Goal: Task Accomplishment & Management: Use online tool/utility

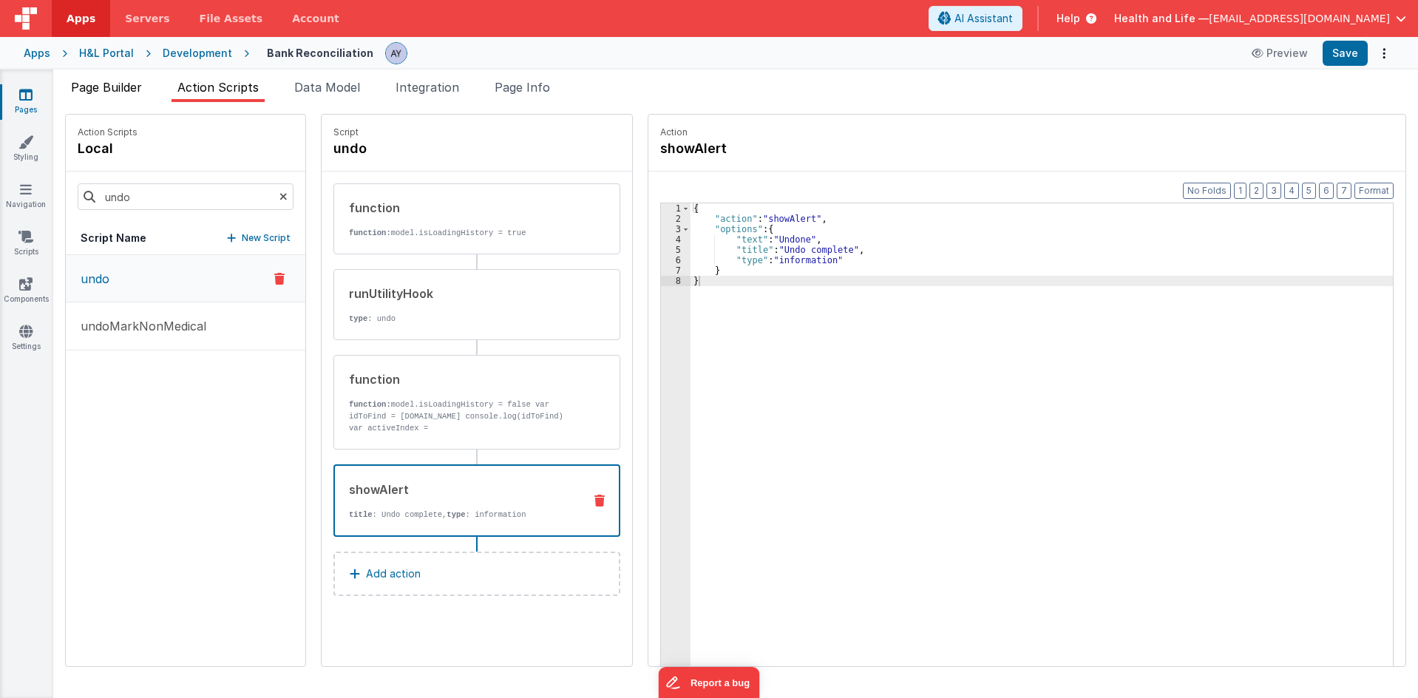
click at [120, 93] on span "Page Builder" at bounding box center [106, 87] width 71 height 15
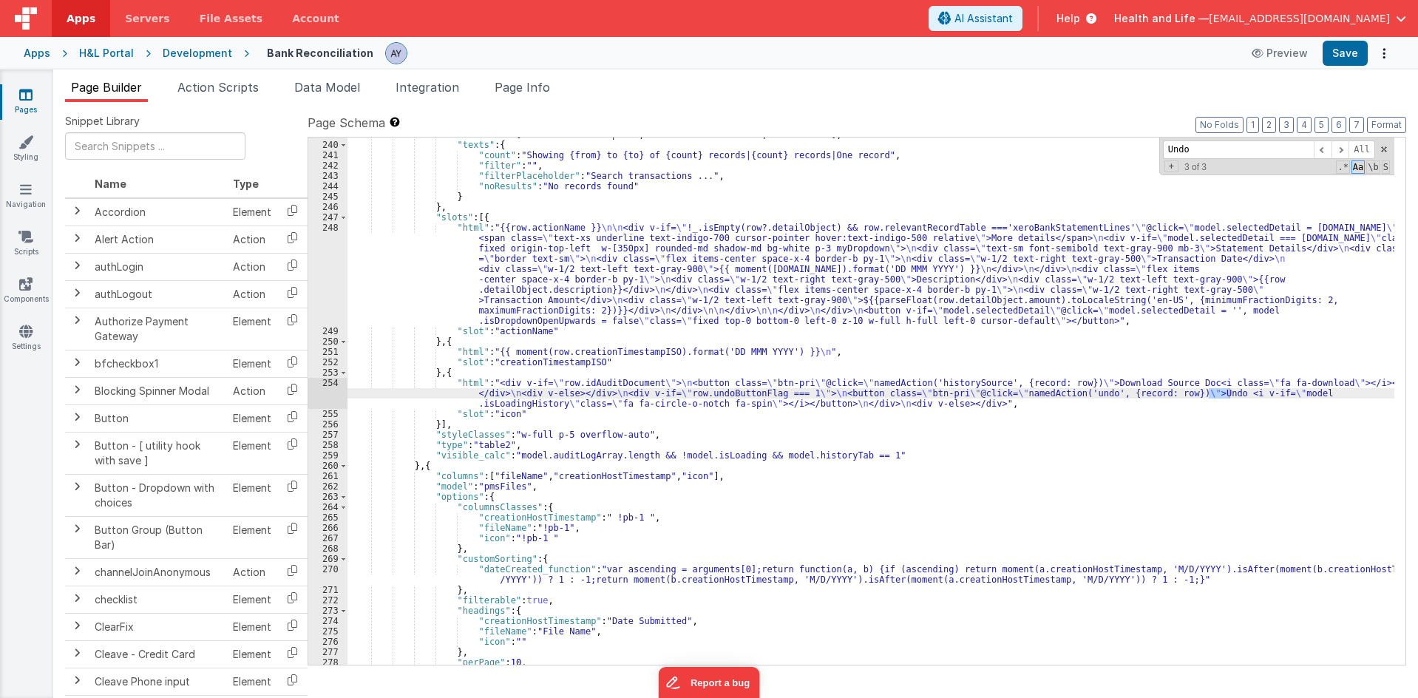
click at [232, 50] on icon at bounding box center [240, 53] width 17 height 15
click at [220, 52] on div "Development" at bounding box center [197, 53] width 69 height 15
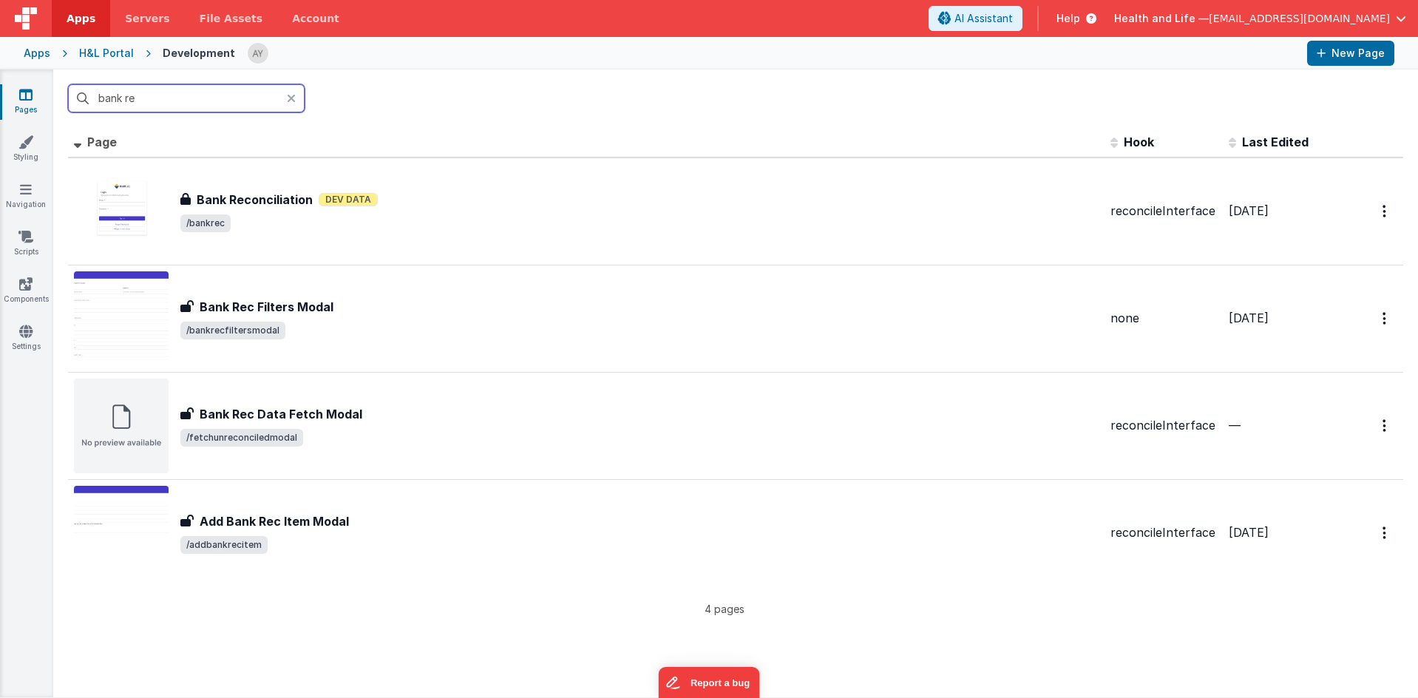
click at [191, 106] on input "bank re" at bounding box center [186, 98] width 237 height 28
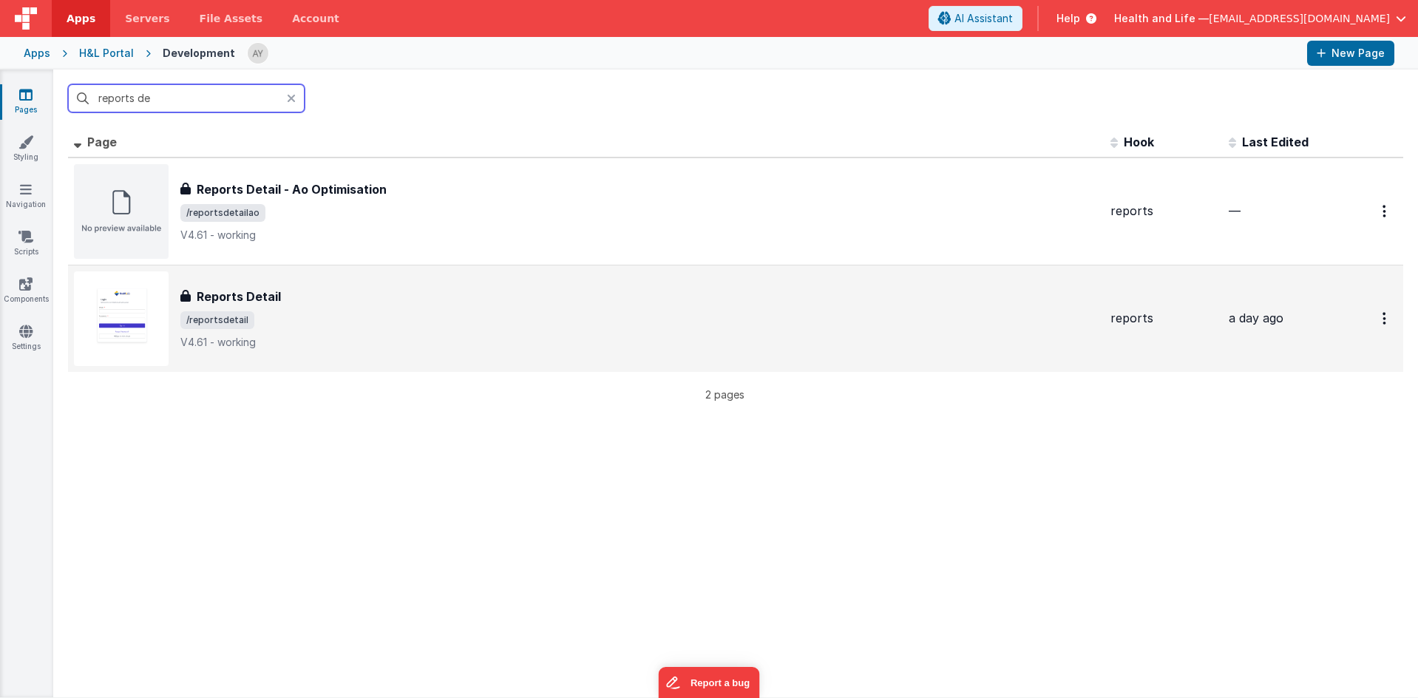
type input "reports de"
click at [310, 333] on div "Reports Detail Reports Detail /reportsdetail V4.61 - working" at bounding box center [639, 319] width 918 height 62
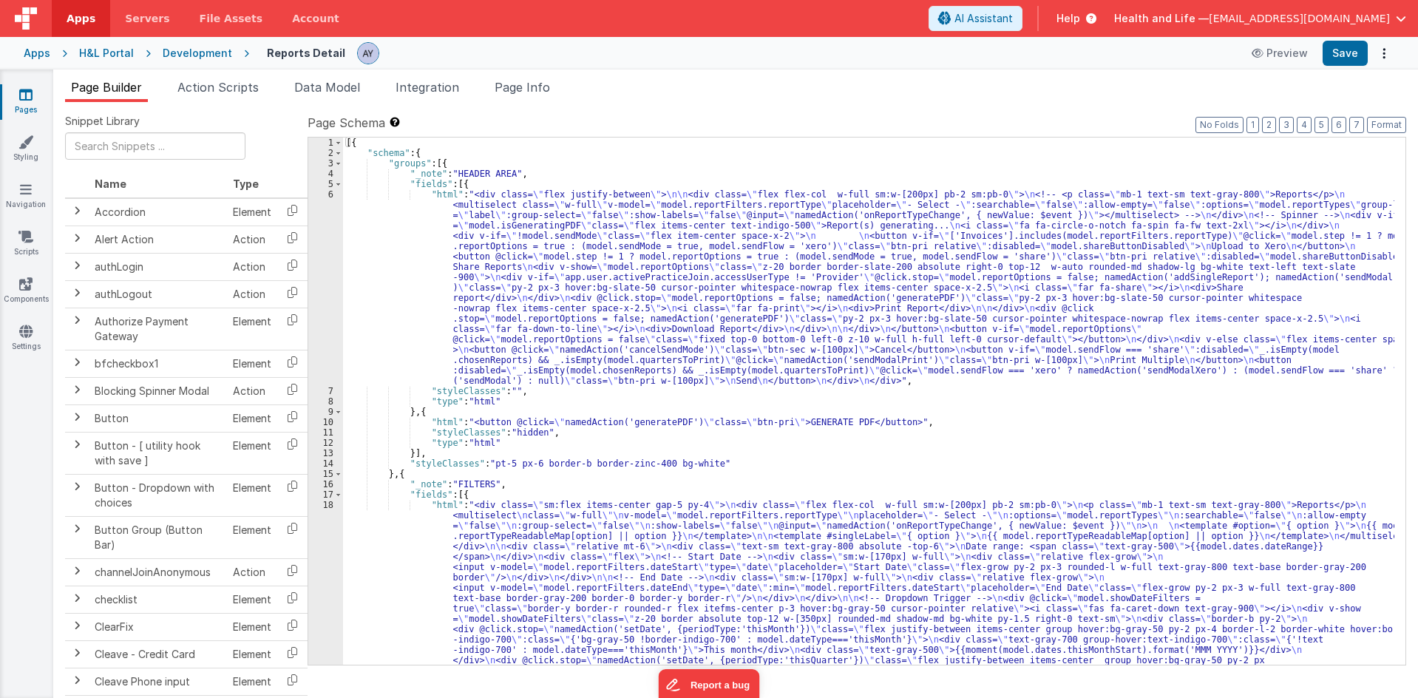
click at [363, 212] on div "[{ "schema" : { "groups" : [{ "_note" : "HEADER AREA" , "fields" : [{ "html" : …" at bounding box center [868, 711] width 1051 height 1148
click at [23, 241] on icon at bounding box center [25, 236] width 15 height 15
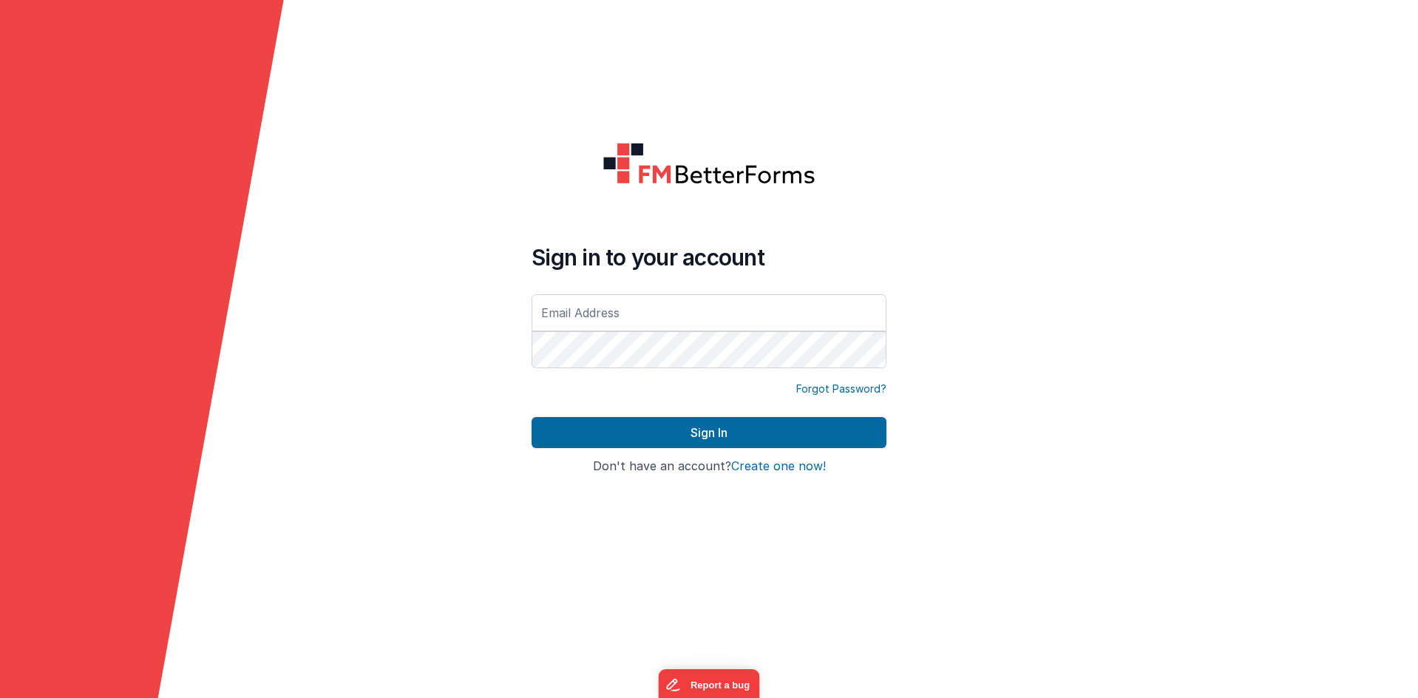
type input "[EMAIL_ADDRESS][DOMAIN_NAME]"
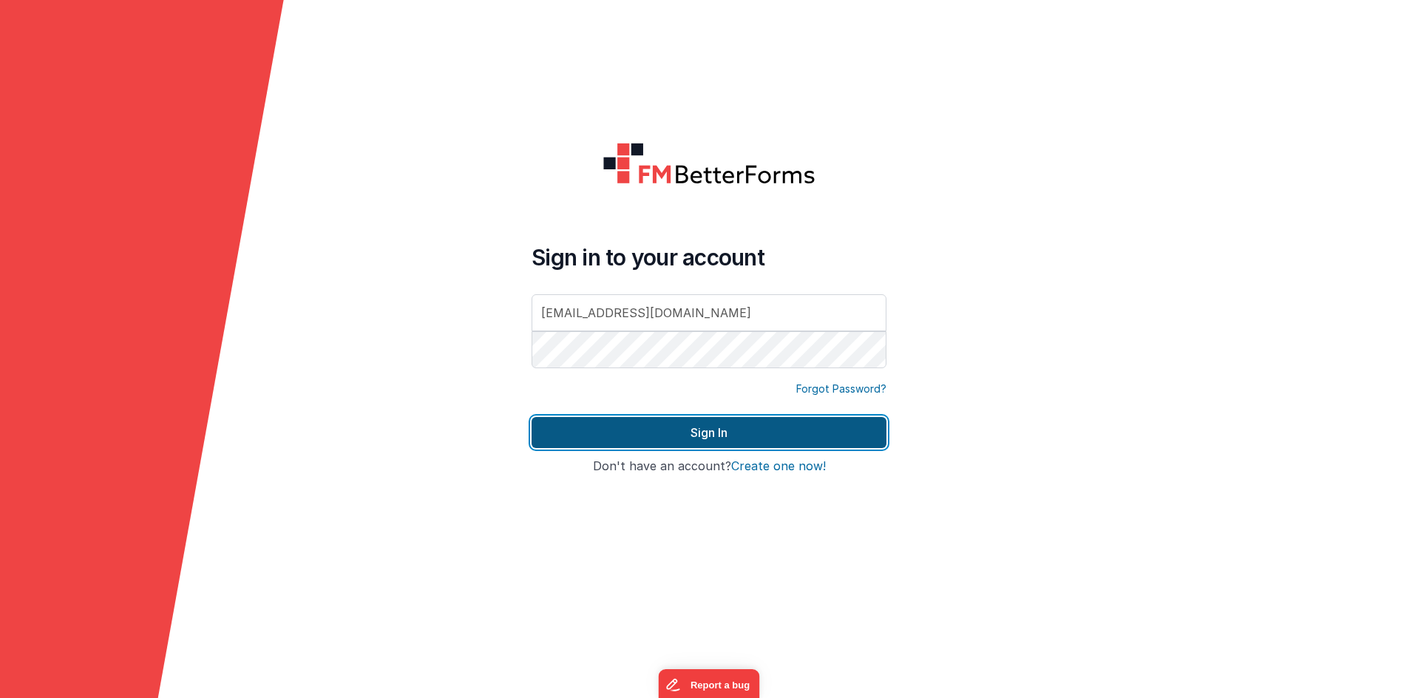
click at [619, 435] on button "Sign In" at bounding box center [708, 432] width 355 height 31
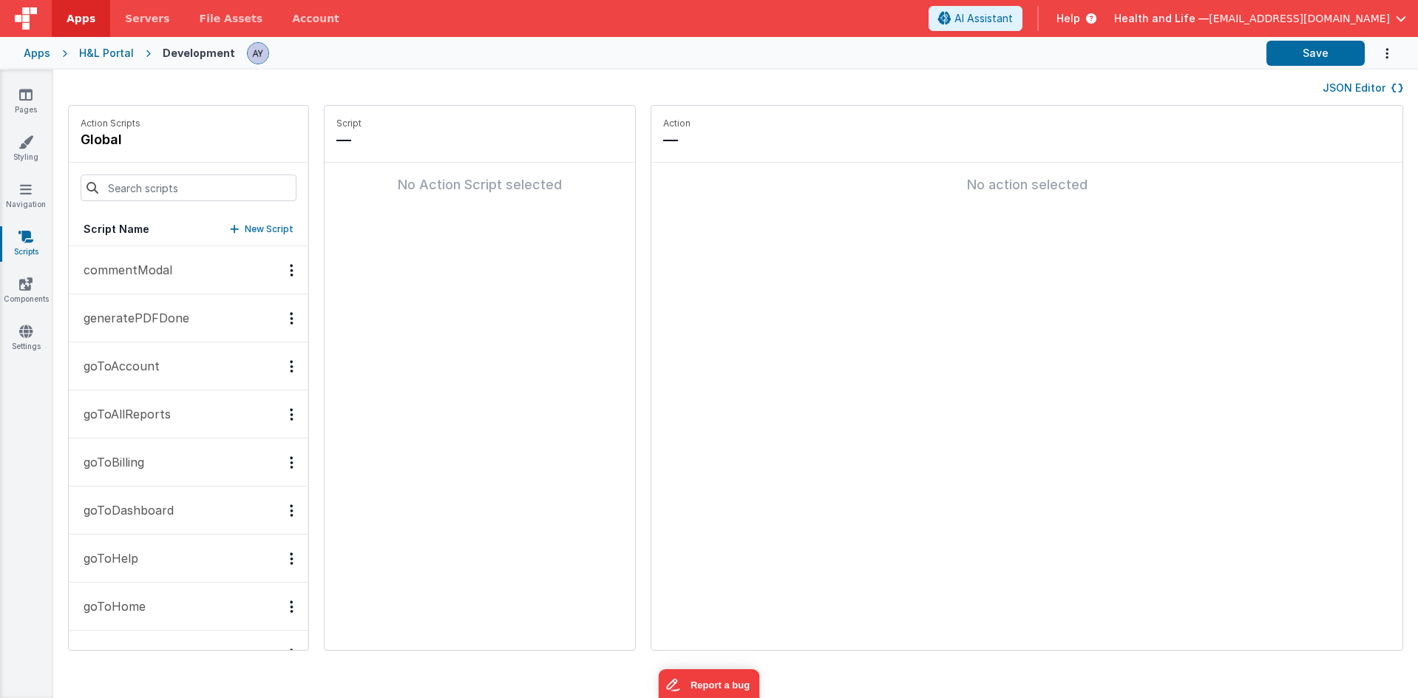
click at [520, 361] on div "Script — No Action Script selected" at bounding box center [479, 378] width 310 height 544
click at [17, 92] on link "Pages" at bounding box center [25, 102] width 53 height 30
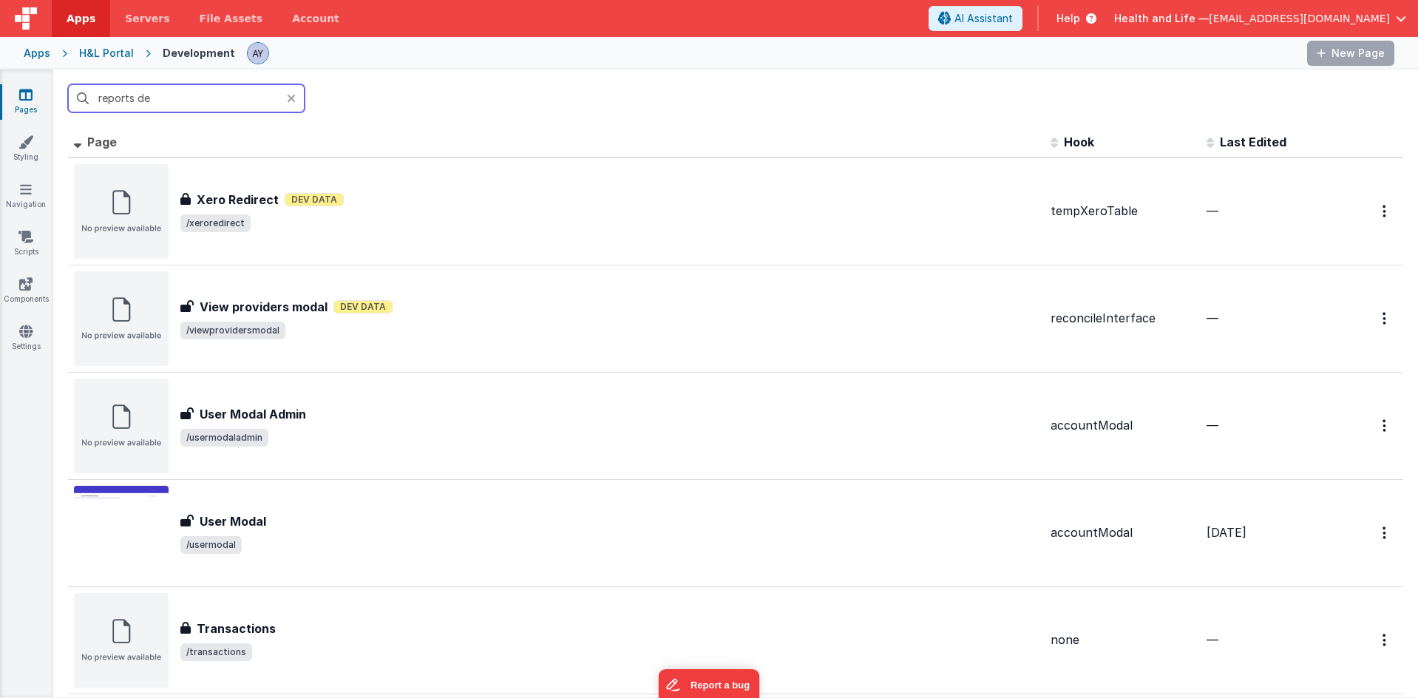
click at [141, 95] on input "reports de" at bounding box center [186, 98] width 237 height 28
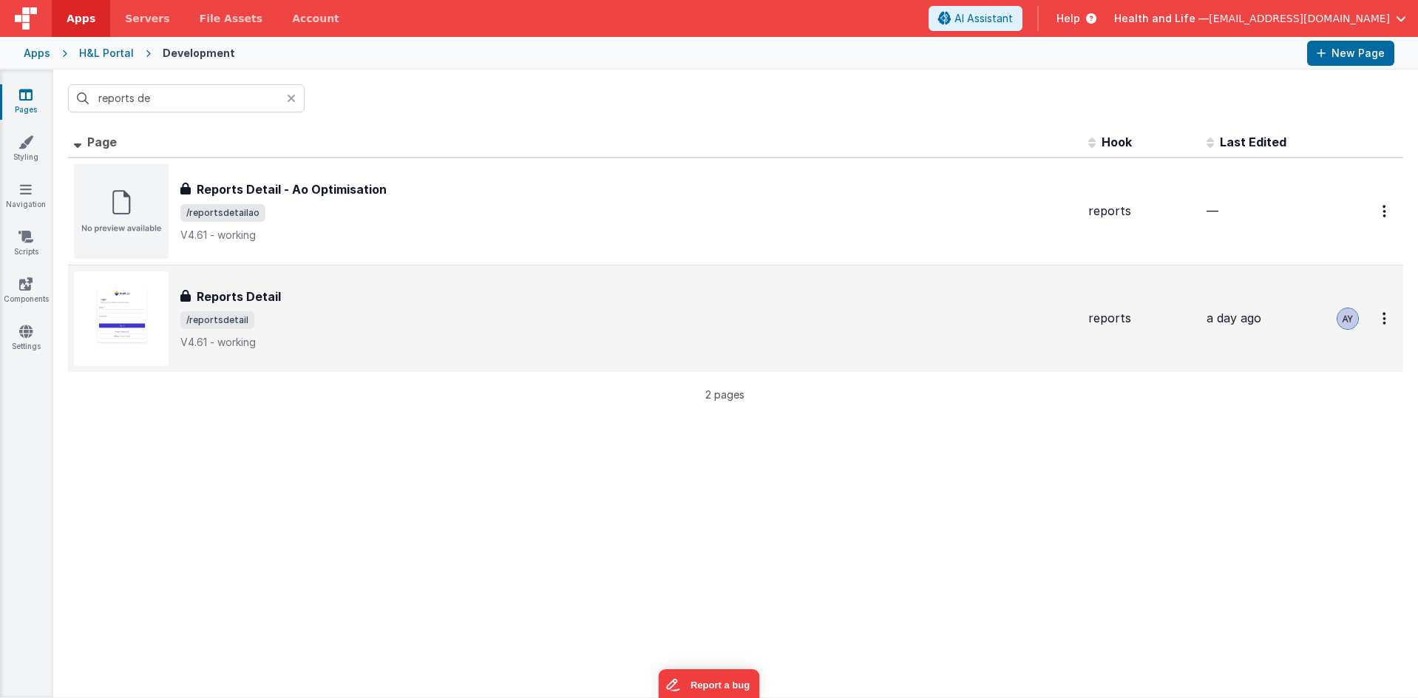
click at [381, 349] on div "Reports Detail Reports Detail /reportsdetail V4.61 - working" at bounding box center [575, 318] width 1002 height 95
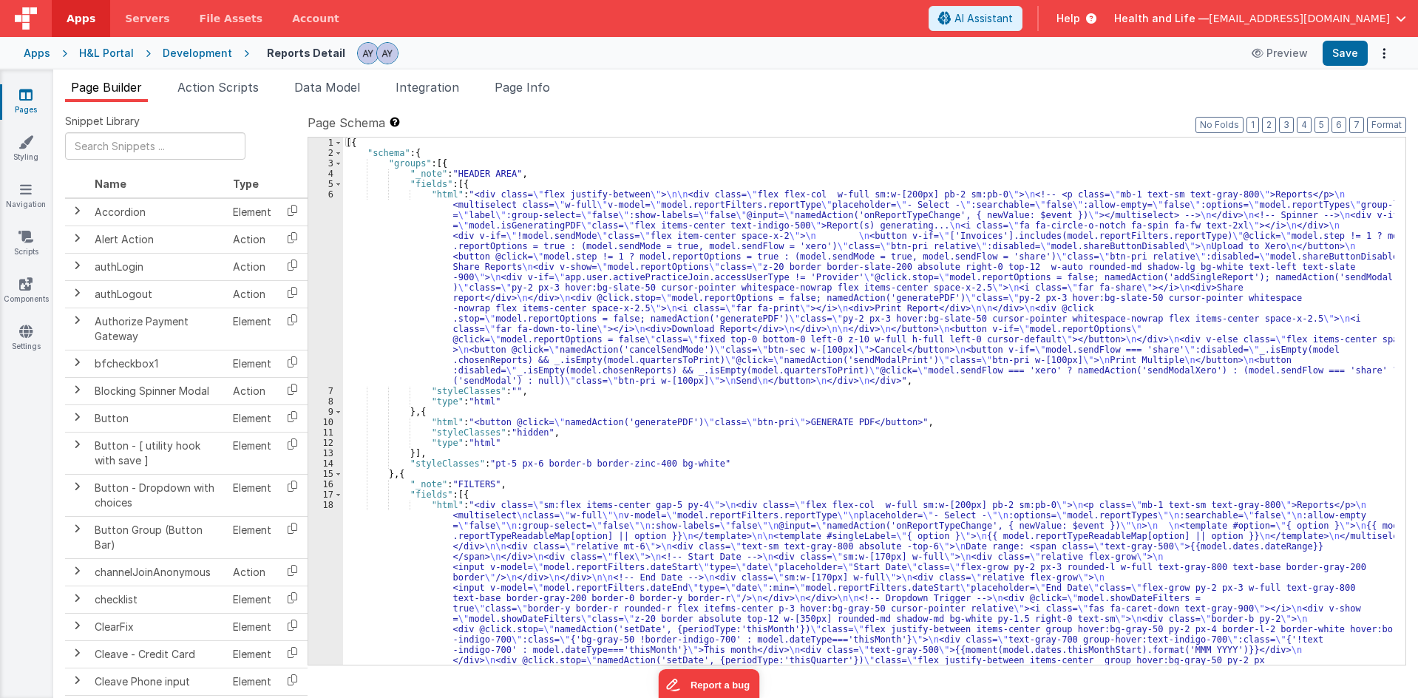
click at [203, 77] on div "Page Builder Action Scripts Data Model Integration Page Info Snippet Library Na…" at bounding box center [735, 383] width 1365 height 628
click at [209, 84] on span "Action Scripts" at bounding box center [217, 87] width 81 height 15
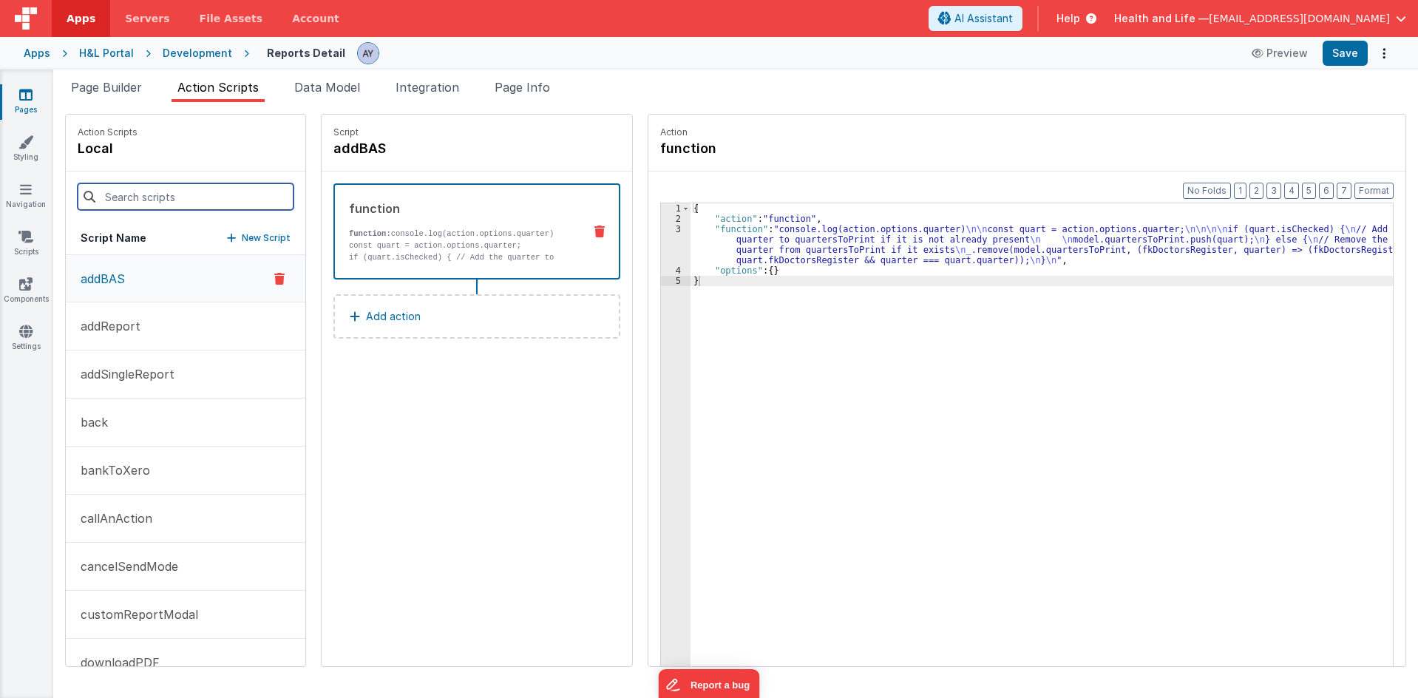
click at [197, 190] on input at bounding box center [186, 196] width 216 height 27
drag, startPoint x: 357, startPoint y: 163, endPoint x: 248, endPoint y: 202, distance: 115.3
click at [357, 163] on div "Script addBAS" at bounding box center [477, 143] width 310 height 57
click at [245, 239] on p "New Script" at bounding box center [266, 238] width 49 height 15
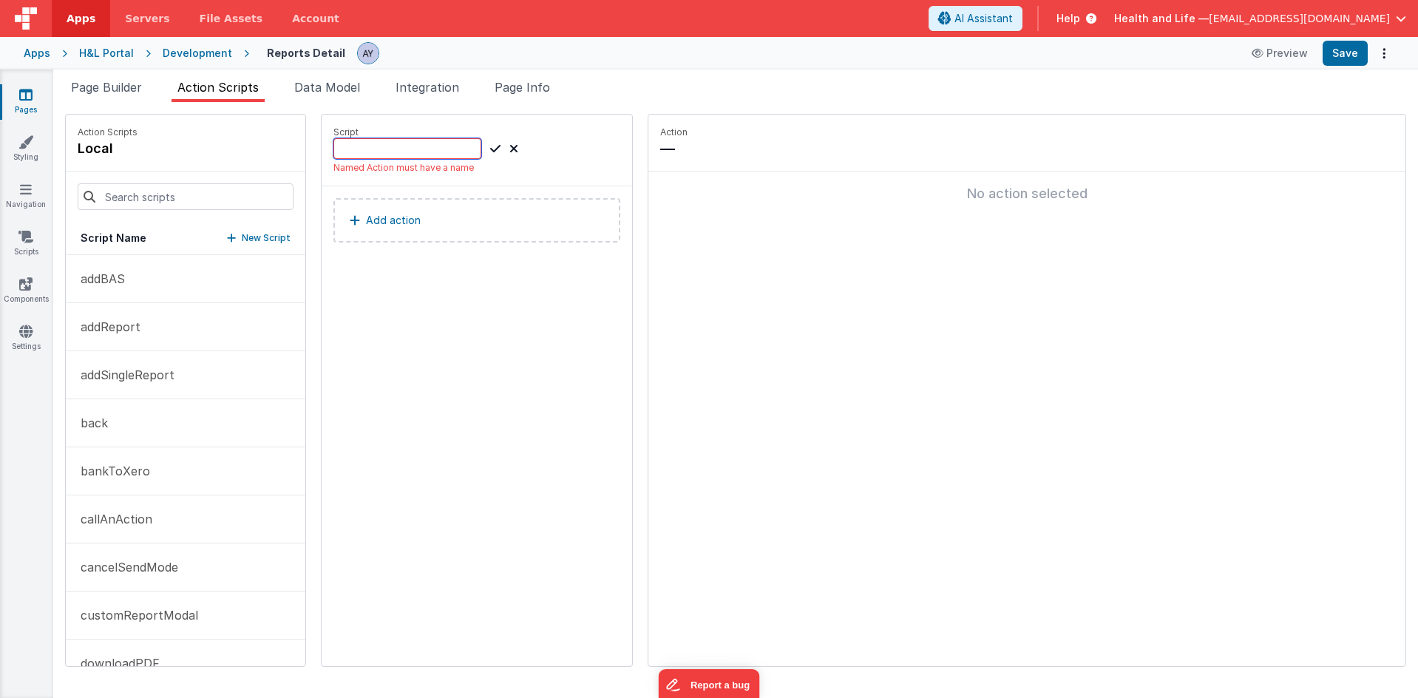
click at [366, 146] on input at bounding box center [407, 148] width 148 height 21
paste input "addToResult"
type input "addToResult"
click at [490, 149] on icon at bounding box center [495, 149] width 10 height 18
click at [475, 210] on button "Add action" at bounding box center [476, 205] width 287 height 44
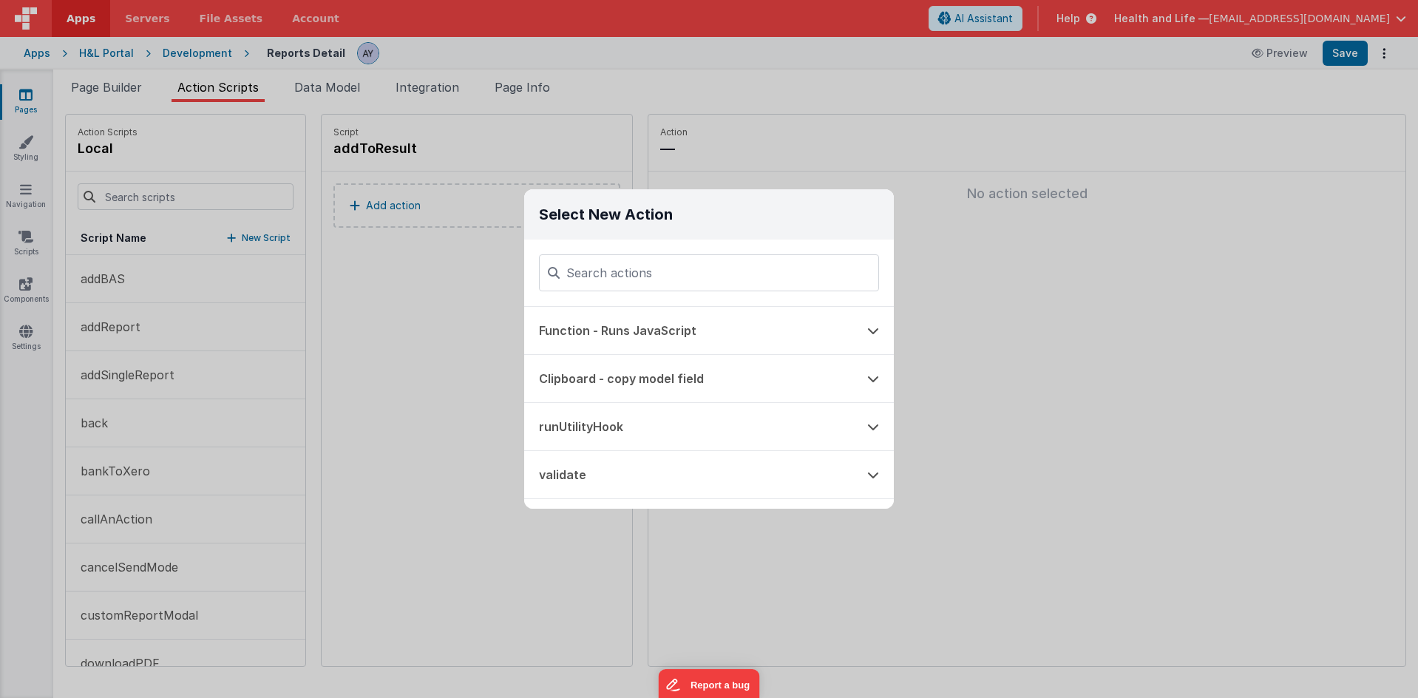
click at [372, 290] on div "Select New Action Function - Runs JavaScript Clipboard - copy model field runUt…" at bounding box center [709, 349] width 1418 height 698
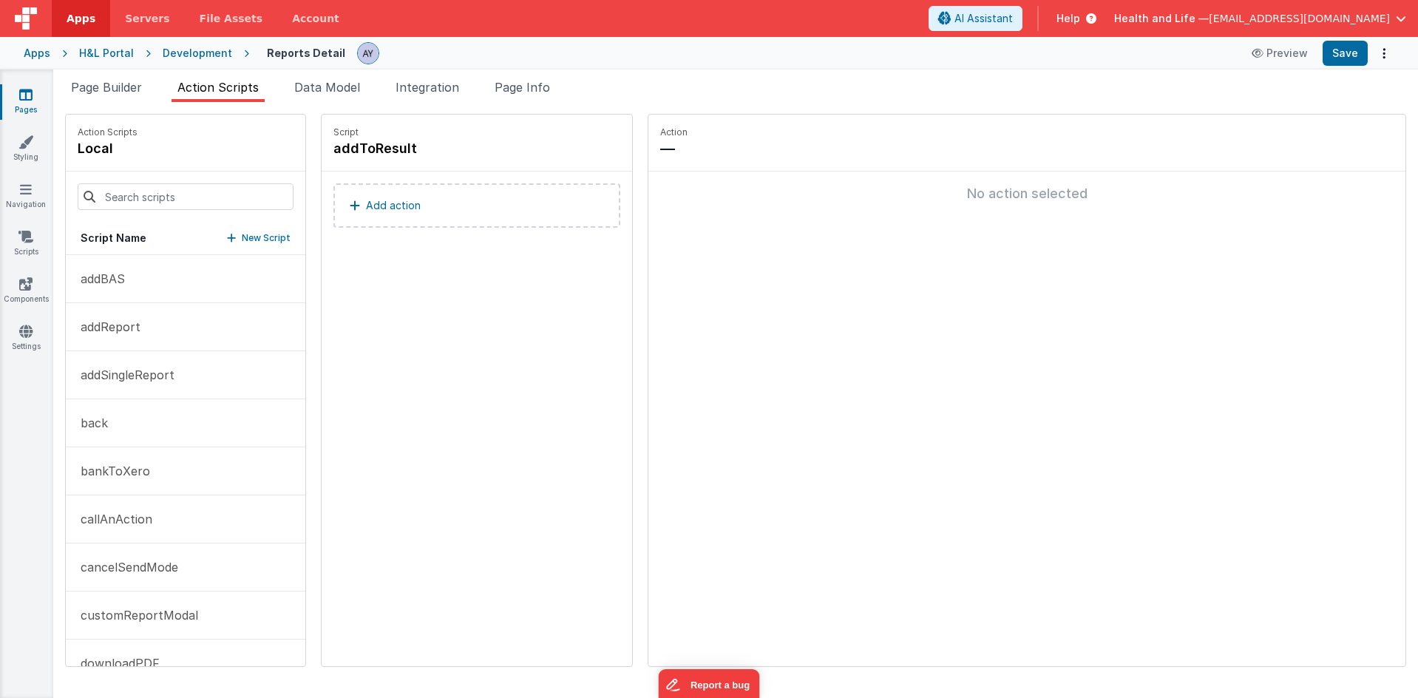
click at [552, 232] on div "Add action" at bounding box center [477, 212] width 310 height 83
click at [536, 208] on button "Add action" at bounding box center [476, 205] width 287 height 44
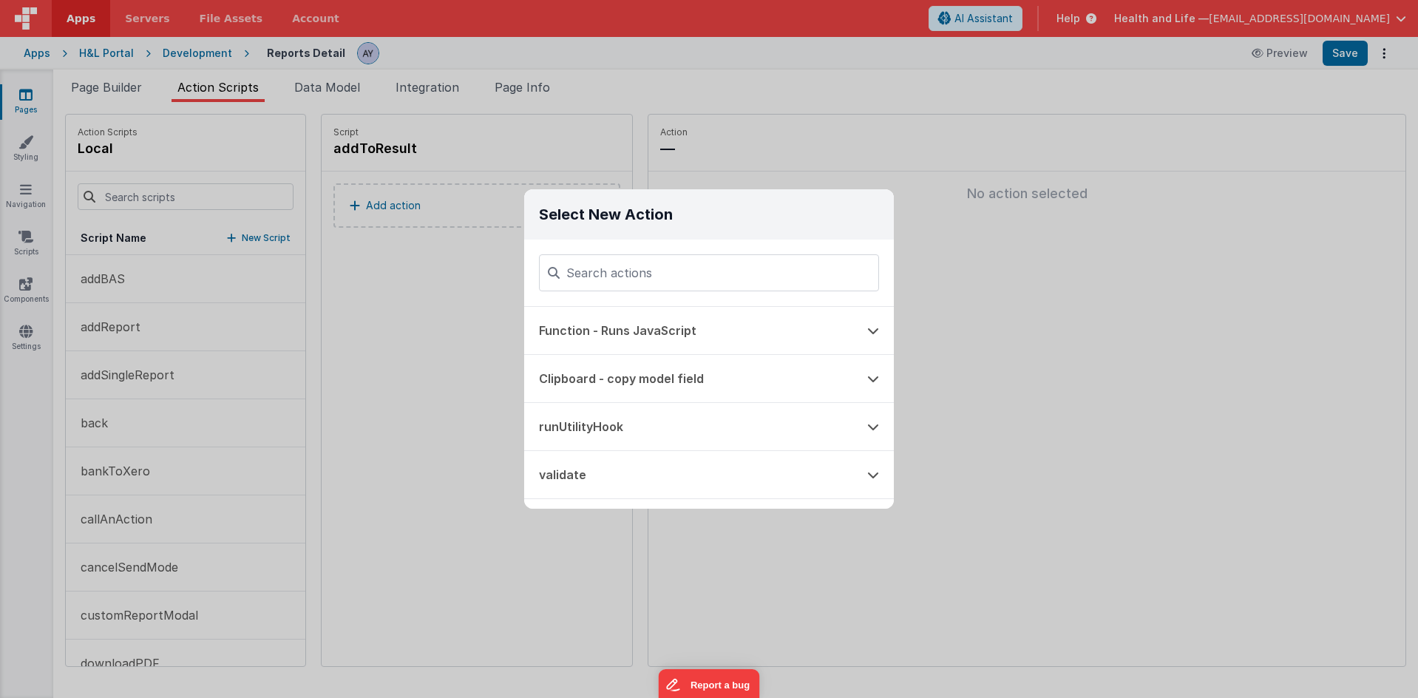
drag, startPoint x: 627, startPoint y: 333, endPoint x: 781, endPoint y: 267, distance: 167.2
click at [627, 333] on button "Function - Runs JavaScript" at bounding box center [688, 330] width 328 height 47
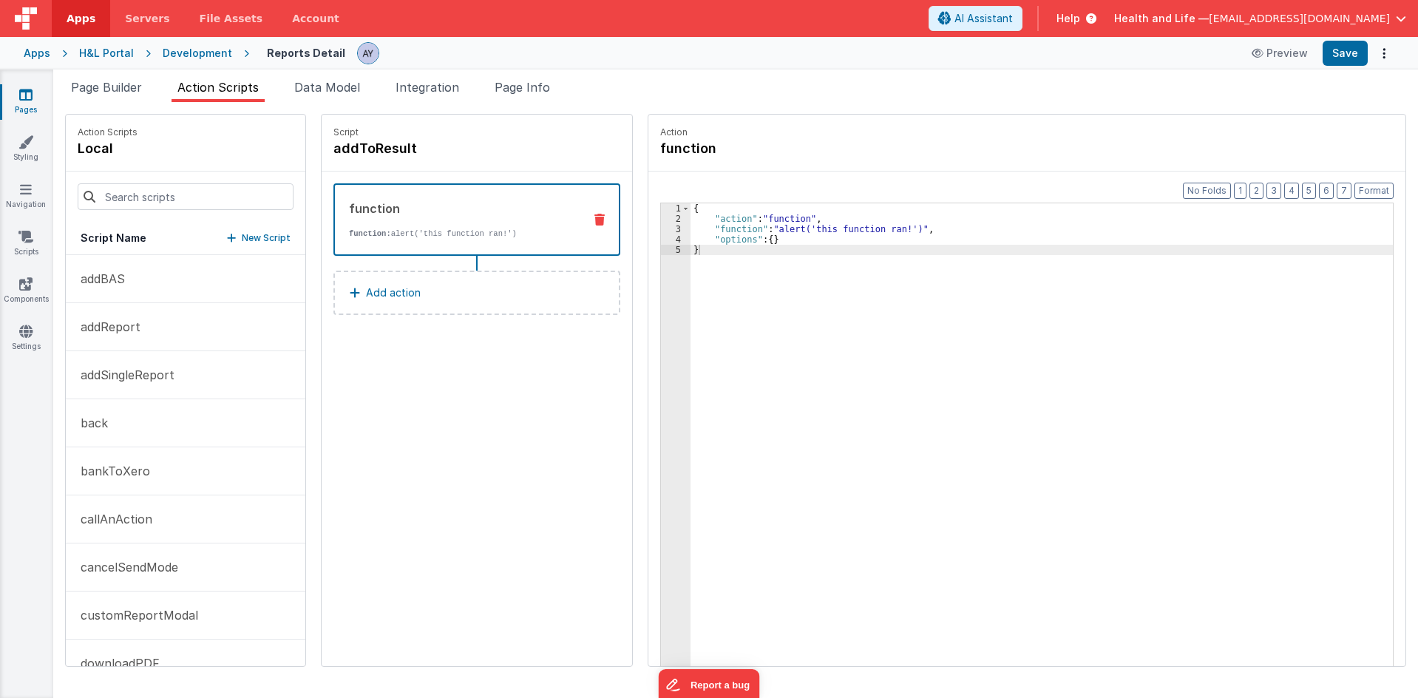
click at [755, 242] on input at bounding box center [709, 257] width 340 height 37
click at [798, 240] on div "{ "action" : "function" , "function" : "alert('this function ran!')" , "options…" at bounding box center [1048, 467] width 716 height 529
click at [648, 228] on div "Format 7 6 5 4 3 2 1 No Folds 1 2 3 4 5 { "action" : "function" , "function" : …" at bounding box center [1026, 446] width 757 height 551
click at [661, 228] on div "3" at bounding box center [676, 229] width 30 height 10
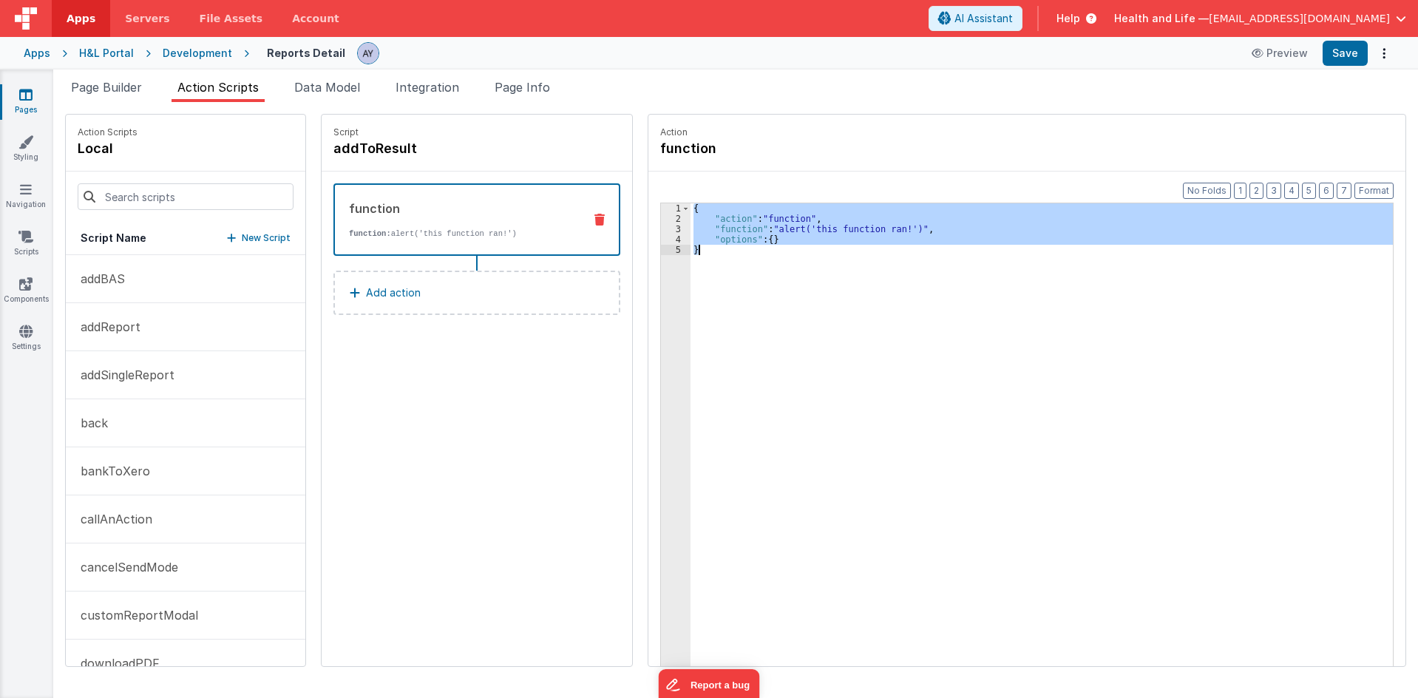
click at [661, 228] on div "3" at bounding box center [676, 229] width 30 height 10
click at [769, 230] on div "{ "action" : "function" , "function" : "alert('this function ran!')" , "options…" at bounding box center [1041, 457] width 702 height 509
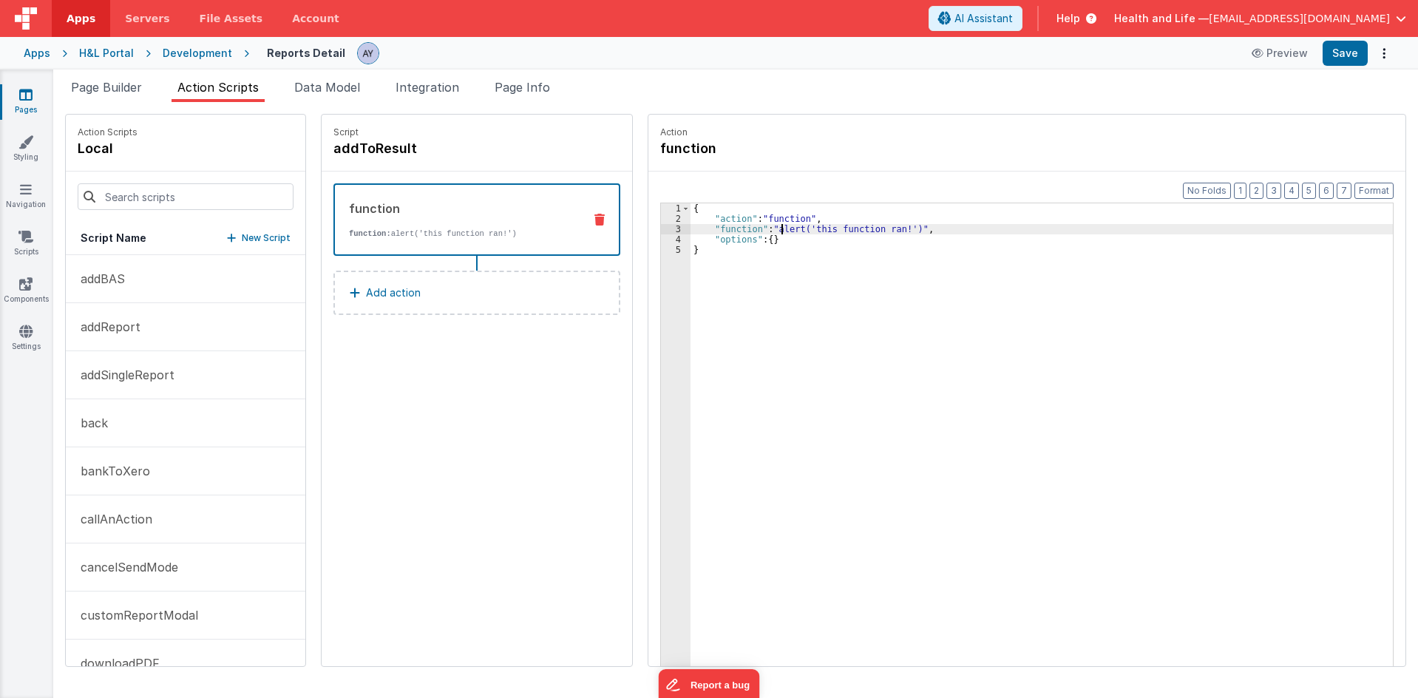
click at [661, 229] on div "3" at bounding box center [676, 229] width 30 height 10
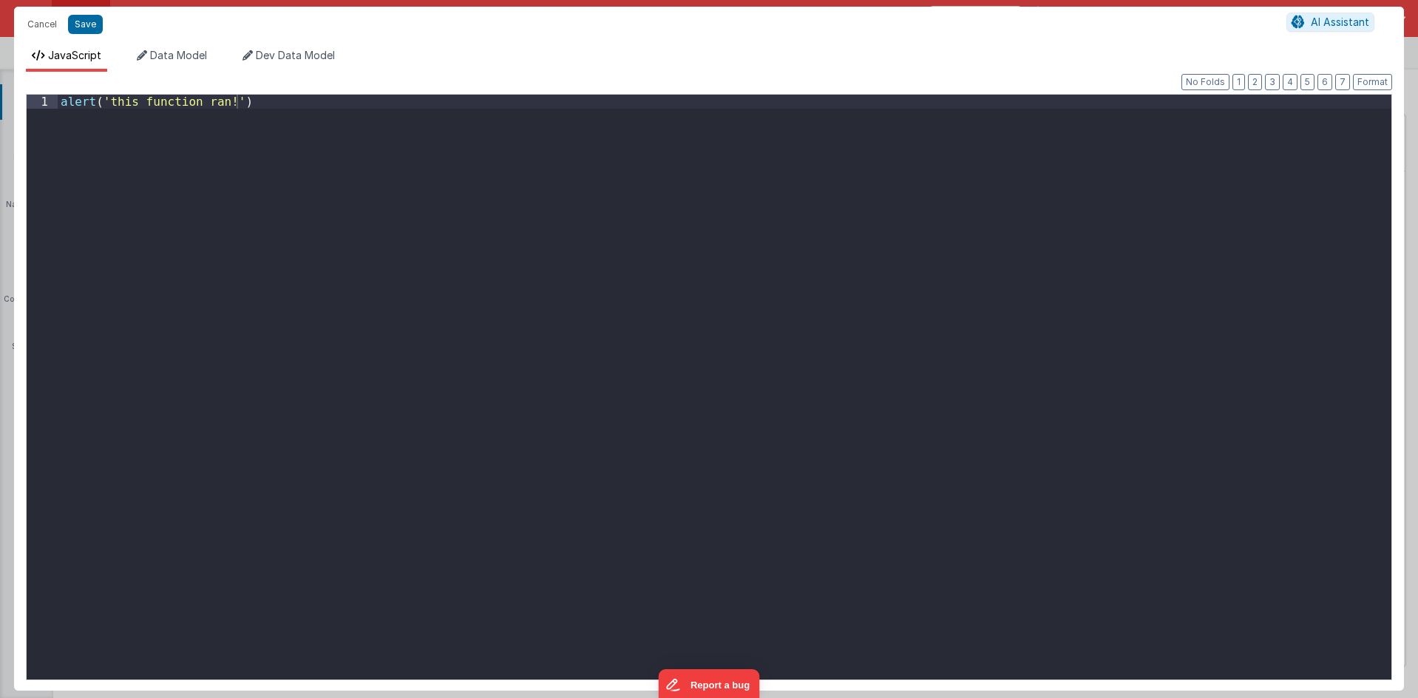
click at [642, 254] on div "alert ( 'this function ran!' )" at bounding box center [724, 401] width 1333 height 613
click at [329, 244] on div "alert ( 'this function ran!' )" at bounding box center [724, 401] width 1333 height 613
click at [165, 59] on span "Data Model" at bounding box center [178, 55] width 57 height 13
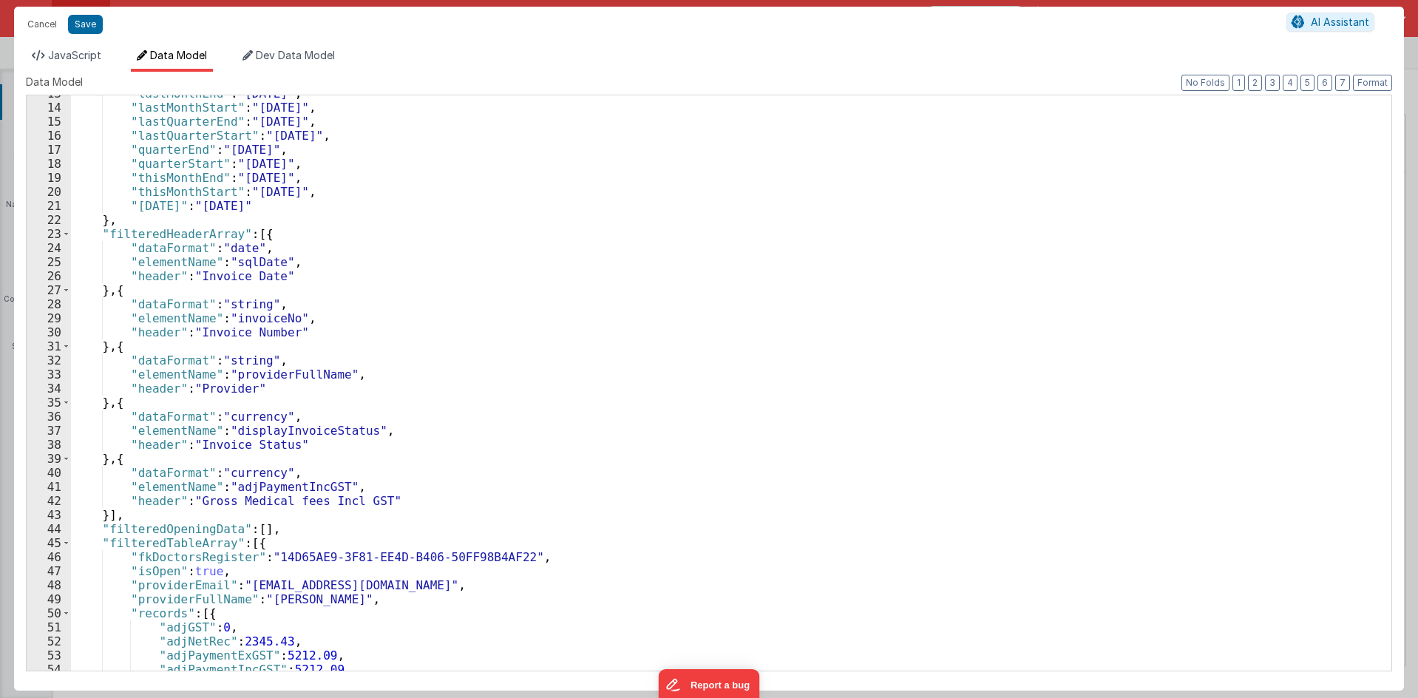
click at [303, 530] on div ""lastMonthEnd" : "[DATE]" , "lastMonthStart" : "[DATE]" , "lastQuarterEnd" : "[…" at bounding box center [725, 387] width 1309 height 603
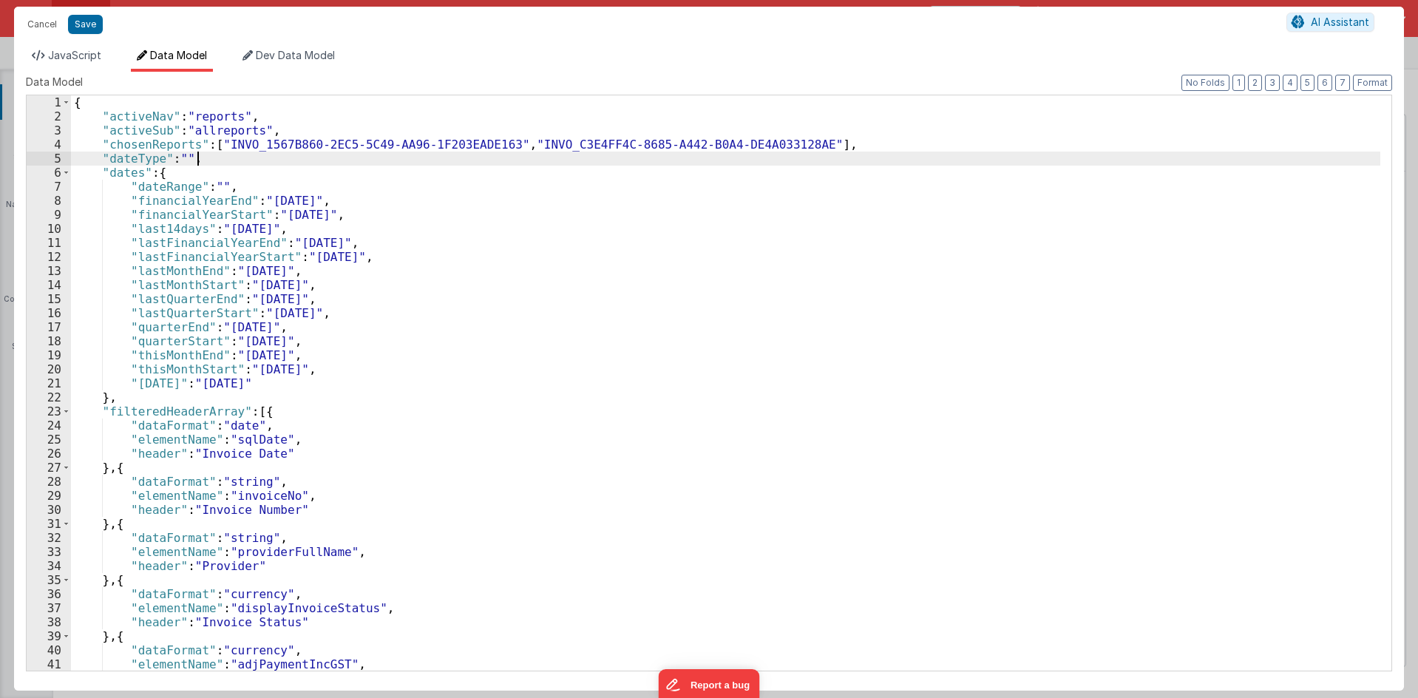
click at [523, 157] on div "{ "activeNav" : "reports" , "activeSub" : "allreports" , "chosenReports" : [ "I…" at bounding box center [725, 396] width 1309 height 603
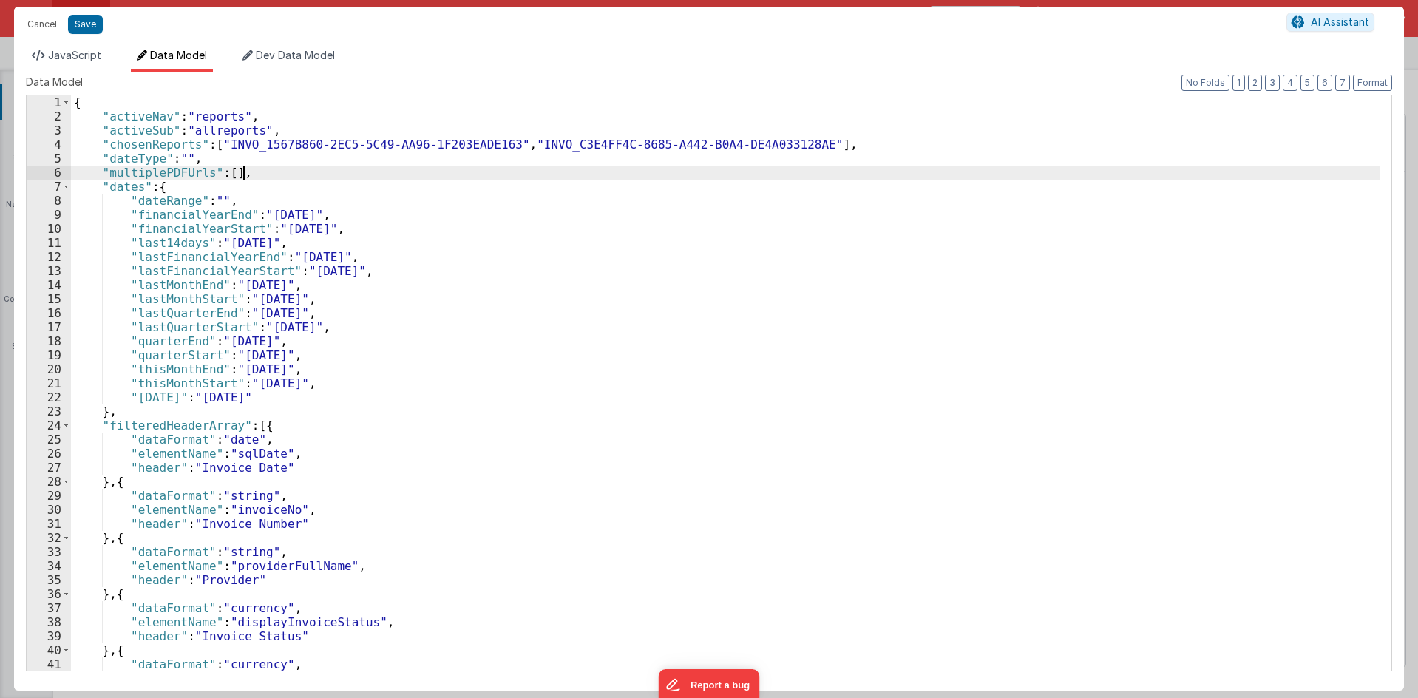
click at [186, 180] on div "{ "activeNav" : "reports" , "activeSub" : "allreports" , "chosenReports" : [ "I…" at bounding box center [725, 396] width 1309 height 603
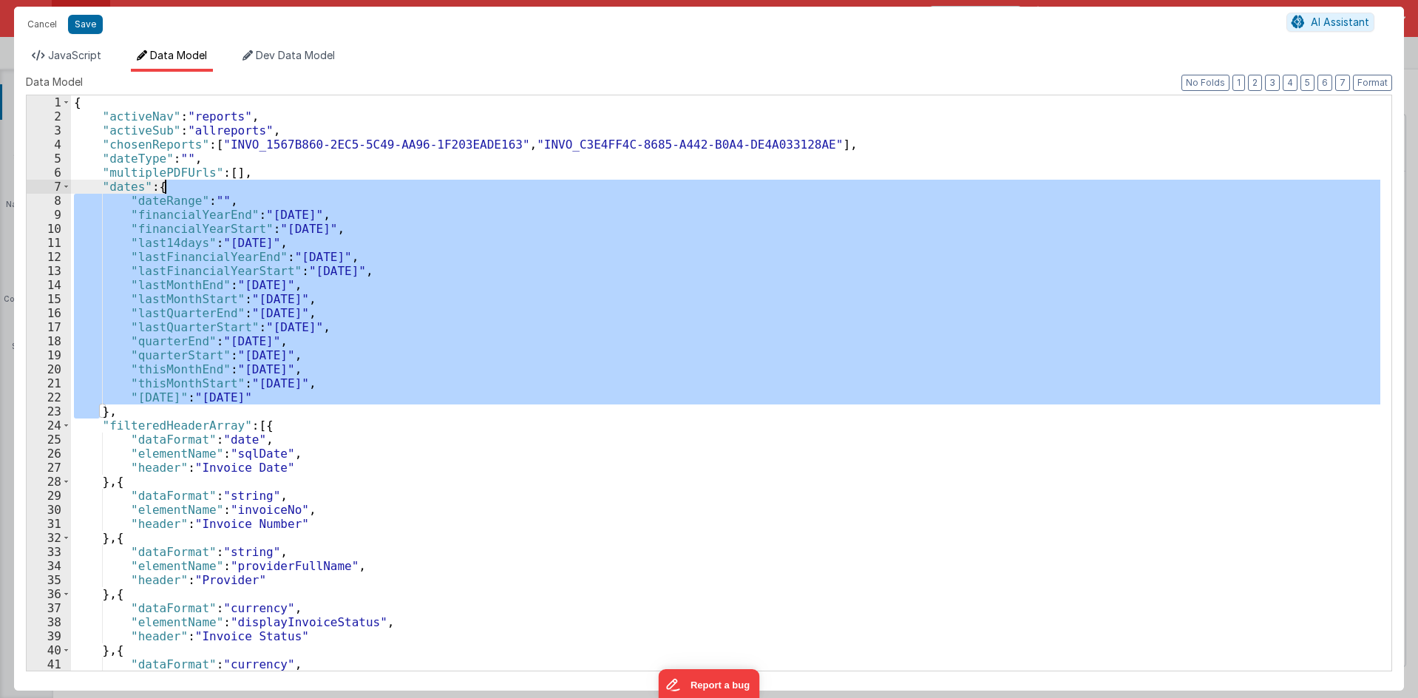
click at [186, 180] on div "{ "activeNav" : "reports" , "activeSub" : "allreports" , "chosenReports" : [ "I…" at bounding box center [725, 396] width 1309 height 603
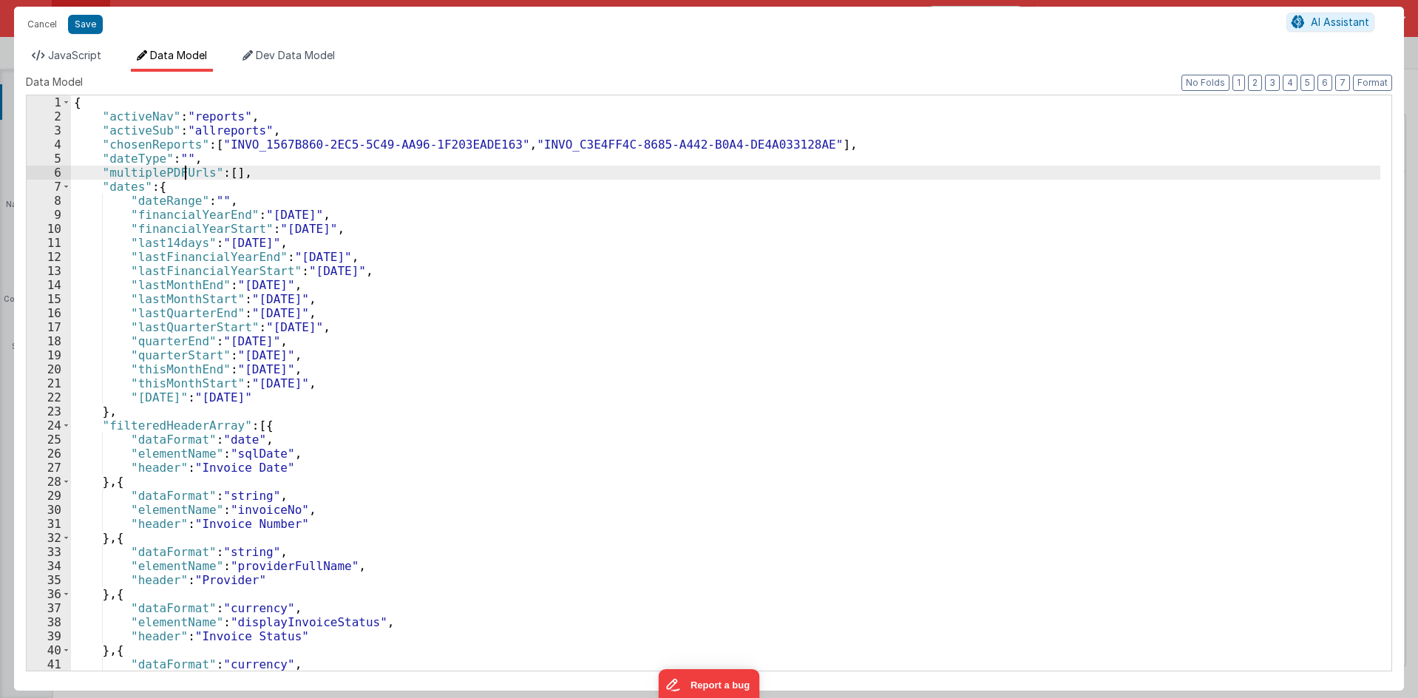
click at [187, 173] on div "{ "activeNav" : "reports" , "activeSub" : "allreports" , "chosenReports" : [ "I…" at bounding box center [725, 396] width 1309 height 603
click at [91, 30] on button "Save" at bounding box center [85, 24] width 35 height 19
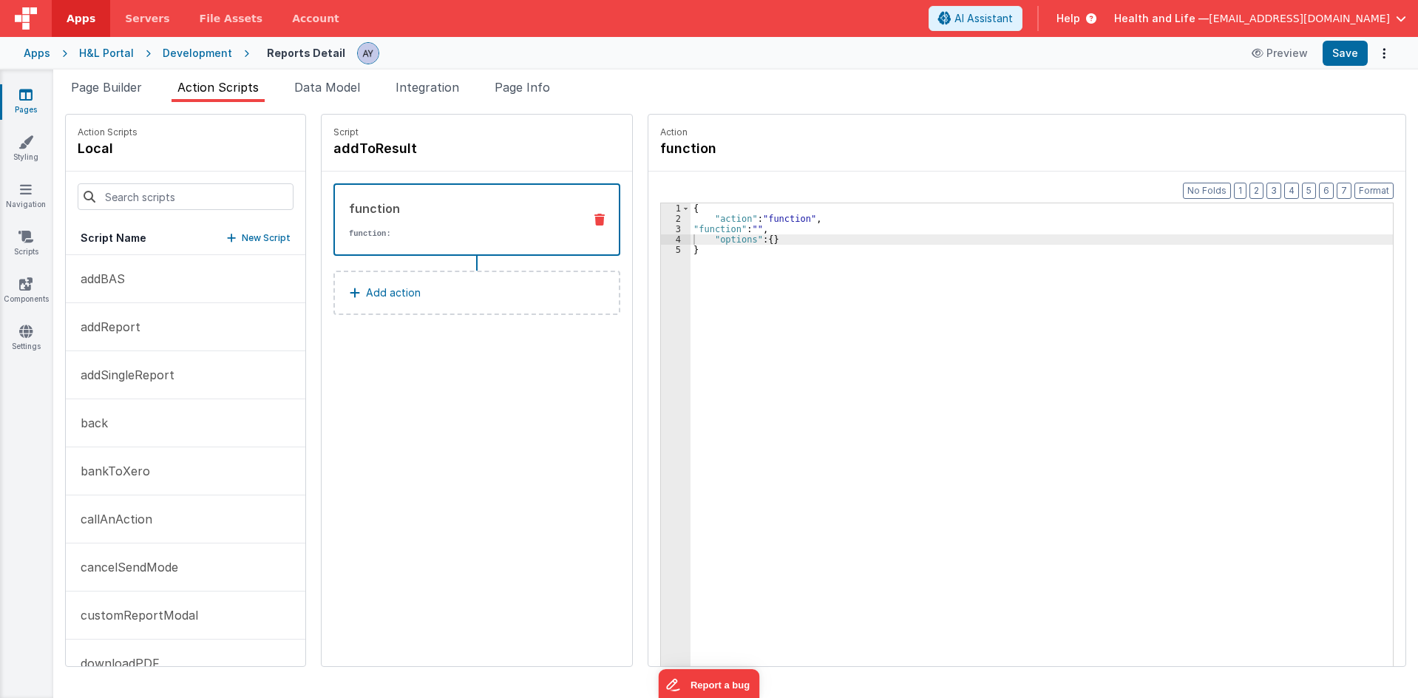
click at [407, 219] on div "function function:" at bounding box center [453, 220] width 237 height 40
click at [744, 226] on div "{ "action" : "function" , "function" : "" , "options" : { } }" at bounding box center [1048, 467] width 716 height 529
click at [661, 226] on div "3" at bounding box center [676, 229] width 30 height 10
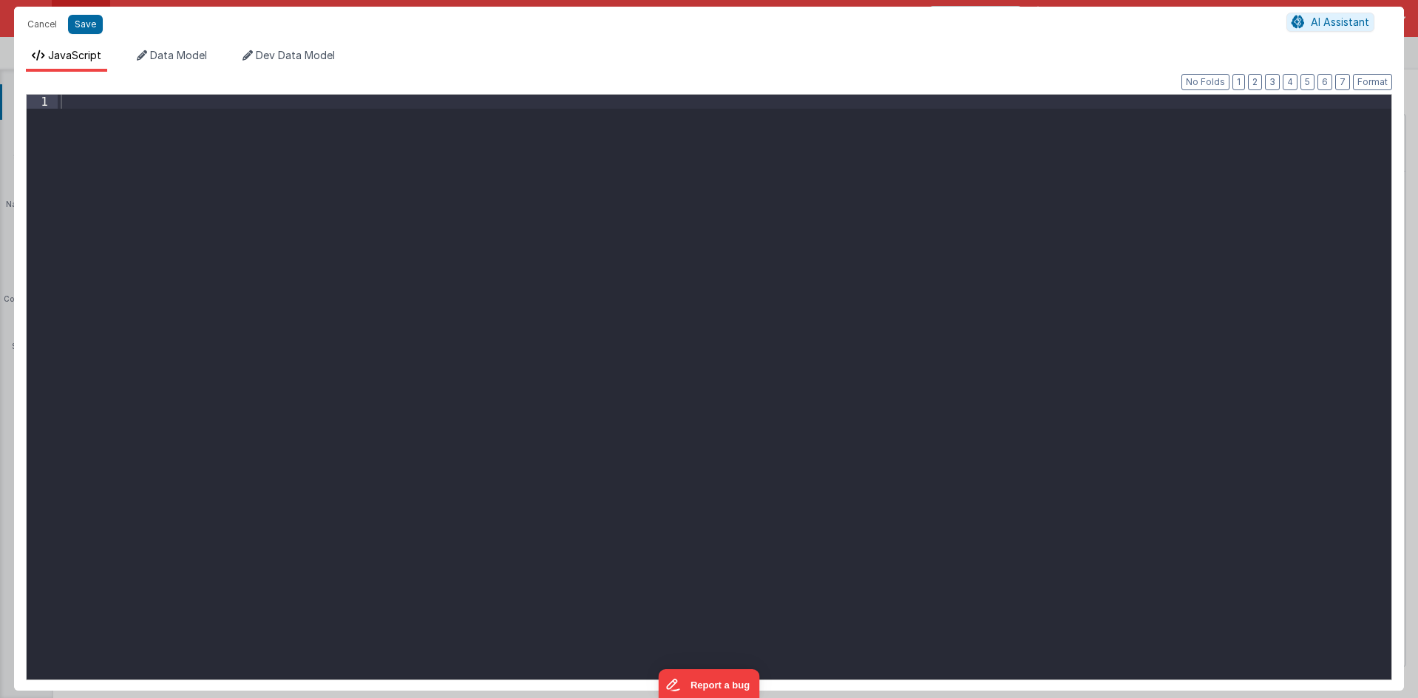
click at [720, 262] on div at bounding box center [724, 401] width 1333 height 613
click at [543, 337] on div at bounding box center [724, 401] width 1333 height 613
click at [42, 29] on button "Cancel" at bounding box center [42, 24] width 44 height 21
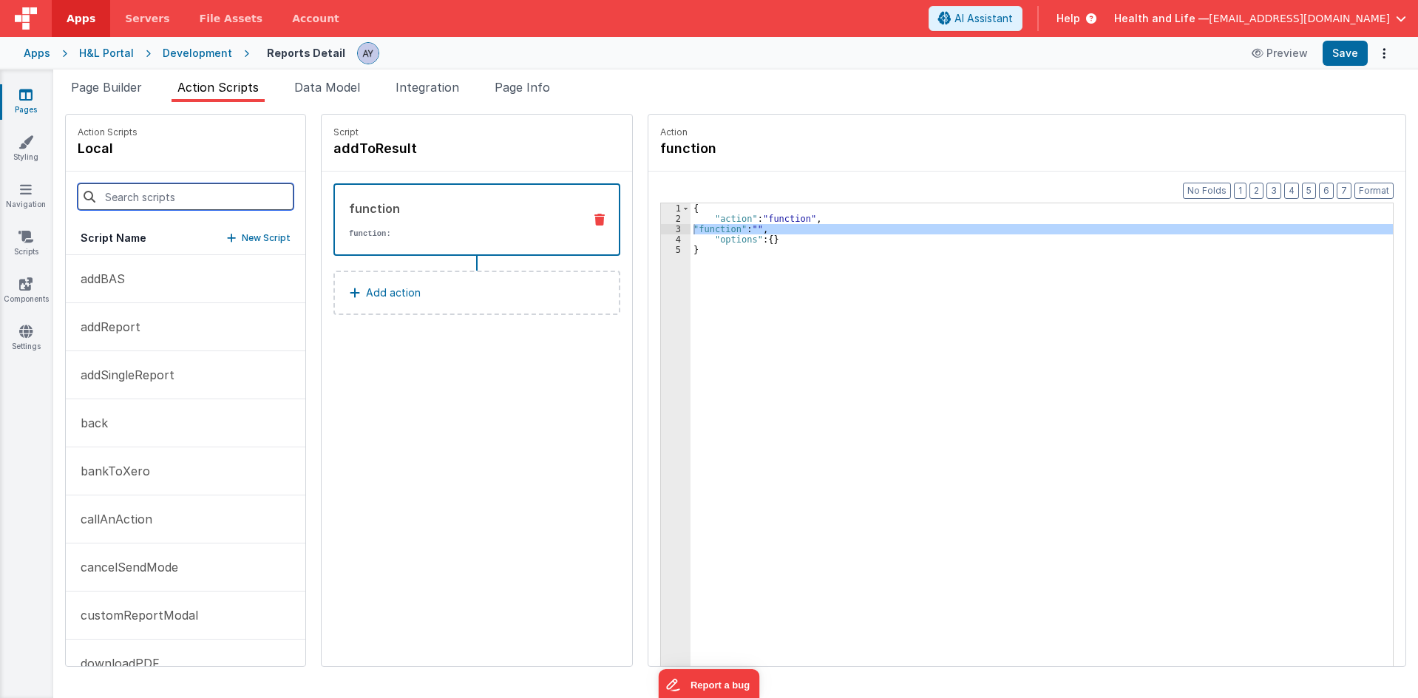
click at [169, 204] on input at bounding box center [186, 196] width 216 height 27
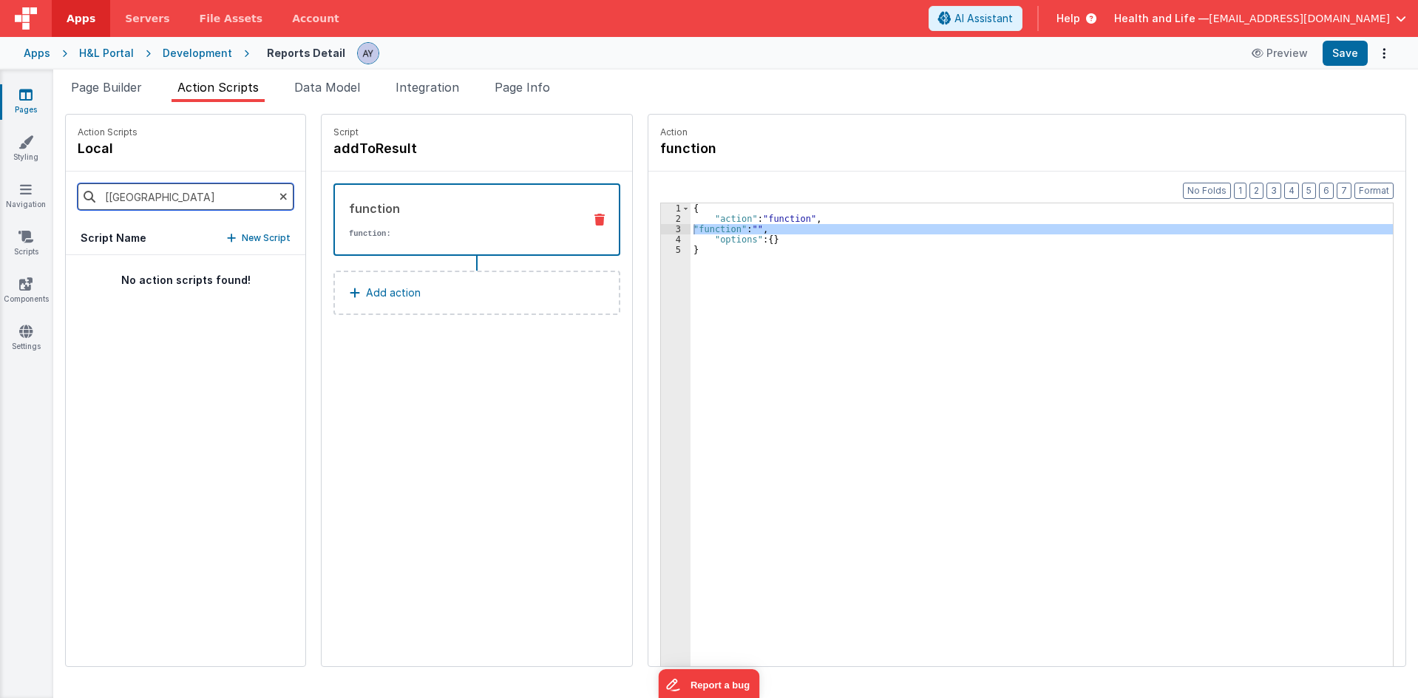
type input "[ro"
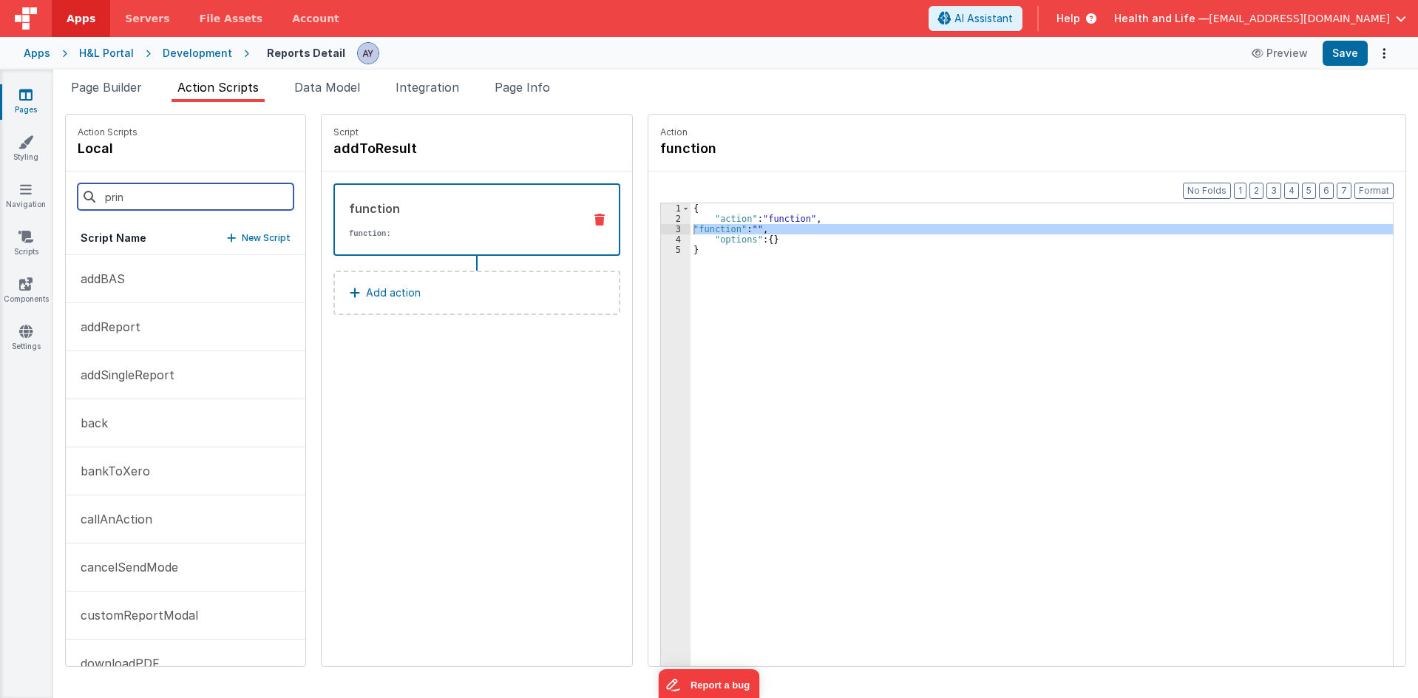
type input "print"
type input ","
type input "mul"
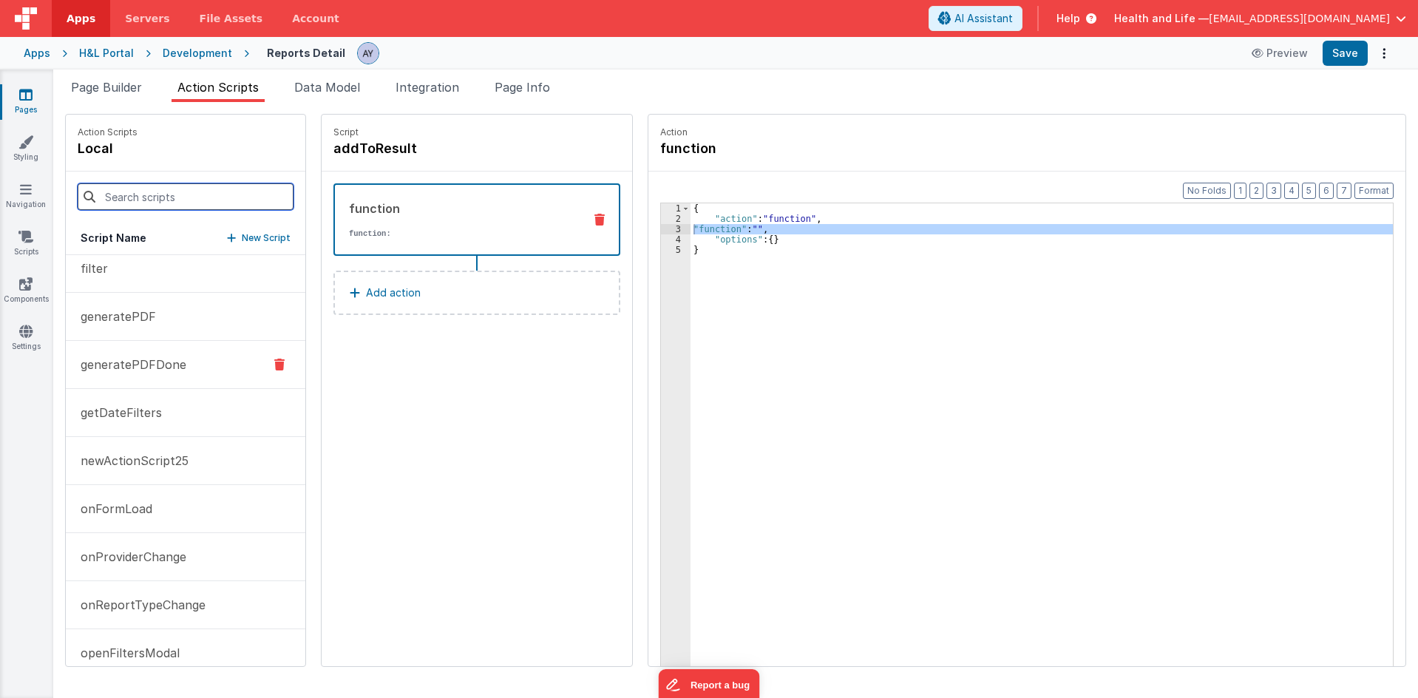
scroll to position [444, 0]
click at [157, 320] on button "generatePDF" at bounding box center [185, 316] width 239 height 48
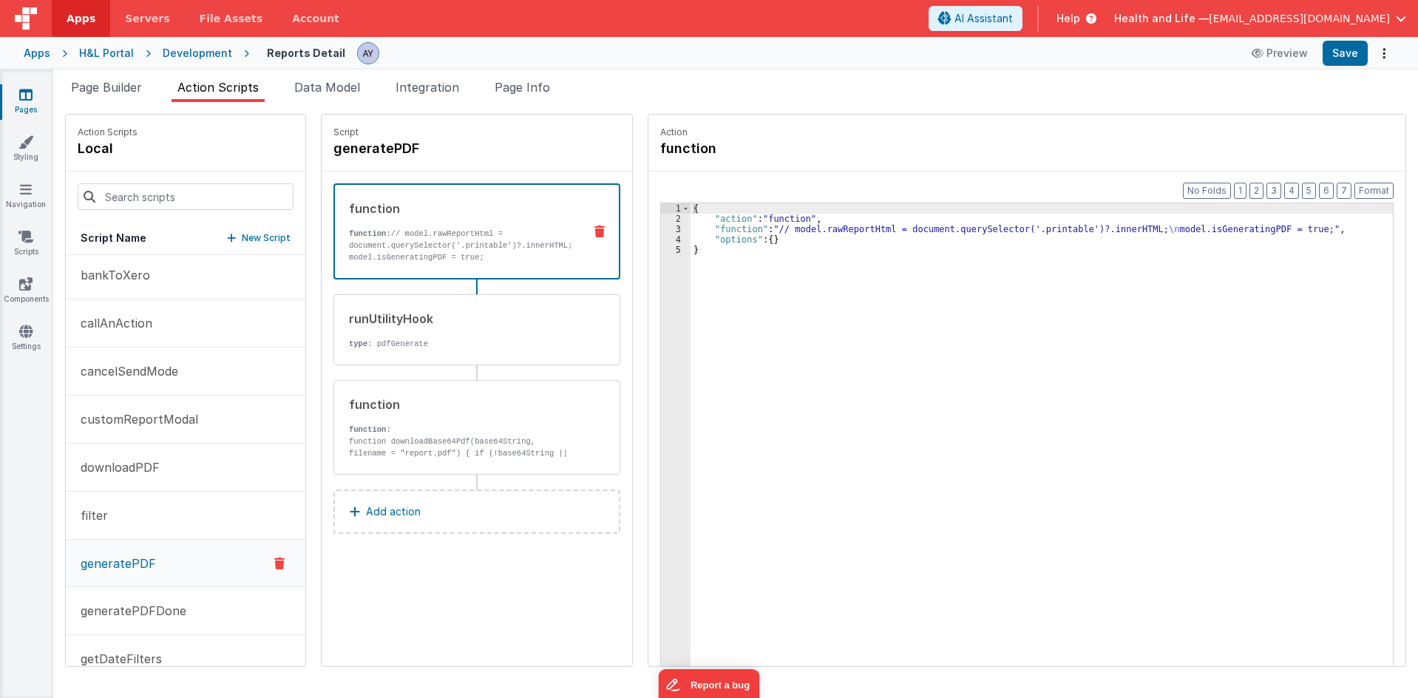
scroll to position [197, 0]
click at [111, 95] on li "Page Builder" at bounding box center [106, 90] width 83 height 24
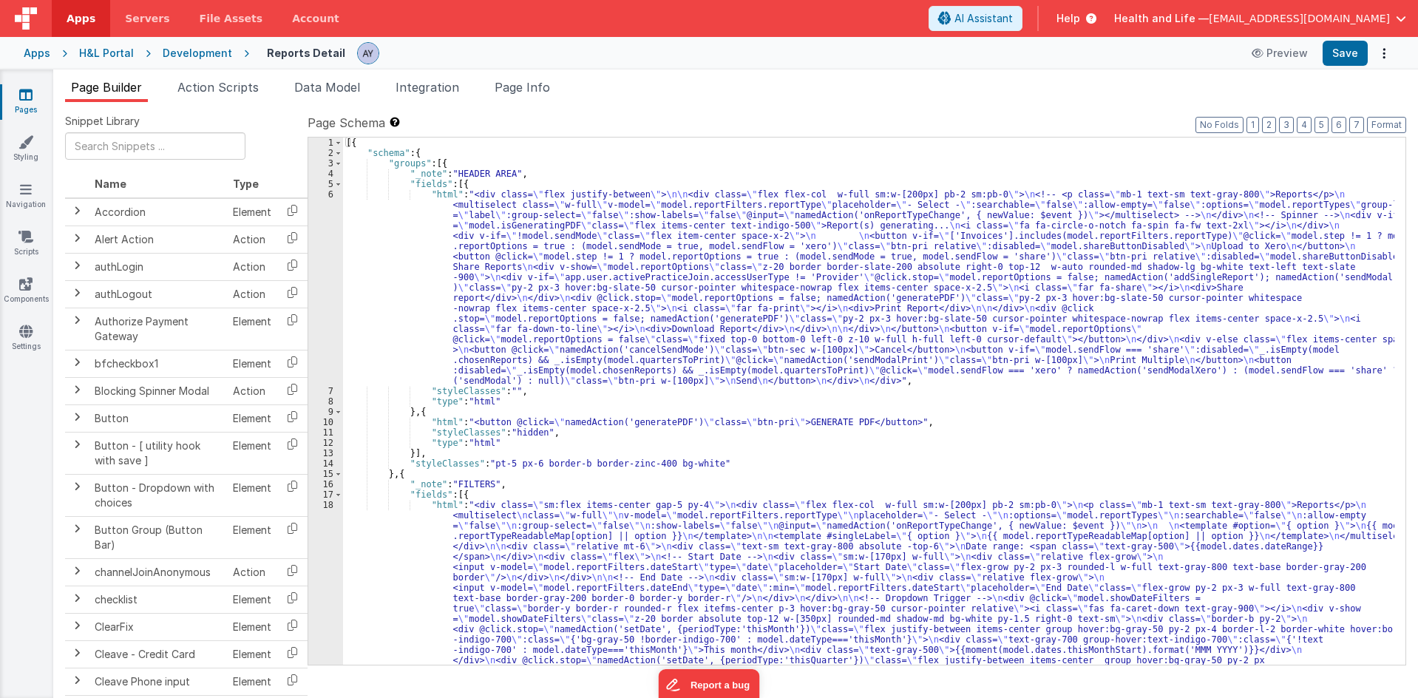
click at [495, 358] on div "[{ "schema" : { "groups" : [{ "_note" : "HEADER AREA" , "fields" : [{ "html" : …" at bounding box center [868, 711] width 1051 height 1148
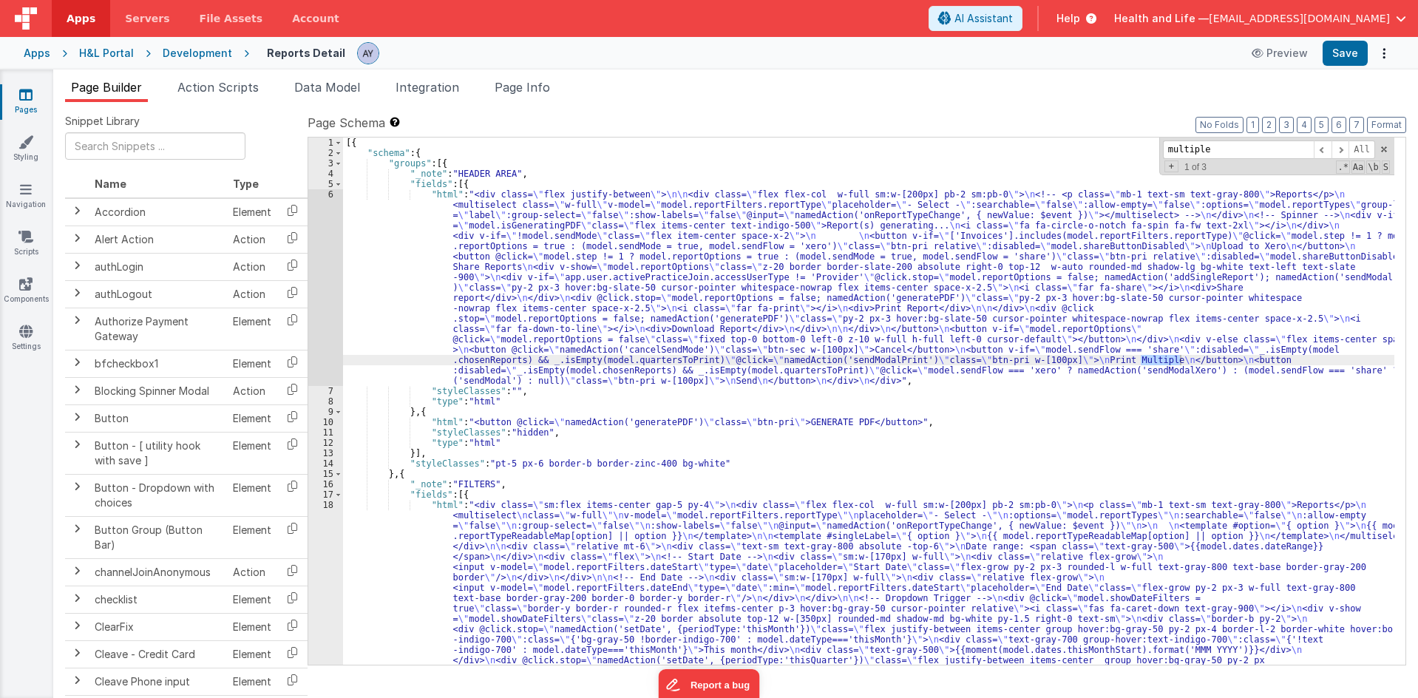
type input "multiple"
click at [197, 88] on span "Action Scripts" at bounding box center [217, 87] width 81 height 15
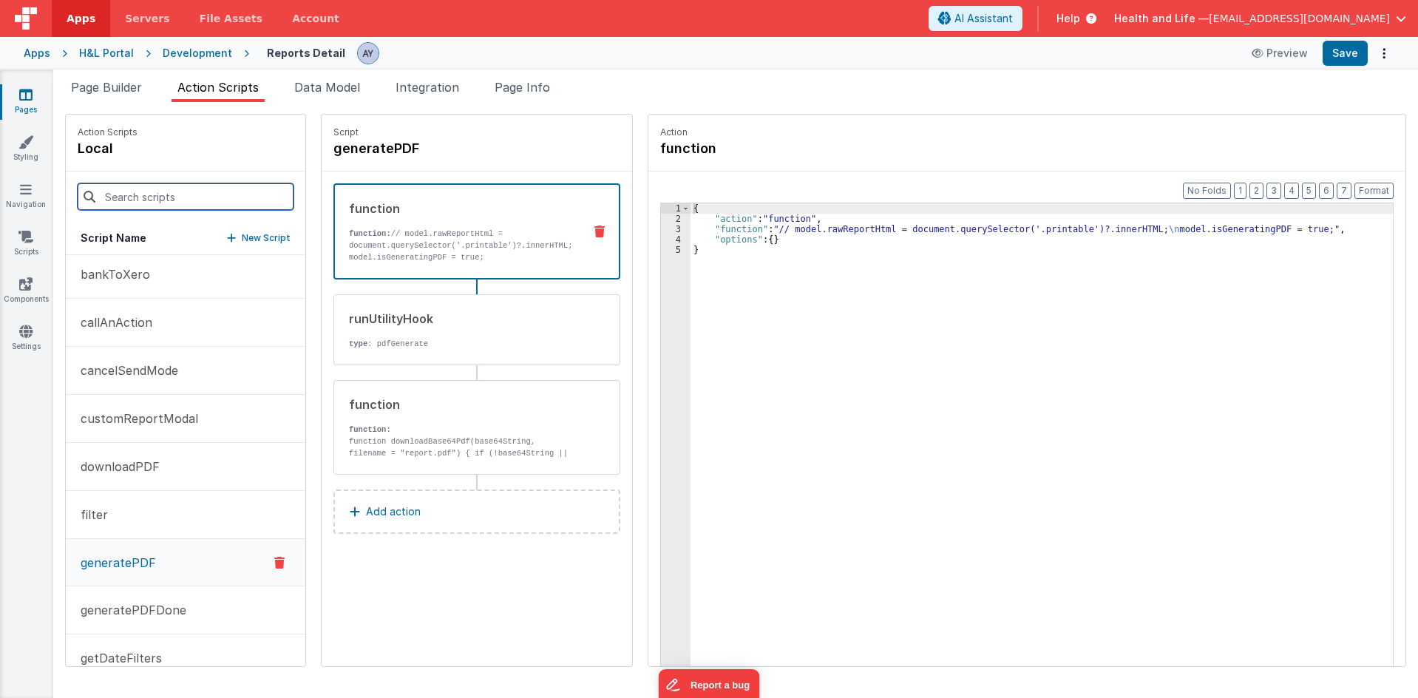
click at [156, 196] on input at bounding box center [186, 196] width 216 height 27
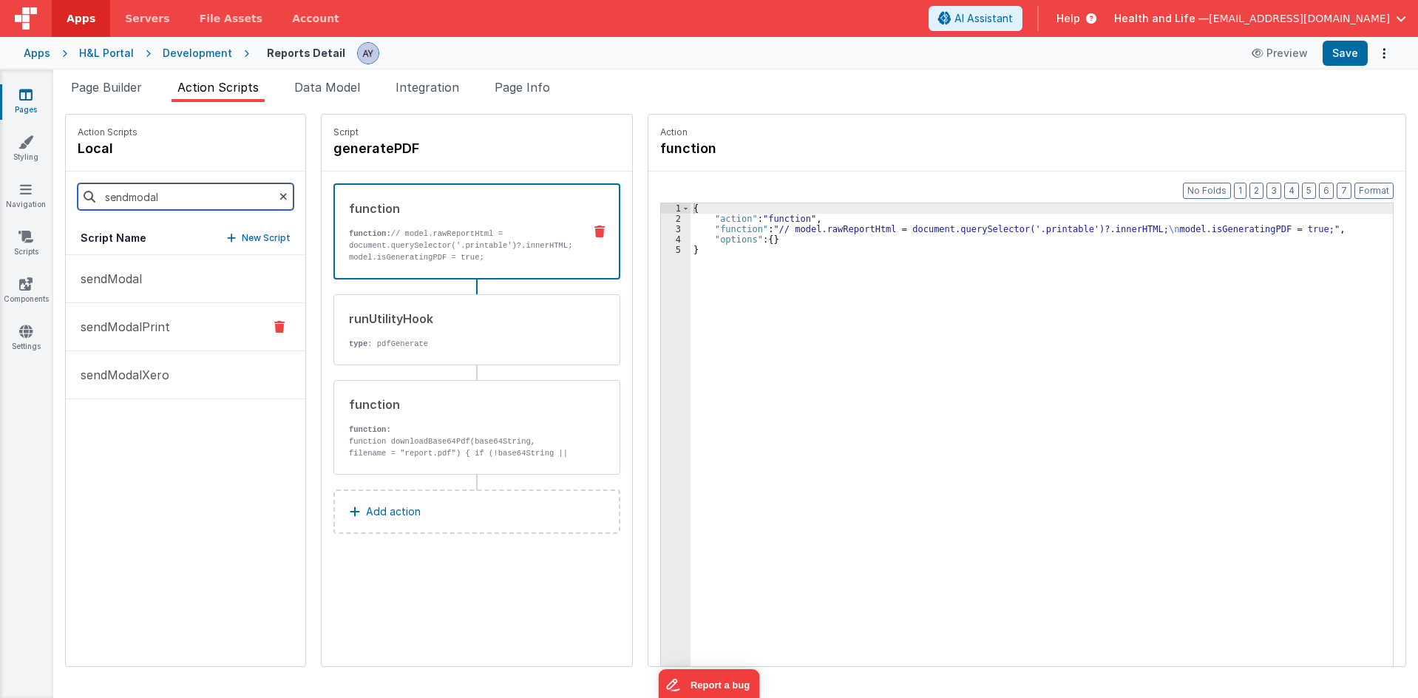
type input "sendmodal"
click at [174, 314] on button "sendModalPrint" at bounding box center [185, 327] width 239 height 48
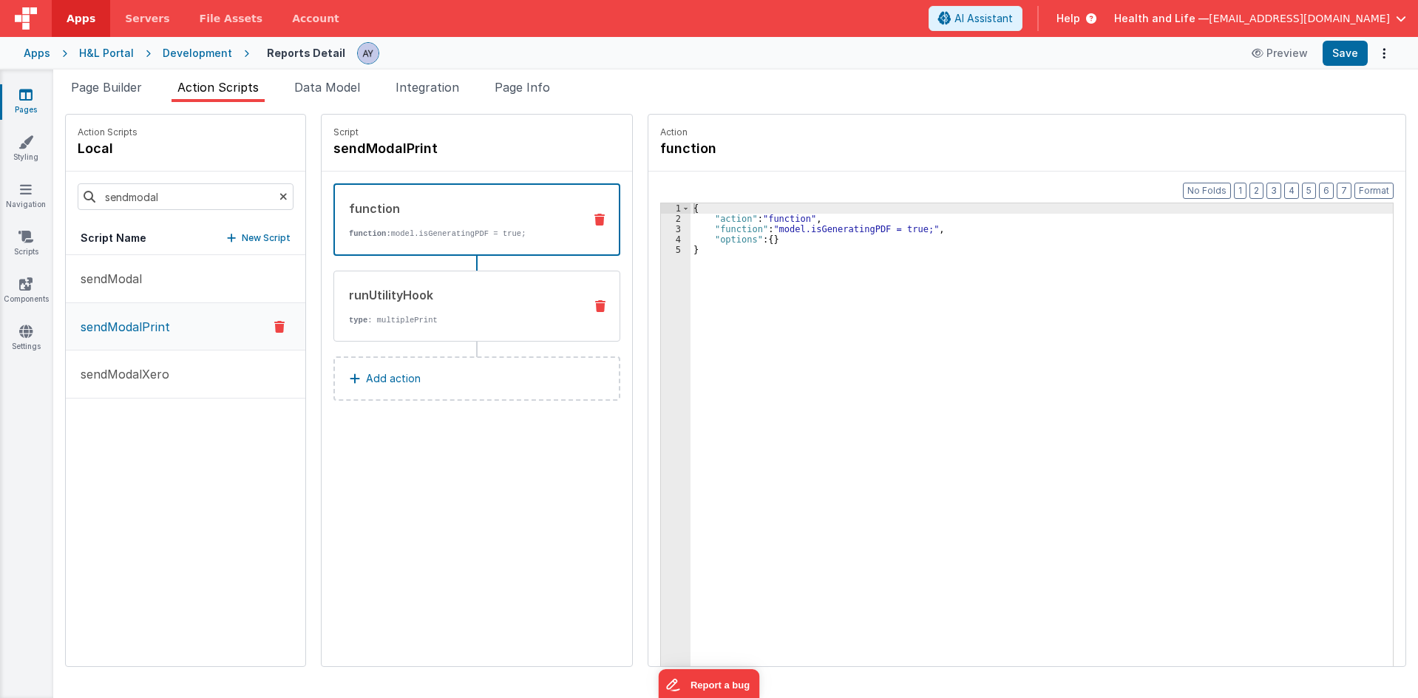
click at [465, 289] on div "runUtilityHook" at bounding box center [460, 295] width 223 height 18
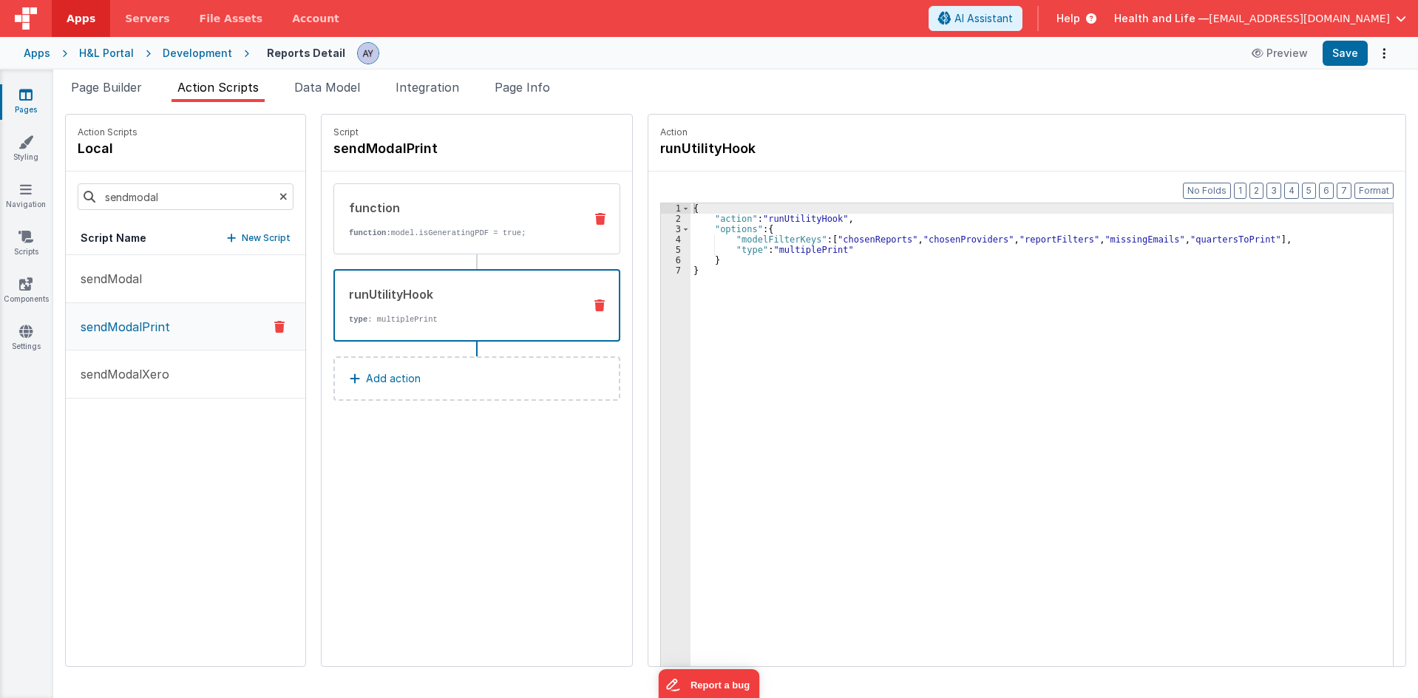
click at [457, 237] on p "function: model.isGeneratingPDF = true;" at bounding box center [460, 233] width 223 height 12
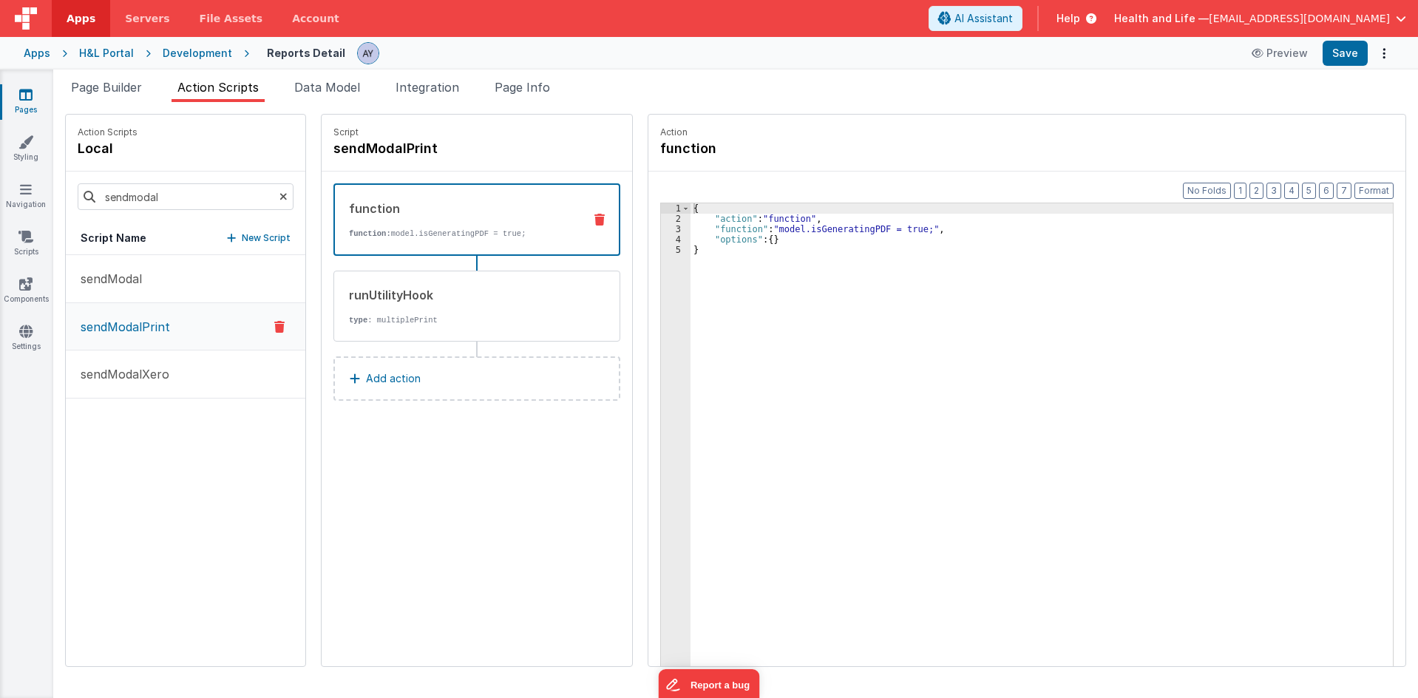
click at [856, 256] on div "{ "action" : "function" , "function" : "model.isGeneratingPDF = true;" , "optio…" at bounding box center [1048, 467] width 716 height 529
click at [921, 231] on div "{ "action" : "function" , "function" : "model.isGeneratingPDF = true;" , "optio…" at bounding box center [1048, 467] width 716 height 529
click at [661, 226] on div "3" at bounding box center [676, 229] width 30 height 10
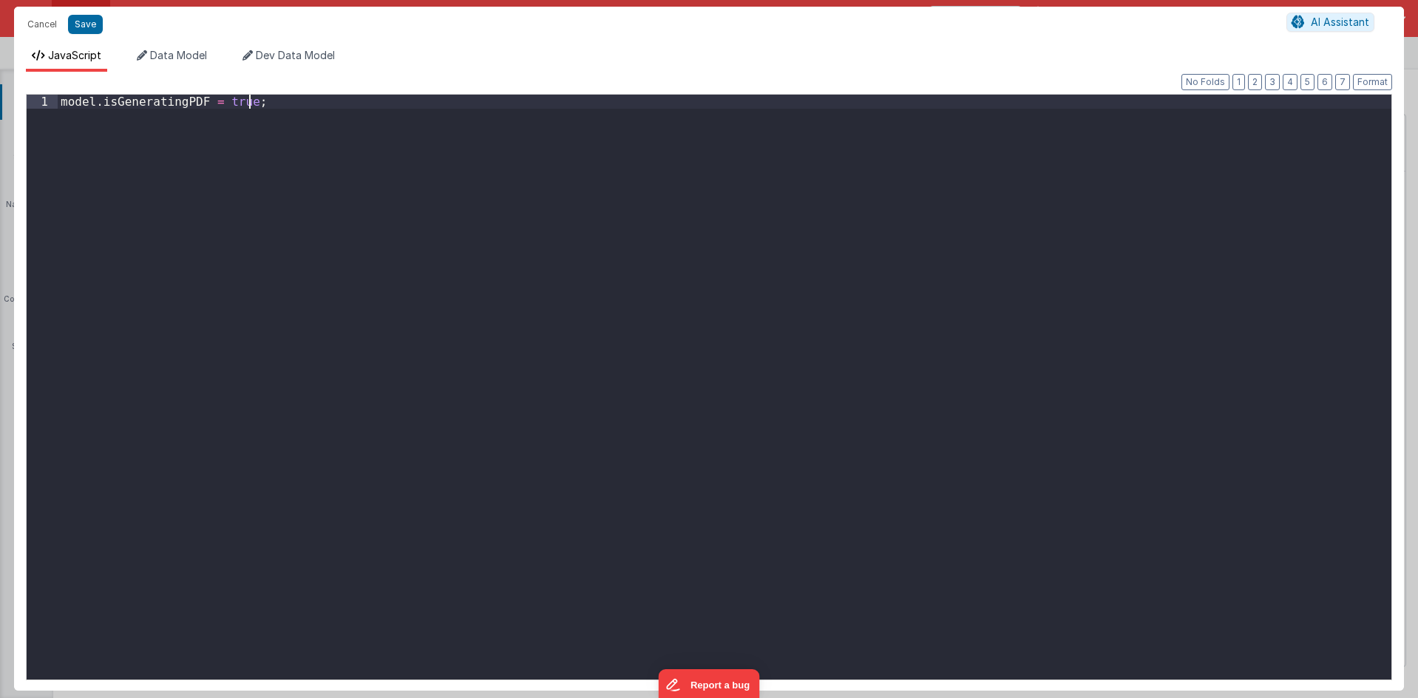
click at [687, 264] on div "model . isGeneratingPDF = true ;" at bounding box center [724, 401] width 1333 height 613
paste textarea
click at [85, 37] on div "Cancel Save AI Assistant" at bounding box center [709, 24] width 1390 height 35
click at [76, 27] on button "Save" at bounding box center [85, 24] width 35 height 19
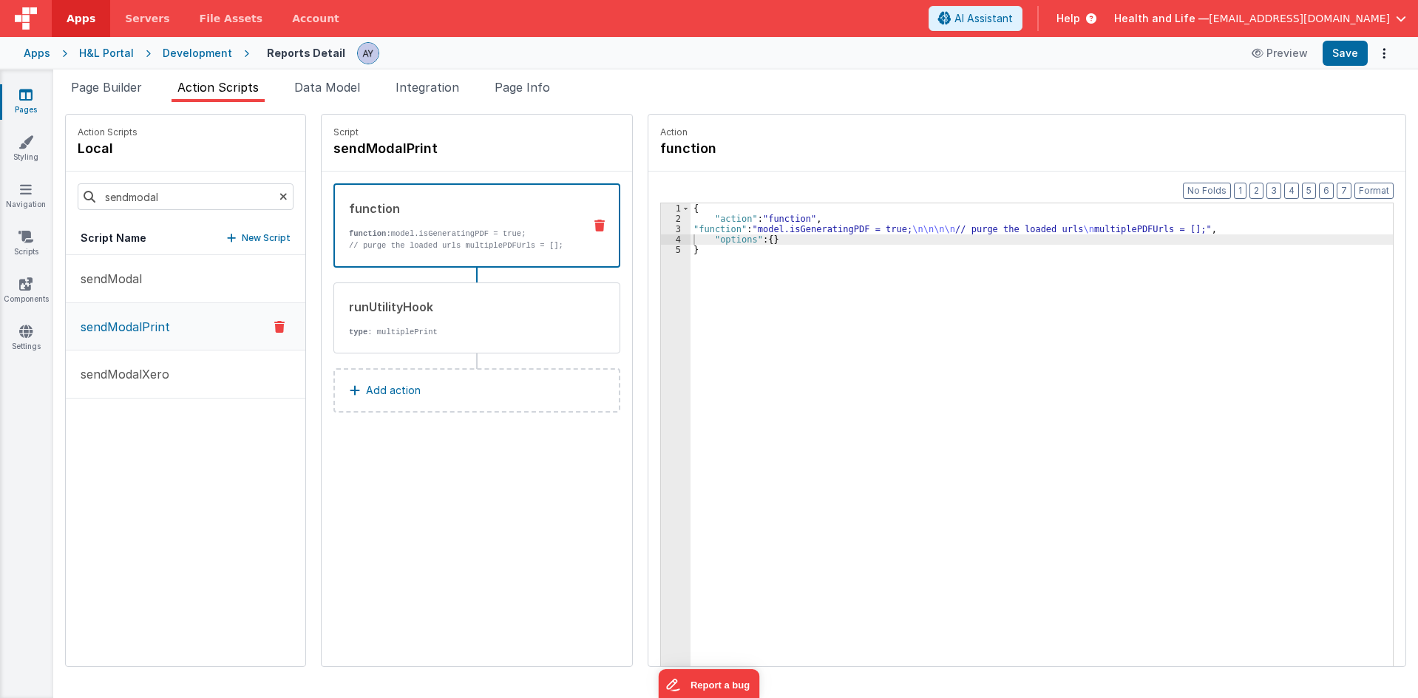
click at [279, 197] on icon at bounding box center [283, 196] width 8 height 50
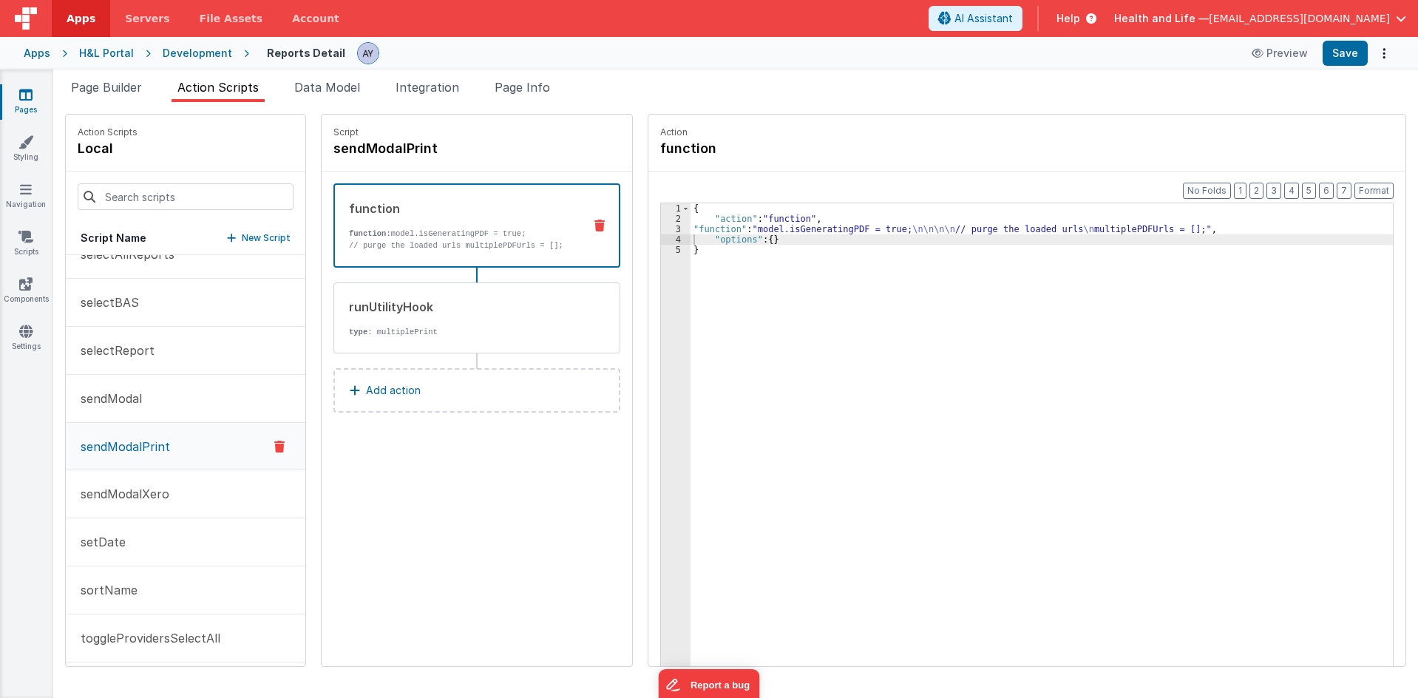
scroll to position [1138, 0]
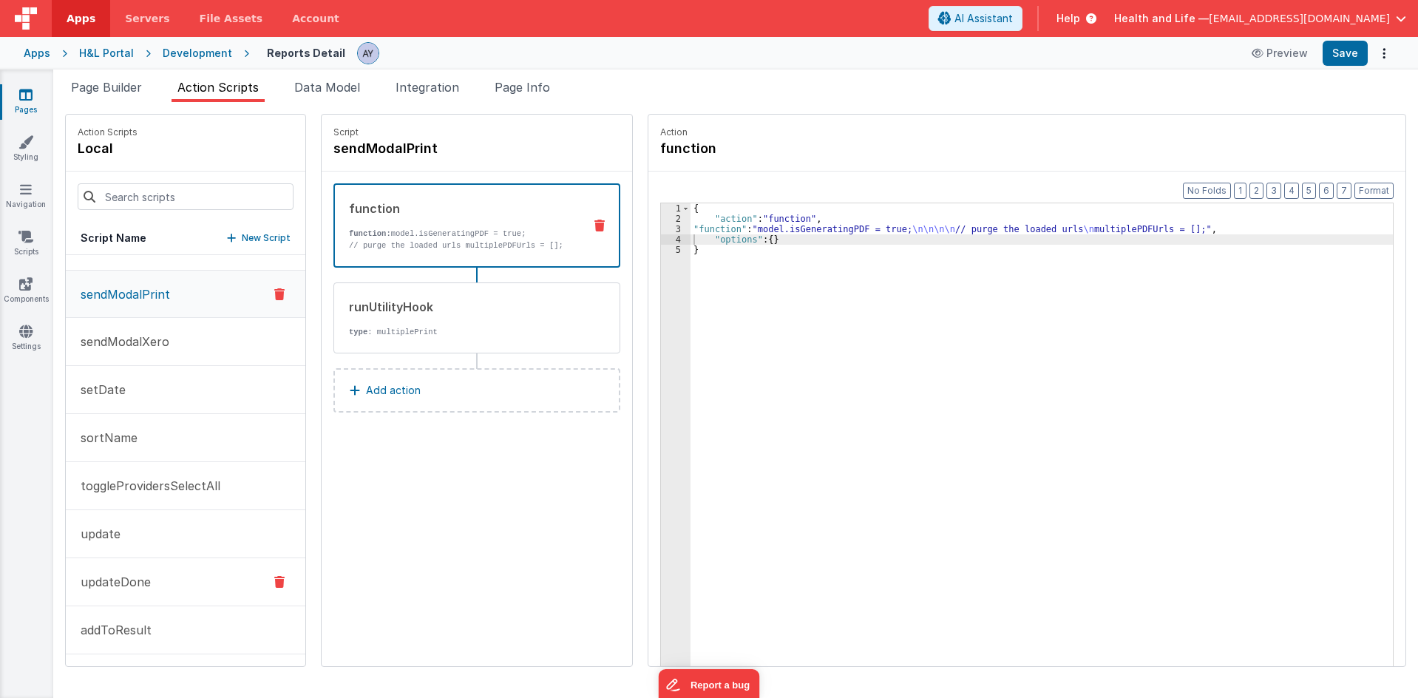
click at [160, 619] on button "addToResult" at bounding box center [185, 630] width 239 height 48
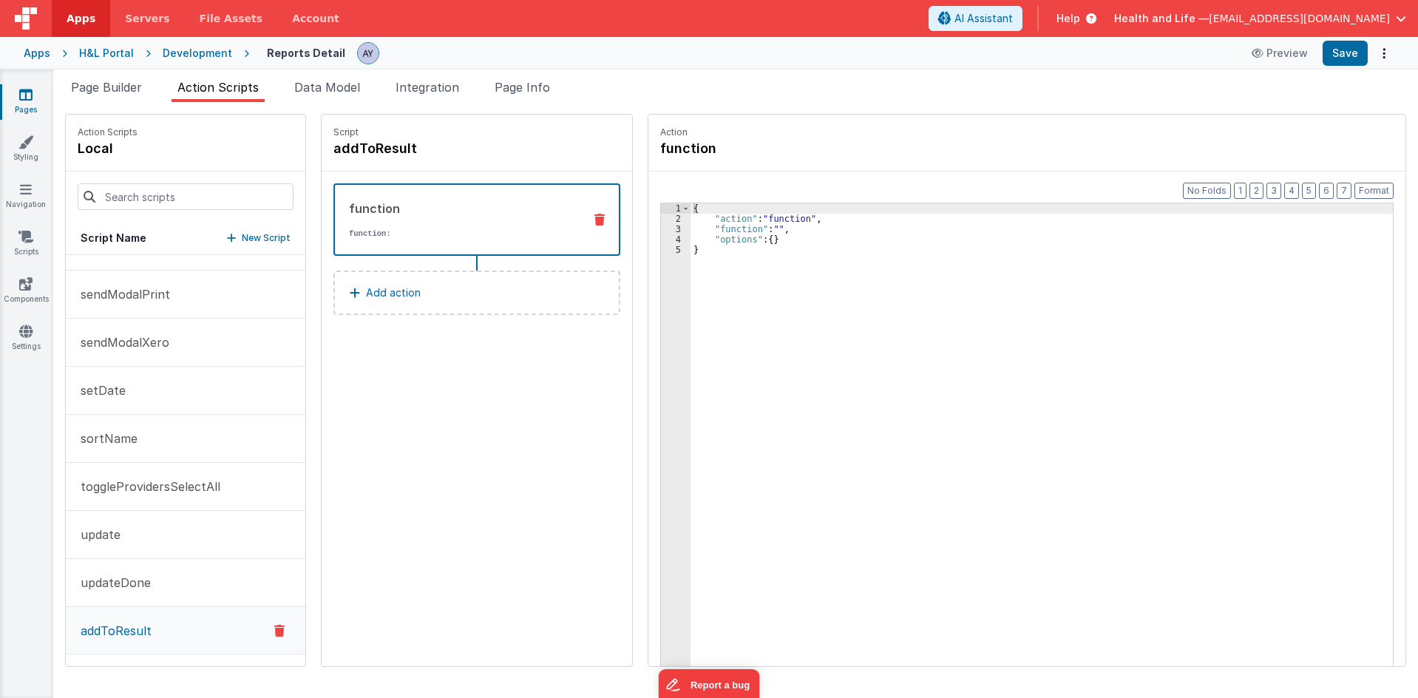
click at [804, 244] on div "{ "action" : "function" , "function" : "" , "options" : { } }" at bounding box center [1048, 467] width 716 height 529
click at [784, 229] on div "{ "action" : "function" , "function" : "" , "options" : { } }" at bounding box center [1048, 467] width 716 height 529
click at [661, 229] on div "3" at bounding box center [676, 229] width 30 height 10
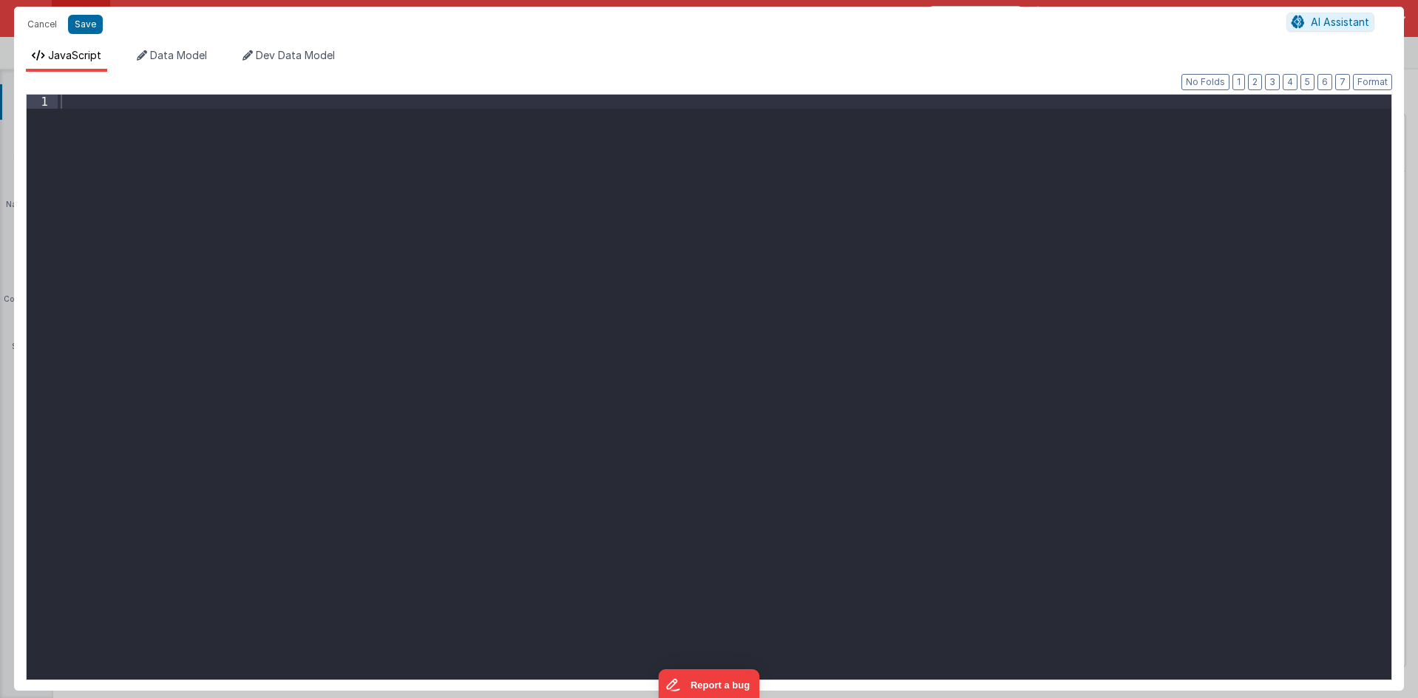
click at [890, 358] on div at bounding box center [724, 401] width 1333 height 613
click at [166, 68] on li "Data Model" at bounding box center [172, 60] width 82 height 24
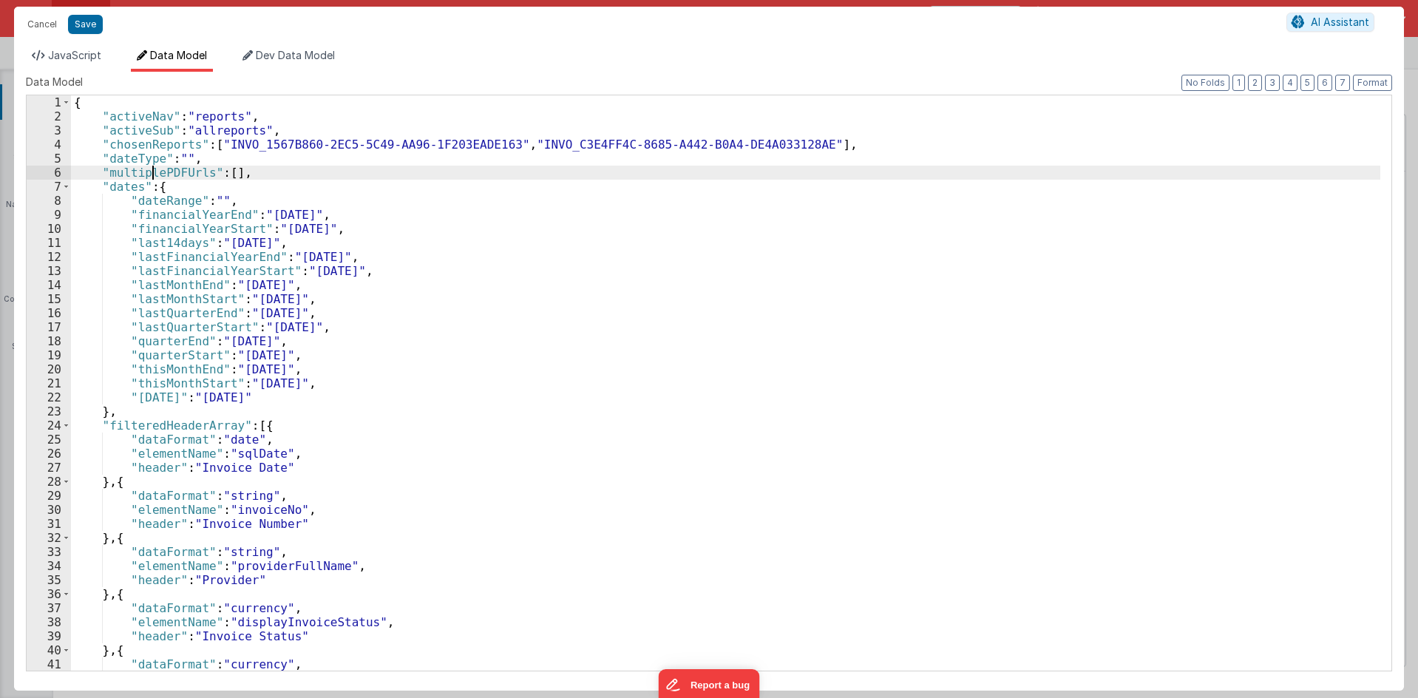
click at [150, 177] on div "{ "activeNav" : "reports" , "activeSub" : "allreports" , "chosenReports" : [ "I…" at bounding box center [725, 396] width 1309 height 603
click at [67, 52] on span "JavaScript" at bounding box center [74, 55] width 53 height 13
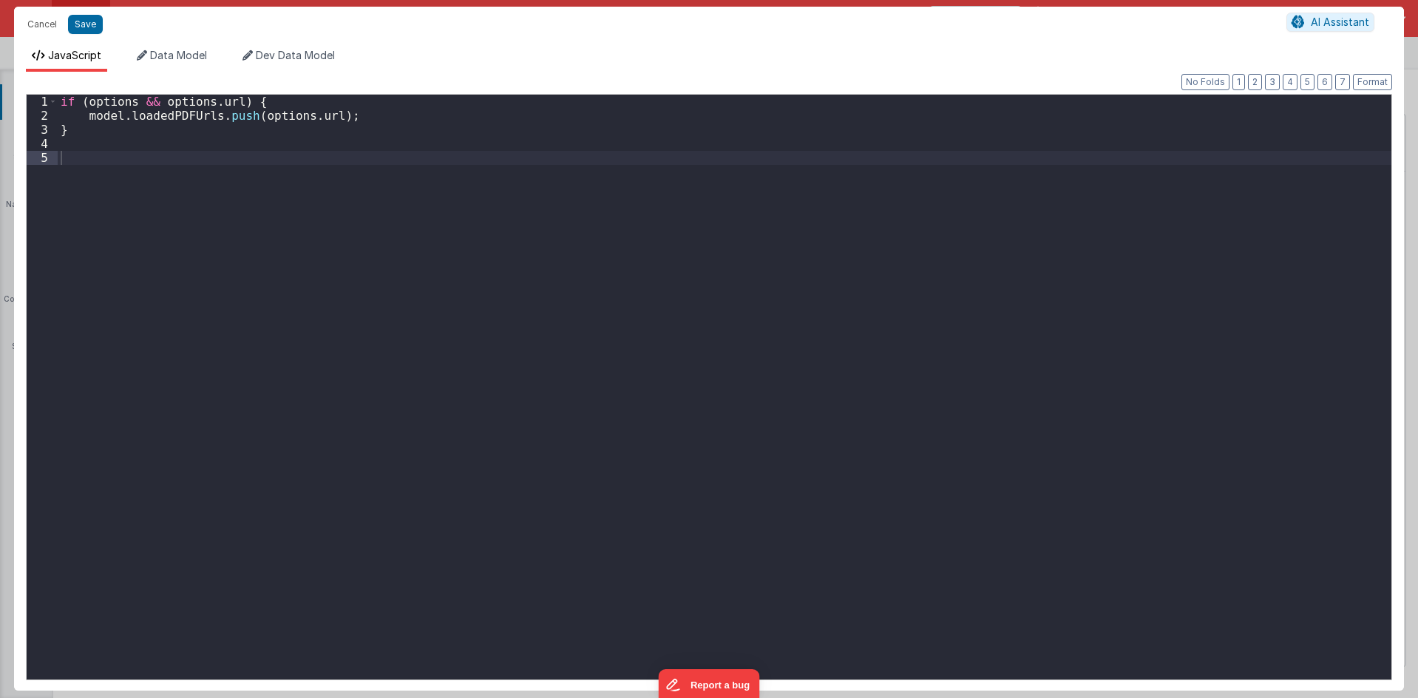
click at [132, 133] on div "if ( options && options . url ) { model . loadedPDFUrls . push ( options . url …" at bounding box center [724, 401] width 1333 height 613
click at [168, 113] on div "if ( options && options . url ) { model . loadedPDFUrls . push ( options . url …" at bounding box center [724, 401] width 1333 height 613
click at [223, 149] on div "if ( options && options . url ) { model . multiplePDFUrls . push ( options . ur…" at bounding box center [724, 401] width 1333 height 613
click at [92, 23] on button "Save" at bounding box center [85, 24] width 35 height 19
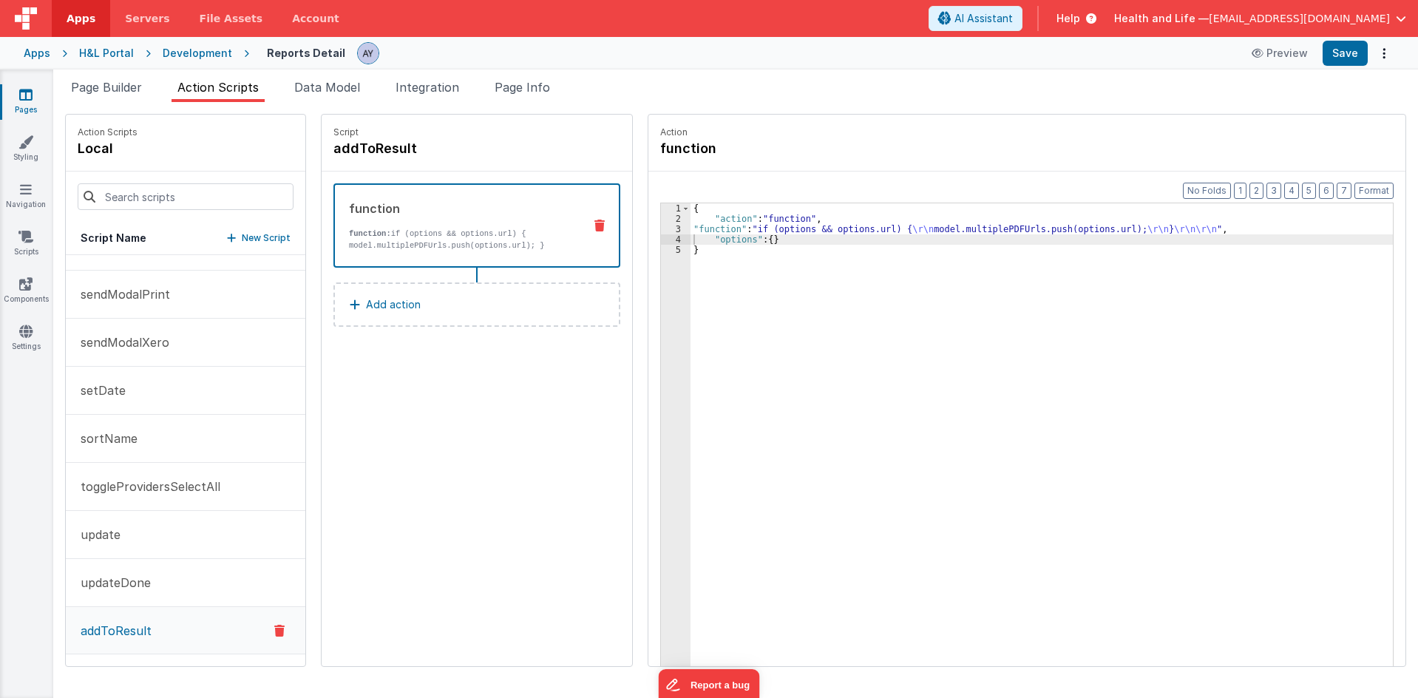
click at [758, 242] on div "{ "action" : "function" , "function" : "if (options && options.url) { \r\n mode…" at bounding box center [1048, 467] width 716 height 529
click at [112, 94] on span "Page Builder" at bounding box center [106, 87] width 71 height 15
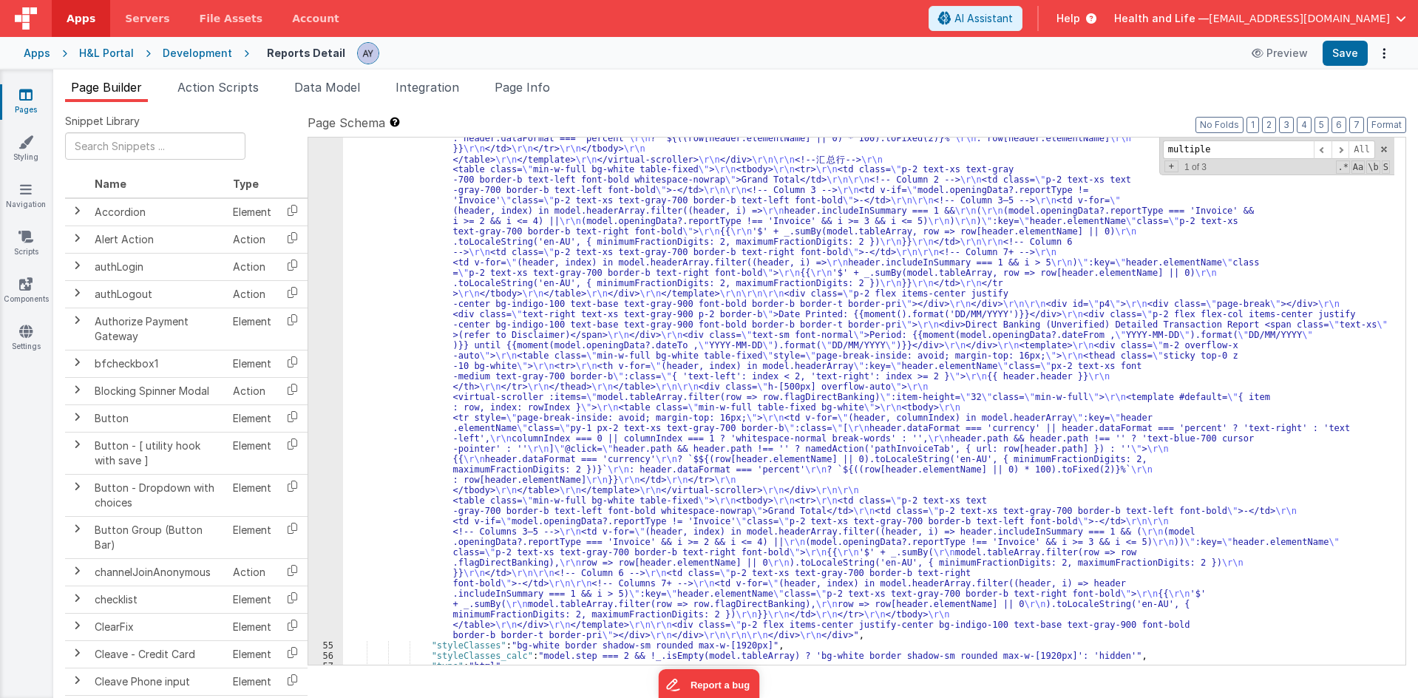
scroll to position [6220, 0]
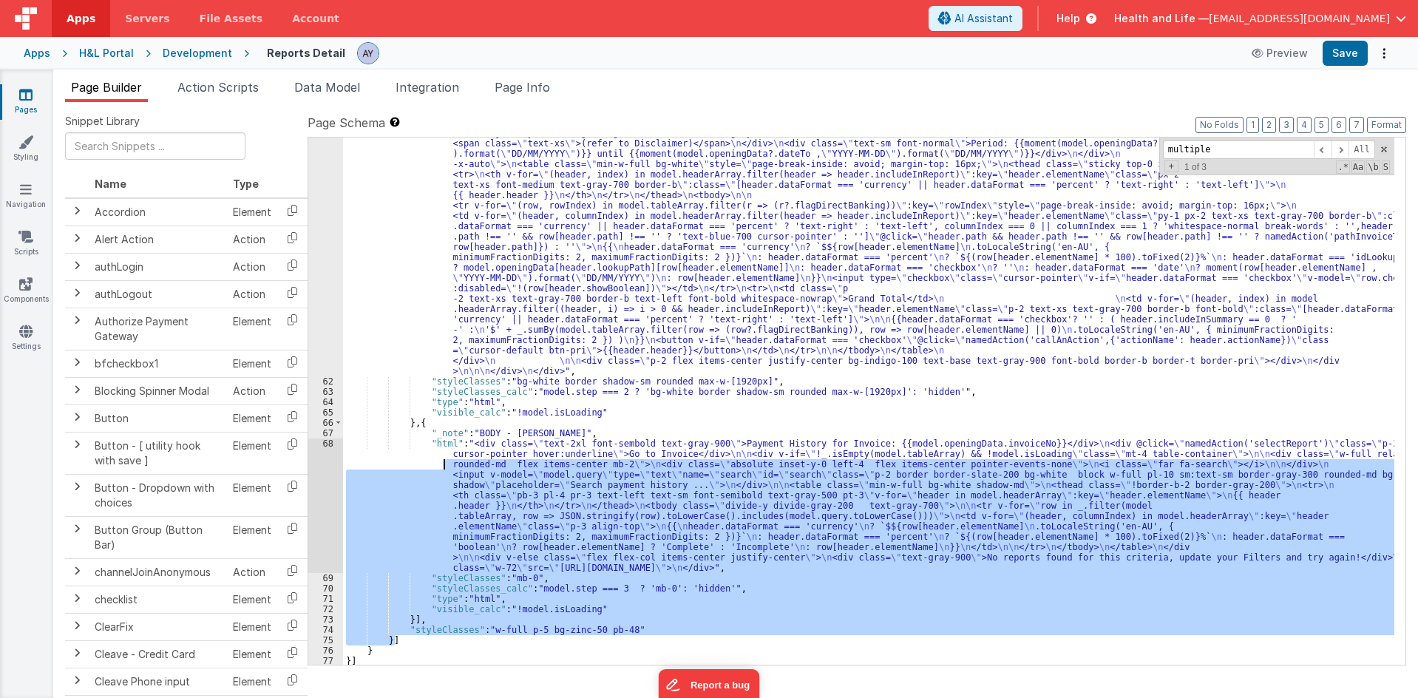
drag, startPoint x: 433, startPoint y: 643, endPoint x: 432, endPoint y: 422, distance: 221.0
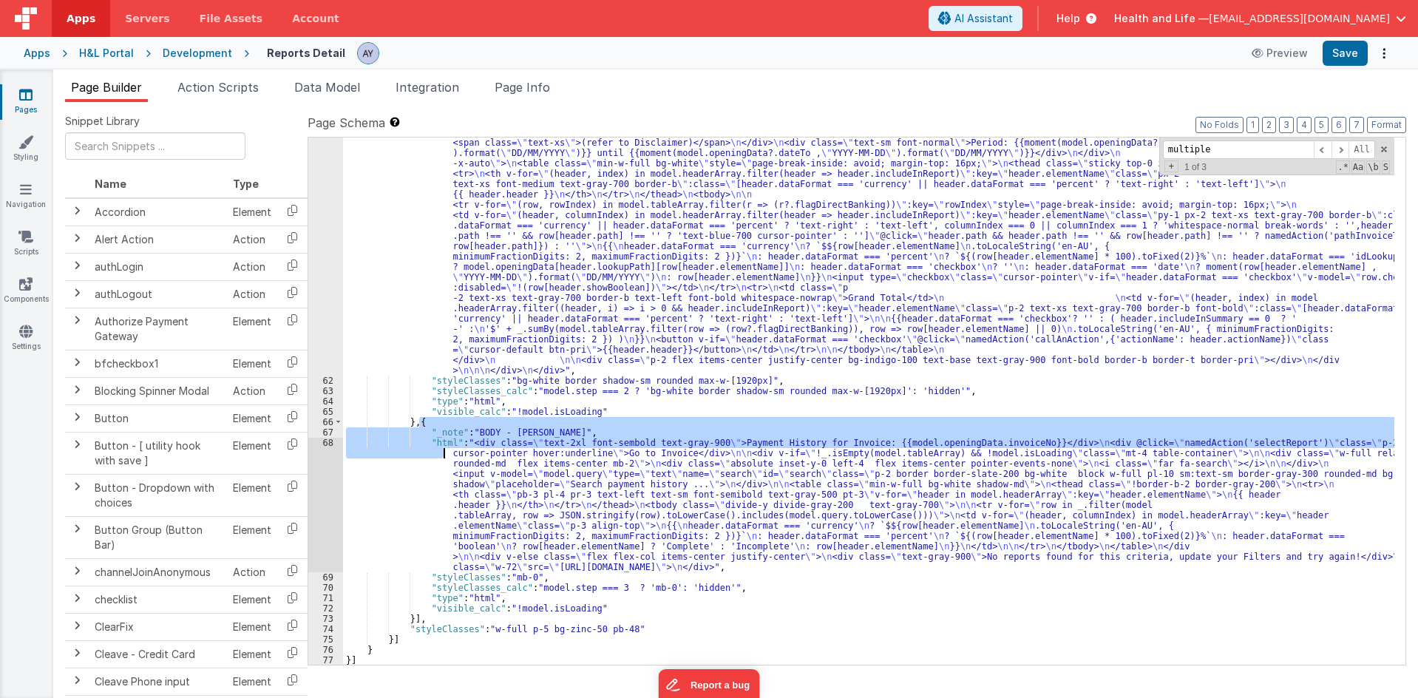
drag, startPoint x: 418, startPoint y: 421, endPoint x: 437, endPoint y: 424, distance: 18.7
click at [437, 424] on div ""html" : "<div v-if= \" !(_.isEmpty(model.tableArray)) \" class= \"\" > \n <div…" at bounding box center [868, 400] width 1051 height 527
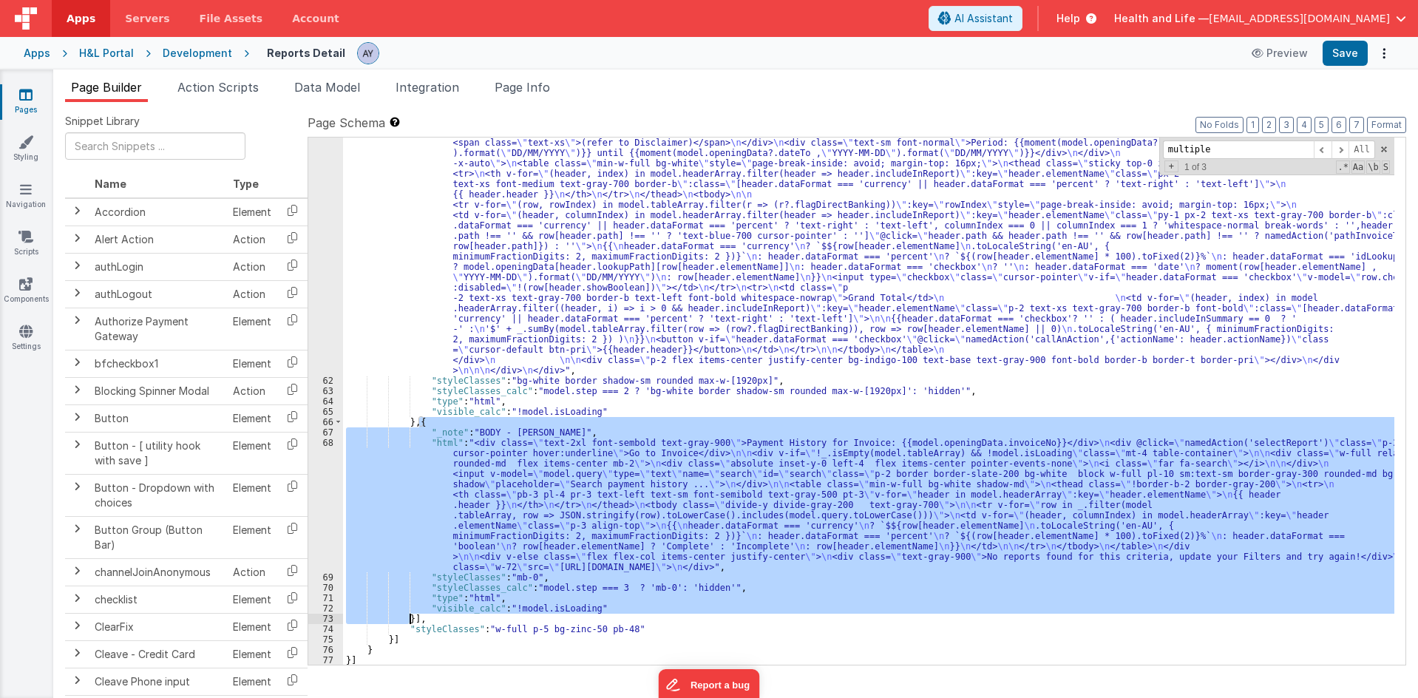
drag, startPoint x: 419, startPoint y: 425, endPoint x: 412, endPoint y: 623, distance: 198.2
click at [421, 544] on div ""html" : "<div v-if= \" !(_.isEmpty(model.tableArray)) \" class= \"\" > \n <div…" at bounding box center [868, 400] width 1051 height 527
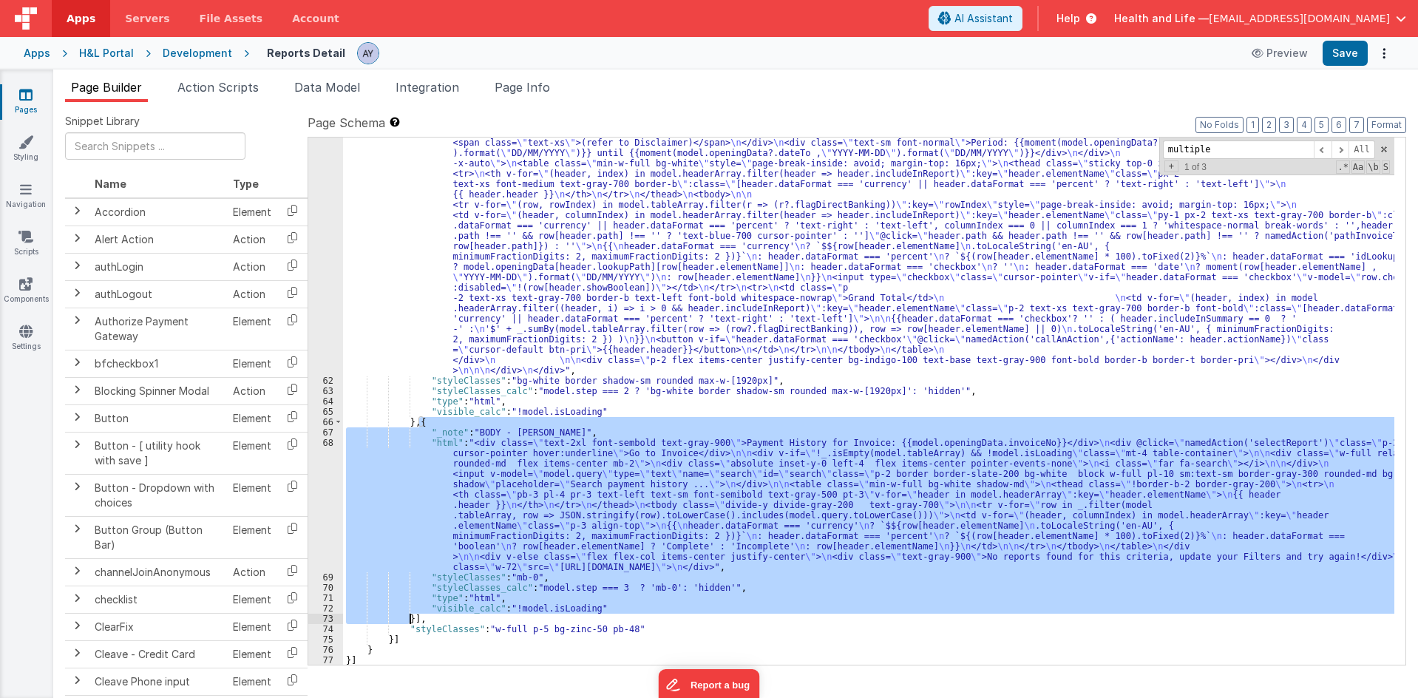
drag, startPoint x: 417, startPoint y: 424, endPoint x: 410, endPoint y: 616, distance: 193.0
click at [669, 494] on div ""html" : "<div v-if= \" !(_.isEmpty(model.tableArray)) \" class= \"\" > \n <div…" at bounding box center [868, 400] width 1051 height 527
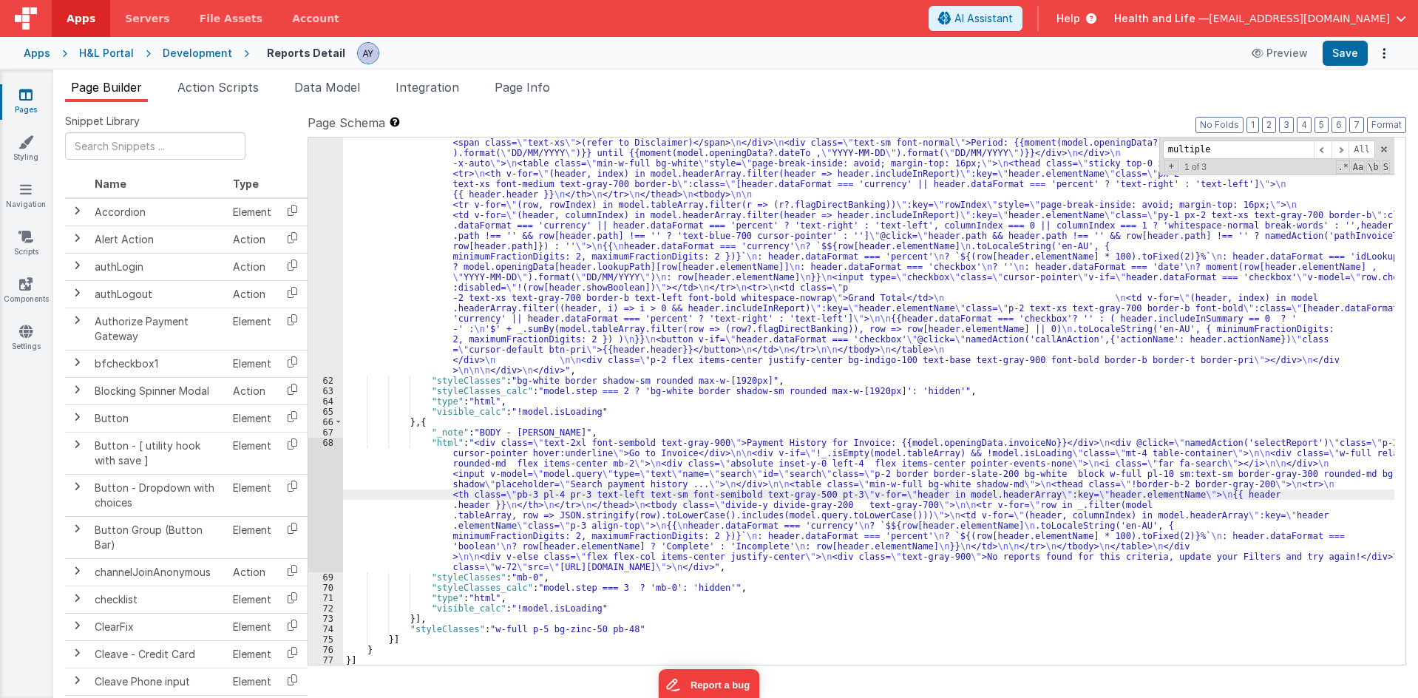
click at [322, 486] on div "68" at bounding box center [325, 505] width 35 height 135
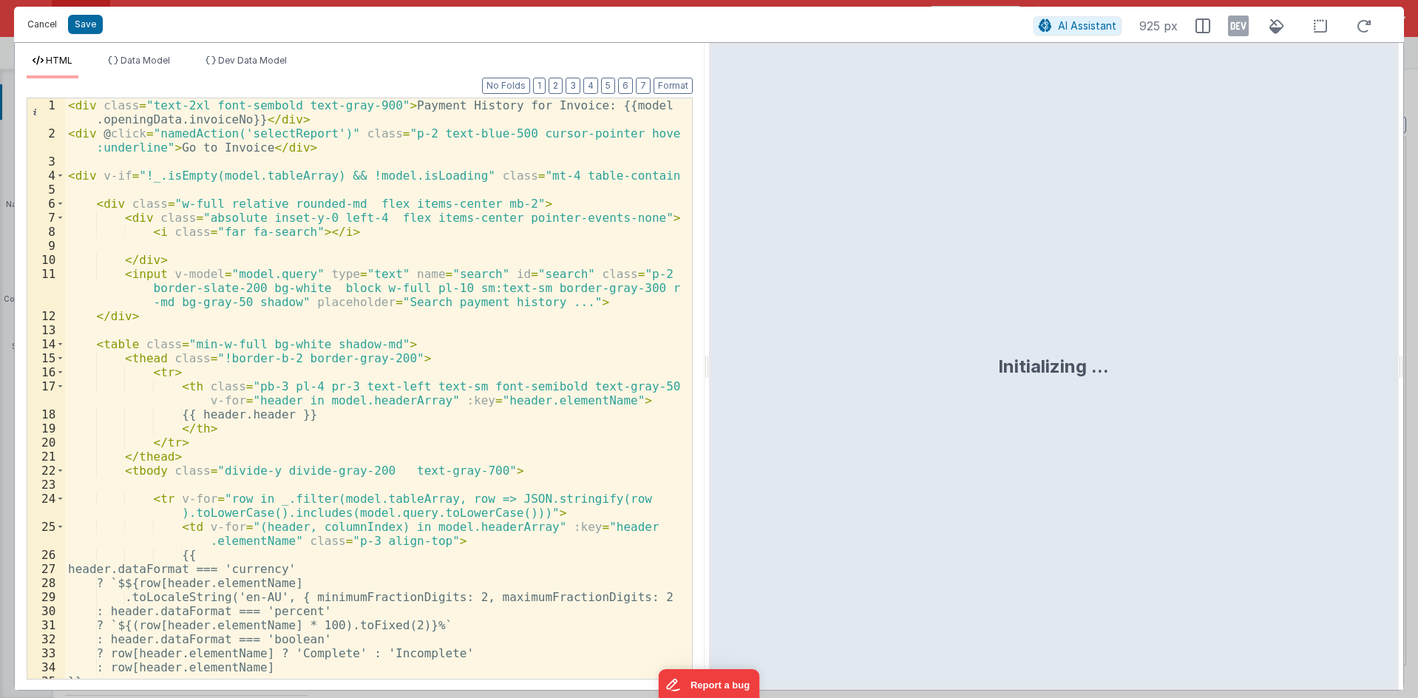
drag, startPoint x: 35, startPoint y: 27, endPoint x: 475, endPoint y: 172, distance: 464.0
click at [35, 27] on button "Cancel" at bounding box center [42, 24] width 44 height 21
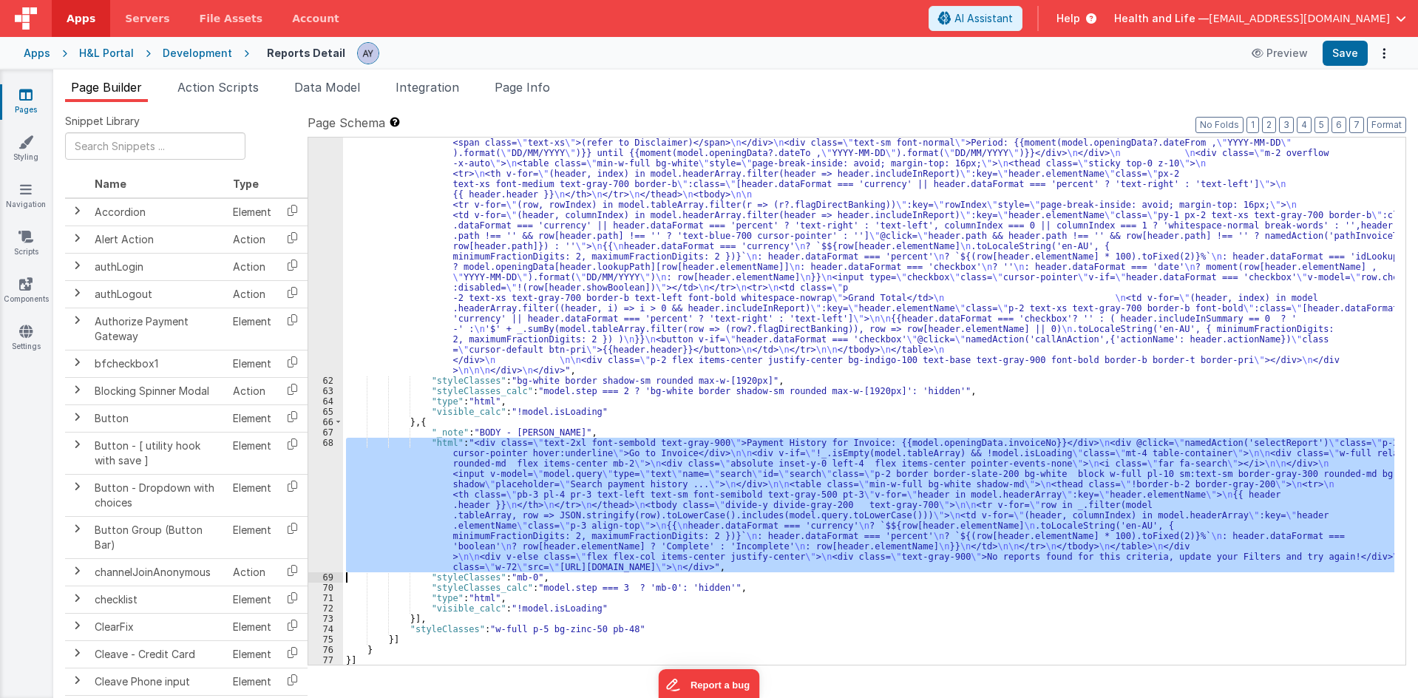
click at [472, 571] on div ""html" : "<div v-if= \" !(_.isEmpty(model.tableArray)) \" class= \"\" > \n <div…" at bounding box center [868, 400] width 1051 height 527
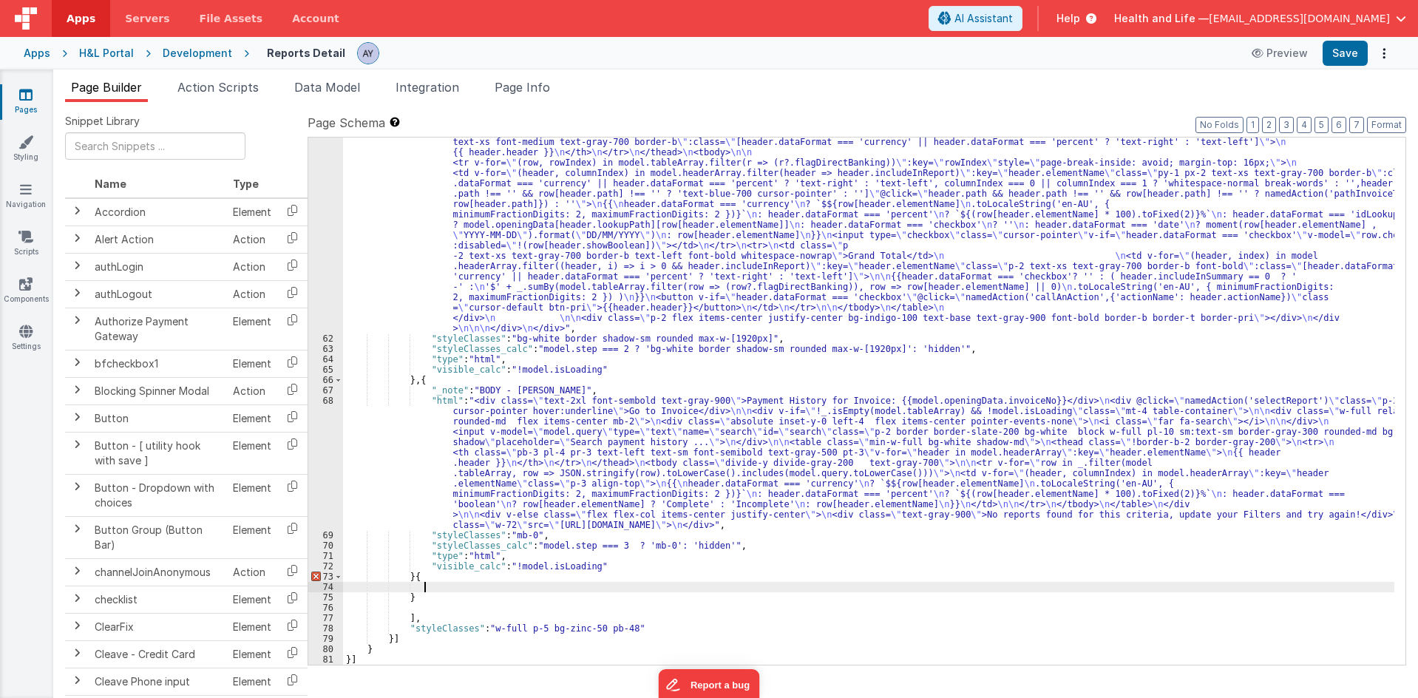
scroll to position [6262, 0]
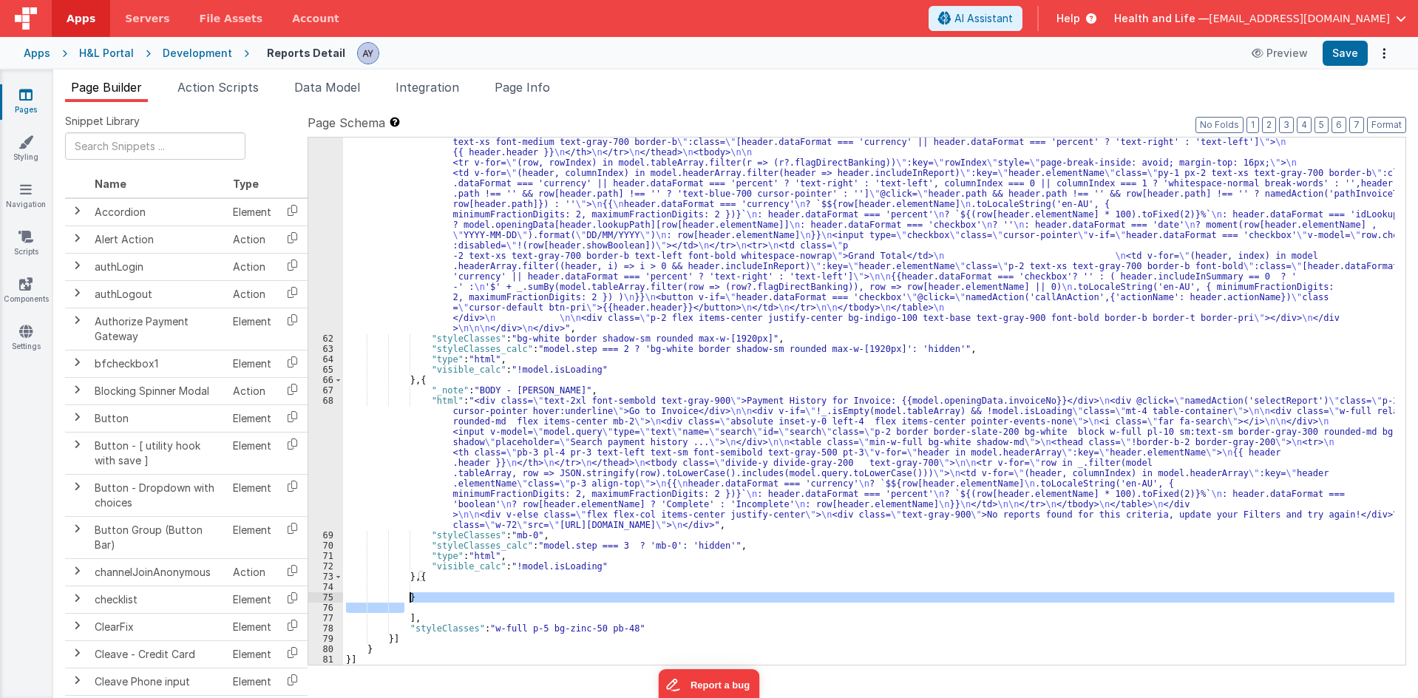
drag, startPoint x: 508, startPoint y: 604, endPoint x: 508, endPoint y: 596, distance: 8.1
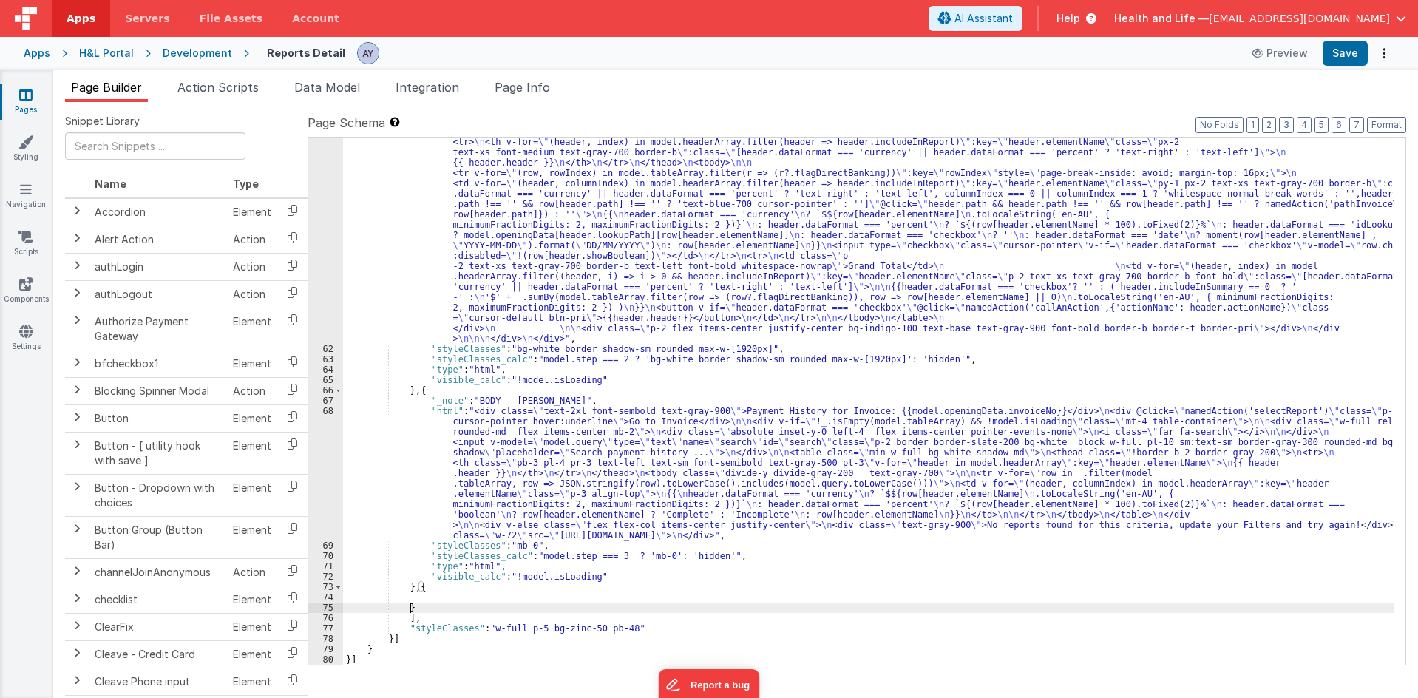
scroll to position [6251, 0]
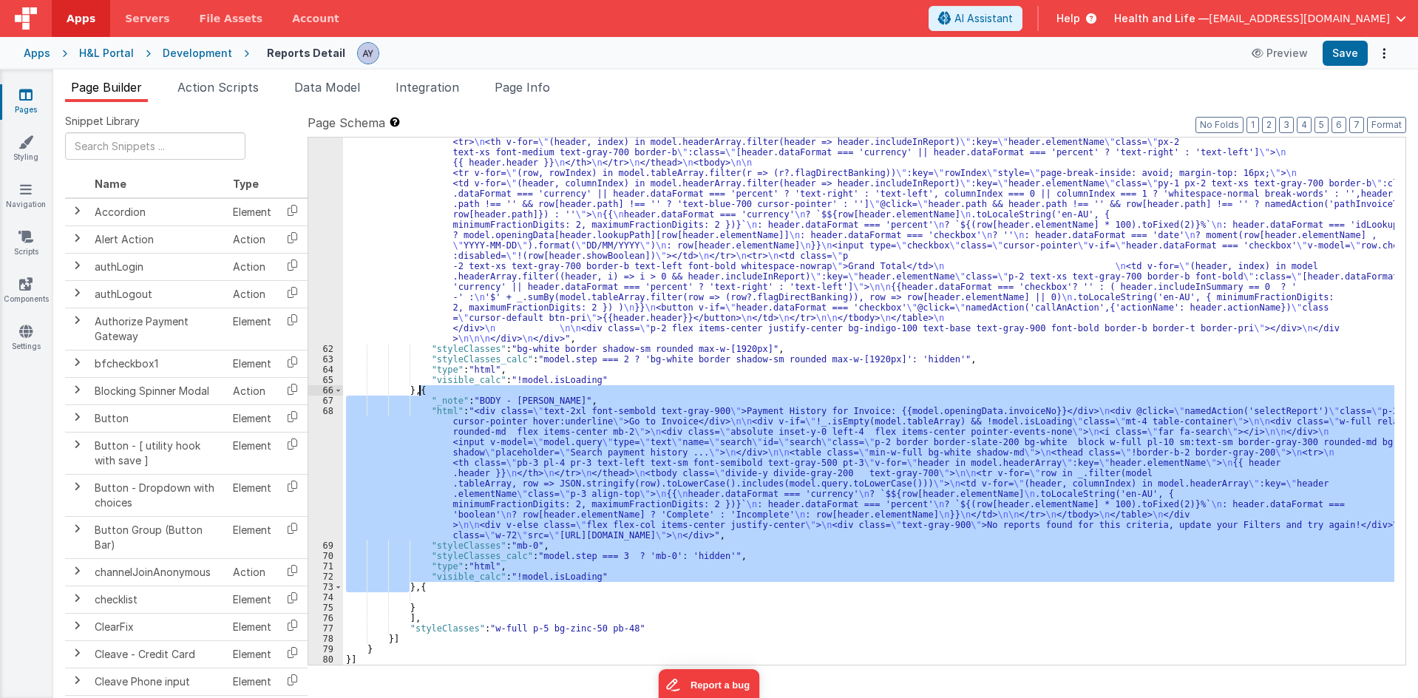
drag, startPoint x: 410, startPoint y: 586, endPoint x: 418, endPoint y: 390, distance: 196.0
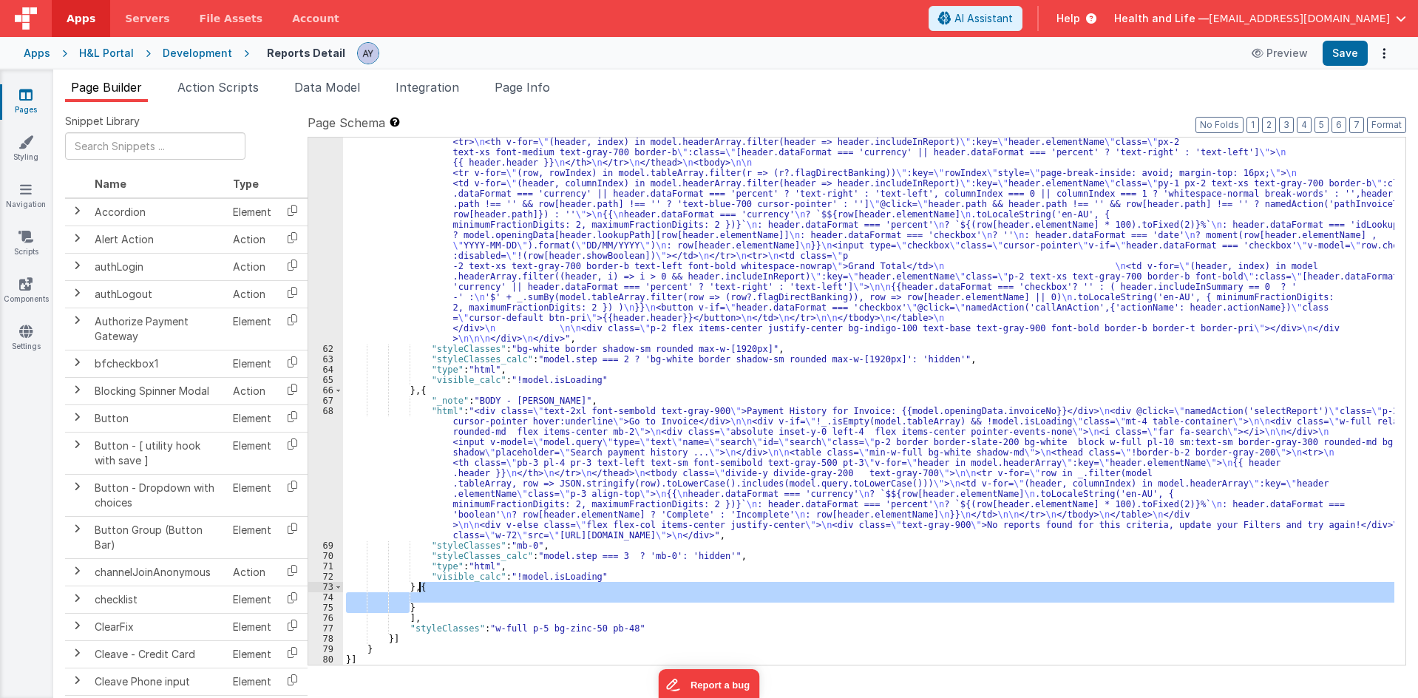
drag, startPoint x: 442, startPoint y: 608, endPoint x: 421, endPoint y: 586, distance: 30.3
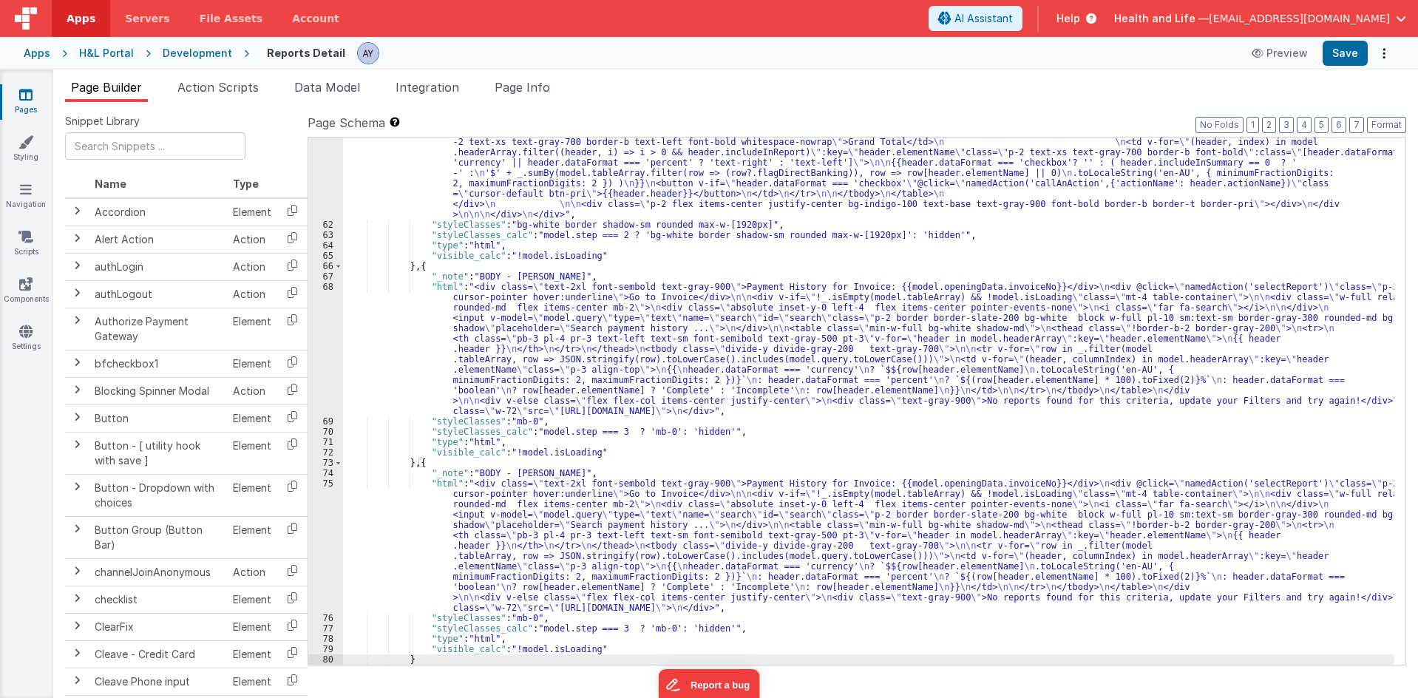
click at [316, 521] on div "75" at bounding box center [325, 545] width 35 height 135
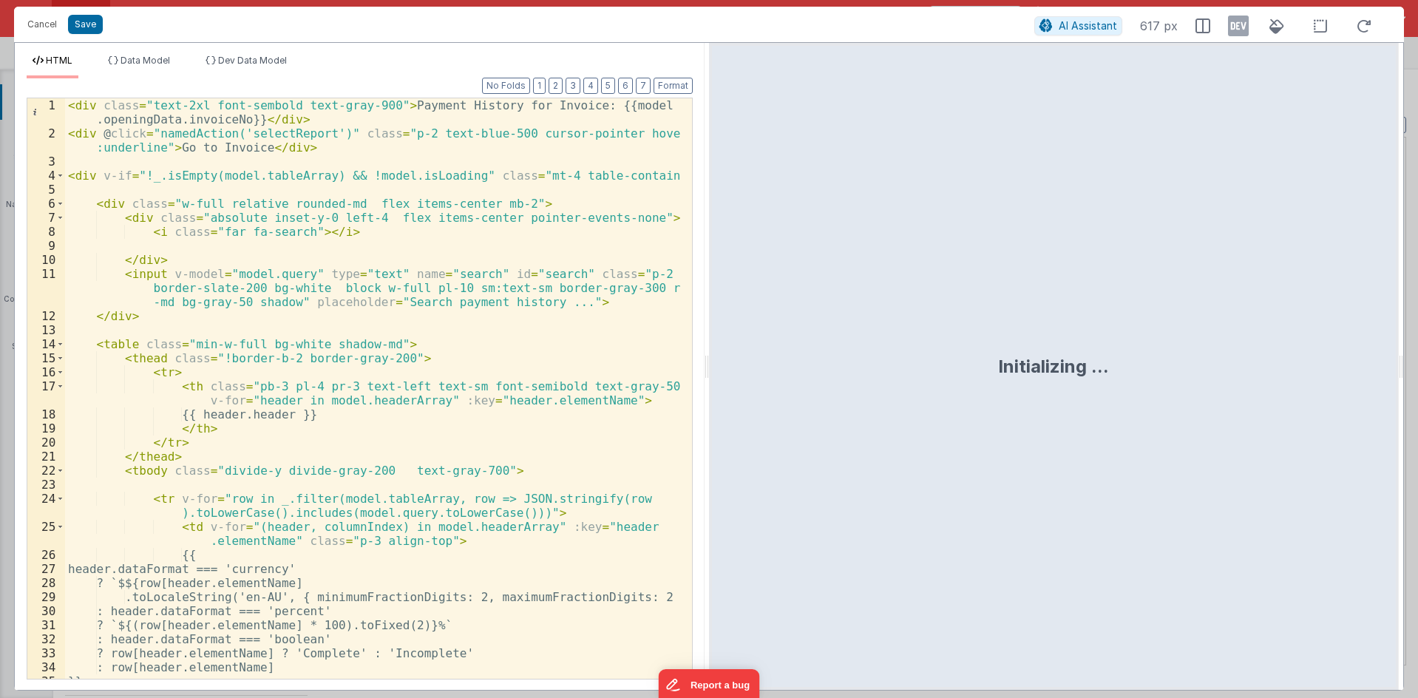
click at [523, 234] on div "< div class = "text-2xl font-sembold text-gray-900" > Payment History for Invoi…" at bounding box center [373, 409] width 616 height 622
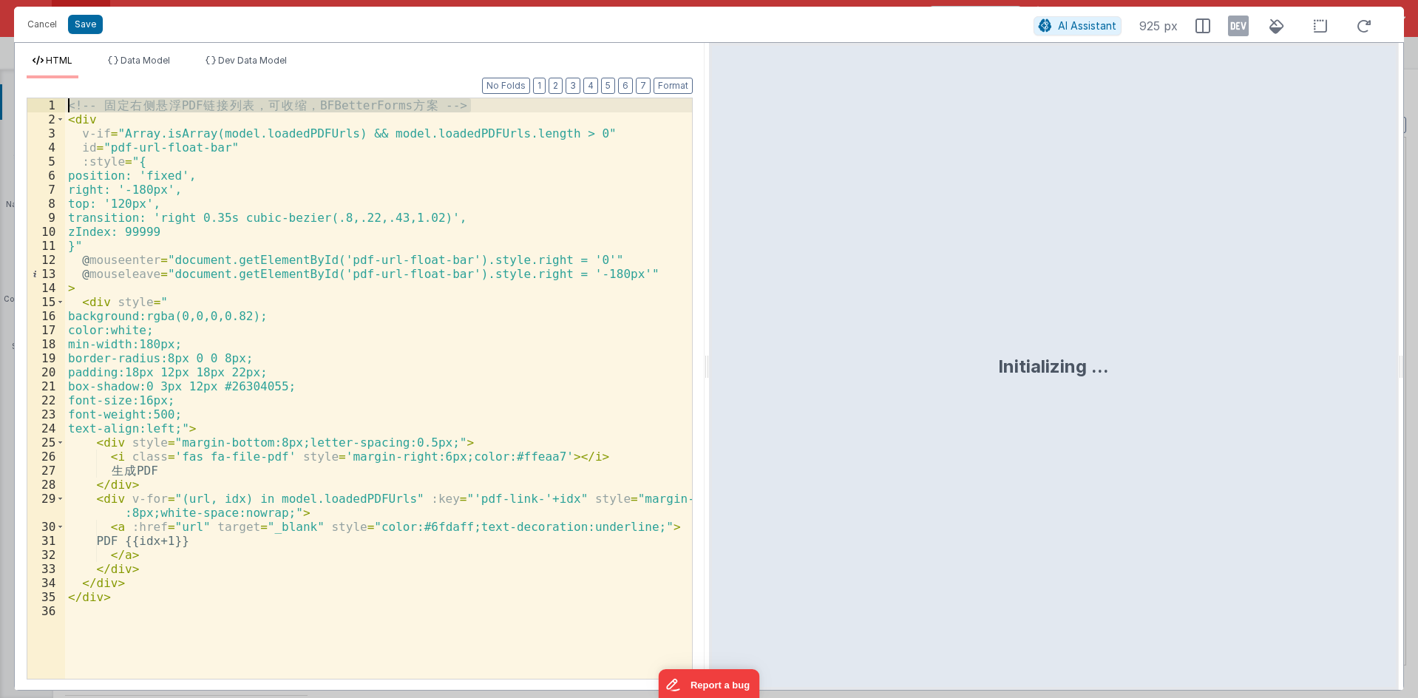
drag, startPoint x: 485, startPoint y: 109, endPoint x: -1, endPoint y: 103, distance: 485.7
click at [0, 103] on html "Cancel Save AI Assistant 925 px HTML Data Model Dev Data Model Format 7 6 5 4 3…" at bounding box center [709, 349] width 1418 height 698
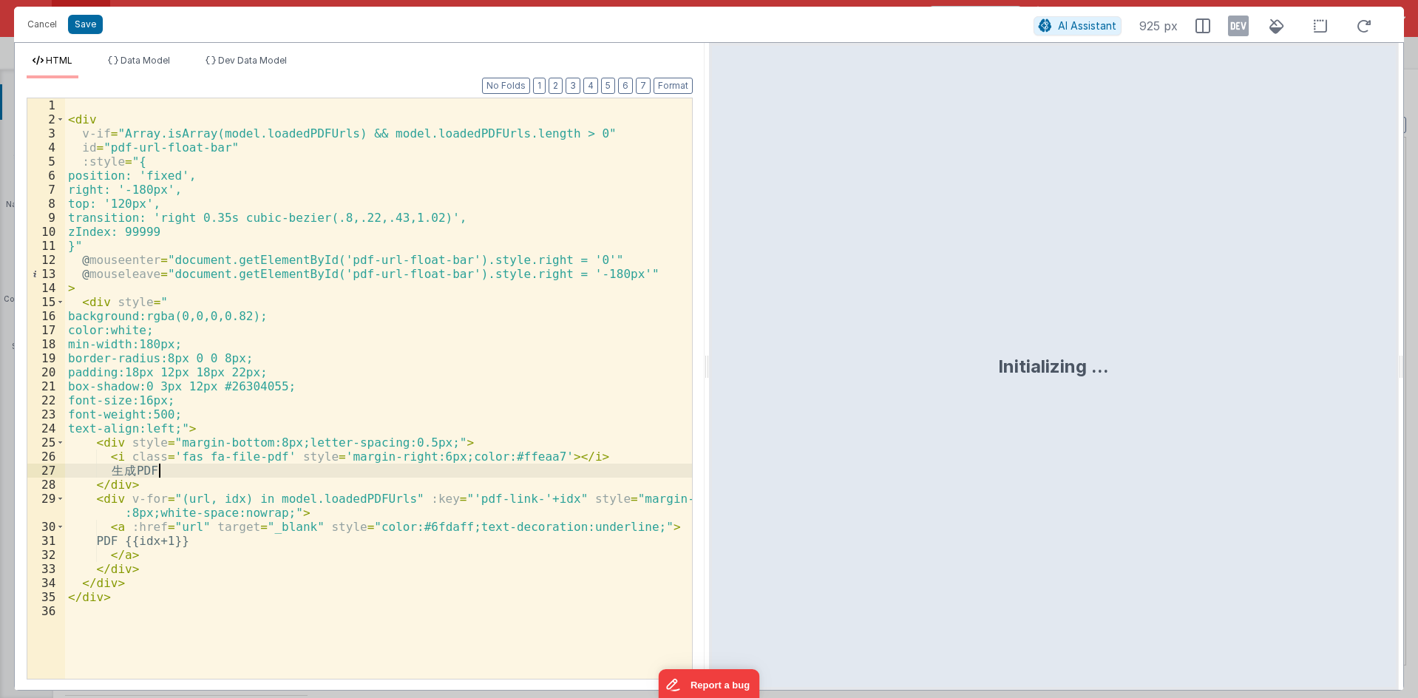
click at [161, 473] on div "< div v-if = "Array.isArray(model.loadedPDFUrls) && model.loadedPDFUrls.length …" at bounding box center [378, 402] width 627 height 608
drag, startPoint x: 172, startPoint y: 475, endPoint x: 109, endPoint y: 476, distance: 62.8
click at [109, 476] on div "< div v-if = "Array.isArray(model.loadedPDFUrls) && model.loadedPDFUrls.length …" at bounding box center [378, 402] width 627 height 608
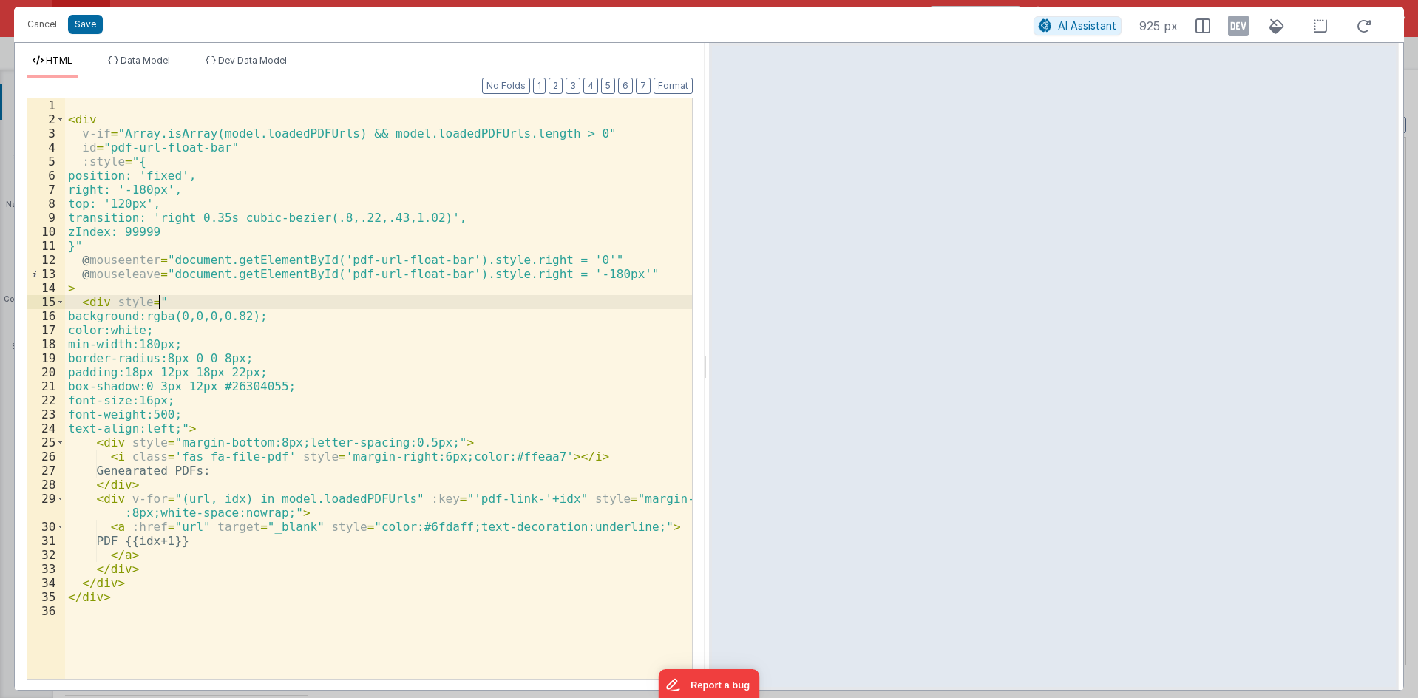
click at [220, 299] on div "< div v-if = "Array.isArray(model.loadedPDFUrls) && model.loadedPDFUrls.length …" at bounding box center [378, 402] width 627 height 608
click at [235, 264] on div "< div v-if = "Array.isArray(model.loadedPDFUrls) && model.loadedPDFUrls.length …" at bounding box center [378, 402] width 627 height 608
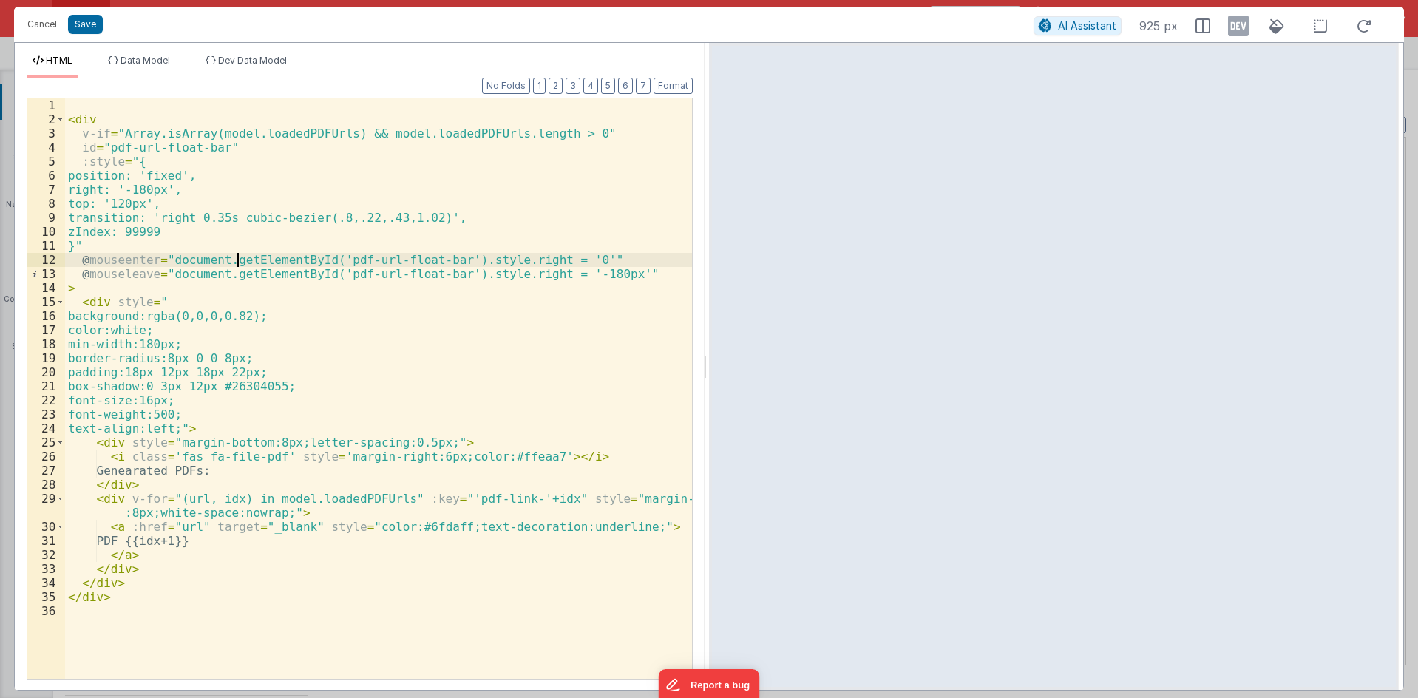
click at [352, 266] on div "< div v-if = "Array.isArray(model.loadedPDFUrls) && model.loadedPDFUrls.length …" at bounding box center [378, 402] width 627 height 608
click at [377, 276] on div "< div v-if = "Array.isArray(model.loadedPDFUrls) && model.loadedPDFUrls.length …" at bounding box center [378, 402] width 627 height 608
click at [378, 257] on div "< div v-if = "Array.isArray(model.loadedPDFUrls) && model.loadedPDFUrls.length …" at bounding box center [378, 402] width 627 height 608
click at [380, 243] on div "< div v-if = "Array.isArray(model.loadedPDFUrls) && model.loadedPDFUrls.length …" at bounding box center [378, 402] width 627 height 608
click at [266, 200] on div "< div v-if = "Array.isArray(model.loadedPDFUrls) && model.loadedPDFUrls.length …" at bounding box center [378, 402] width 627 height 608
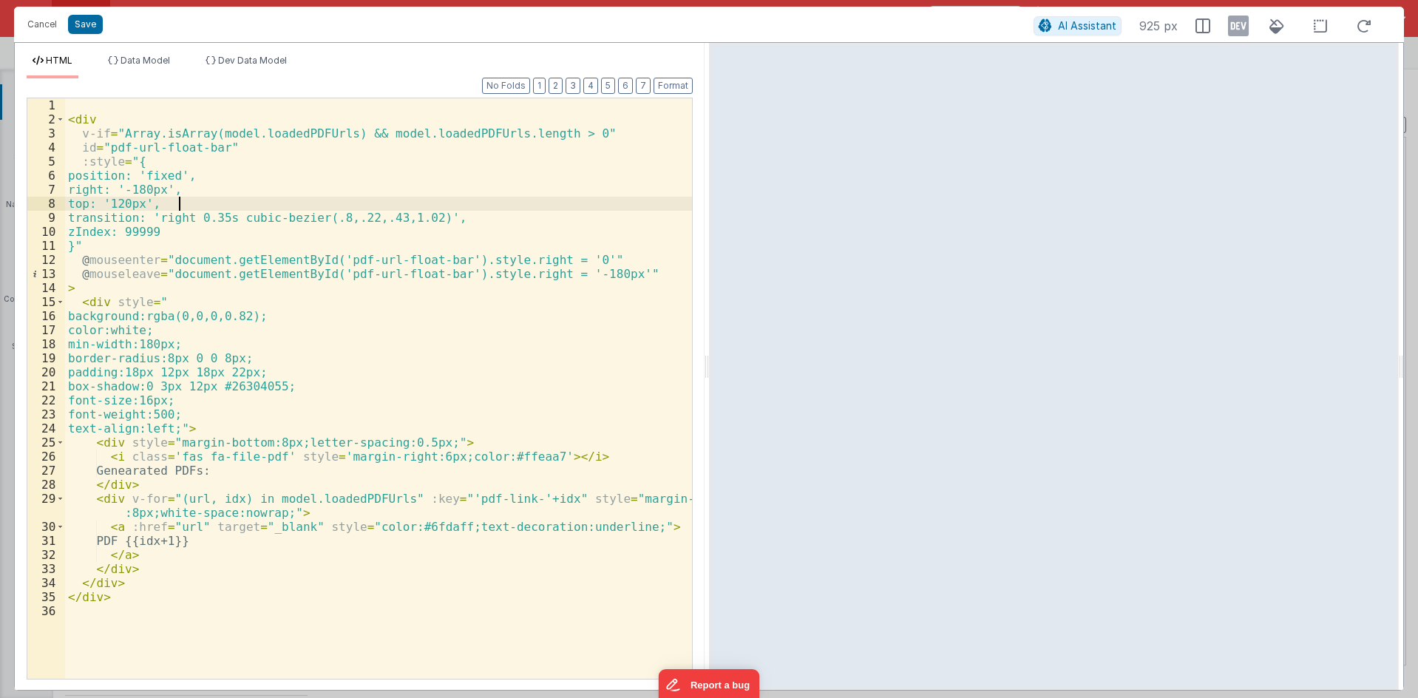
drag, startPoint x: 255, startPoint y: 255, endPoint x: 258, endPoint y: 267, distance: 12.2
click at [255, 256] on div "< div v-if = "Array.isArray(model.loadedPDFUrls) && model.loadedPDFUrls.length …" at bounding box center [378, 402] width 627 height 608
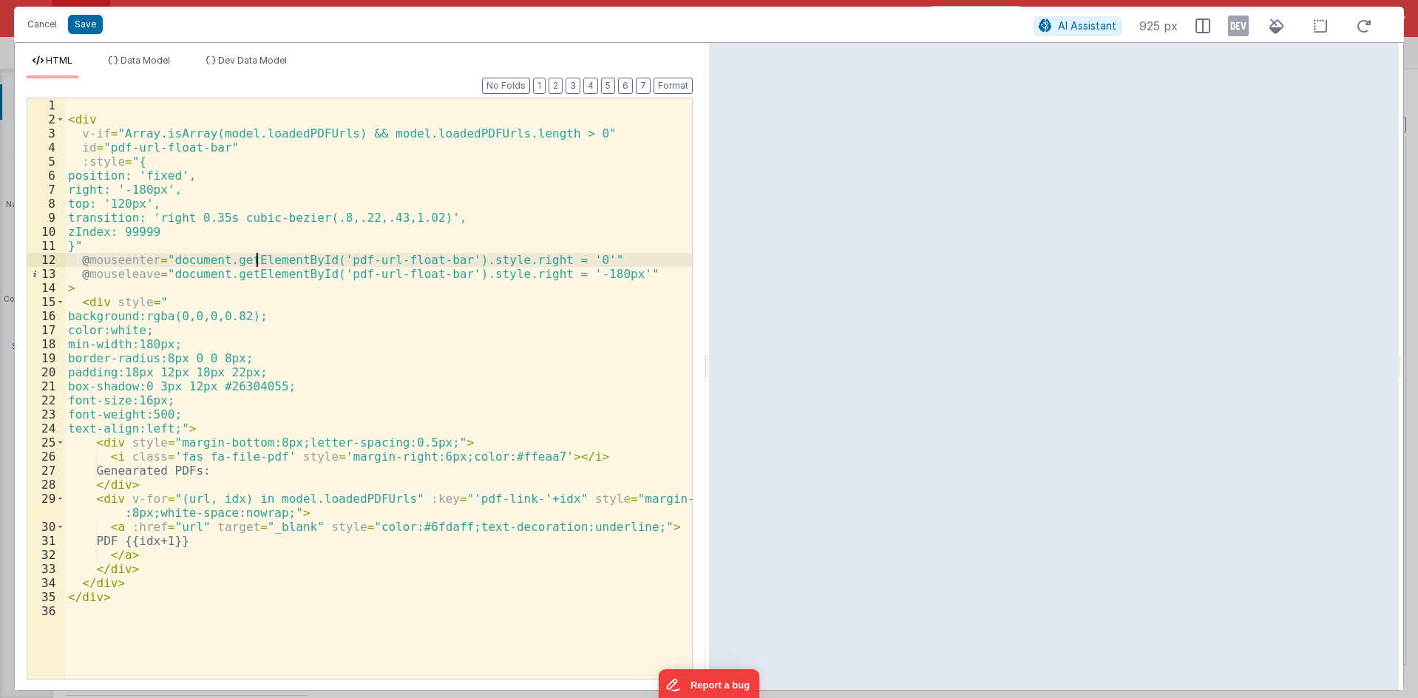
drag, startPoint x: 261, startPoint y: 277, endPoint x: 265, endPoint y: 300, distance: 23.3
click at [262, 282] on div "< div v-if = "Array.isArray(model.loadedPDFUrls) && model.loadedPDFUrls.length …" at bounding box center [378, 402] width 627 height 608
click at [265, 301] on div "< div v-if = "Array.isArray(model.loadedPDFUrls) && model.loadedPDFUrls.length …" at bounding box center [378, 402] width 627 height 608
click at [273, 326] on div "< div v-if = "Array.isArray(model.loadedPDFUrls) && model.loadedPDFUrls.length …" at bounding box center [378, 402] width 627 height 608
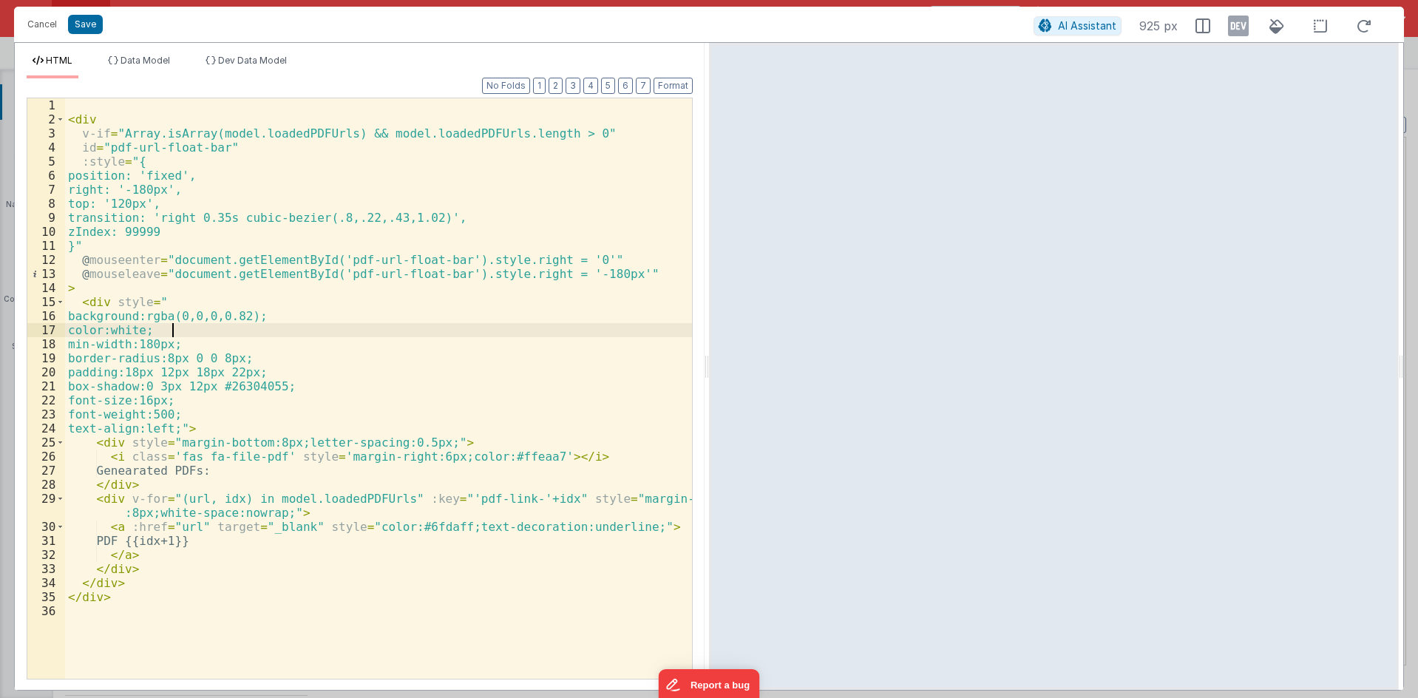
click at [273, 394] on div "< div v-if = "Array.isArray(model.loadedPDFUrls) && model.loadedPDFUrls.length …" at bounding box center [378, 402] width 627 height 608
click at [302, 439] on div "< div v-if = "Array.isArray(model.loadedPDFUrls) && model.loadedPDFUrls.length …" at bounding box center [378, 402] width 627 height 608
click at [255, 462] on div "< div v-if = "Array.isArray(model.loadedPDFUrls) && model.loadedPDFUrls.length …" at bounding box center [378, 402] width 627 height 608
click at [276, 478] on div "< div v-if = "Array.isArray(model.loadedPDFUrls) && model.loadedPDFUrls.length …" at bounding box center [378, 402] width 627 height 608
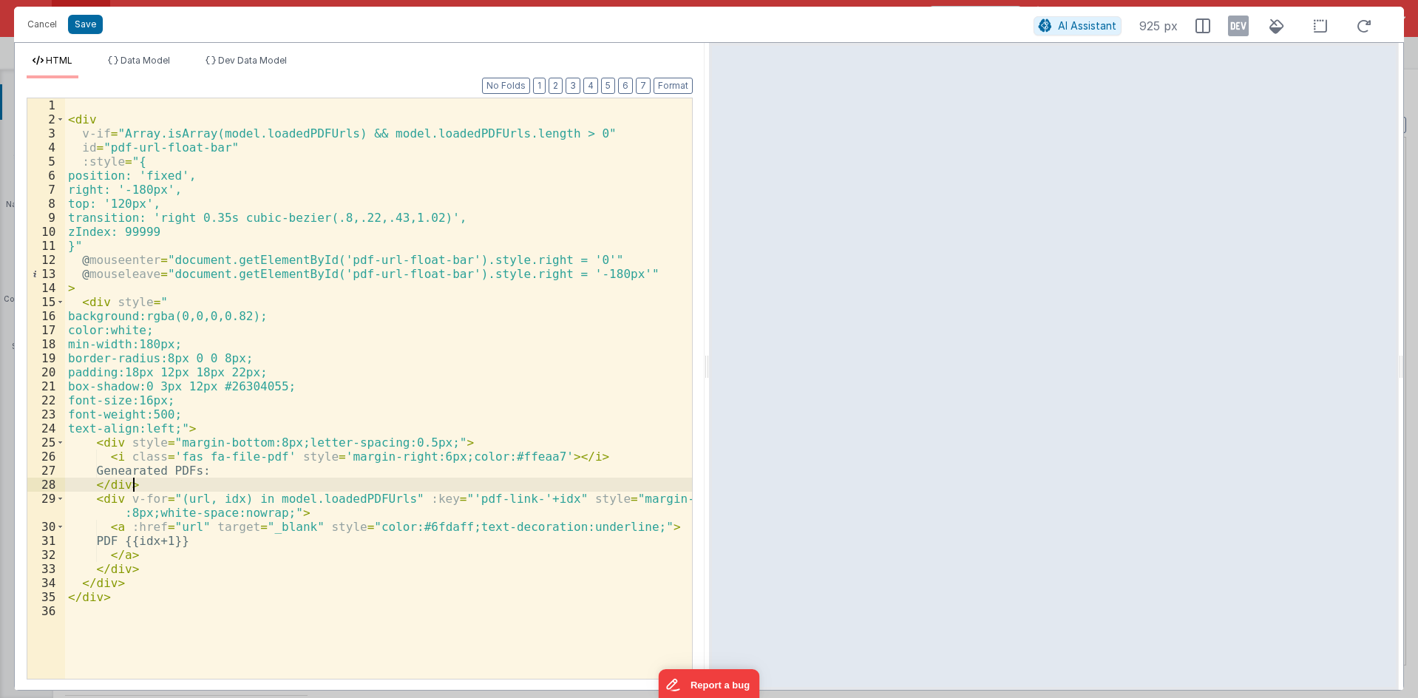
click at [282, 459] on div "< div v-if = "Array.isArray(model.loadedPDFUrls) && model.loadedPDFUrls.length …" at bounding box center [378, 402] width 627 height 608
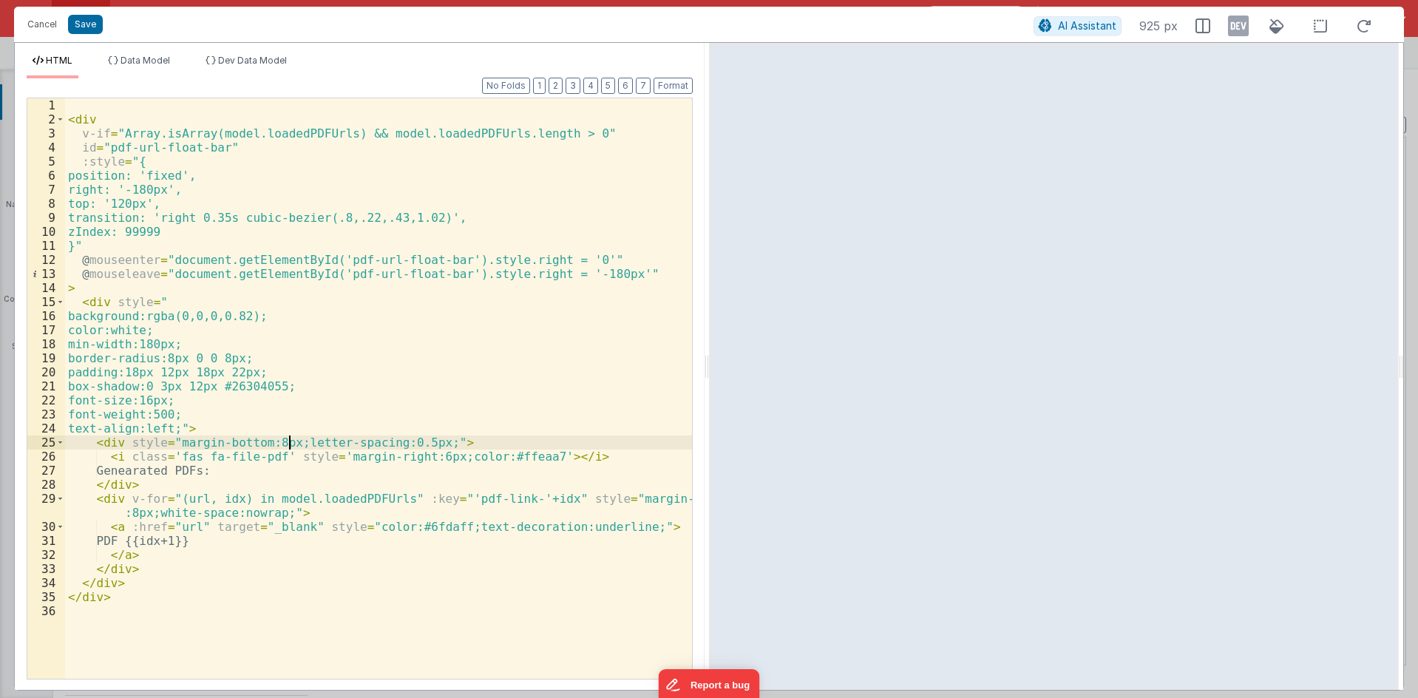
click at [289, 435] on div "< div v-if = "Array.isArray(model.loadedPDFUrls) && model.loadedPDFUrls.length …" at bounding box center [378, 402] width 627 height 608
click at [237, 290] on div "< div v-if = "Array.isArray(model.loadedPDFUrls) && model.loadedPDFUrls.length …" at bounding box center [378, 402] width 627 height 608
click at [209, 219] on div "< div v-if = "Array.isArray(model.loadedPDFUrls) && model.loadedPDFUrls.length …" at bounding box center [378, 402] width 627 height 608
click at [131, 64] on span "Data Model" at bounding box center [145, 60] width 50 height 11
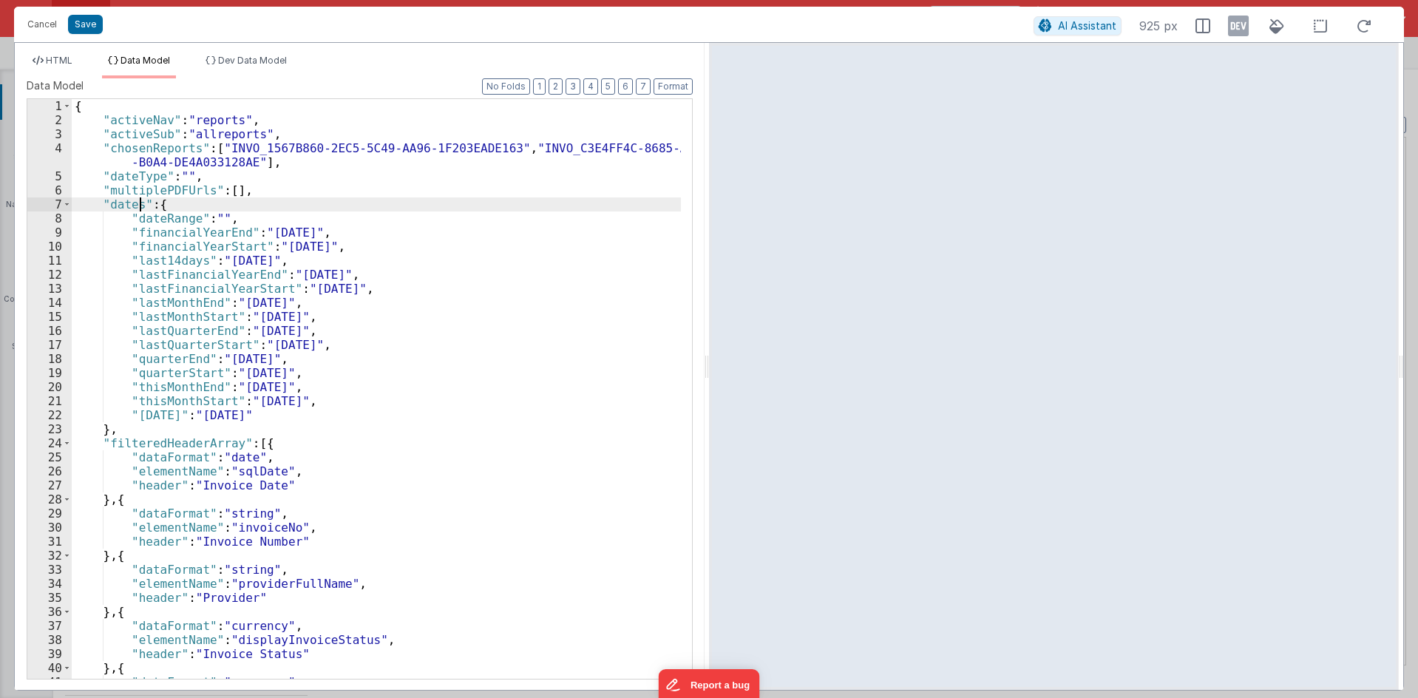
click at [138, 197] on div "{ "activeNav" : "reports" , "activeSub" : "allreports" , "chosenReports" : [ "I…" at bounding box center [376, 403] width 609 height 608
click at [138, 194] on div "{ "activeNav" : "reports" , "activeSub" : "allreports" , "chosenReports" : [ "I…" at bounding box center [376, 403] width 609 height 608
click at [52, 56] on span "HTML" at bounding box center [59, 60] width 27 height 11
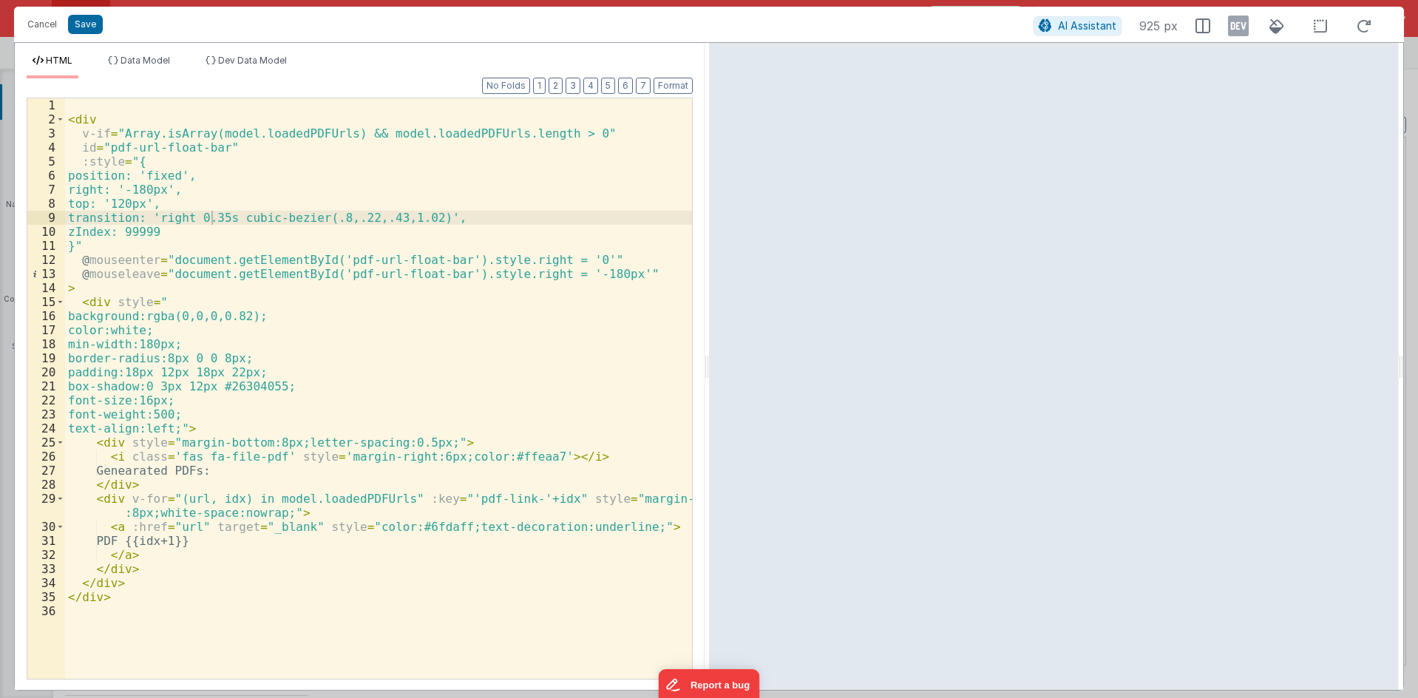
click at [324, 480] on div "< div v-if = "Array.isArray(model.loadedPDFUrls) && model.loadedPDFUrls.length …" at bounding box center [378, 402] width 627 height 608
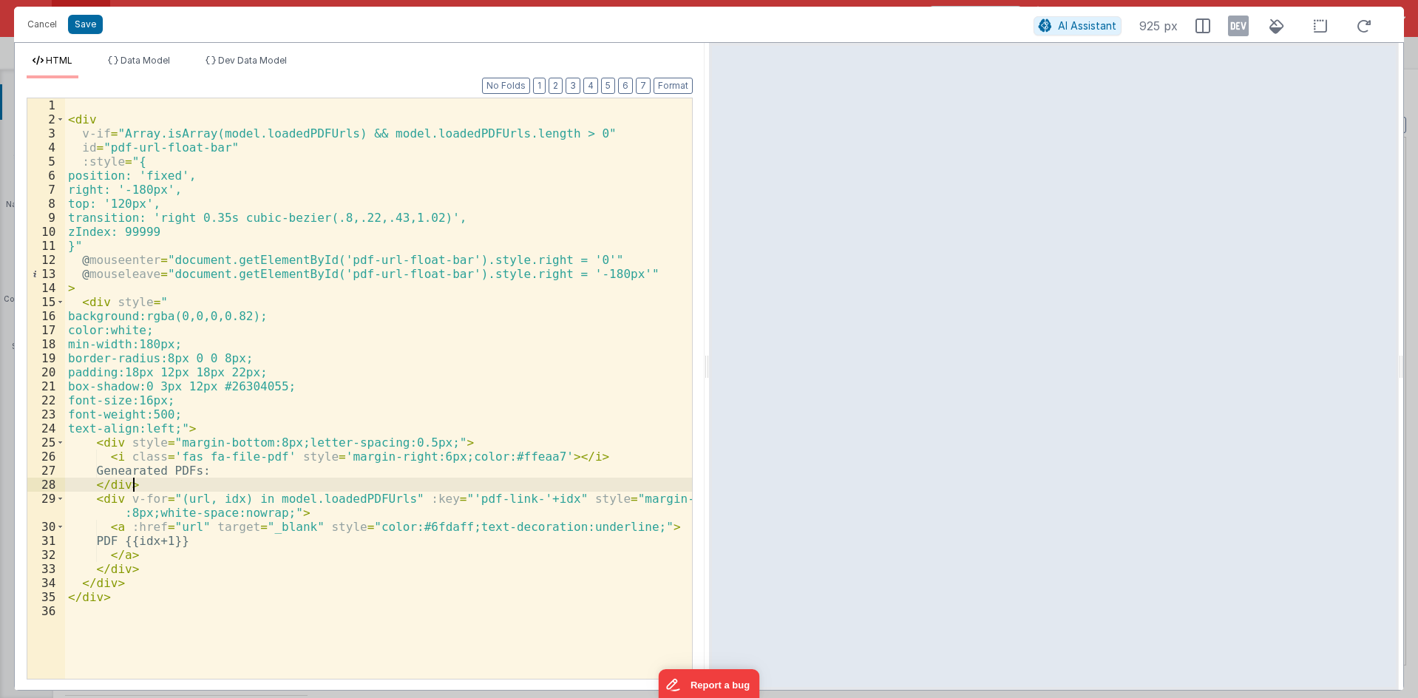
click at [332, 497] on div "< div v-if = "Array.isArray(model.loadedPDFUrls) && model.loadedPDFUrls.length …" at bounding box center [378, 402] width 627 height 608
click at [324, 451] on div "< div v-if = "Array.isArray(model.loadedPDFUrls) && model.loadedPDFUrls.length …" at bounding box center [378, 402] width 627 height 608
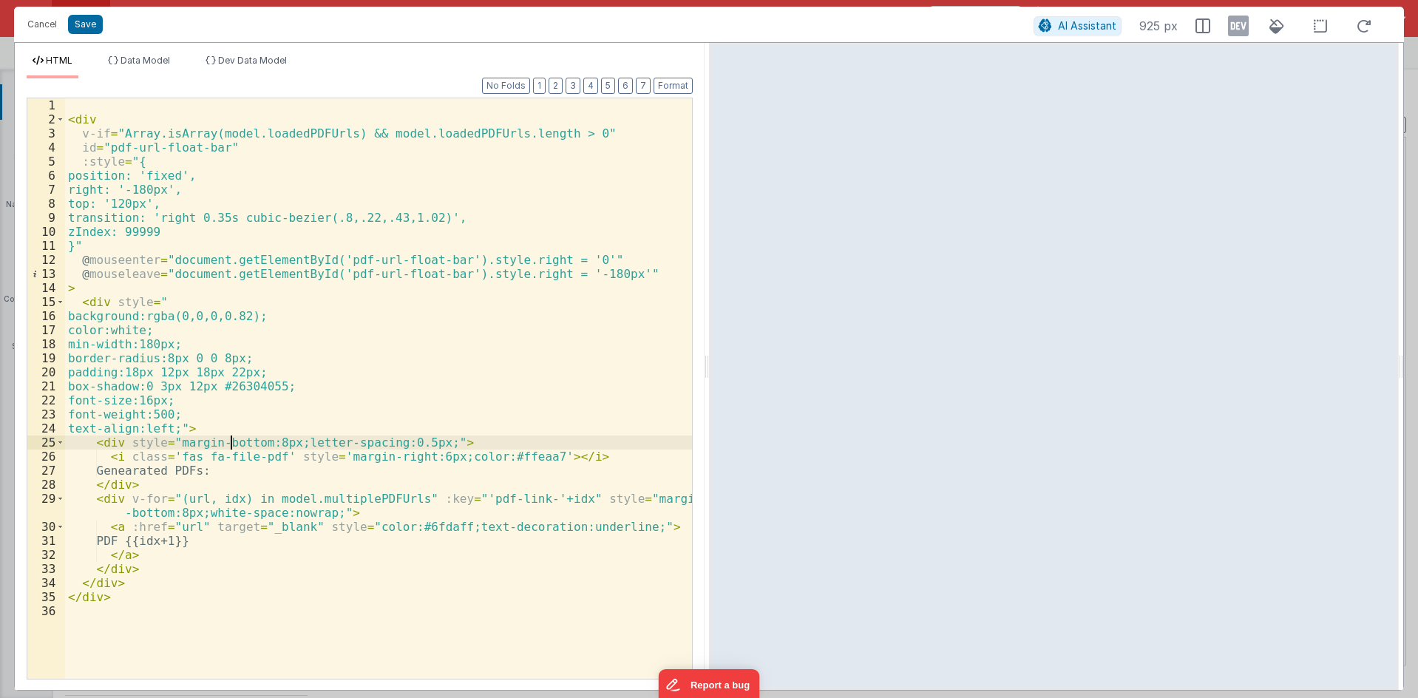
click at [228, 443] on div "< div v-if = "Array.isArray(model.loadedPDFUrls) && model.loadedPDFUrls.length …" at bounding box center [378, 402] width 627 height 608
click at [190, 304] on div "< div v-if = "Array.isArray(model.loadedPDFUrls) && model.loadedPDFUrls.length …" at bounding box center [378, 402] width 627 height 608
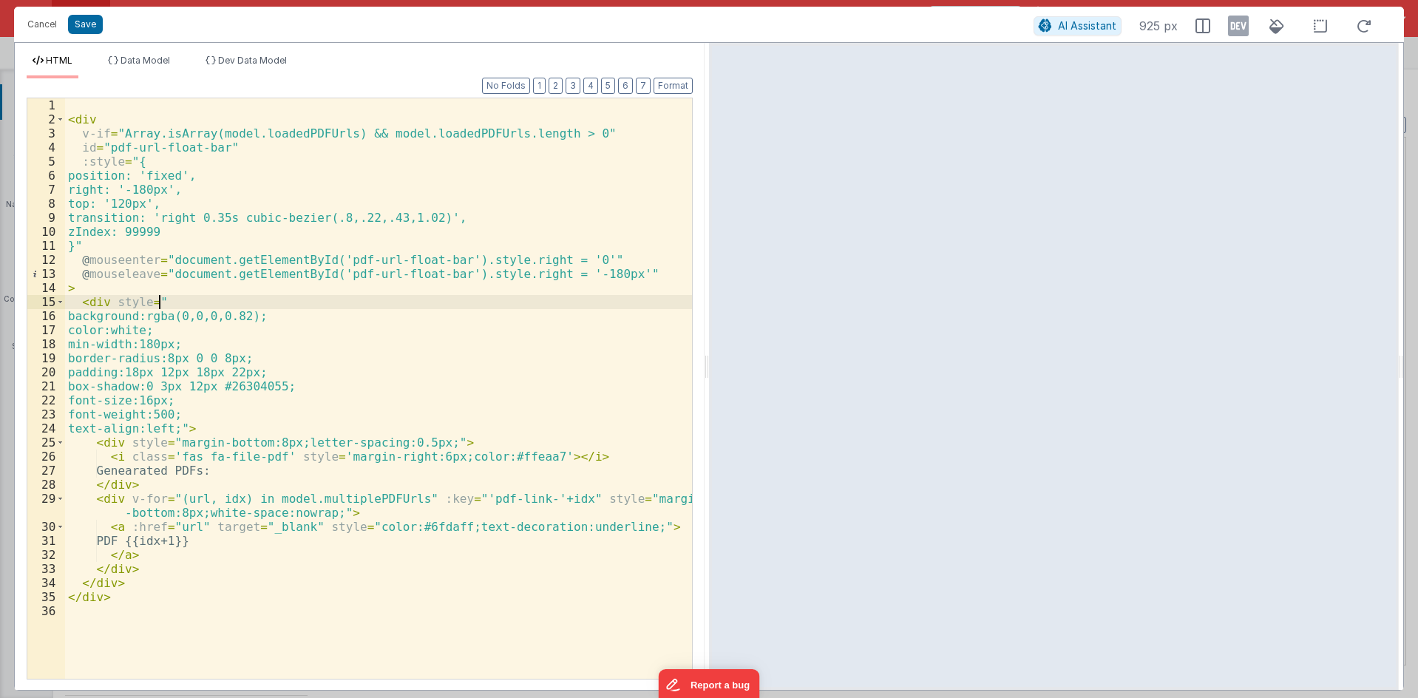
click at [286, 145] on div "< div v-if = "Array.isArray(model.loadedPDFUrls) && model.loadedPDFUrls.length …" at bounding box center [378, 402] width 627 height 608
click at [288, 137] on div "< div v-if = "Array.isArray(model.loadedPDFUrls) && model.loadedPDFUrls.length …" at bounding box center [378, 402] width 627 height 608
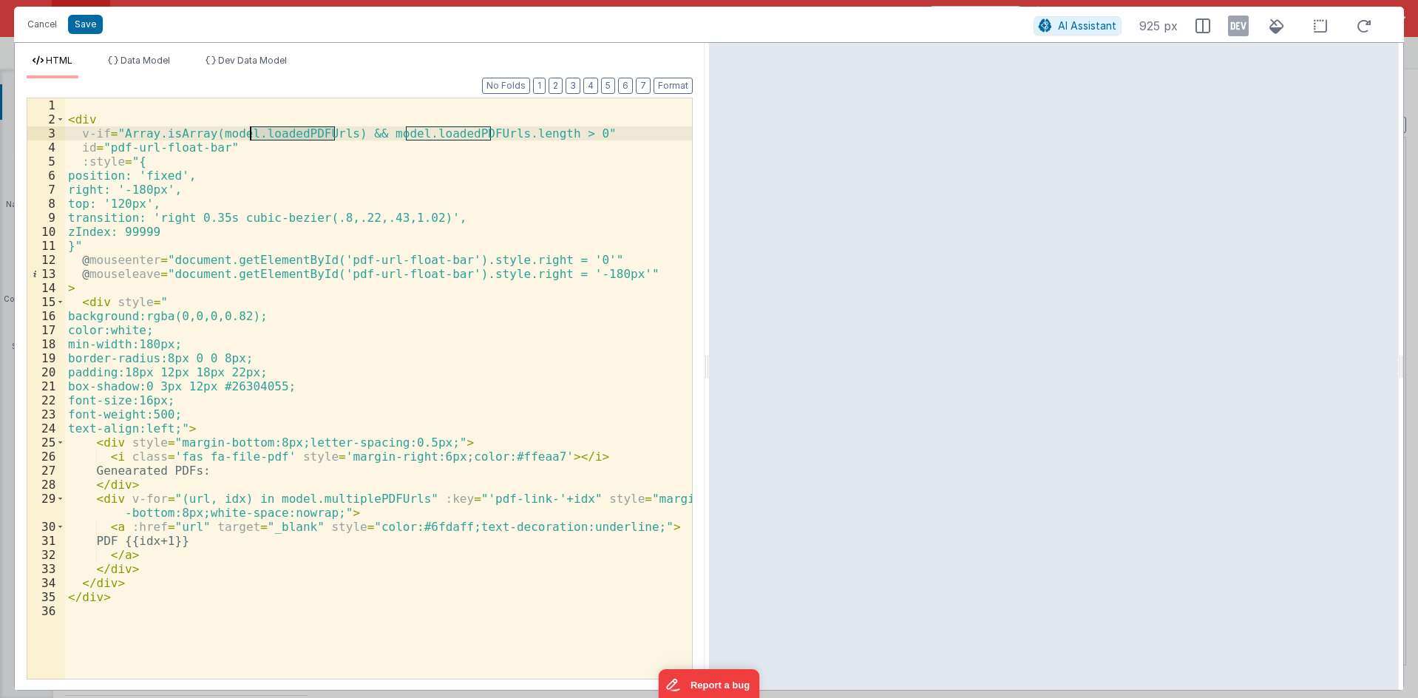
click at [288, 137] on div "< div v-if = "Array.isArray(model.loadedPDFUrls) && model.loadedPDFUrls.length …" at bounding box center [378, 402] width 627 height 608
click at [430, 136] on div "< div v-if = "Array.isArray(model.multiplePDFUrls) && model.loadedPDFUrls.lengt…" at bounding box center [378, 402] width 627 height 608
click at [355, 177] on div "< div v-if = "Array.isArray(model.multiplePDFUrls) && model.multiplePDFUrls.len…" at bounding box center [378, 402] width 627 height 608
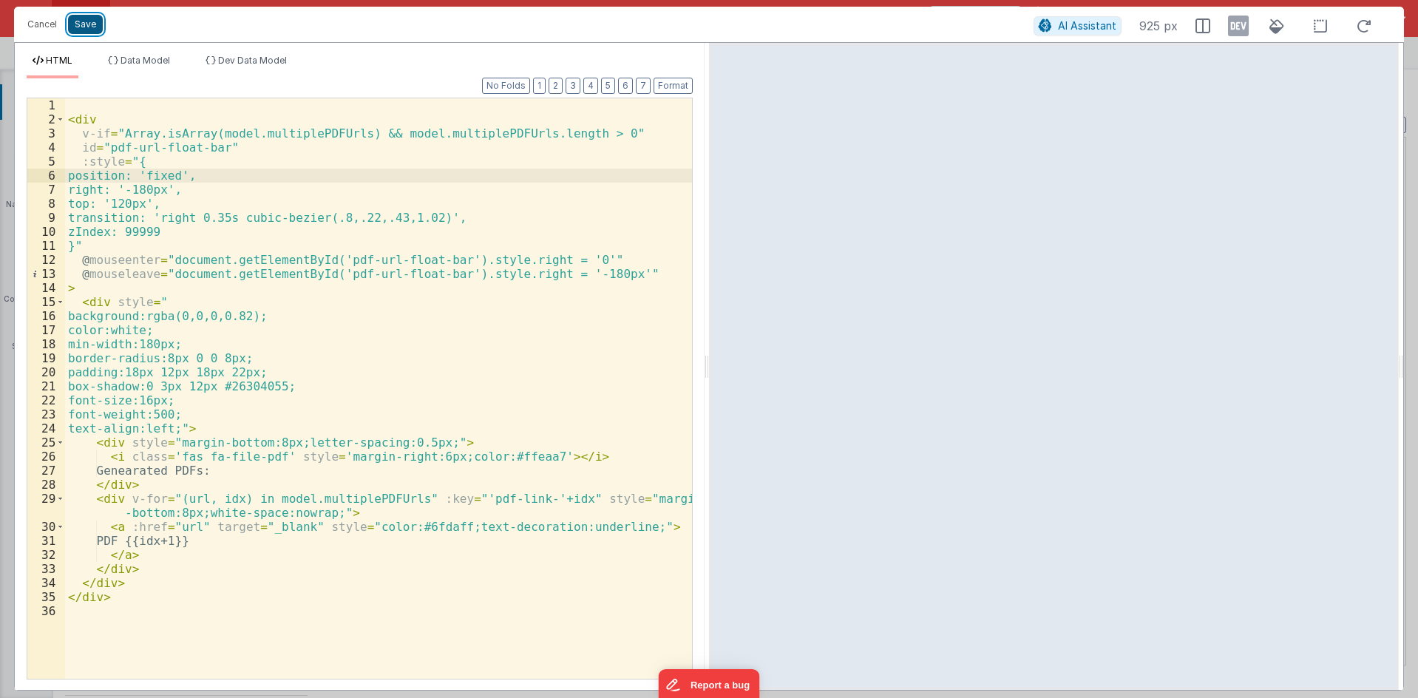
click at [98, 33] on button "Save" at bounding box center [85, 24] width 35 height 19
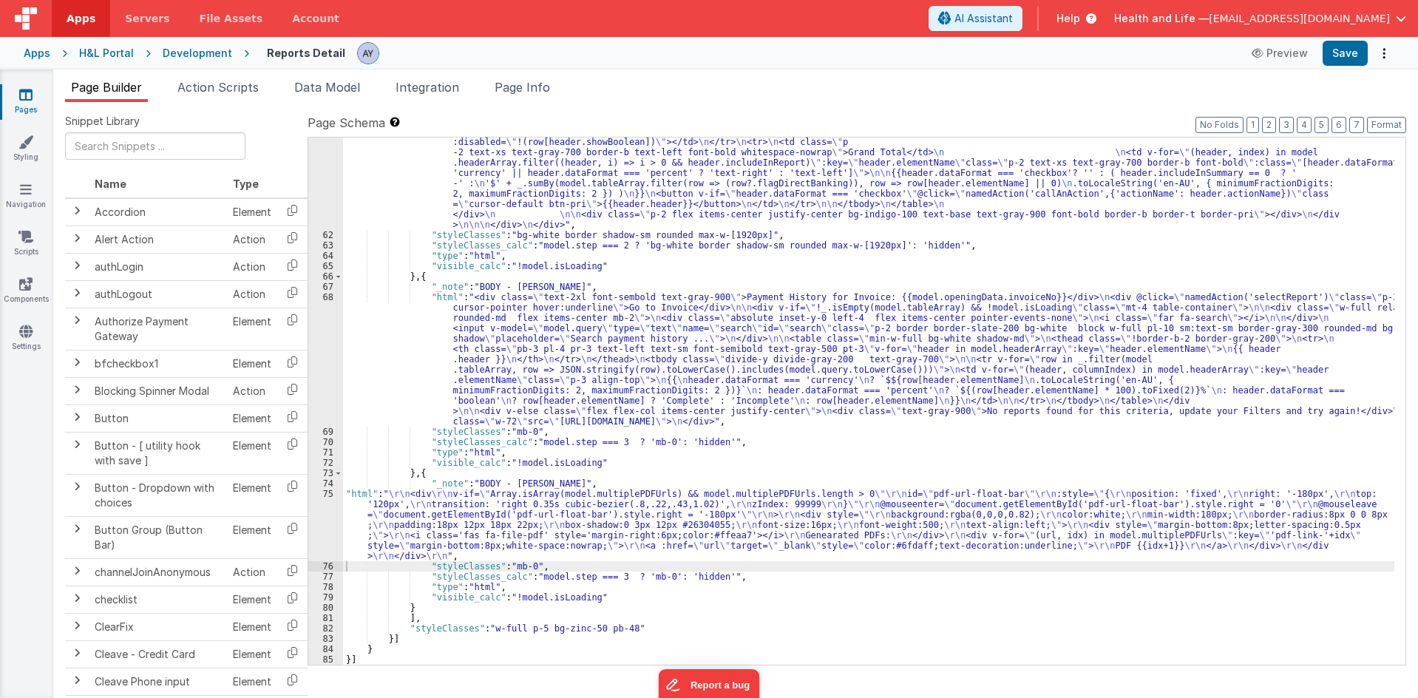
scroll to position [6365, 0]
drag, startPoint x: 531, startPoint y: 577, endPoint x: 554, endPoint y: 577, distance: 22.9
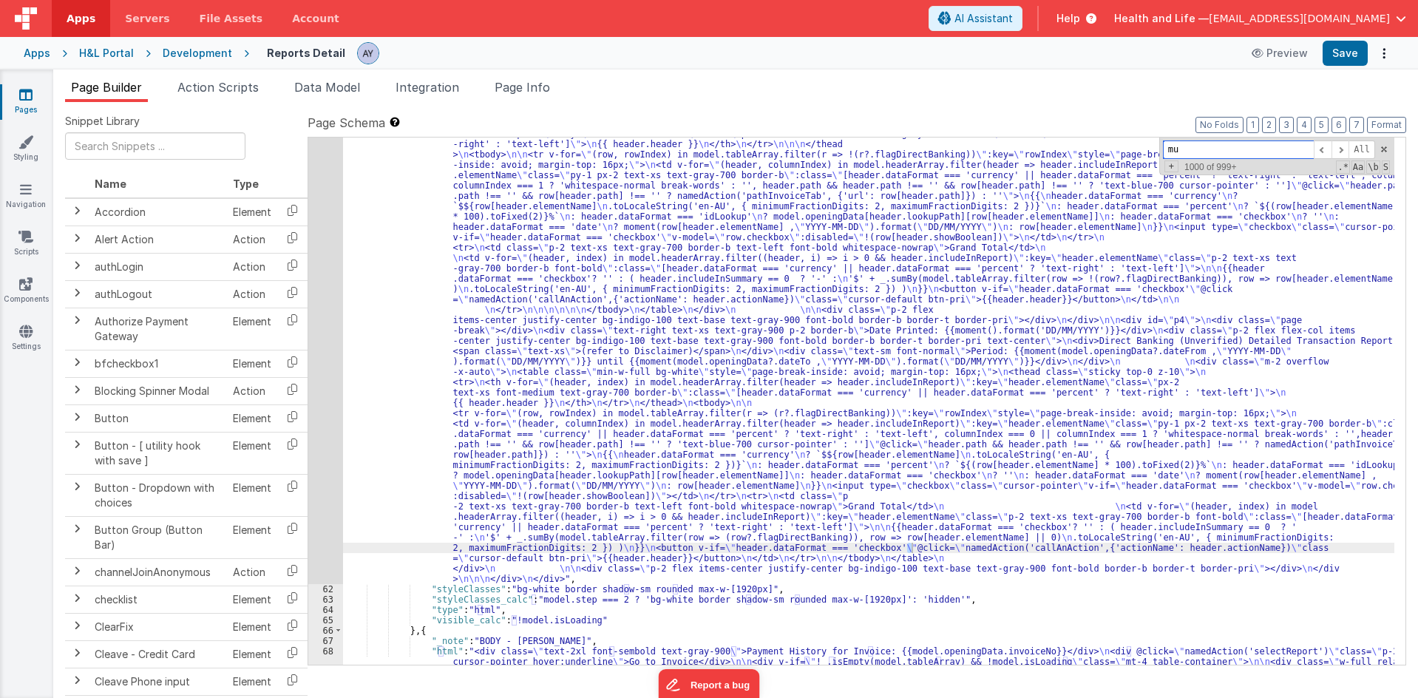
scroll to position [6360, 0]
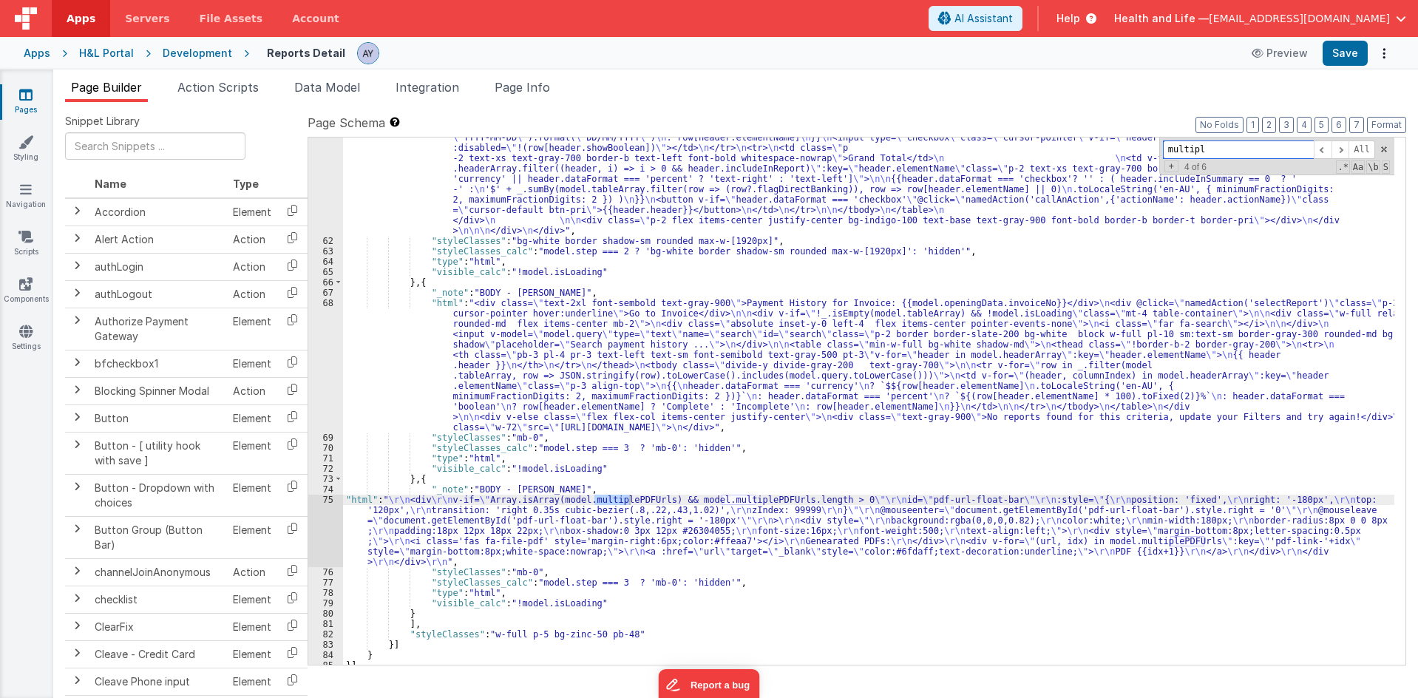
type input "multiple"
click at [1346, 151] on span at bounding box center [1340, 149] width 18 height 18
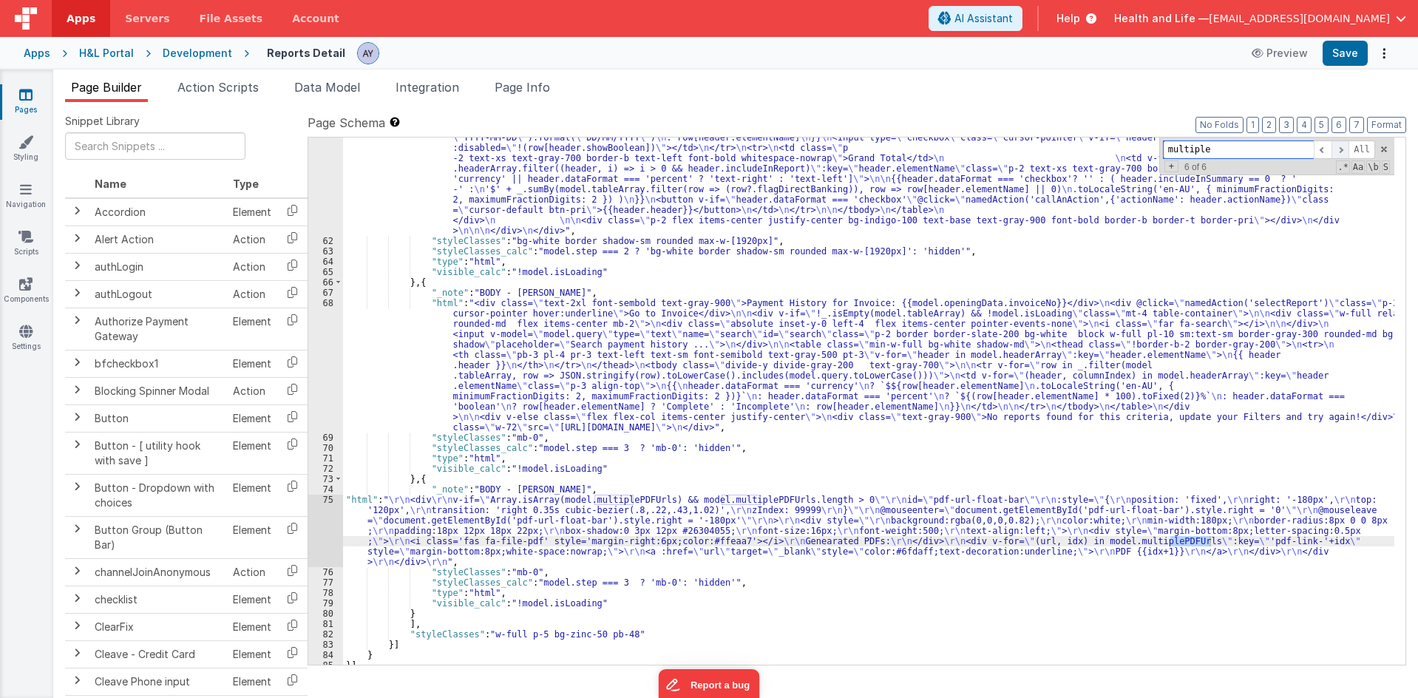
click at [1346, 151] on span at bounding box center [1340, 149] width 18 height 18
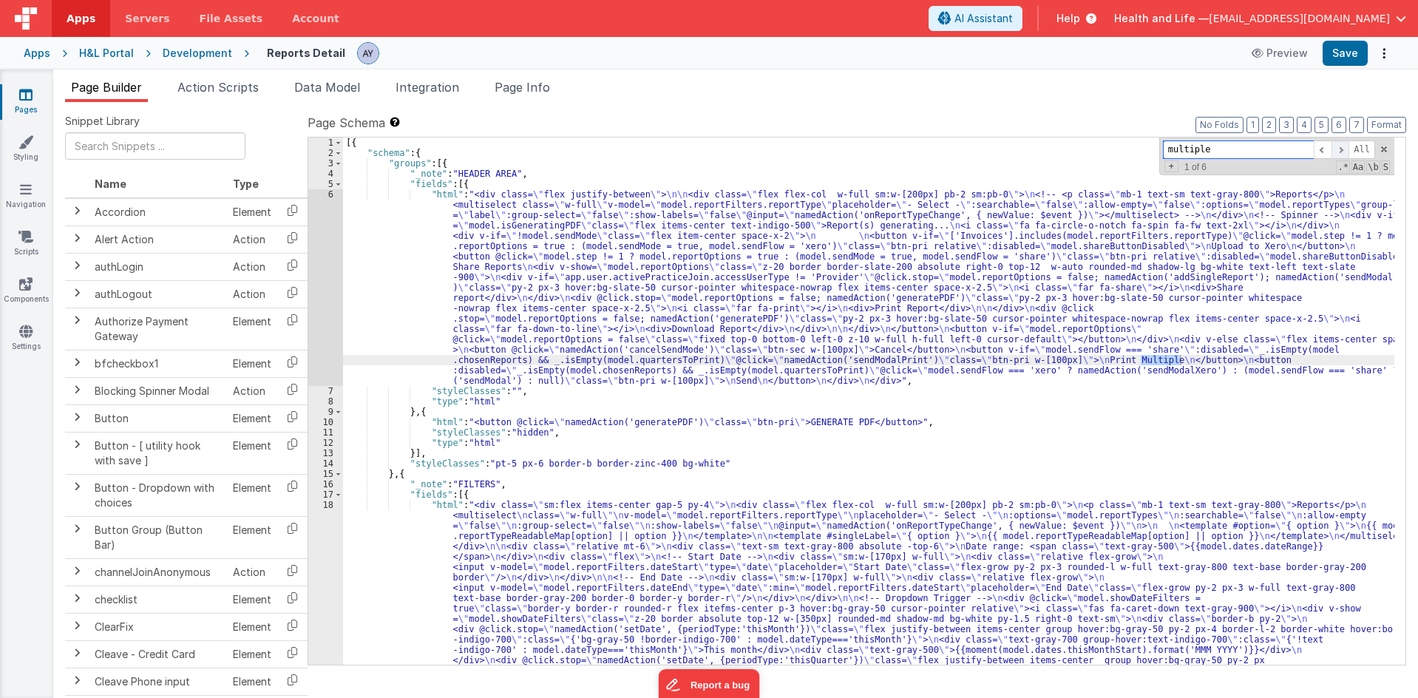
scroll to position [0, 0]
click at [596, 370] on div "[{ "schema" : { "groups" : [{ "_note" : "HEADER AREA" , "fields" : [{ "html" : …" at bounding box center [868, 711] width 1051 height 1148
click at [327, 309] on div "6" at bounding box center [325, 287] width 35 height 197
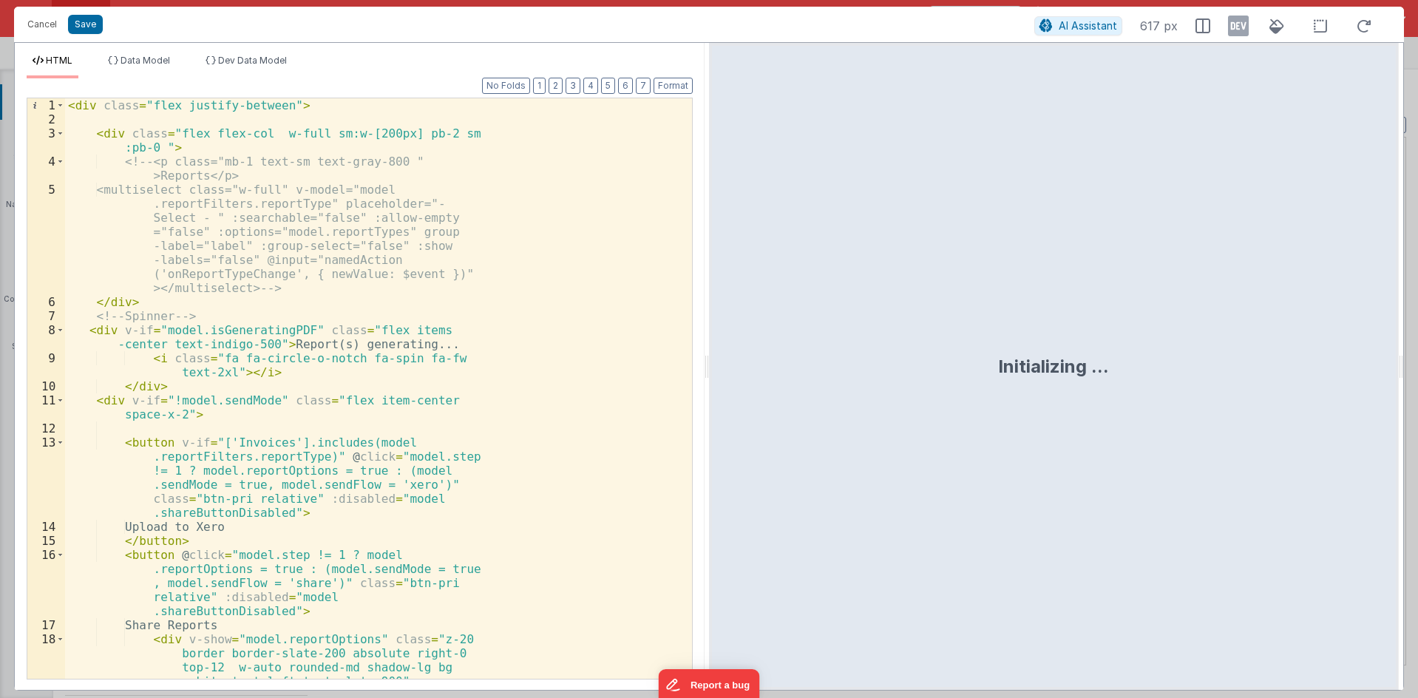
click at [324, 287] on div "< div class = "flex justify-between" > < div class = "flex flex-col w-full sm:w…" at bounding box center [373, 451] width 616 height 707
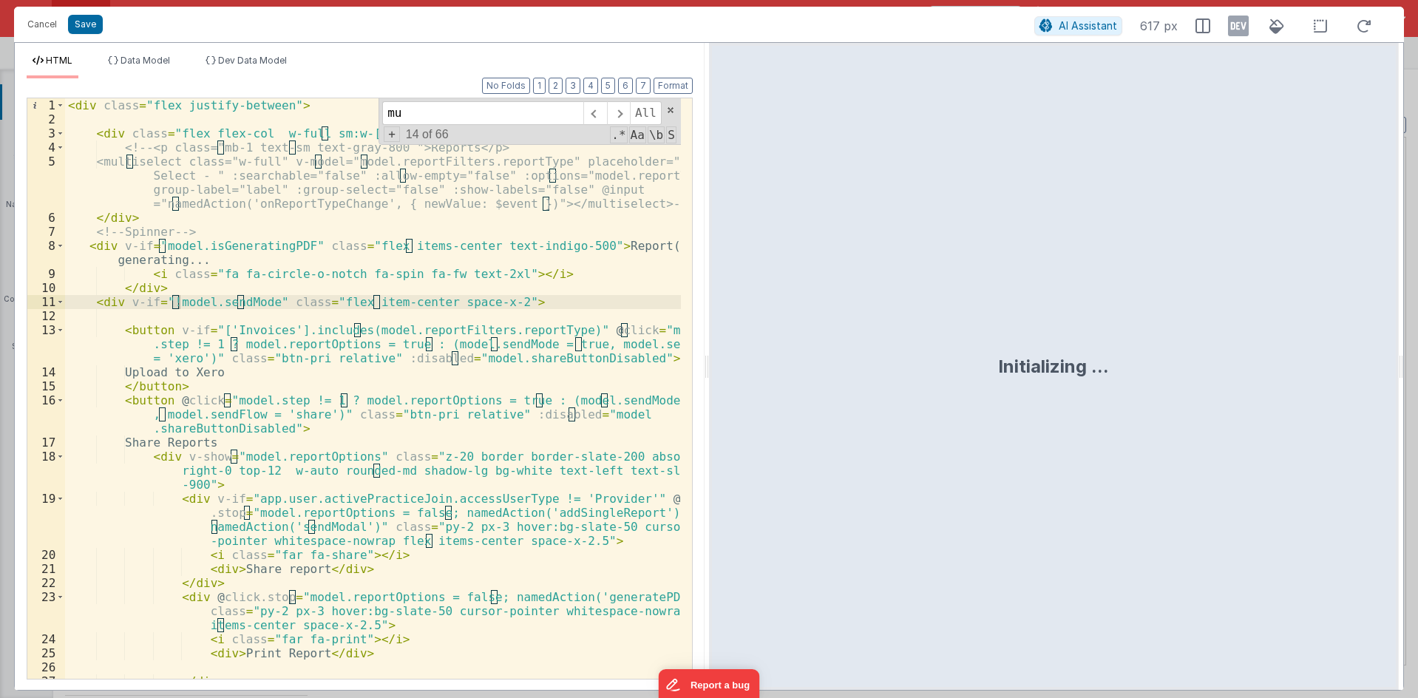
scroll to position [403, 0]
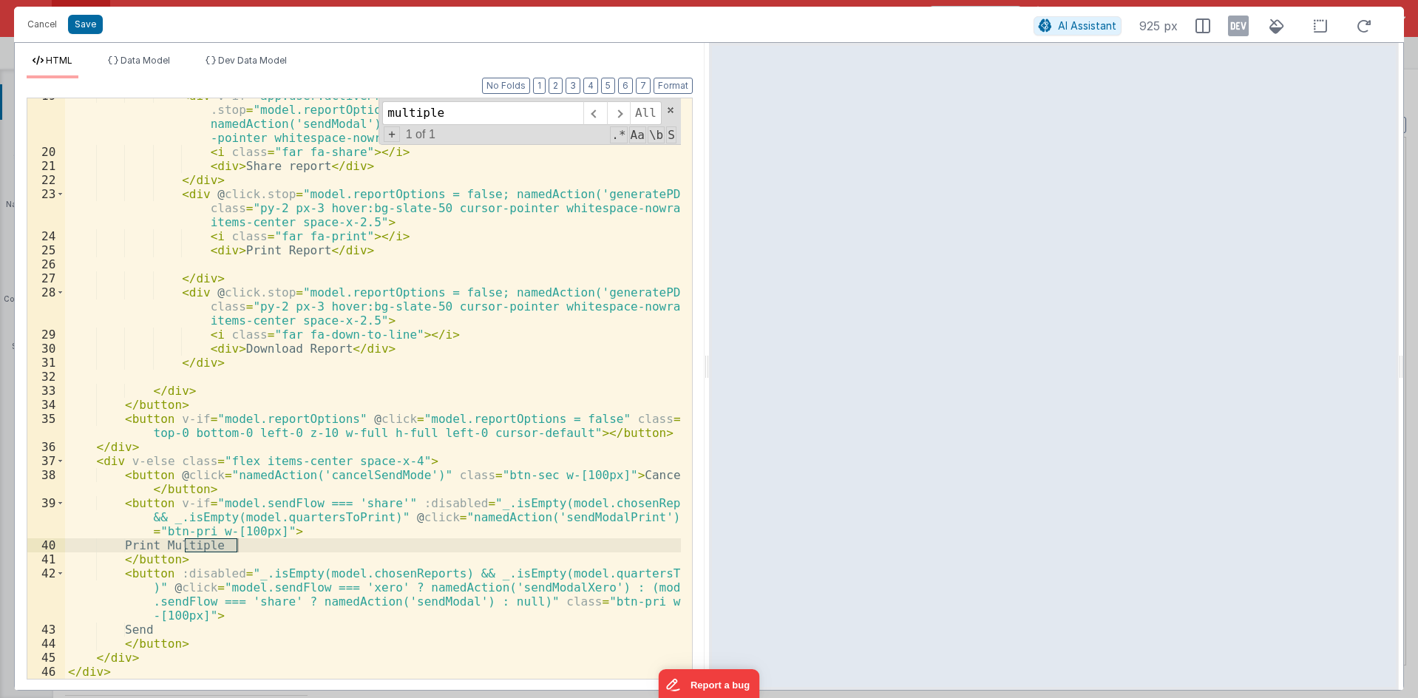
type input "multiple"
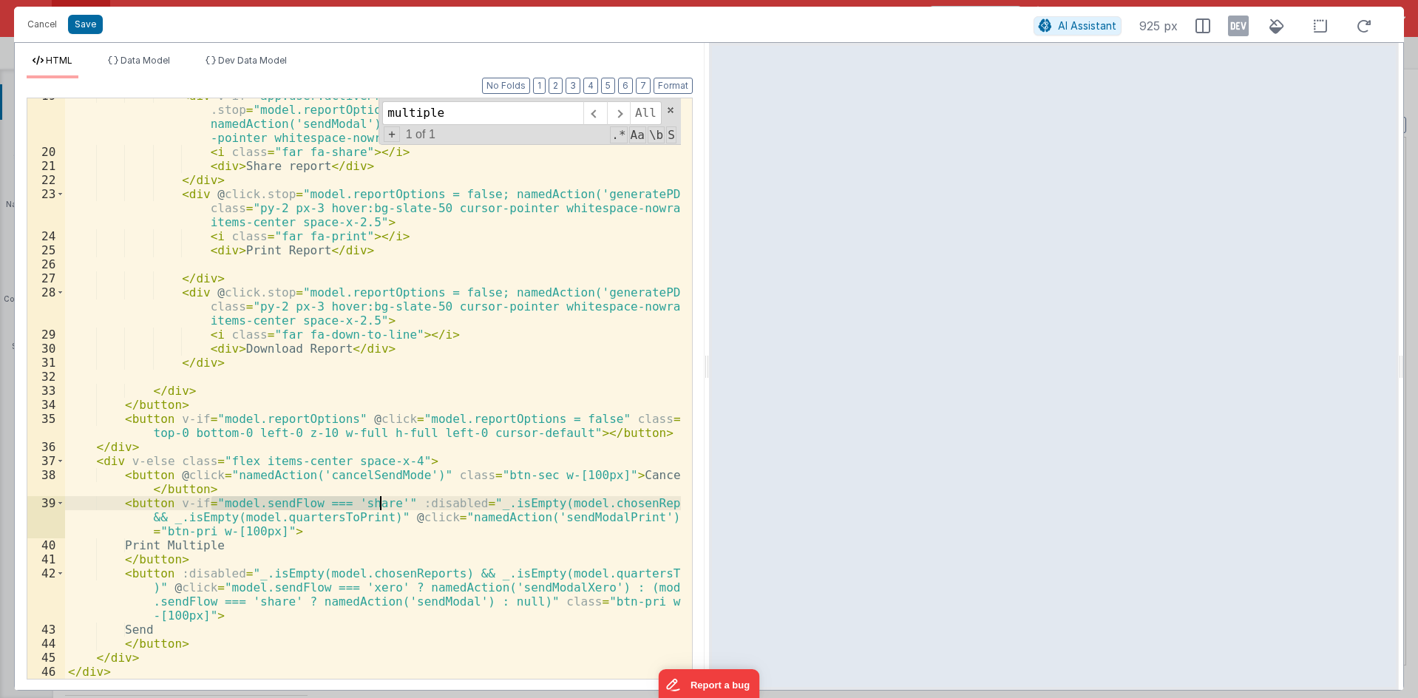
drag, startPoint x: 210, startPoint y: 504, endPoint x: 379, endPoint y: 502, distance: 169.3
click at [379, 502] on div "< div v-if = "app.user.activePracticeJoin.accessUserType != 'Provider'" @ click…" at bounding box center [373, 414] width 616 height 650
click at [54, 22] on button "Cancel" at bounding box center [42, 24] width 44 height 21
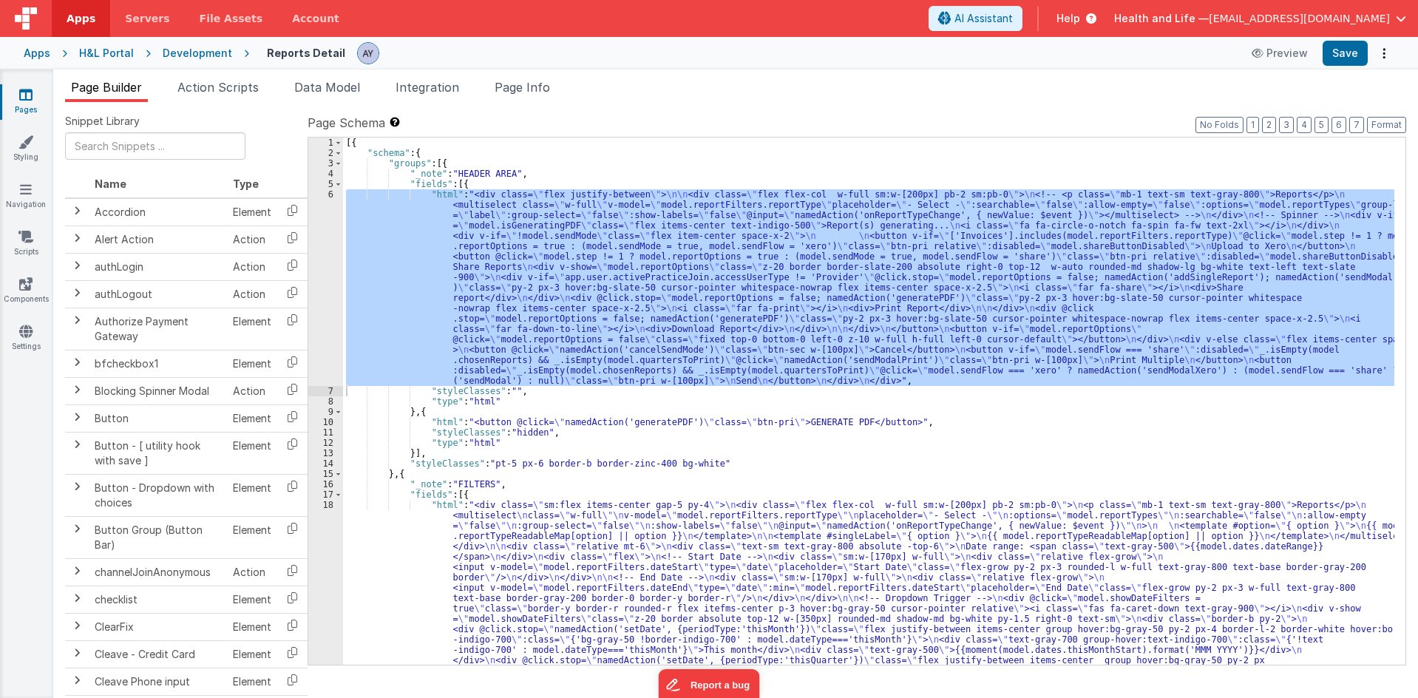
click at [514, 432] on div "[{ "schema" : { "groups" : [{ "_note" : "HEADER AREA" , "fields" : [{ "html" : …" at bounding box center [868, 711] width 1051 height 1148
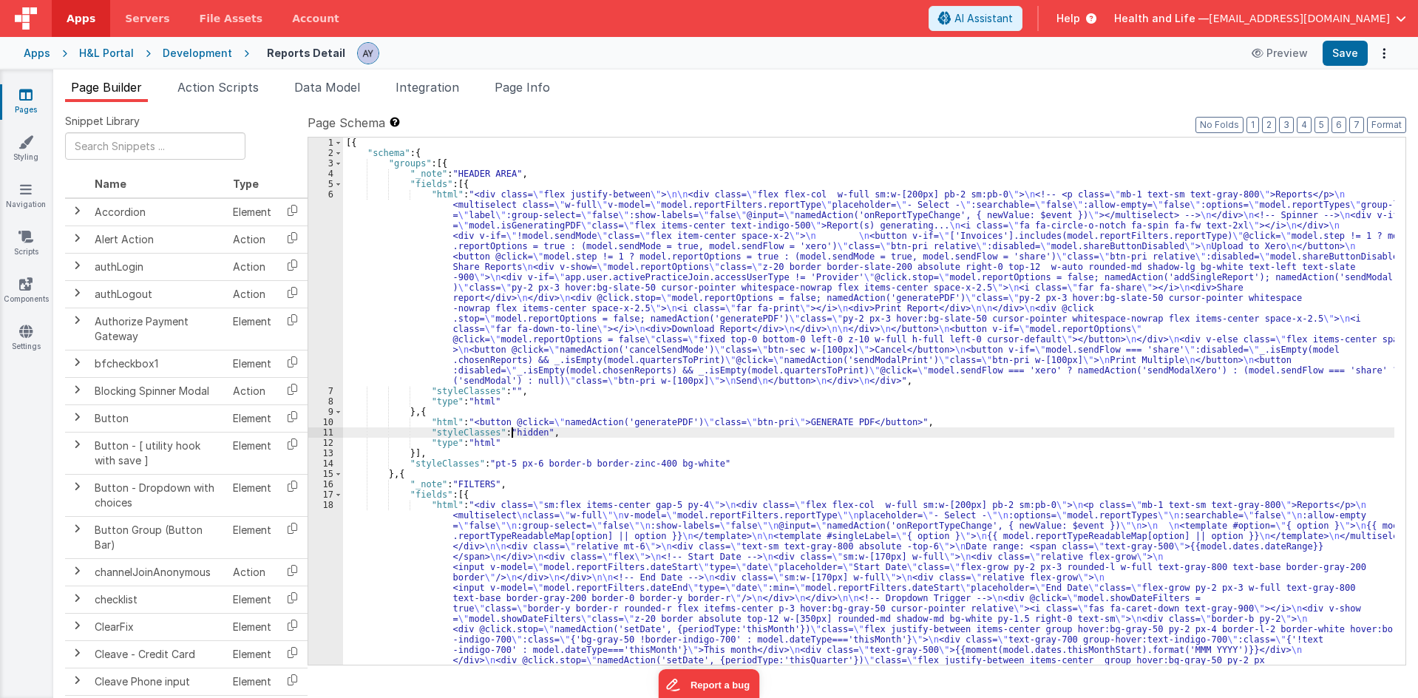
click at [519, 419] on div "[{ "schema" : { "groups" : [{ "_note" : "HEADER AREA" , "fields" : [{ "html" : …" at bounding box center [868, 711] width 1051 height 1148
click at [520, 429] on div "[{ "schema" : { "groups" : [{ "_note" : "HEADER AREA" , "fields" : [{ "html" : …" at bounding box center [868, 711] width 1051 height 1148
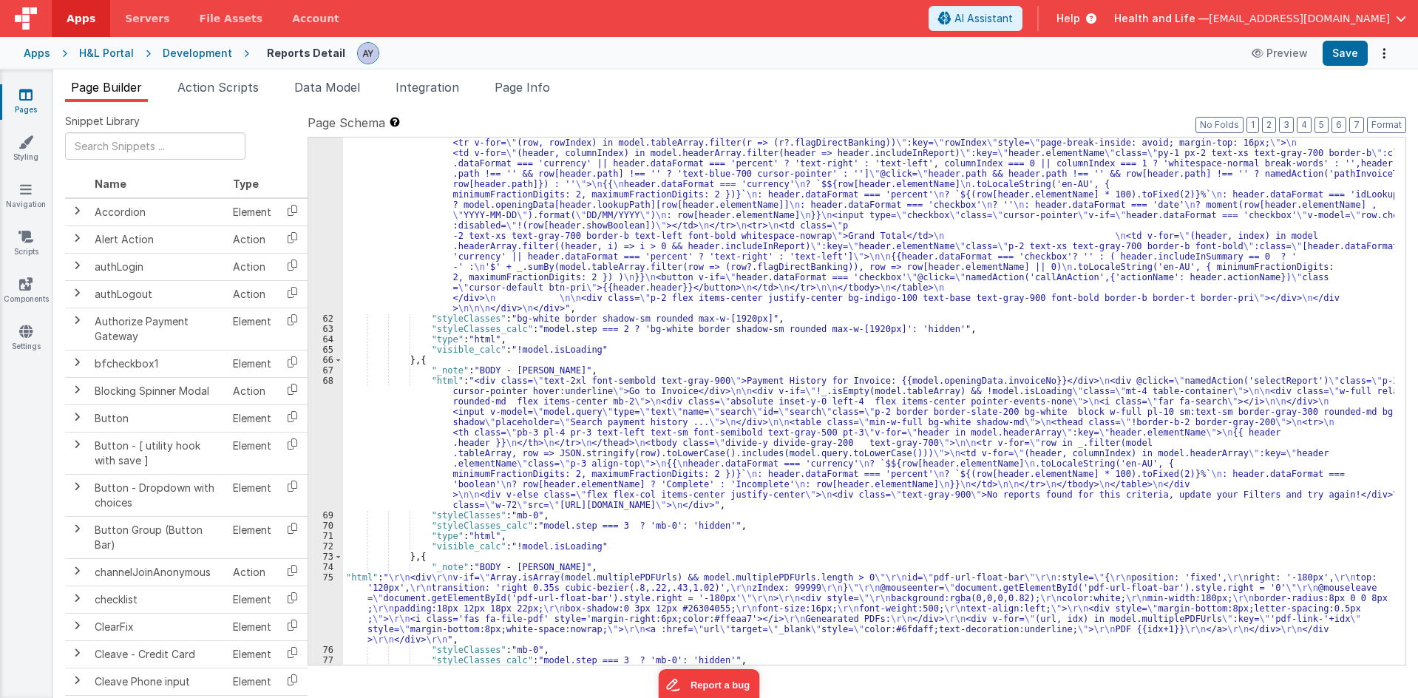
scroll to position [6365, 0]
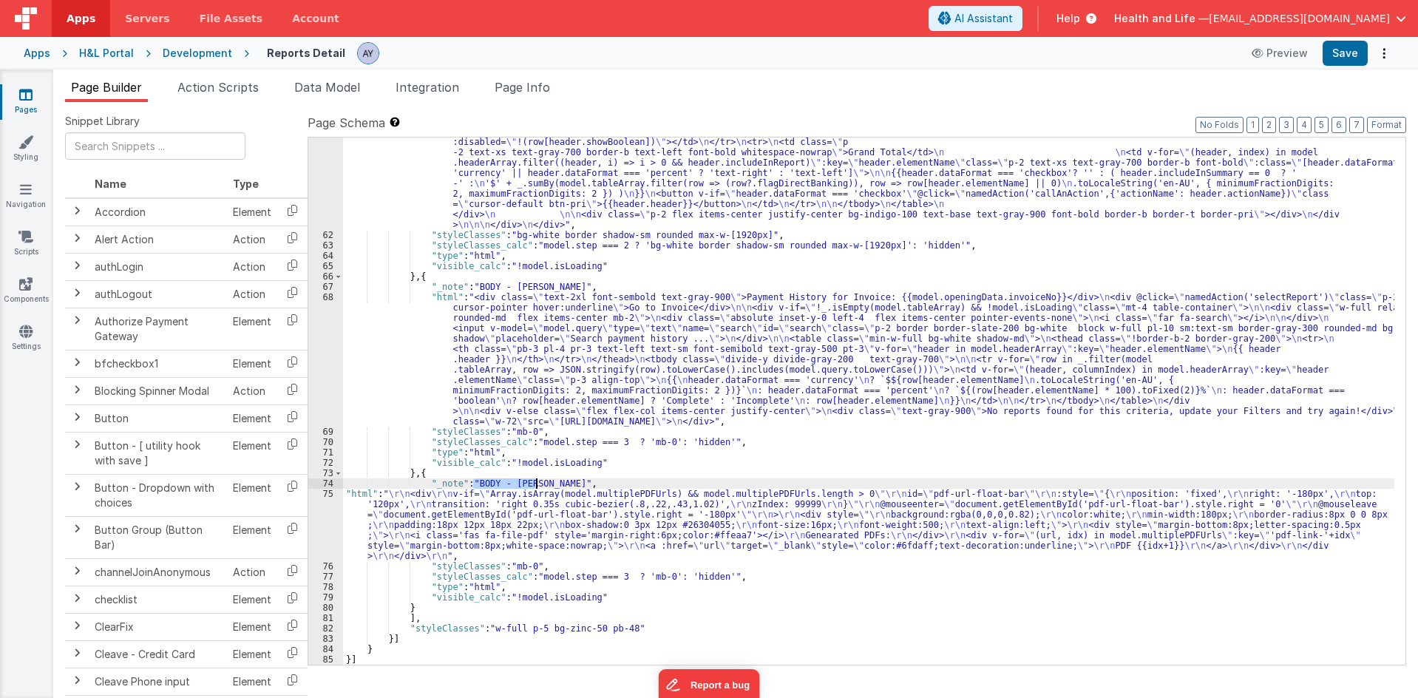
drag, startPoint x: 471, startPoint y: 482, endPoint x: 536, endPoint y: 488, distance: 65.3
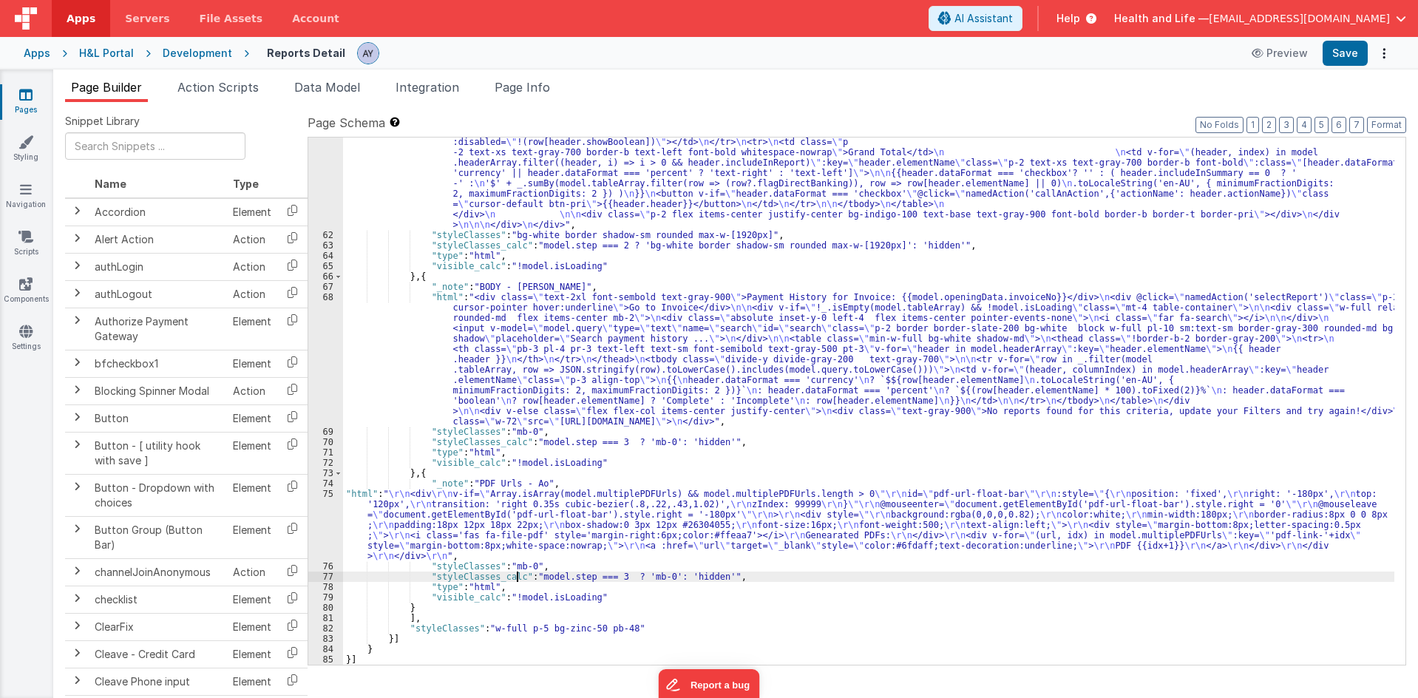
drag, startPoint x: 529, startPoint y: 577, endPoint x: 707, endPoint y: 576, distance: 178.9
click at [593, 577] on div ""html" : "<div v-if= \" !(_.isEmpty(model.tableArray)) \" class= \"\" > \n <div…" at bounding box center [868, 400] width 1051 height 527
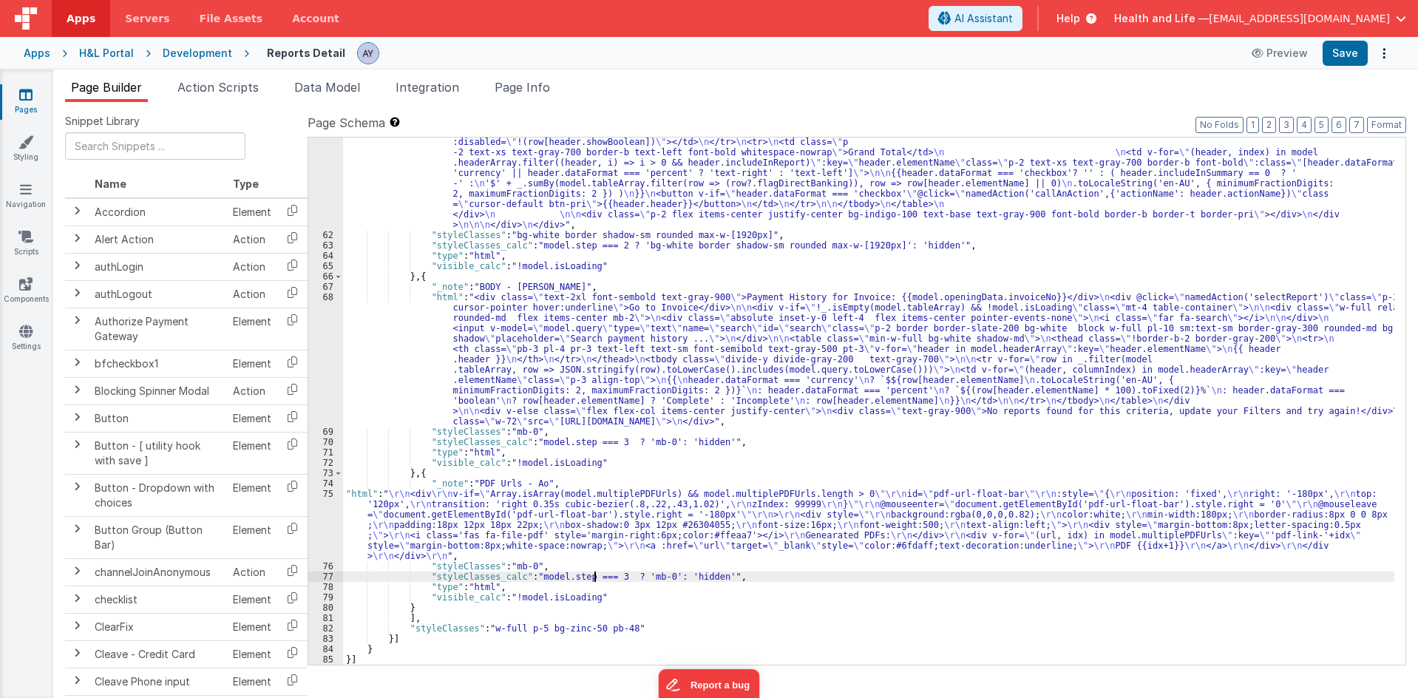
drag, startPoint x: 611, startPoint y: 576, endPoint x: 531, endPoint y: 571, distance: 79.2
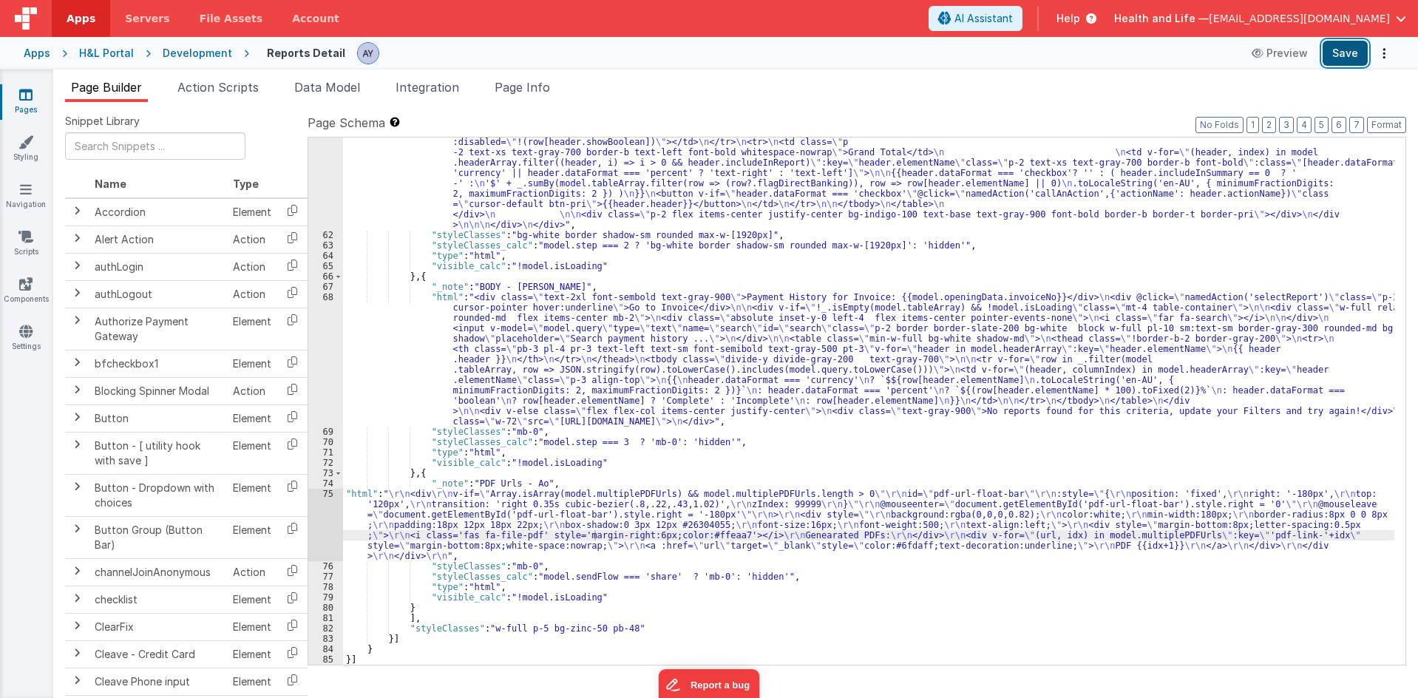
click at [1339, 52] on button "Save" at bounding box center [1344, 53] width 45 height 25
click at [211, 92] on span "Action Scripts" at bounding box center [217, 87] width 81 height 15
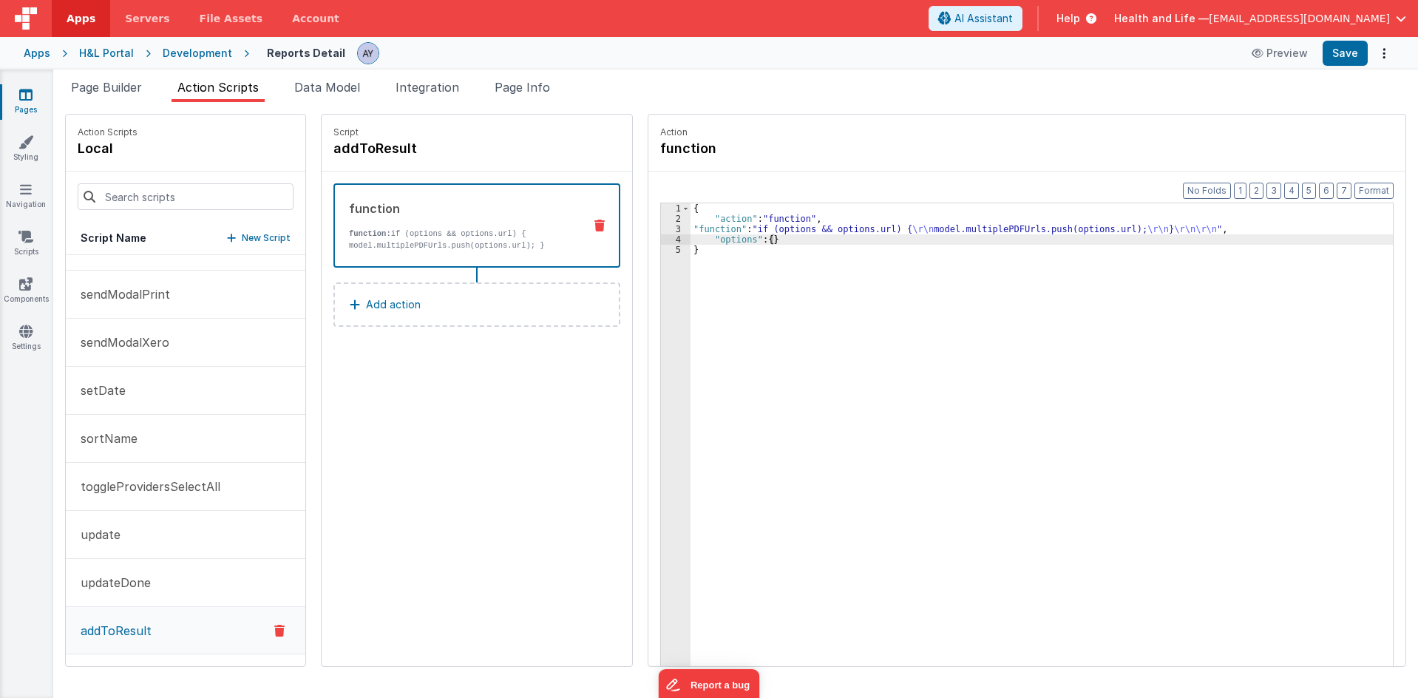
click at [886, 234] on div "{ "action" : "function" , "function" : "if (options && options.url) { \r\n mode…" at bounding box center [1048, 467] width 716 height 529
click at [661, 232] on div "3" at bounding box center [676, 229] width 30 height 10
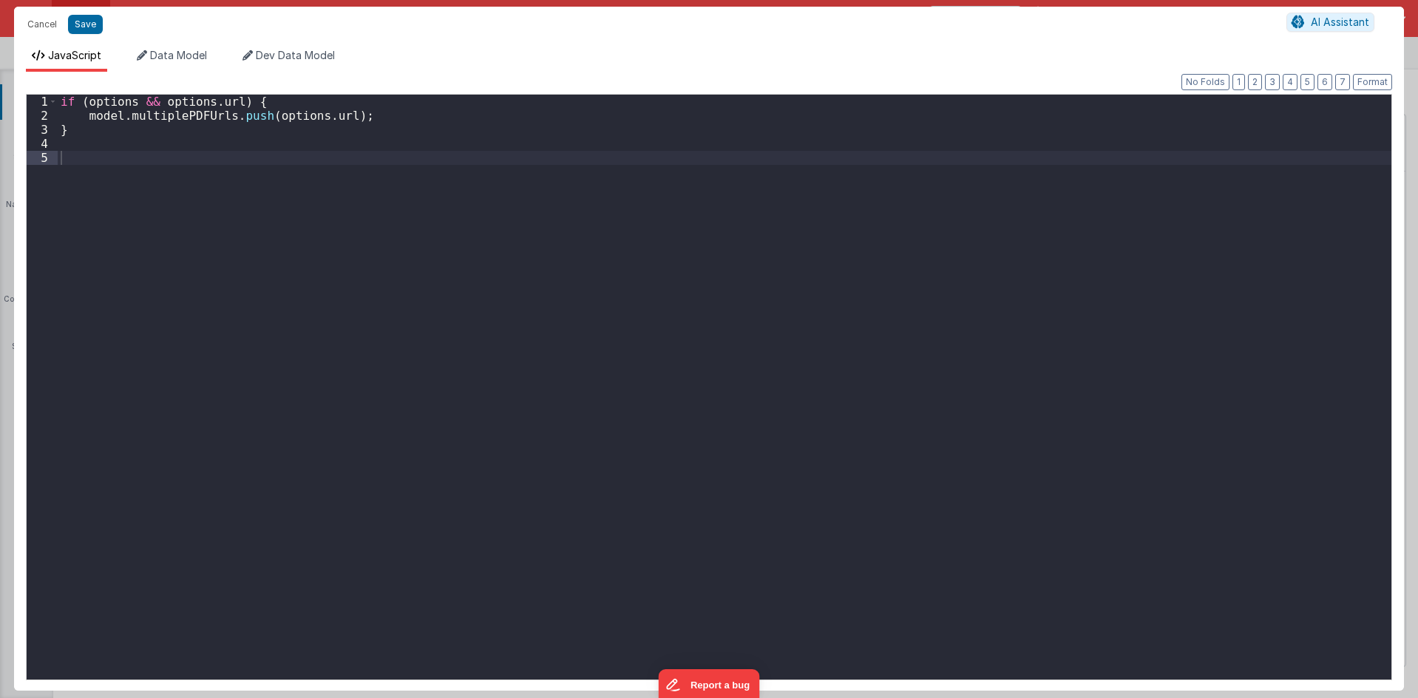
click at [648, 232] on div "if ( options && options . url ) { model . multiplePDFUrls . push ( options . ur…" at bounding box center [724, 401] width 1333 height 613
click at [180, 114] on div "if ( options && options . url ) { model . multiplePDFUrls . push ( options . ur…" at bounding box center [724, 401] width 1333 height 613
click at [226, 121] on div "if ( options && options . url ) { model . multiplePDFUrls . push ( options . ur…" at bounding box center [724, 401] width 1333 height 613
click at [262, 120] on div "if ( options && options . url ) { model . multiplePDFUrls . push ( options . ur…" at bounding box center [724, 401] width 1333 height 613
click at [297, 124] on div "if ( options && options . url ) { model . multiplePDFUrls . push ( options . ur…" at bounding box center [724, 401] width 1333 height 613
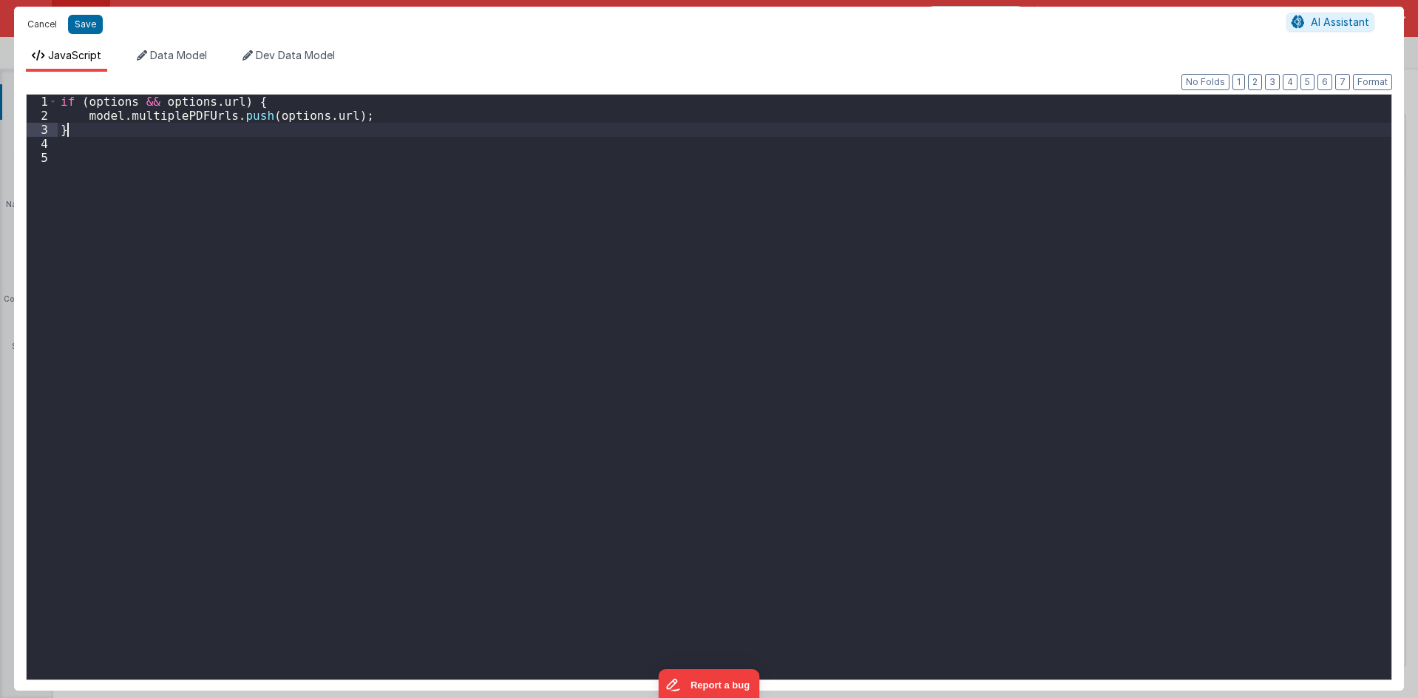
click at [43, 24] on button "Cancel" at bounding box center [42, 24] width 44 height 21
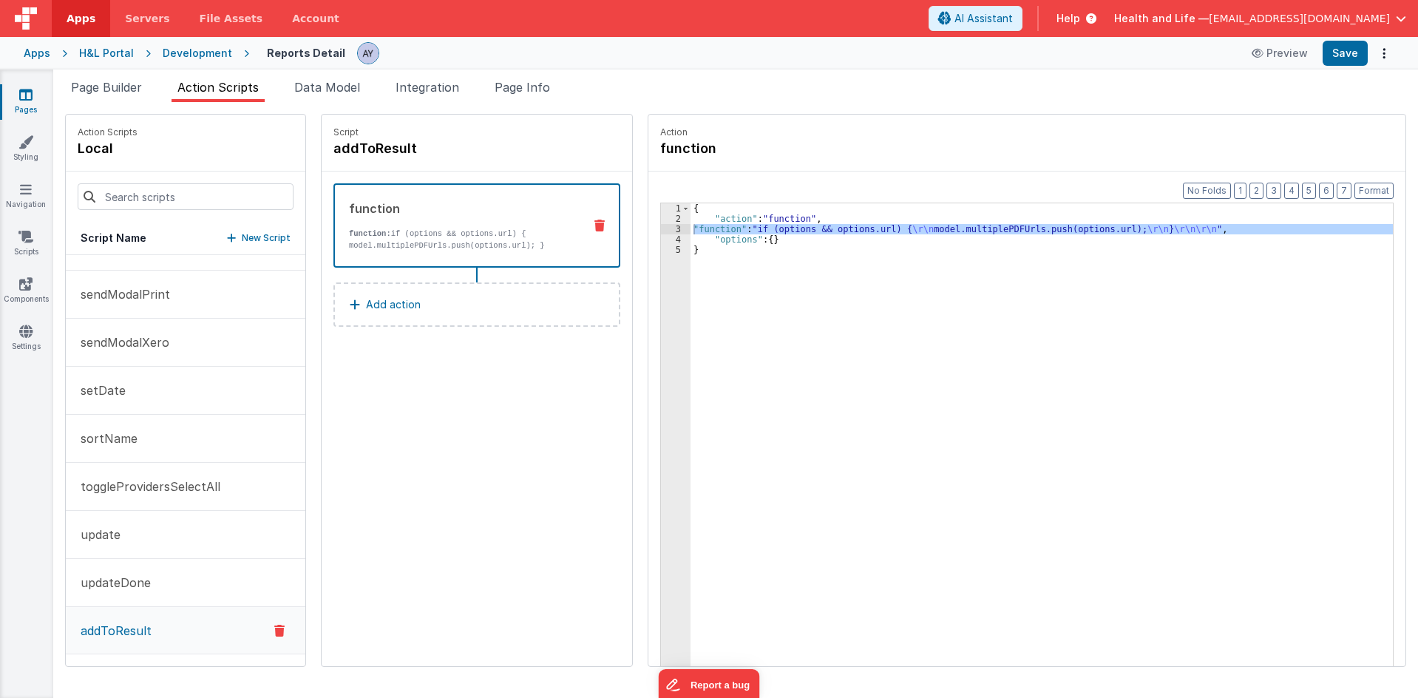
click at [769, 258] on div "{ "action" : "function" , "function" : "if (options && options.url) { \r\n mode…" at bounding box center [1048, 467] width 716 height 529
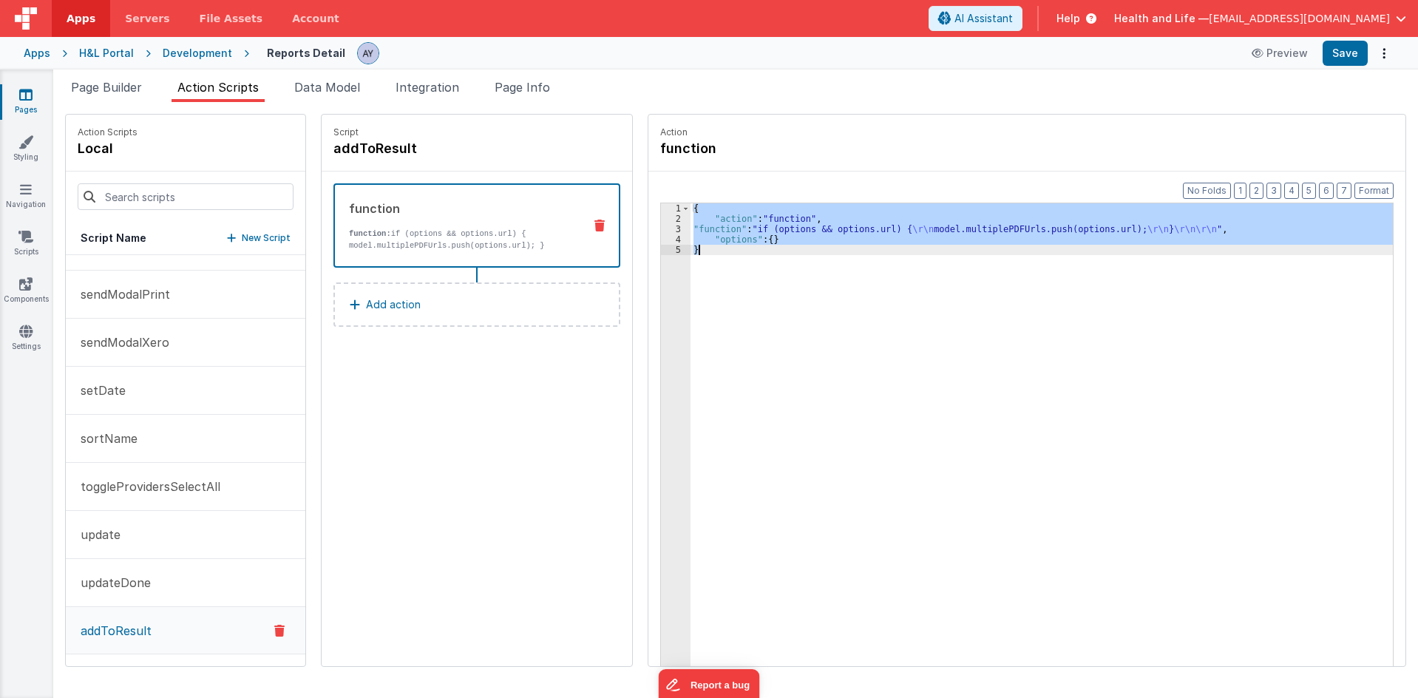
click at [594, 224] on icon at bounding box center [599, 226] width 10 height 12
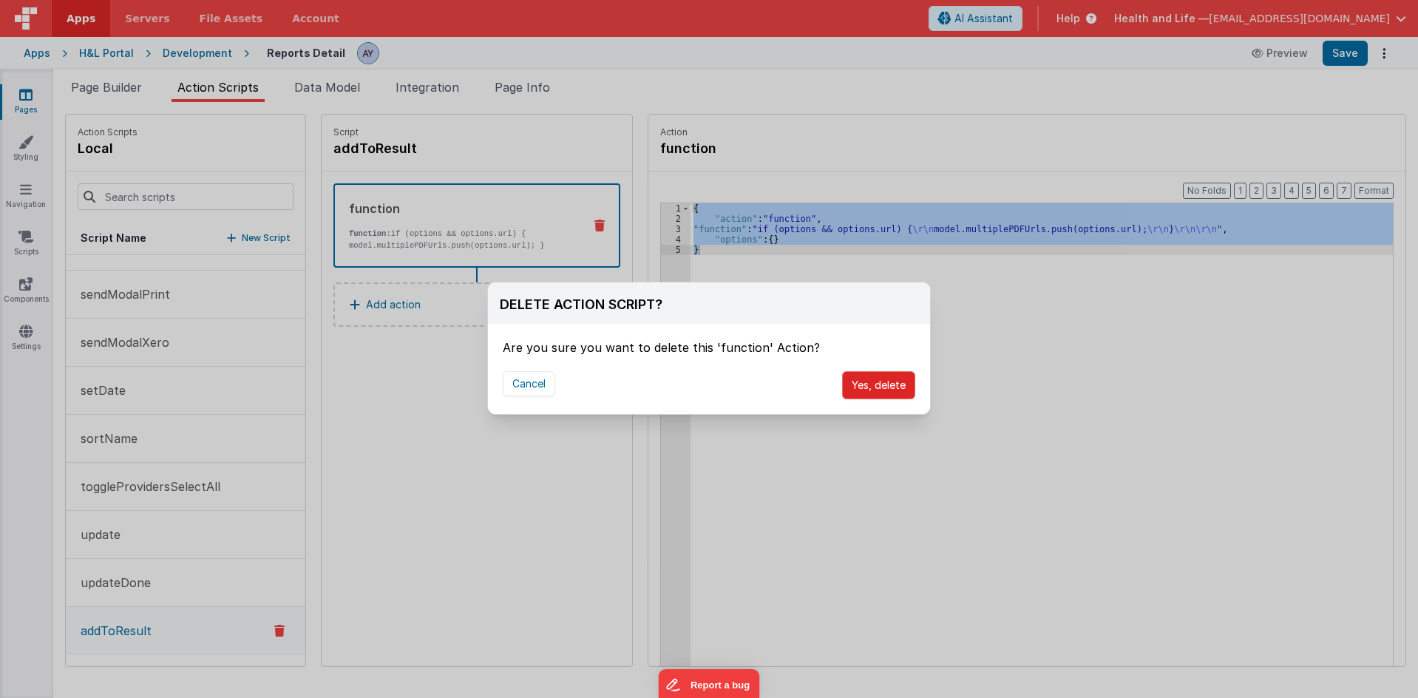
click at [887, 392] on button "Yes, delete" at bounding box center [878, 385] width 73 height 28
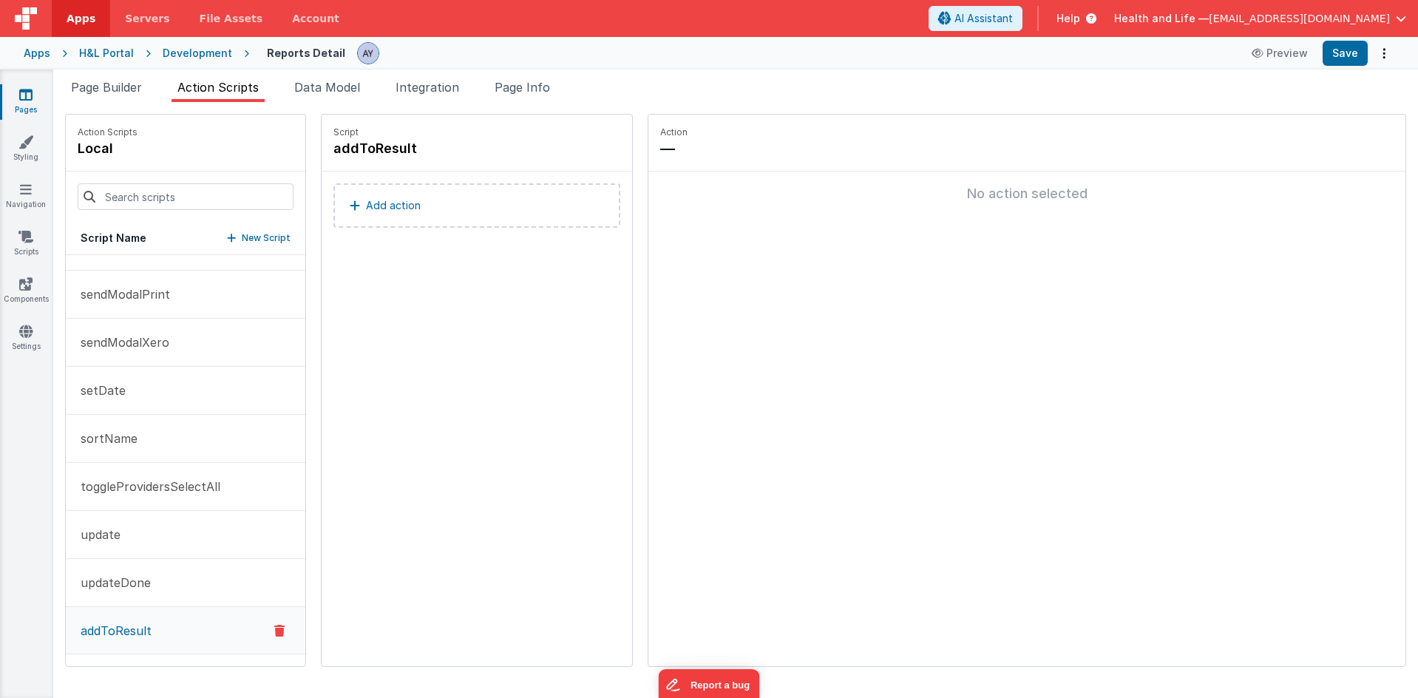
click at [353, 280] on div "Script addToResult Add action" at bounding box center [477, 390] width 310 height 551
click at [412, 203] on button "Add action" at bounding box center [476, 205] width 287 height 44
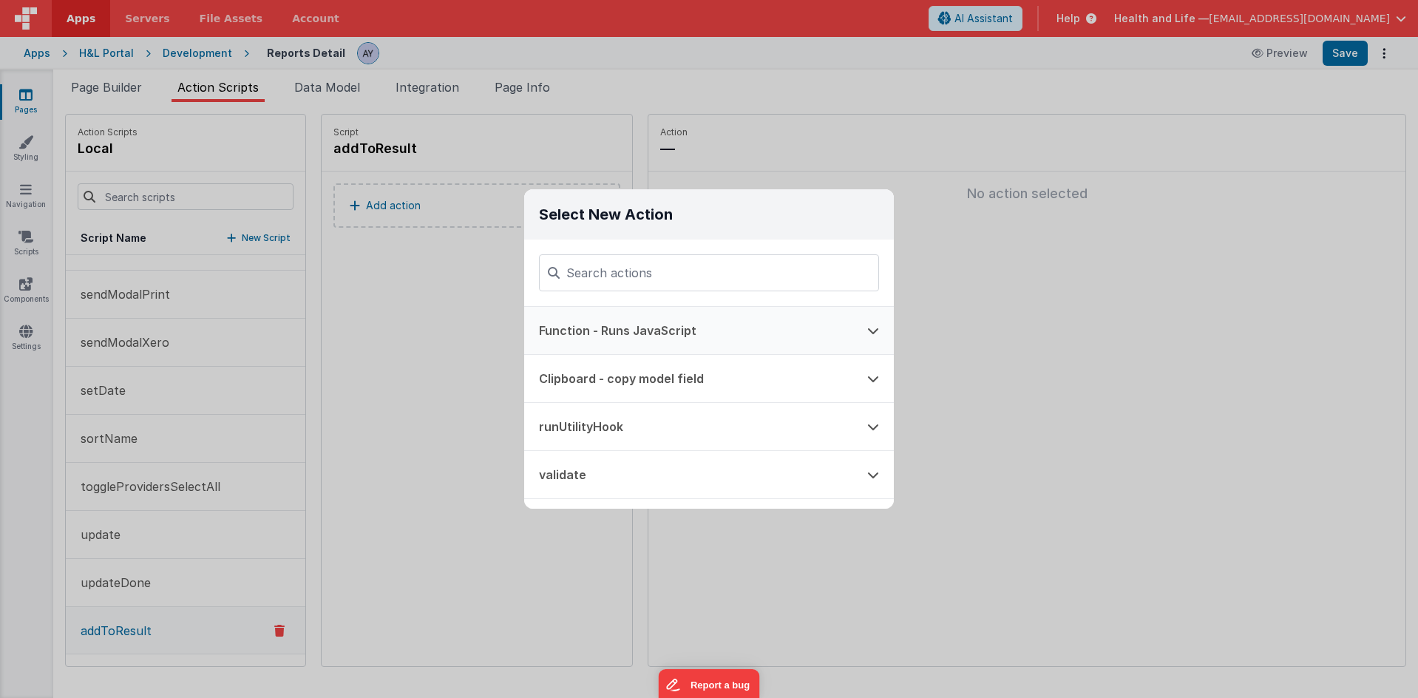
click at [750, 335] on button "Function - Runs JavaScript" at bounding box center [688, 330] width 328 height 47
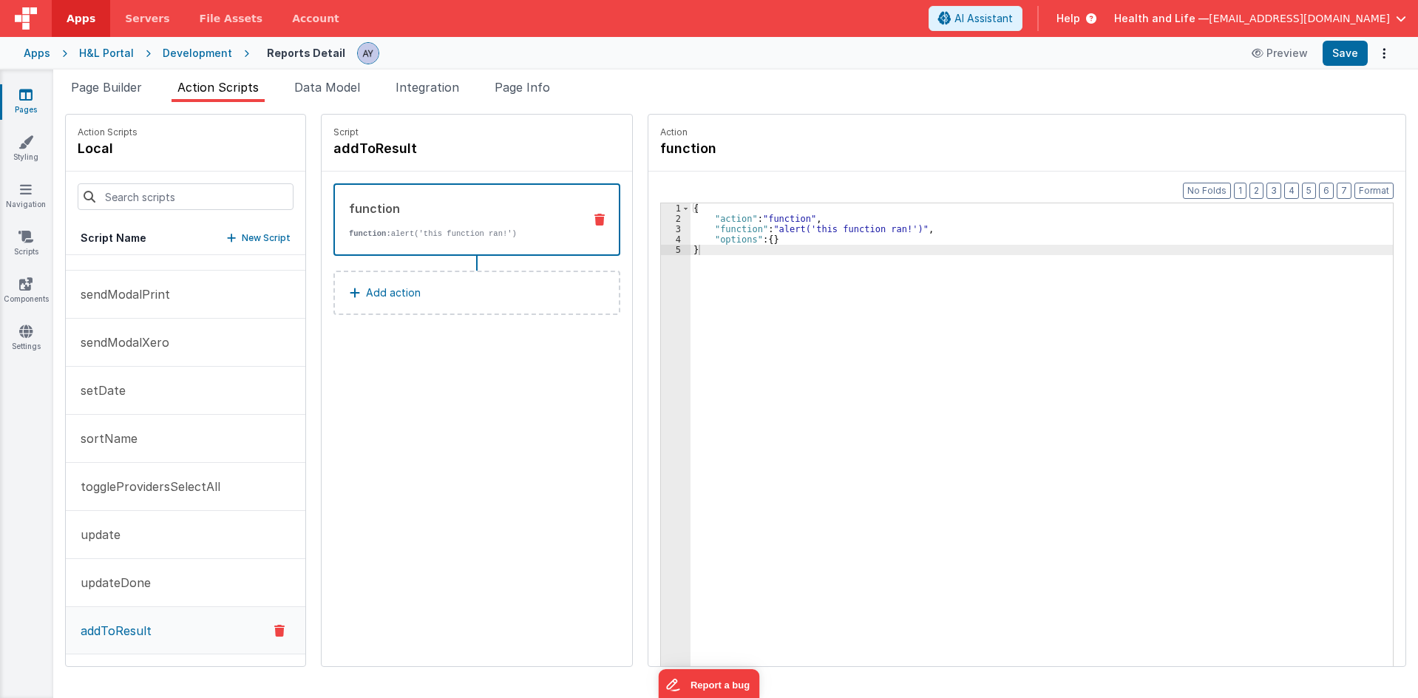
click at [935, 296] on div "{ "action" : "function" , "function" : "alert('this function ran!')" , "options…" at bounding box center [1048, 467] width 716 height 529
click at [789, 228] on div "{ "action" : "function" , "function" : "alert('this function ran!')" , "options…" at bounding box center [1048, 467] width 716 height 529
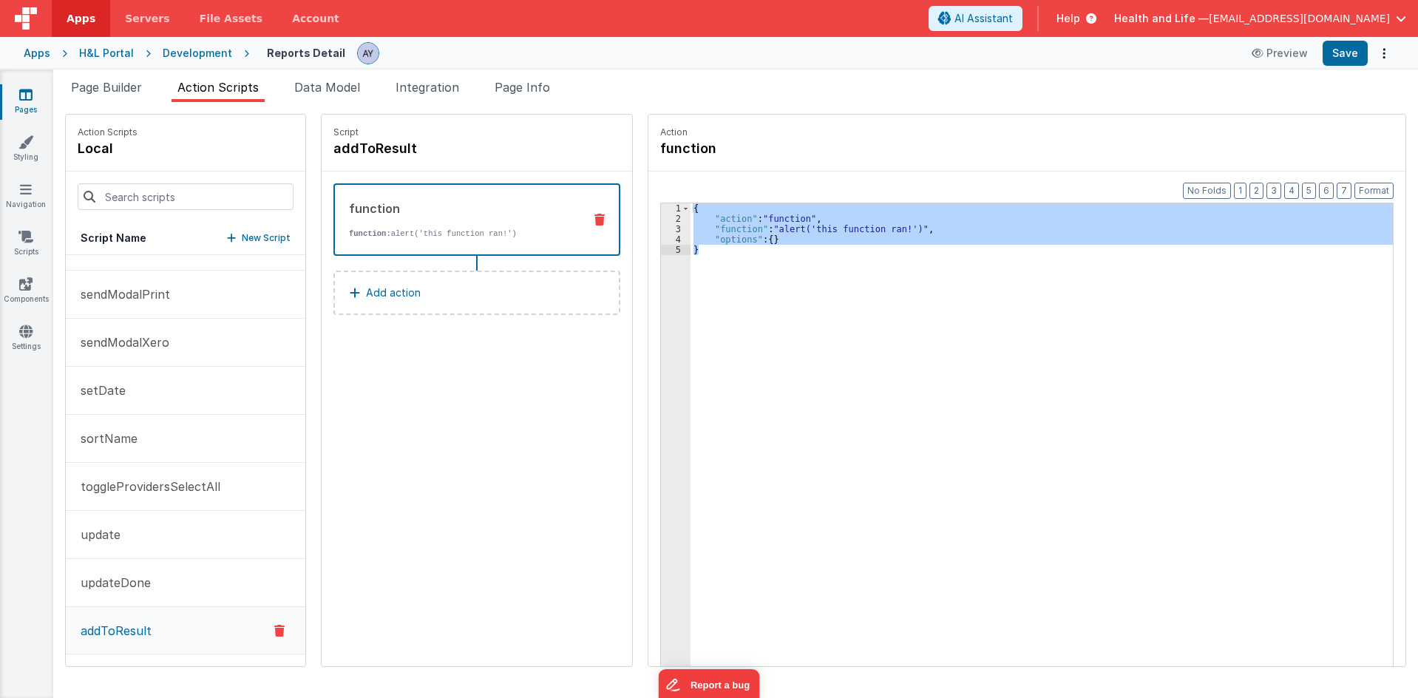
click at [831, 278] on div "{ "action" : "function" , "function" : "alert('this function ran!')" , "options…" at bounding box center [1041, 457] width 702 height 509
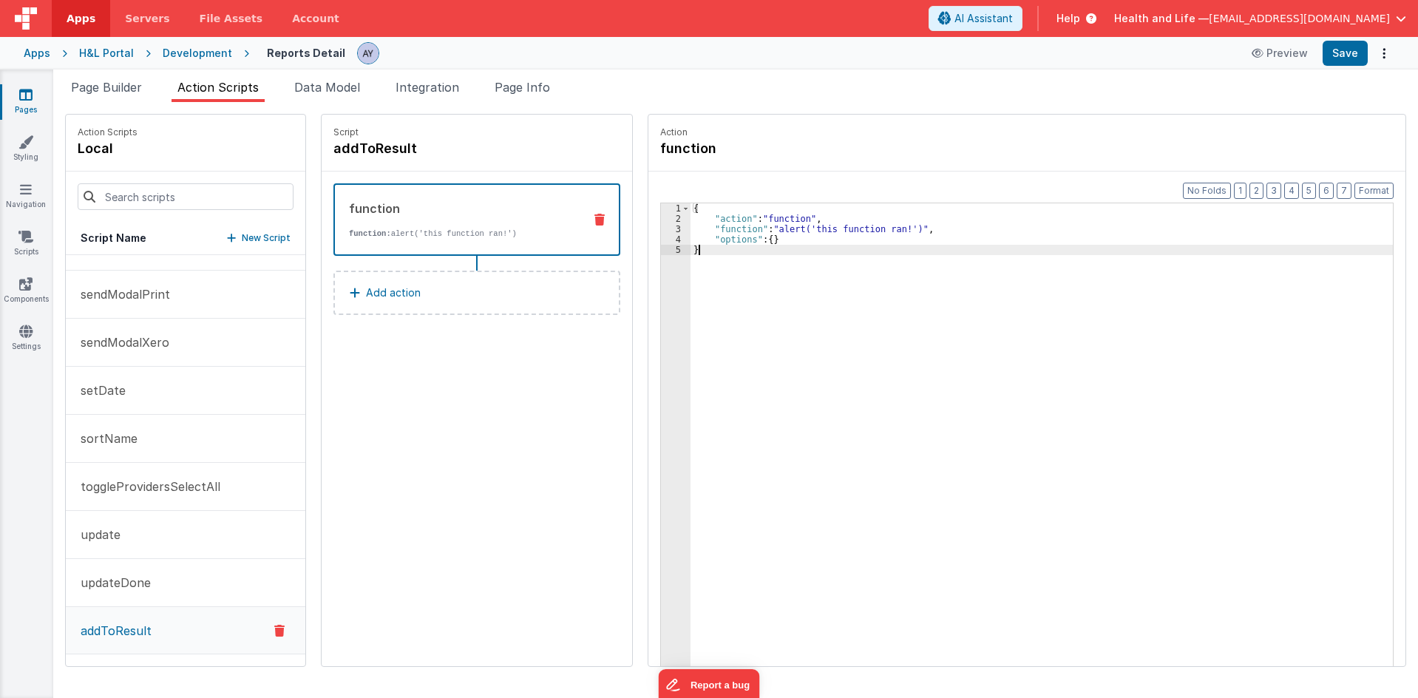
click at [999, 352] on div "{ "action" : "function" , "function" : "alert('this function ran!')" , "options…" at bounding box center [1048, 467] width 716 height 529
click at [924, 331] on div "{ "action" : "function" , "function" : "if (options && options.url) { \r\n mode…" at bounding box center [1048, 467] width 716 height 529
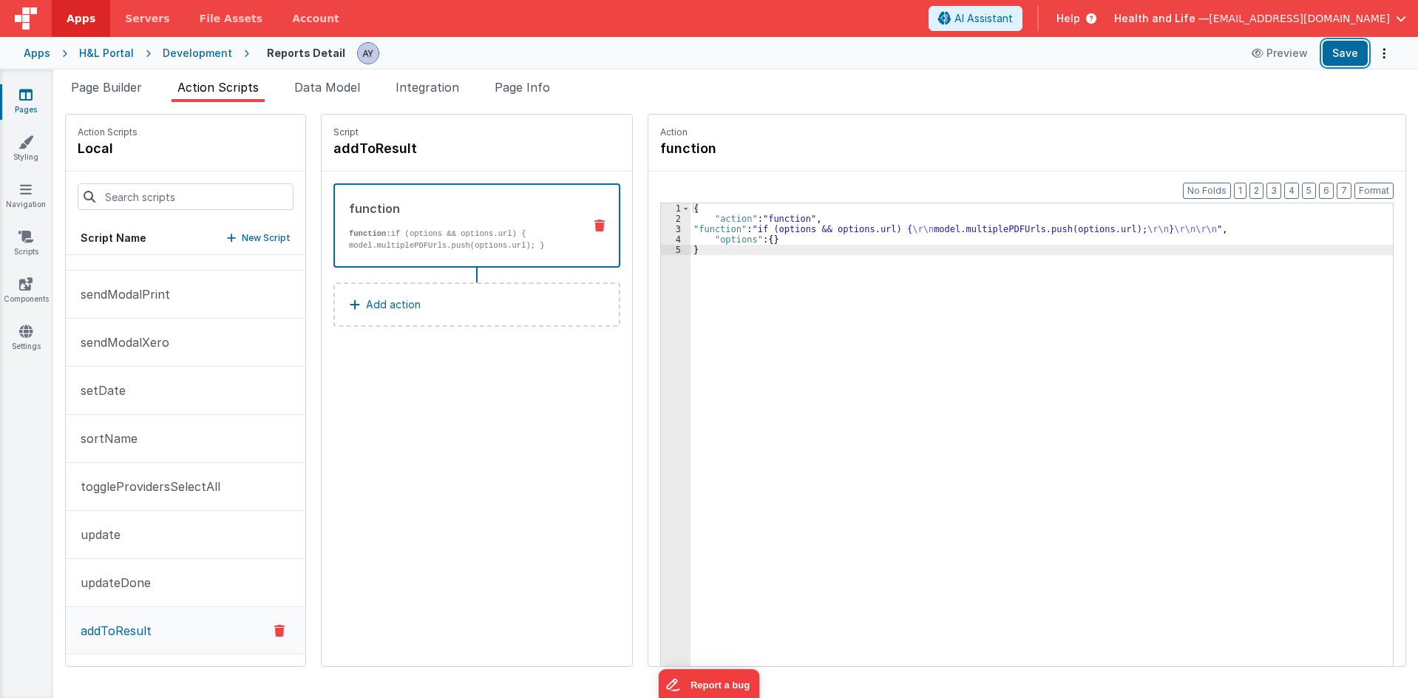
click at [1359, 54] on button "Save" at bounding box center [1344, 53] width 45 height 25
click at [1159, 688] on div "Snippet Library Name Type Accordion Element Alert Action Action authLogin Actio…" at bounding box center [735, 400] width 1365 height 596
click at [898, 254] on div "{ "action" : "function" , "function" : "if (options && options.url) { \r\n mode…" at bounding box center [1048, 467] width 716 height 529
click at [932, 222] on div "{ "action" : "function" , "function" : "if (options && options.url) { \r\n mode…" at bounding box center [1048, 467] width 716 height 529
click at [942, 231] on div "{ "action" : "function" , "function" : "if (options && options.url) { \r\n mode…" at bounding box center [1048, 467] width 716 height 529
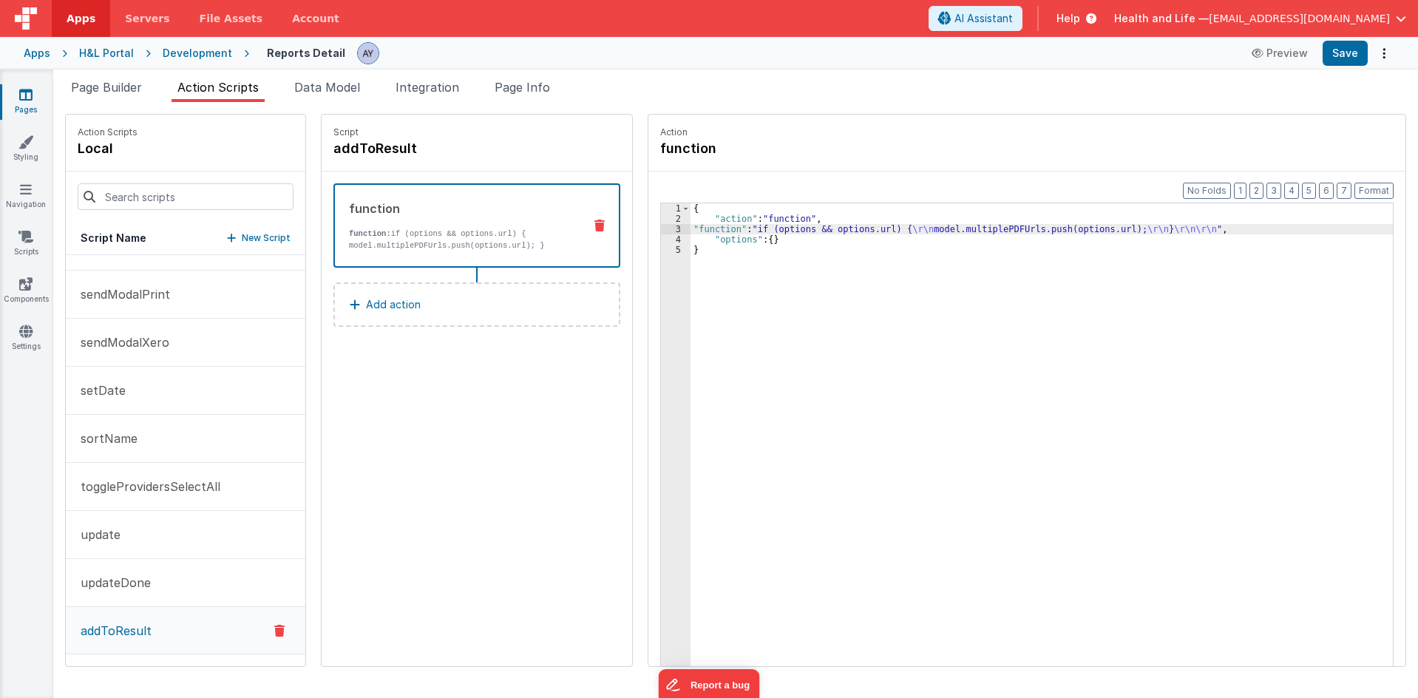
click at [981, 230] on div "{ "action" : "function" , "function" : "if (options && options.url) { \r\n mode…" at bounding box center [1048, 467] width 716 height 529
click at [485, 427] on div "Script addToResult function function: if (options && options.url) { model.multi…" at bounding box center [477, 390] width 310 height 551
click at [1340, 50] on button "Save" at bounding box center [1344, 53] width 45 height 25
click at [177, 585] on button "updateDone" at bounding box center [185, 583] width 239 height 48
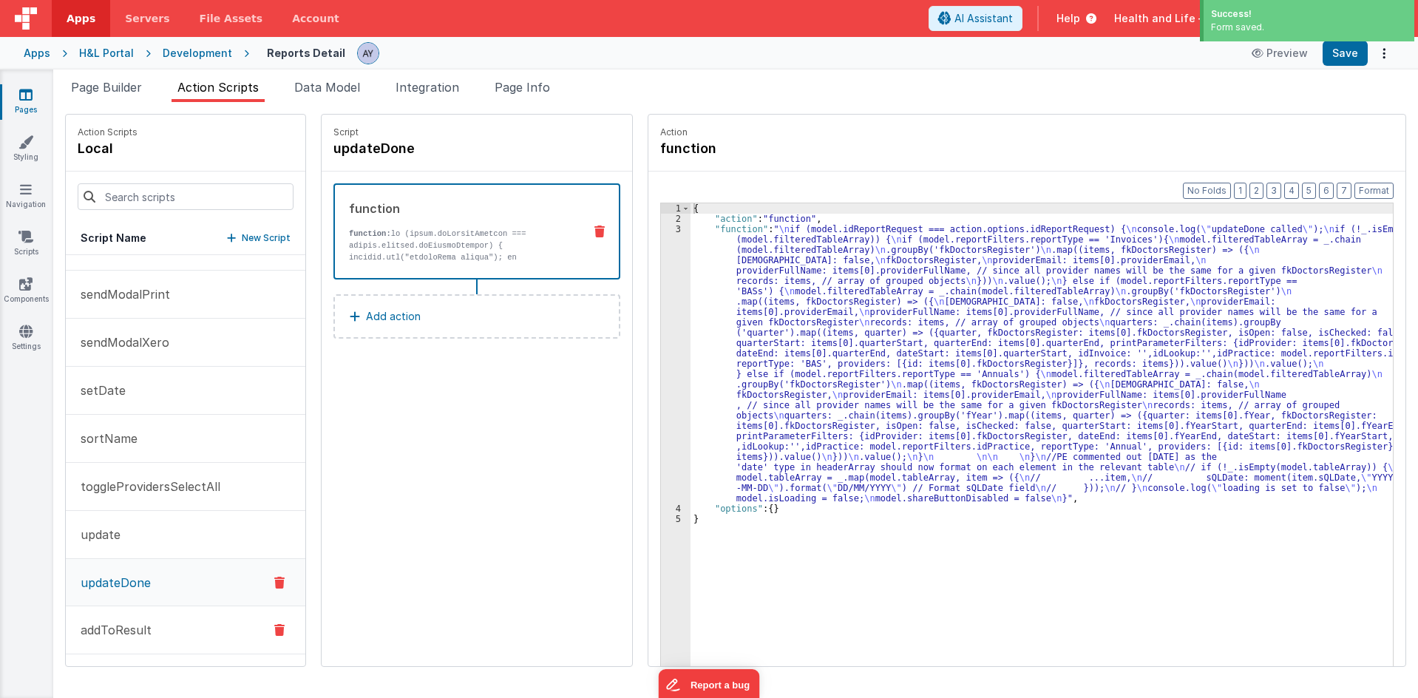
click at [178, 629] on button "addToResult" at bounding box center [185, 630] width 239 height 48
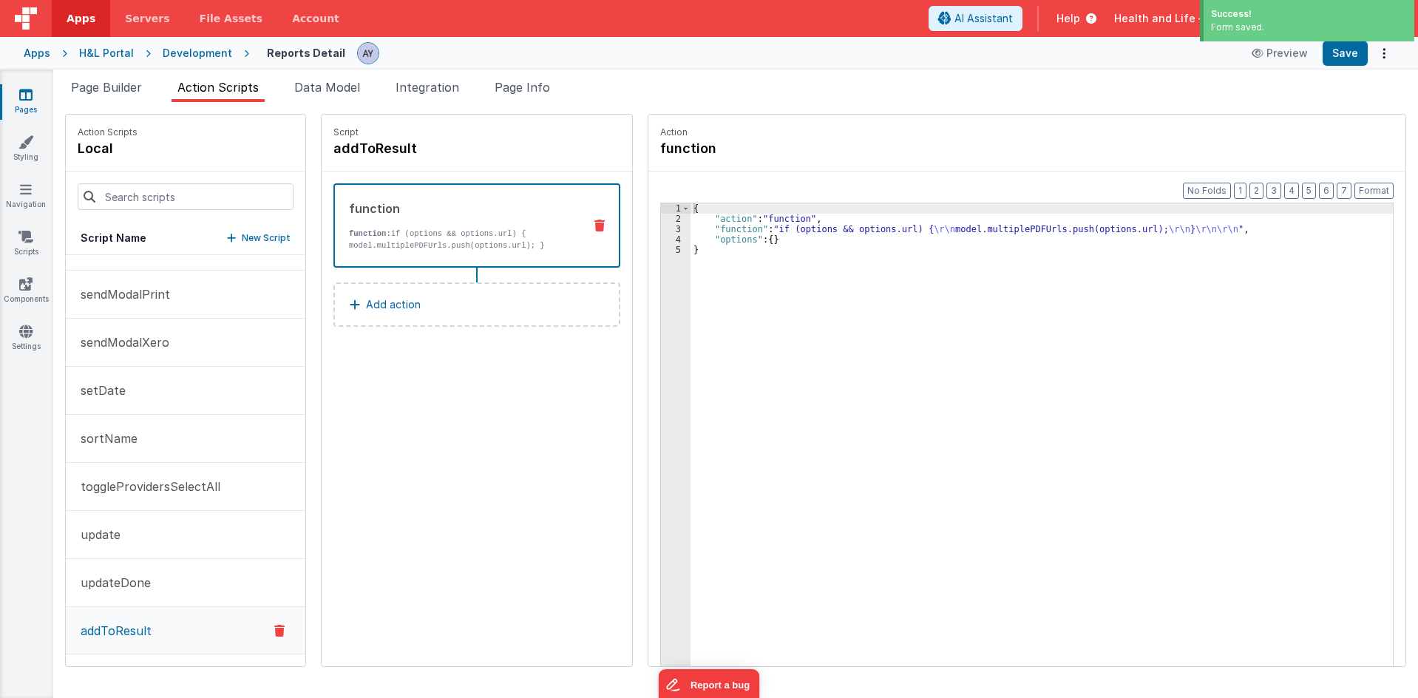
click at [504, 422] on div "Script addToResult function function: if (options && options.url) { model.multi…" at bounding box center [477, 390] width 310 height 551
drag, startPoint x: 347, startPoint y: 401, endPoint x: 392, endPoint y: 293, distance: 117.0
click at [348, 401] on div "Script addToResult function function: if (options && options.url) { model.multi…" at bounding box center [477, 390] width 310 height 551
click at [783, 228] on div "{ "action" : "function" , "function" : "if (options && options.url) { \r\n mode…" at bounding box center [1048, 467] width 716 height 529
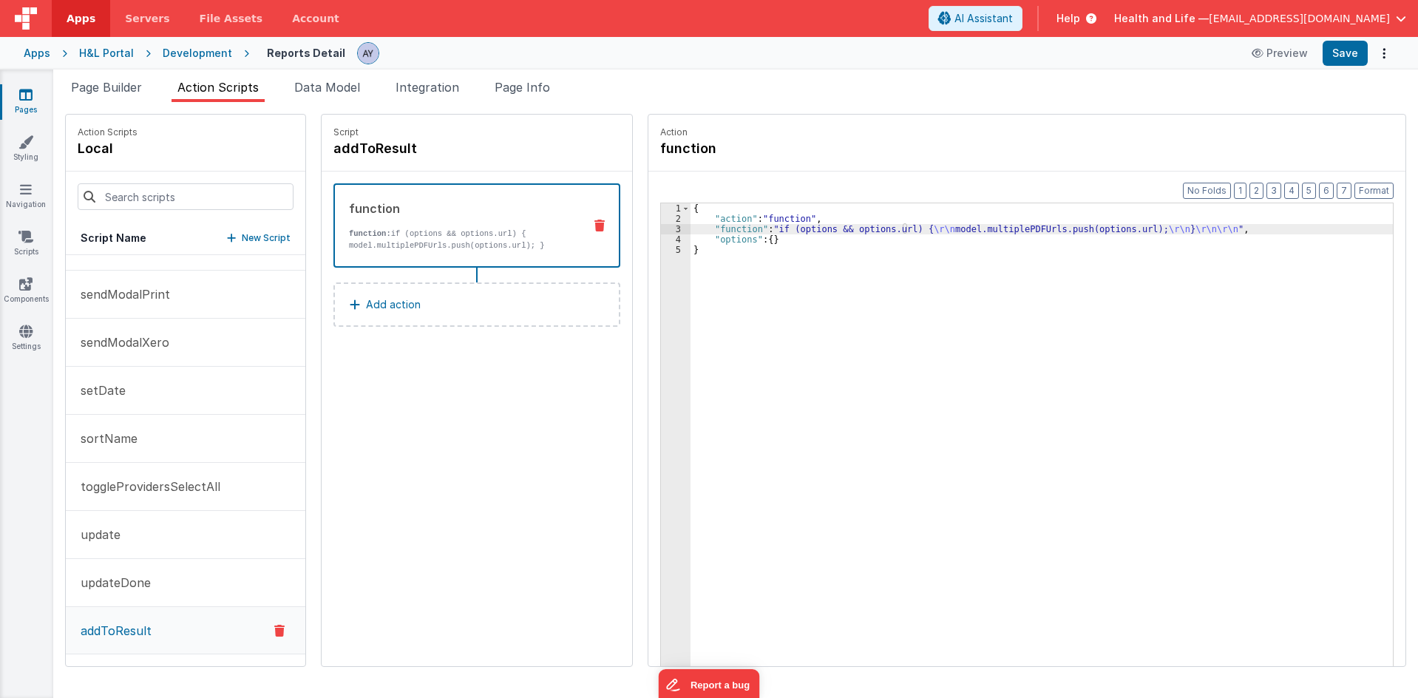
click at [648, 229] on div "Format 7 6 5 4 3 2 1 No Folds 1 2 3 4 5 { "action" : "function" , "function" : …" at bounding box center [1026, 446] width 757 height 551
click at [661, 230] on div "3" at bounding box center [676, 229] width 30 height 10
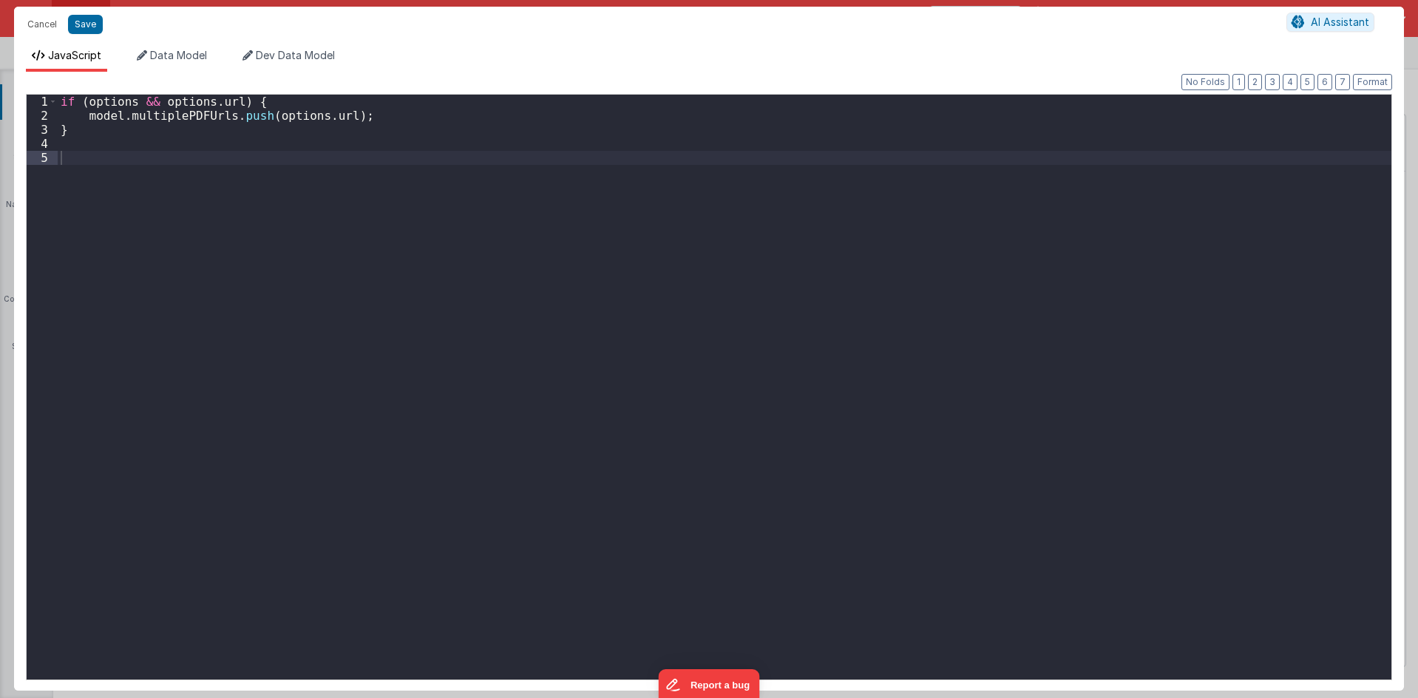
click at [377, 253] on div "if ( options && options . url ) { model . multiplePDFUrls . push ( options . ur…" at bounding box center [724, 401] width 1333 height 613
click at [123, 109] on div "if ( options && options . url ) { model . multiplePDFUrls . push ( options . ur…" at bounding box center [724, 401] width 1333 height 613
click at [122, 103] on div "if ( options && options . url ) { model . multiplePDFUrls . push ( options . ur…" at bounding box center [724, 401] width 1333 height 613
click at [149, 100] on div "if ( options && options . url ) { model . multiplePDFUrls . push ( options . ur…" at bounding box center [724, 401] width 1333 height 613
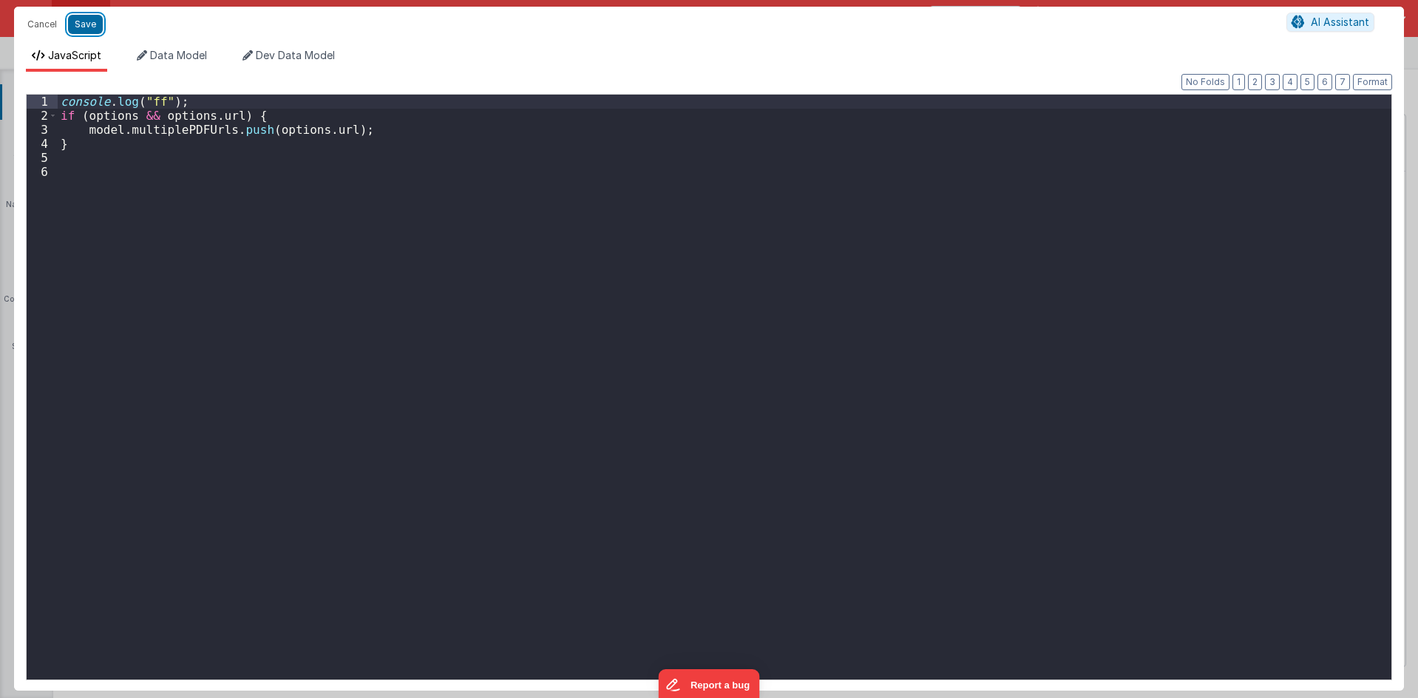
click at [78, 22] on button "Save" at bounding box center [85, 24] width 35 height 19
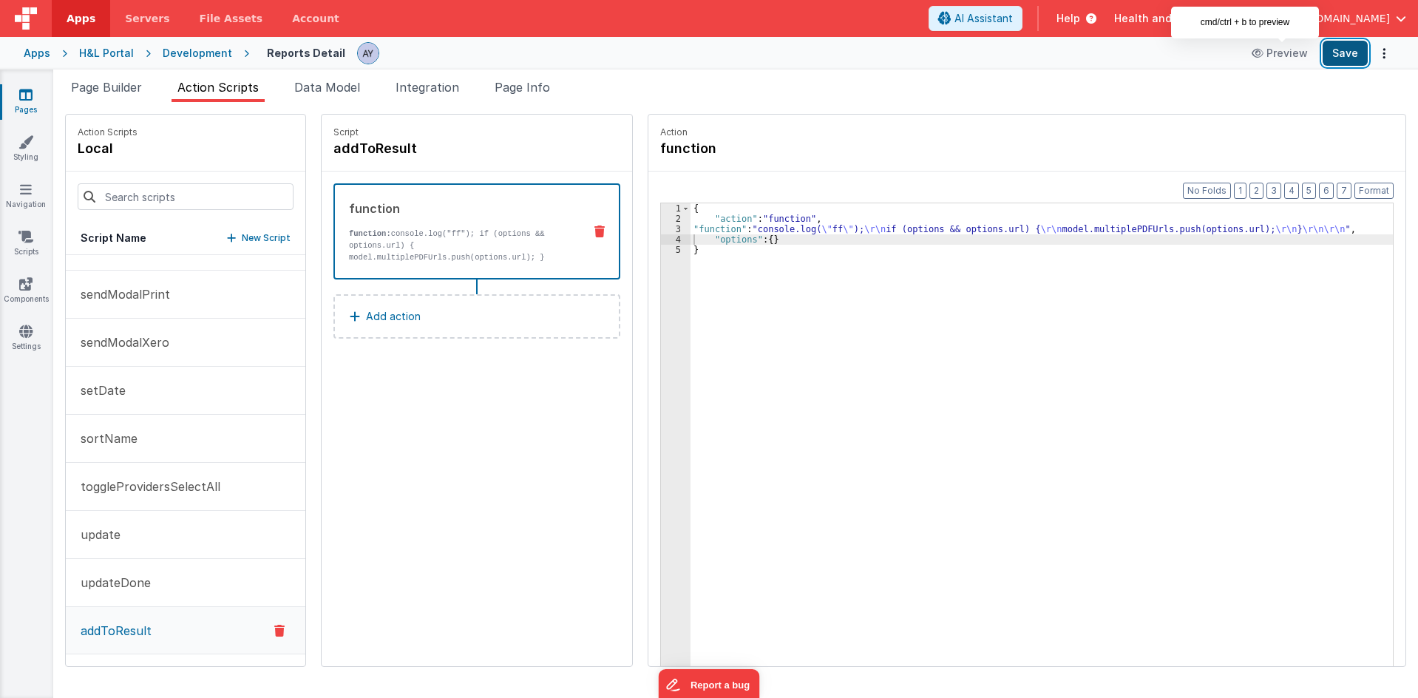
click at [1331, 46] on button "Save" at bounding box center [1344, 53] width 45 height 25
drag, startPoint x: 378, startPoint y: 448, endPoint x: 677, endPoint y: 228, distance: 370.6
click at [382, 441] on div "Script addToResult function function: console.log("ff"); if (options && options…" at bounding box center [477, 390] width 310 height 551
click at [704, 238] on div "{ "action" : "function" , "function" : "console.log( \" ff \" ); \r\n if (optio…" at bounding box center [1048, 467] width 716 height 529
click at [699, 234] on div "{ "action" : "function" , "function" : "console.log( \" ff \" ); \r\n if (optio…" at bounding box center [1048, 467] width 716 height 529
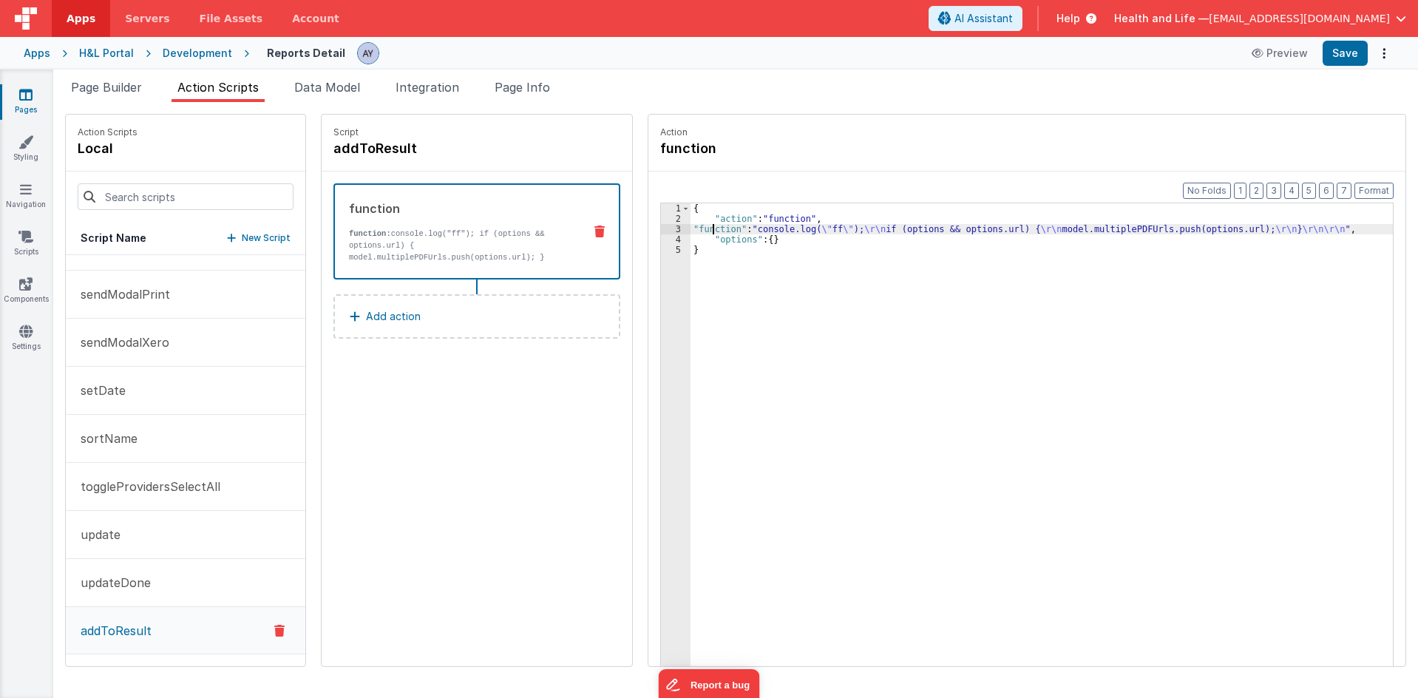
click at [648, 234] on div "Format 7 6 5 4 3 2 1 No Folds 1 2 3 4 5 { "action" : "function" , "function" : …" at bounding box center [1026, 446] width 757 height 551
click at [661, 233] on div "3" at bounding box center [676, 229] width 30 height 10
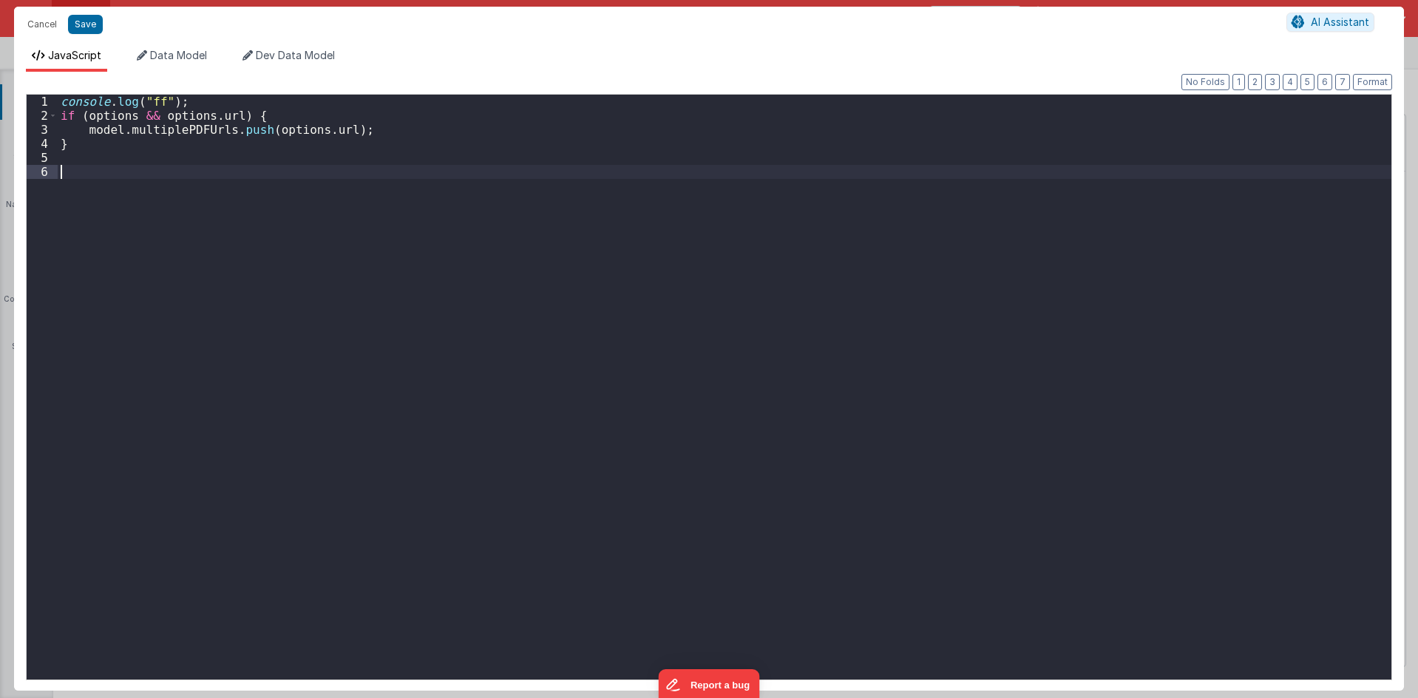
click at [656, 240] on div "console . log ( "ff" ) ; if ( options && options . url ) { model . multiplePDFU…" at bounding box center [724, 401] width 1333 height 613
click at [340, 154] on div "console . log ( "ff" ) ; const options = action . options ; if ( options && opt…" at bounding box center [724, 401] width 1333 height 613
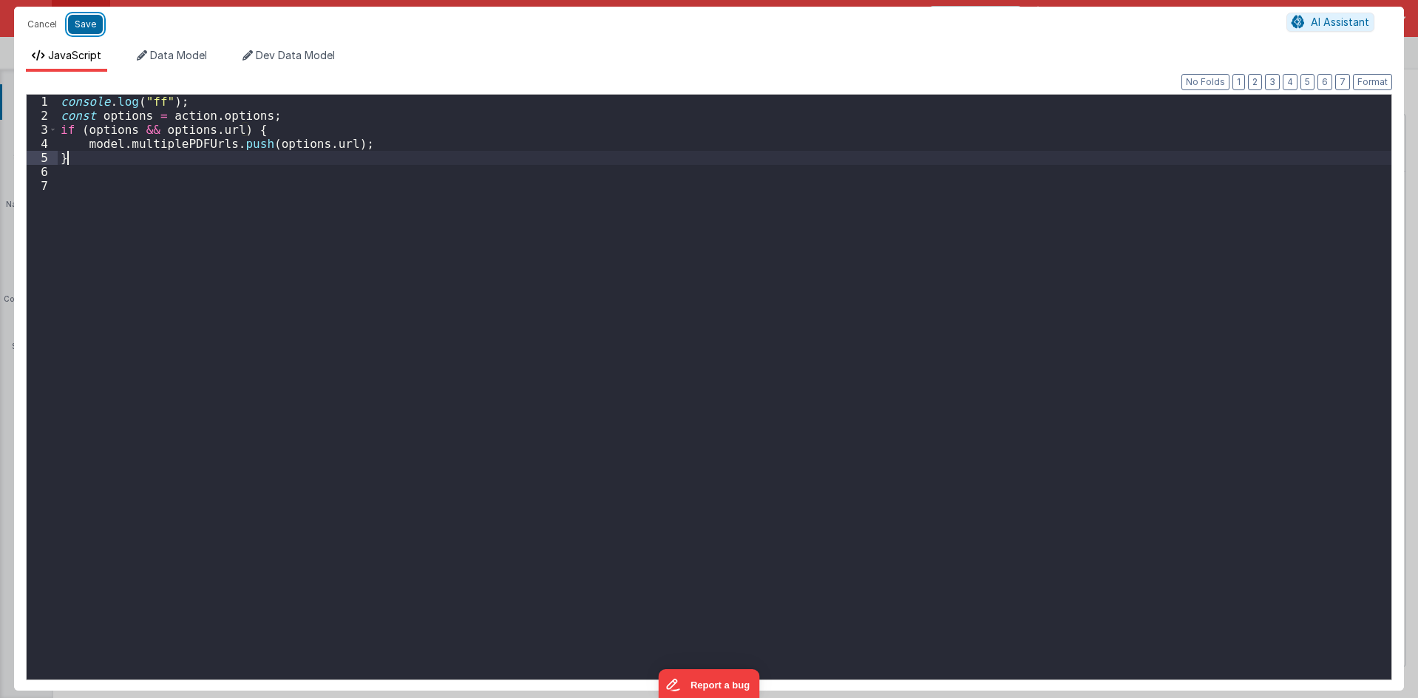
click at [92, 27] on button "Save" at bounding box center [85, 24] width 35 height 19
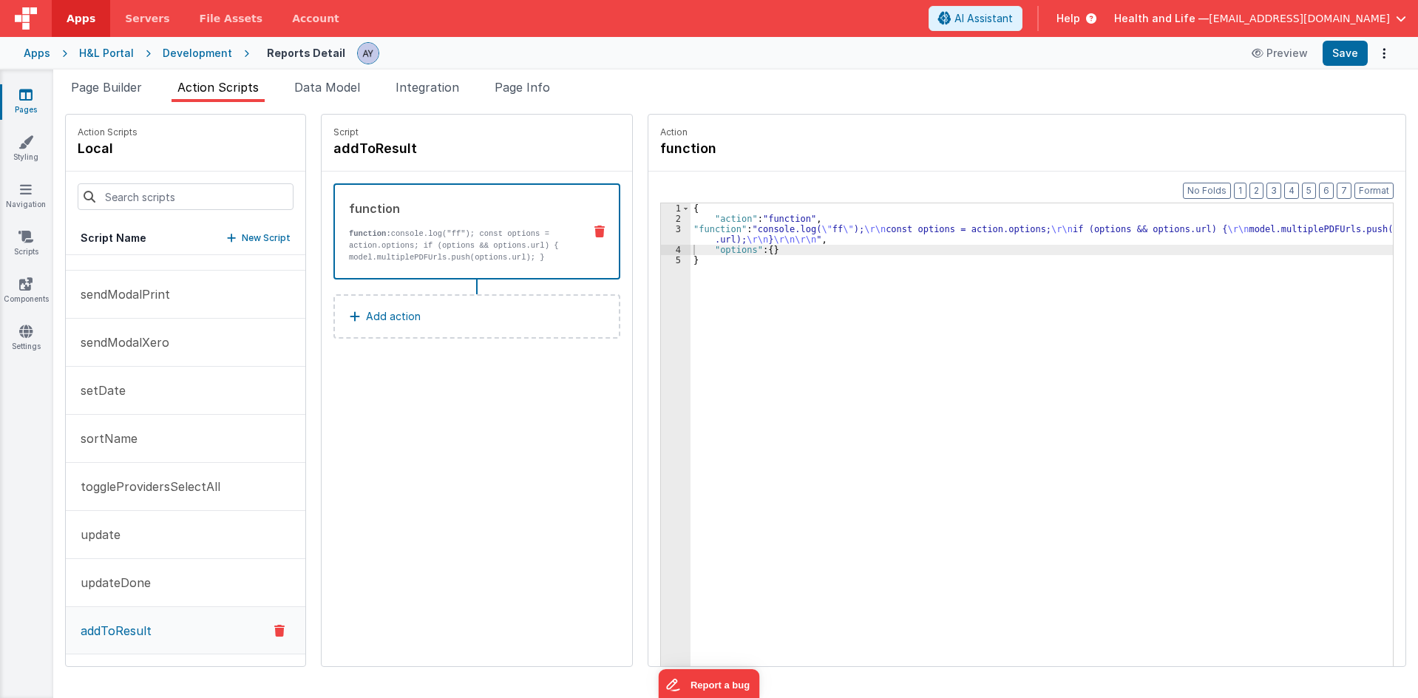
click at [1166, 237] on div "{ "action" : "function" , "function" : "console.log( \" ff \" ); \r\n const opt…" at bounding box center [1048, 467] width 716 height 529
click at [1161, 231] on div "{ "action" : "function" , "function" : "console.log( \" ff \" ); \r\n const opt…" at bounding box center [1048, 467] width 716 height 529
click at [661, 224] on div "3" at bounding box center [676, 234] width 30 height 21
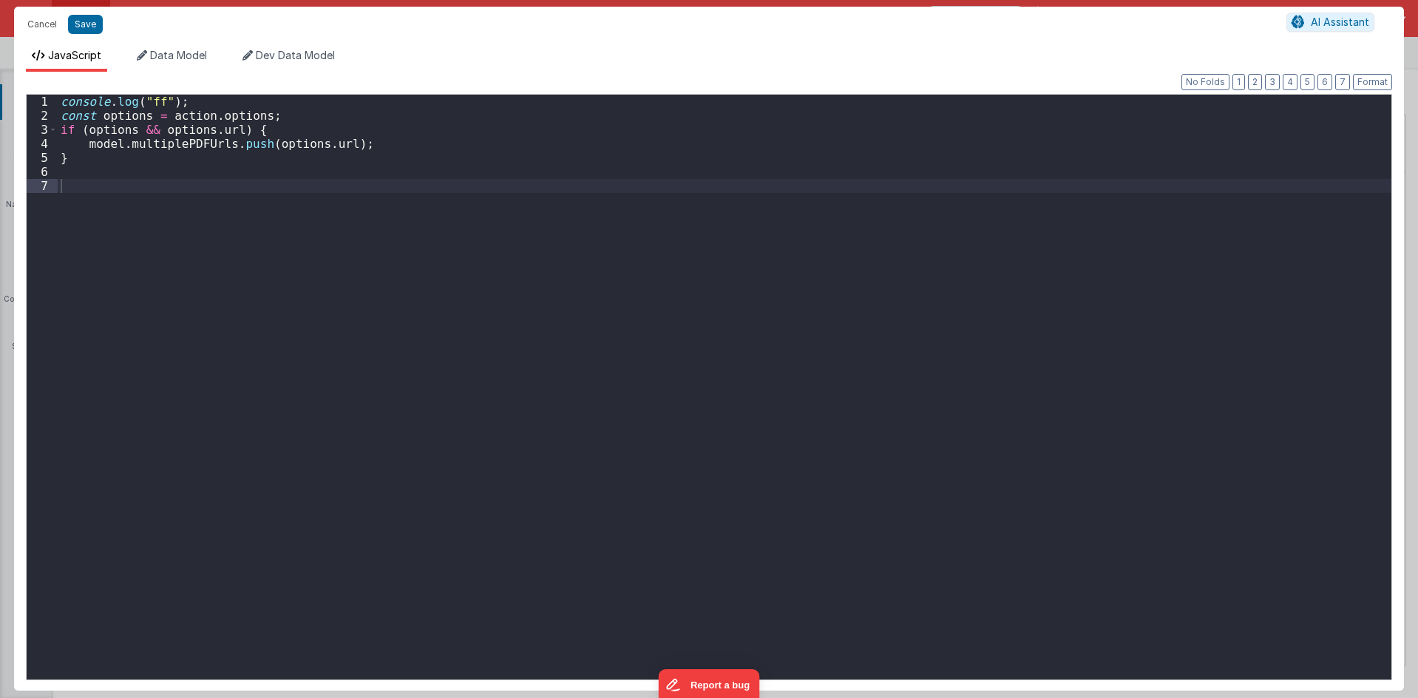
click at [336, 163] on div "console . log ( "ff" ) ; const options = action . options ; if ( options && opt…" at bounding box center [724, 401] width 1333 height 613
click at [367, 151] on div "console . log ( "ff" ) ; const options = action . options ; if ( options && opt…" at bounding box center [724, 401] width 1333 height 613
click at [368, 151] on div "console . log ( "ff" ) ; const options = action . options ; if ( options && opt…" at bounding box center [724, 401] width 1333 height 613
click at [311, 128] on div "console . log ( "ff" ) ; const options = action . options ; if ( options && opt…" at bounding box center [724, 401] width 1333 height 613
click at [318, 112] on div "console . log ( "ff" ) ; const options = action . options ; if ( options && opt…" at bounding box center [724, 401] width 1333 height 613
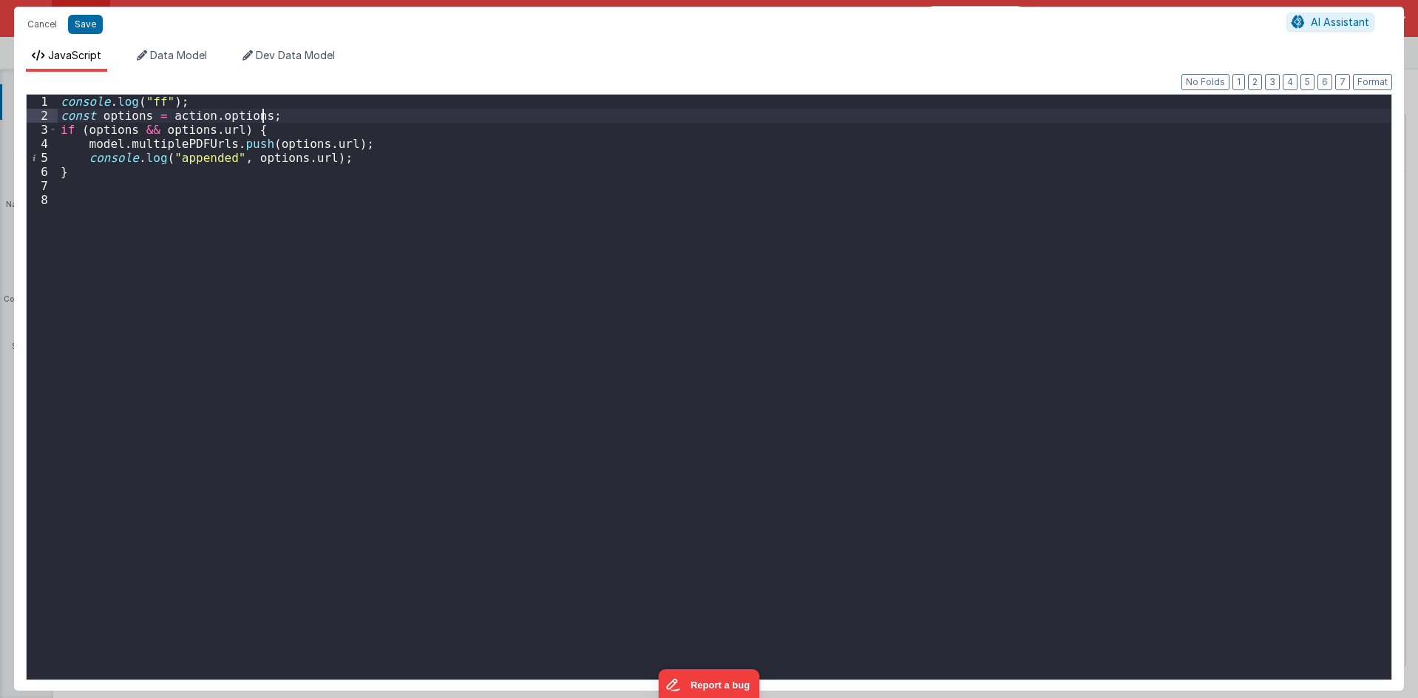
click at [319, 107] on div "console . log ( "ff" ) ; const options = action . options ; if ( options && opt…" at bounding box center [724, 401] width 1333 height 613
click at [75, 21] on button "Save" at bounding box center [85, 24] width 35 height 19
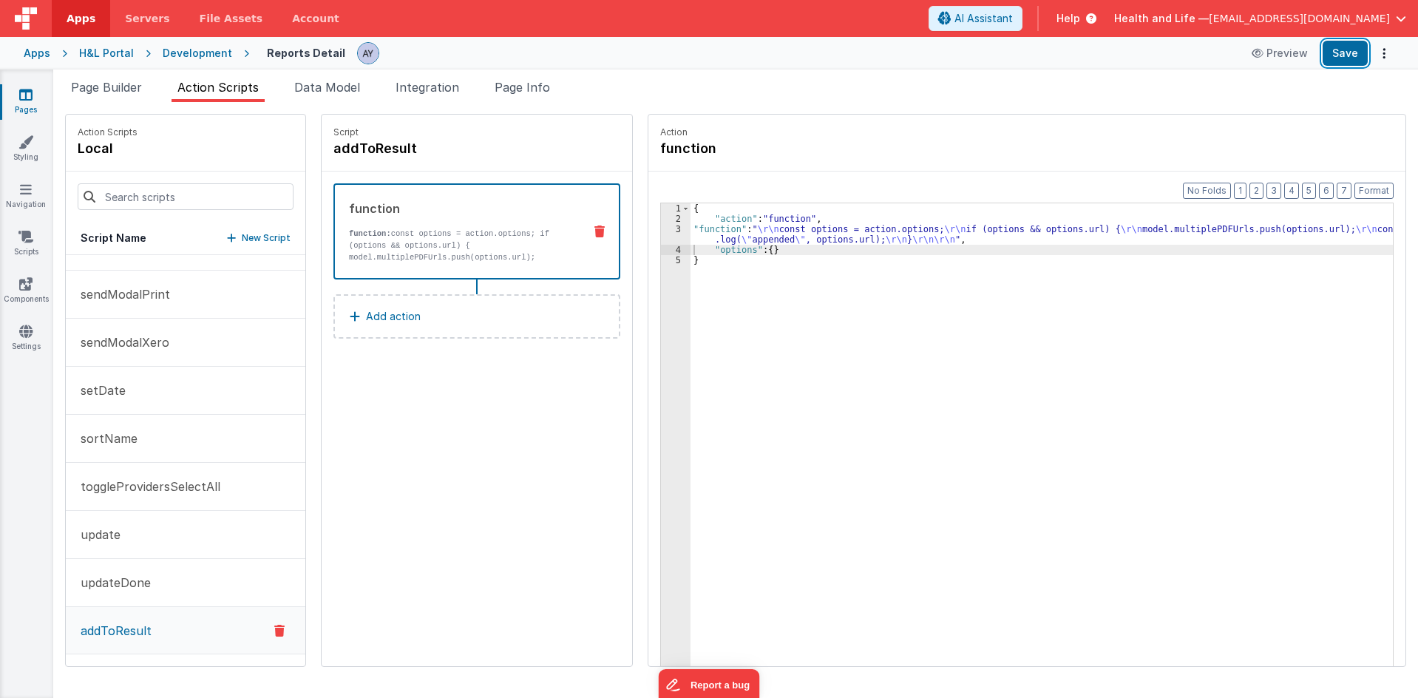
click at [1334, 53] on button "Save" at bounding box center [1344, 53] width 45 height 25
click at [1022, 366] on div "{ "action" : "function" , "function" : " \r\n const options = action.options; \…" at bounding box center [1048, 467] width 716 height 529
drag, startPoint x: 351, startPoint y: 507, endPoint x: 450, endPoint y: 415, distance: 135.0
click at [351, 507] on div "Script addToResult function function: const options = action.options; if (optio…" at bounding box center [477, 390] width 310 height 551
click at [721, 248] on div "{ "action" : "function" , "function" : " \r\n const options = action.options; \…" at bounding box center [1048, 467] width 716 height 529
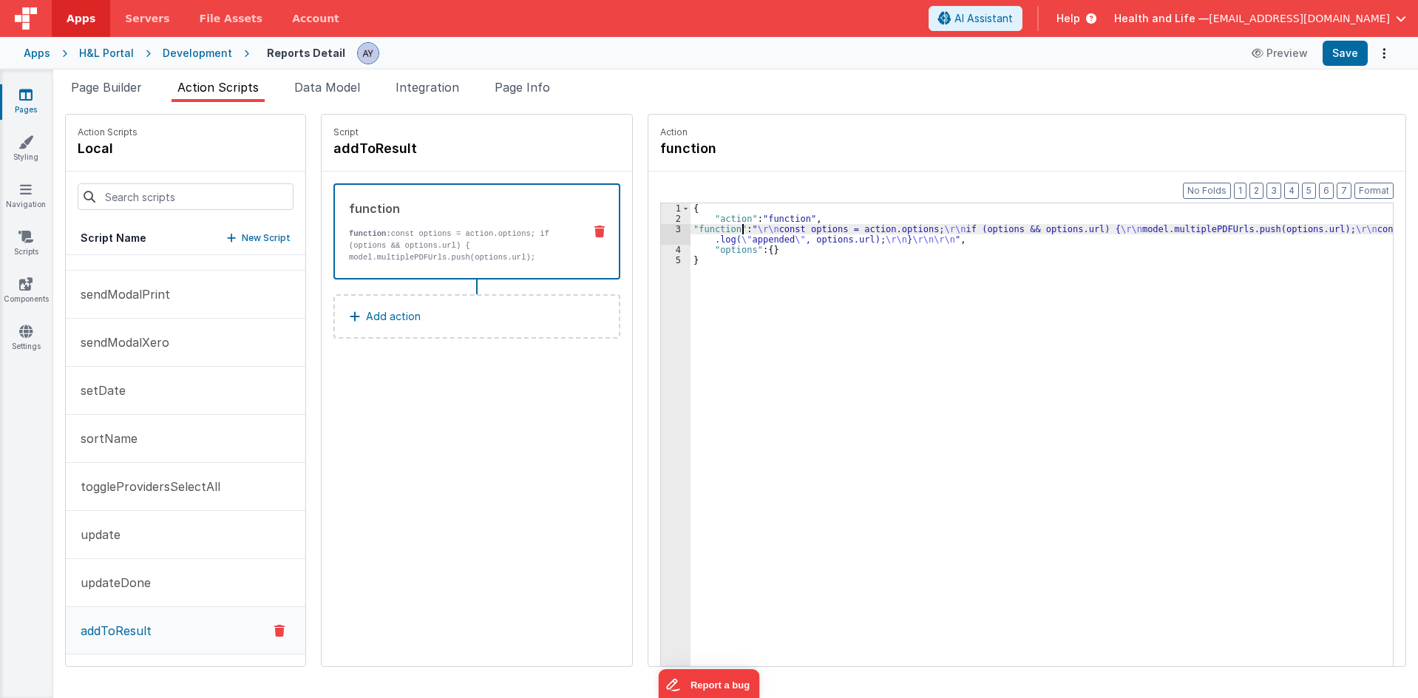
click at [728, 231] on div "{ "action" : "function" , "function" : " \r\n const options = action.options; \…" at bounding box center [1048, 467] width 716 height 529
click at [834, 245] on div "{ "action" : "function" , "function" : " \r\n const options = action.options; \…" at bounding box center [1048, 467] width 716 height 529
click at [746, 231] on div "{ "action" : "function" , "function" : " \r\n const options = action.options; \…" at bounding box center [1048, 467] width 716 height 529
click at [661, 235] on div "3" at bounding box center [676, 234] width 30 height 21
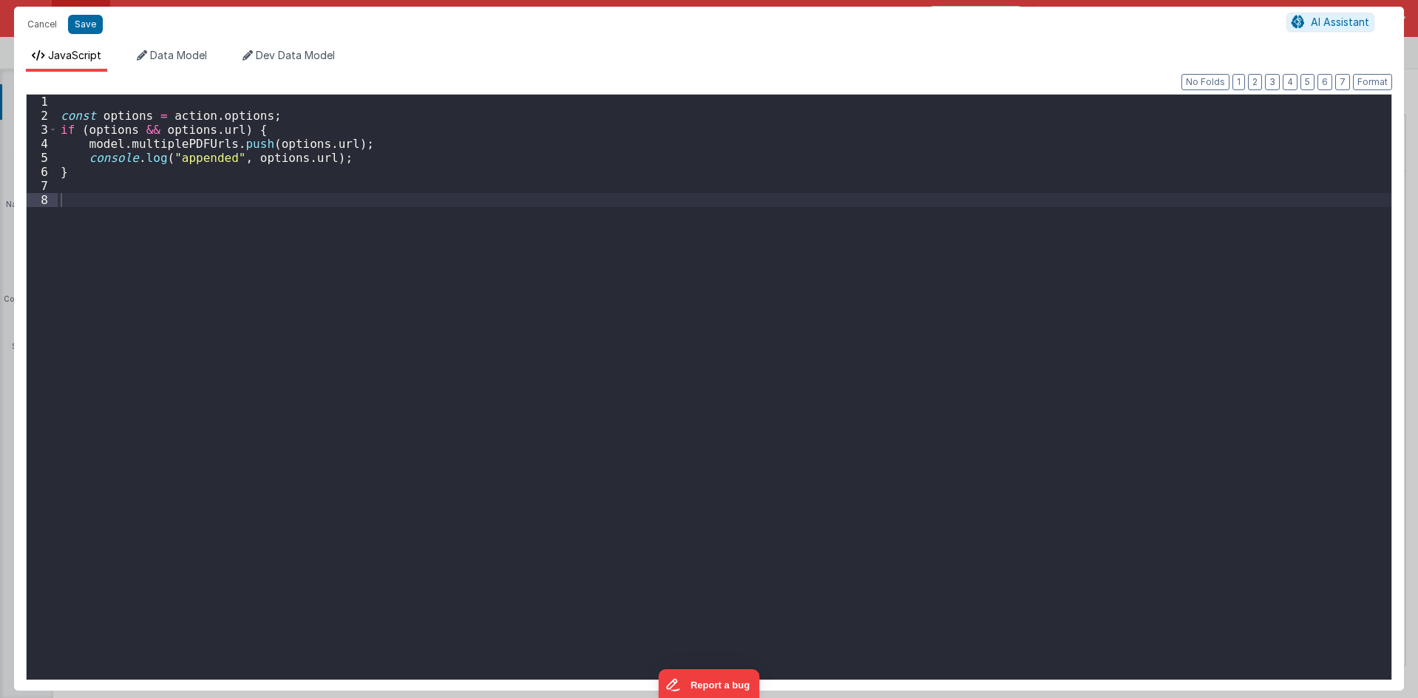
click at [462, 273] on div "const options = action . options ; if ( options && options . url ) { model . mu…" at bounding box center [724, 401] width 1333 height 613
click at [88, 24] on button "Save" at bounding box center [85, 24] width 35 height 19
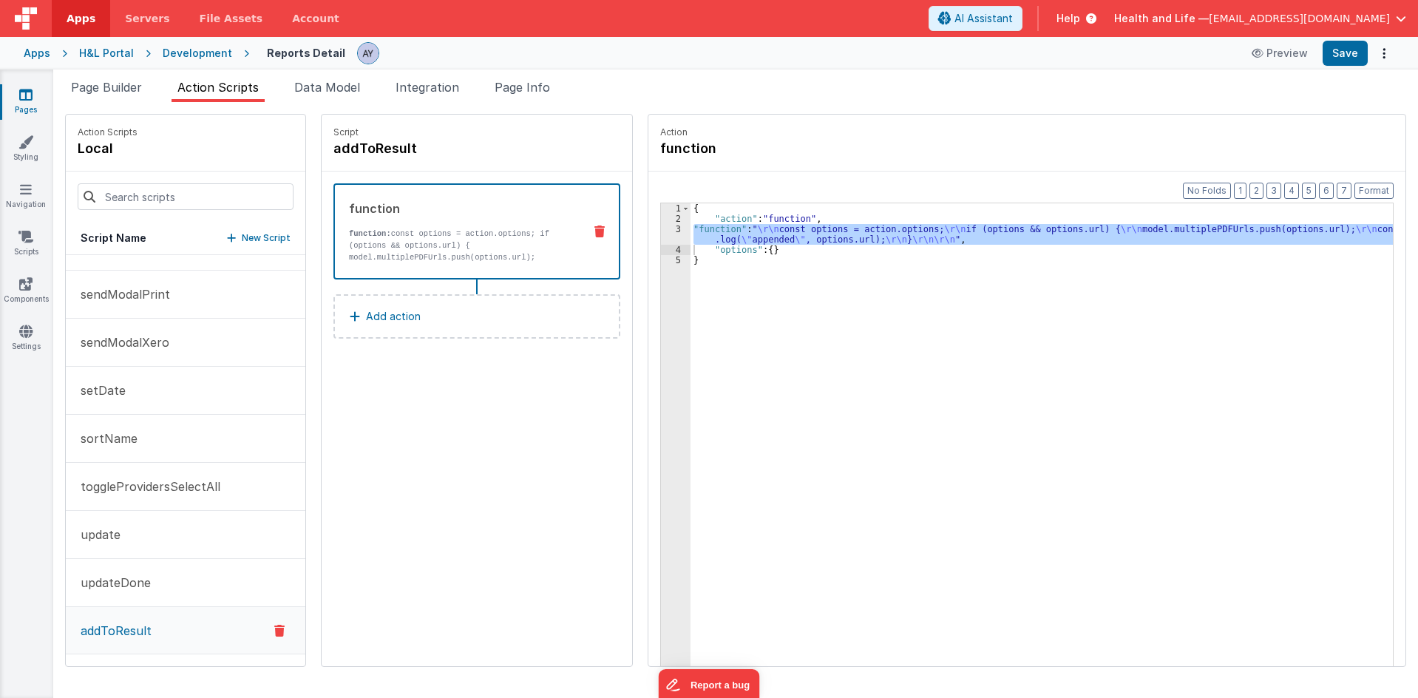
click at [1339, 312] on div "{ "action" : "function" , "function" : " \r\n const options = action.options; \…" at bounding box center [1048, 467] width 716 height 529
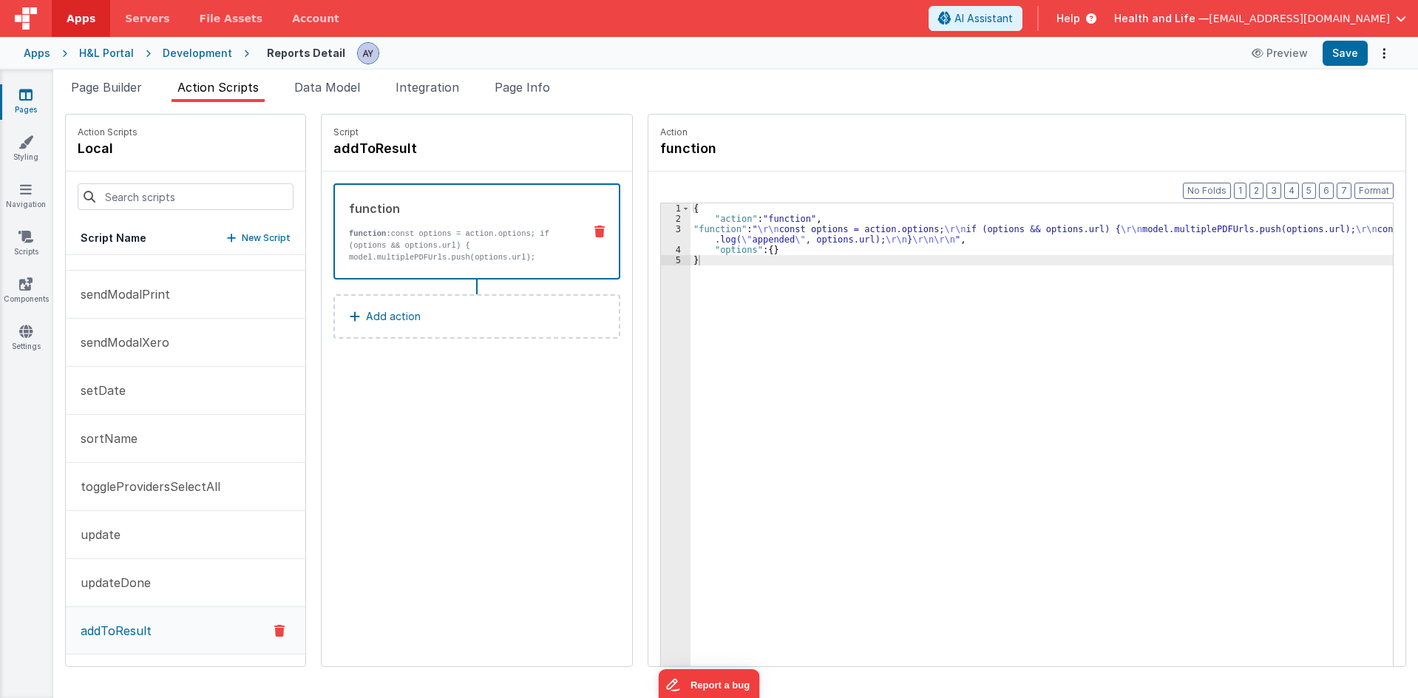
click at [1112, 316] on div "{ "action" : "function" , "function" : " \r\n const options = action.options; \…" at bounding box center [1048, 467] width 716 height 529
click at [704, 230] on div "{ "action" : "function" , "function" : " \r\n const options = action.options; \…" at bounding box center [1048, 467] width 716 height 529
drag, startPoint x: 109, startPoint y: 93, endPoint x: 663, endPoint y: 432, distance: 650.0
click at [109, 93] on span "Page Builder" at bounding box center [106, 87] width 71 height 15
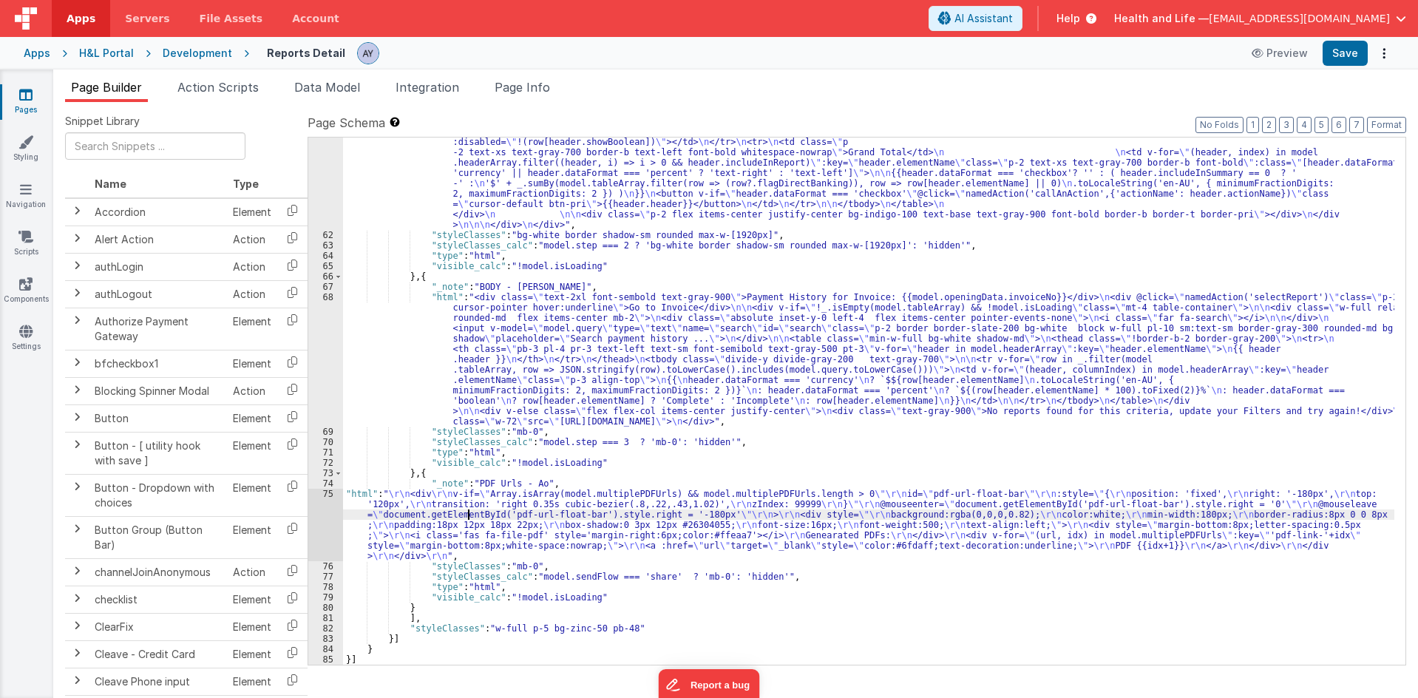
click at [328, 525] on div "75" at bounding box center [325, 525] width 35 height 72
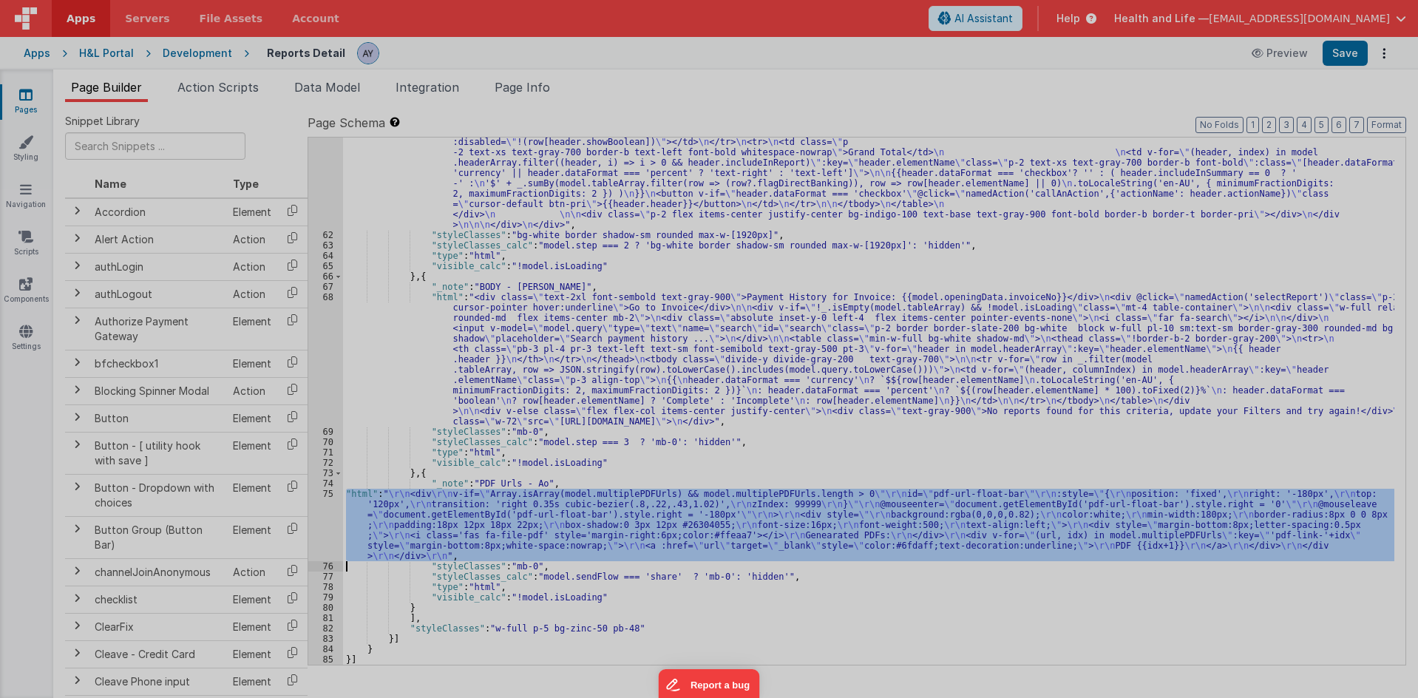
click at [328, 525] on div at bounding box center [709, 349] width 1418 height 698
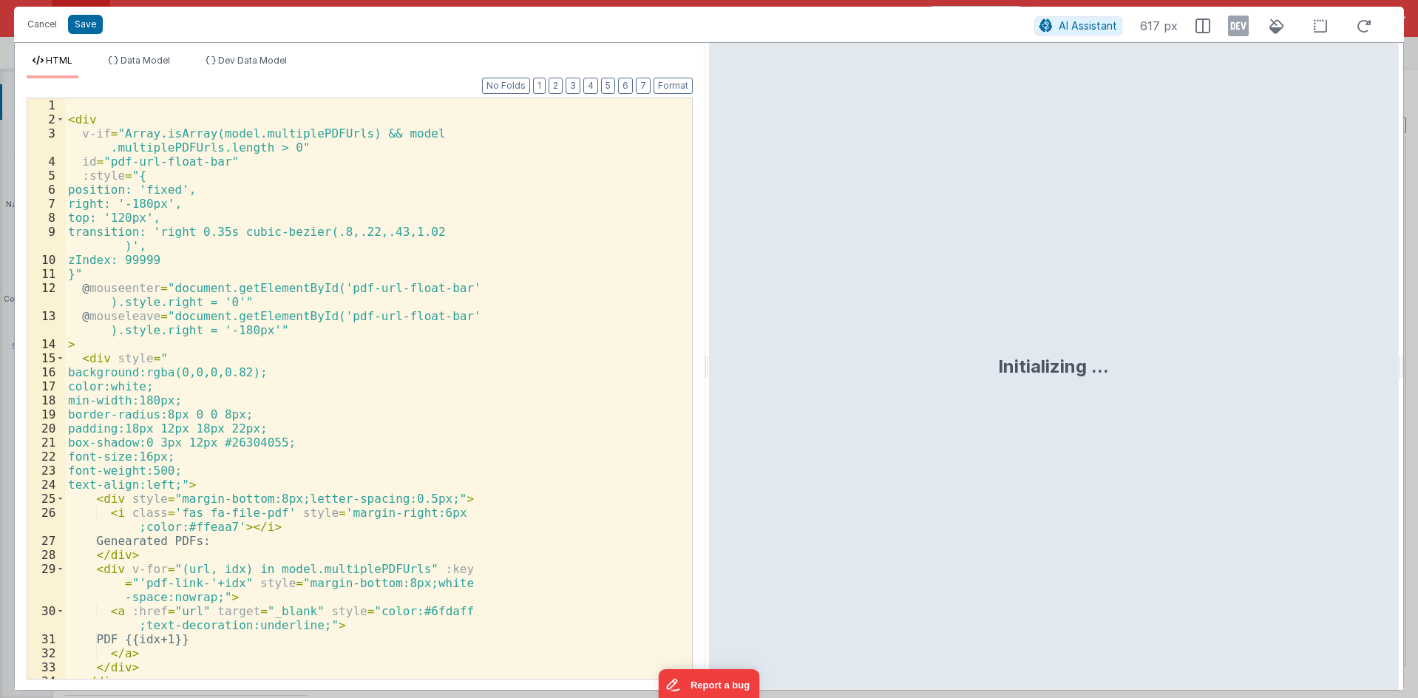
click at [457, 413] on div "< div v-if = "Array.isArray(model.multiplePDFUrls) && model .multiplePDFUrls.le…" at bounding box center [373, 402] width 616 height 608
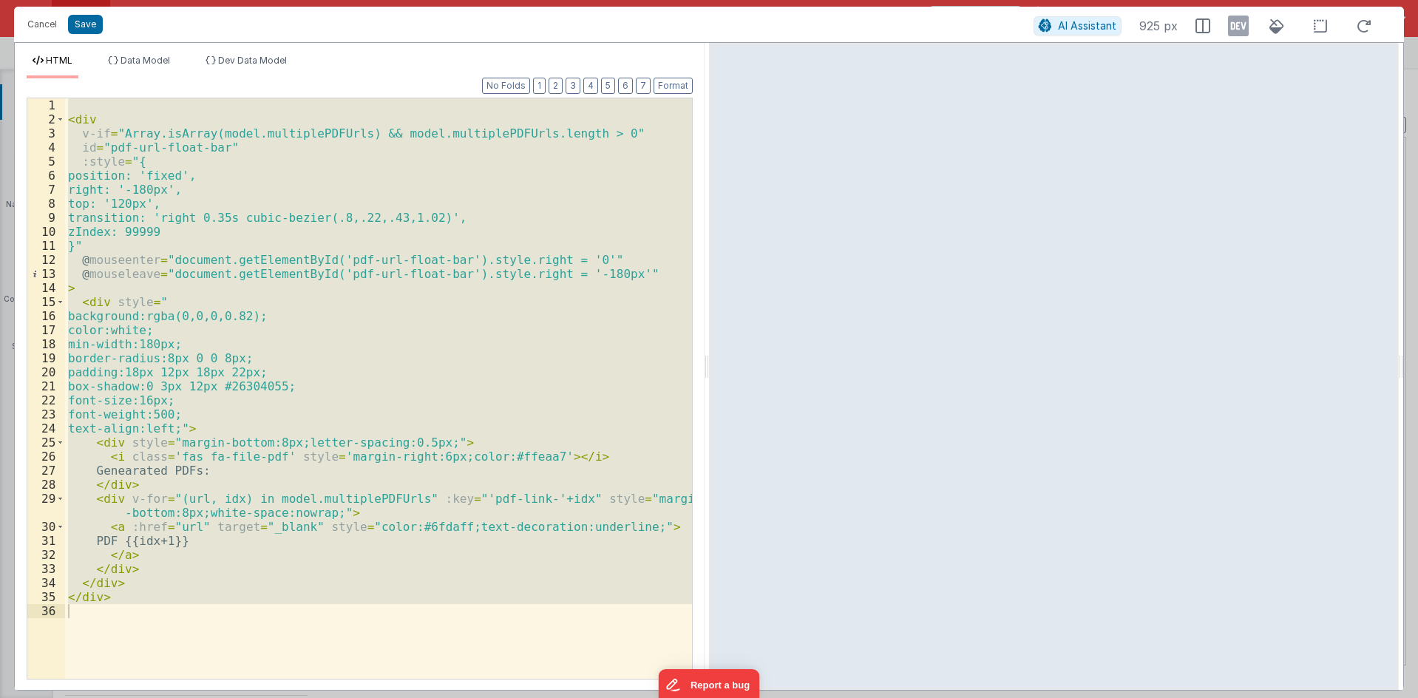
drag, startPoint x: 257, startPoint y: 266, endPoint x: 268, endPoint y: 114, distance: 152.7
click at [257, 266] on div "< div v-if = "Array.isArray(model.multiplePDFUrls) && model.multiplePDFUrls.len…" at bounding box center [378, 388] width 627 height 580
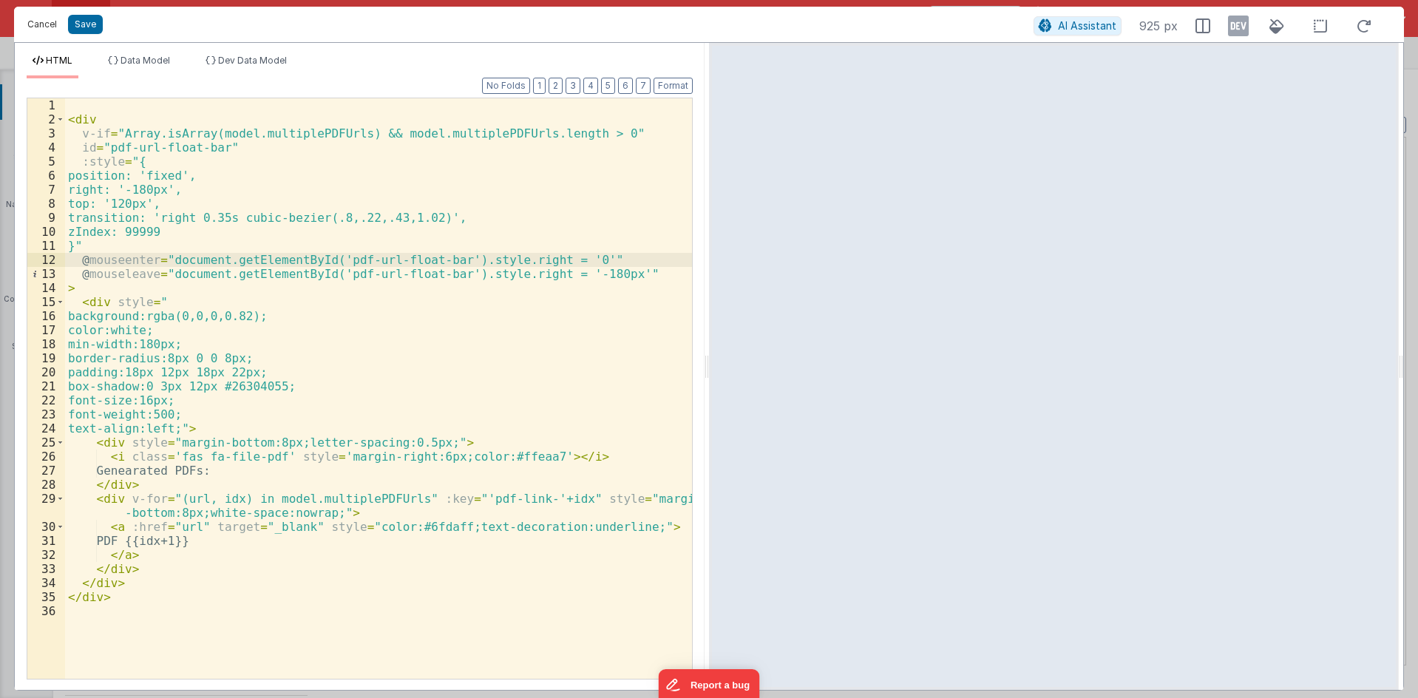
click at [40, 23] on button "Cancel" at bounding box center [42, 24] width 44 height 21
click at [229, 96] on div "Format 7 6 5 4 3 2 1 No Folds 1 2 3 4 5 6 7 8 9 10 11 12 13 14 15 16 17 18 19 2…" at bounding box center [360, 387] width 666 height 582
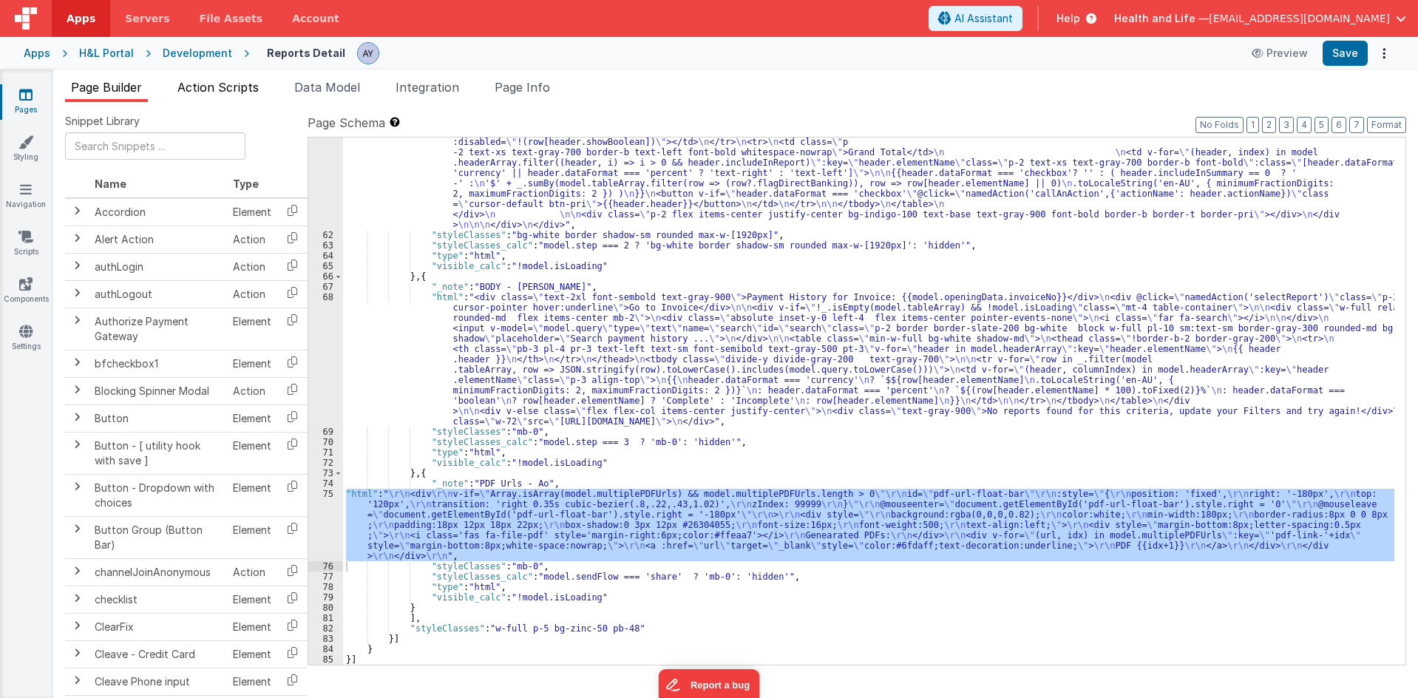
click at [205, 91] on li "Action Scripts" at bounding box center [217, 90] width 93 height 24
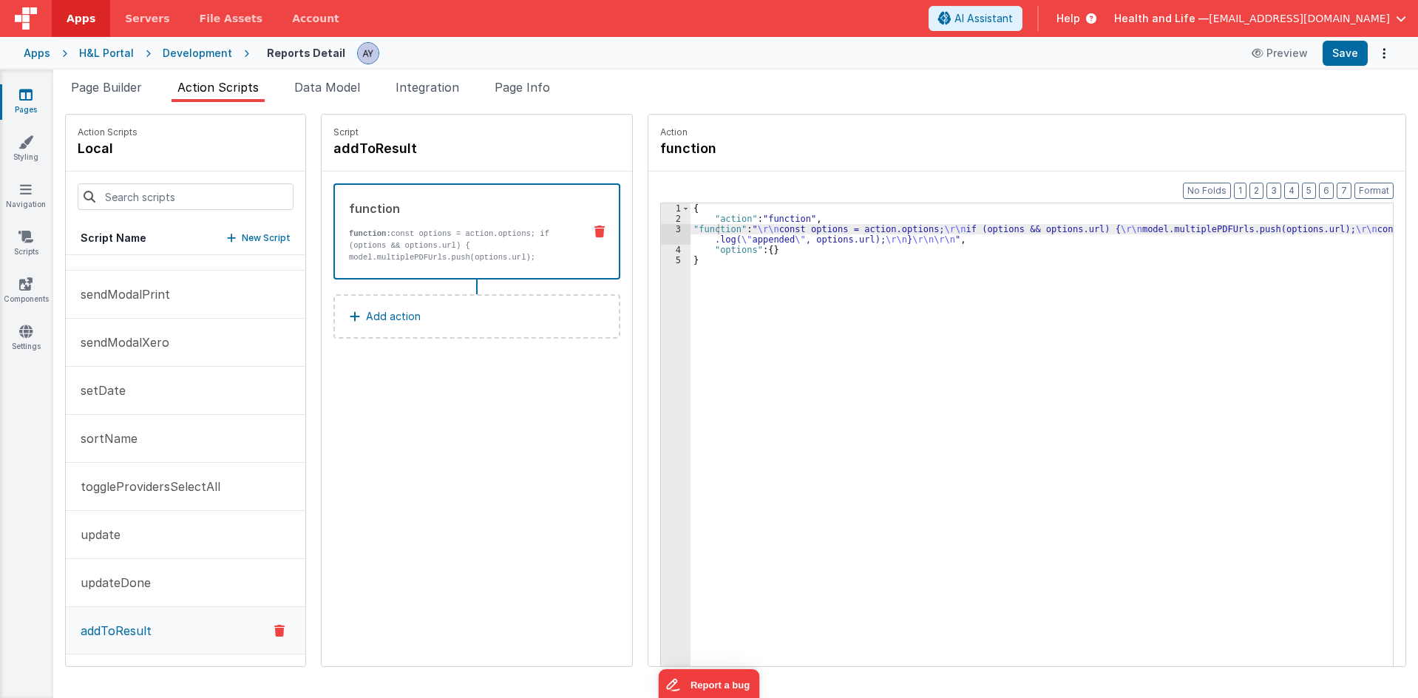
click at [710, 233] on div "{ "action" : "function" , "function" : " \r\n const options = action.options; \…" at bounding box center [1048, 467] width 716 height 529
click at [666, 231] on div "3" at bounding box center [676, 234] width 30 height 21
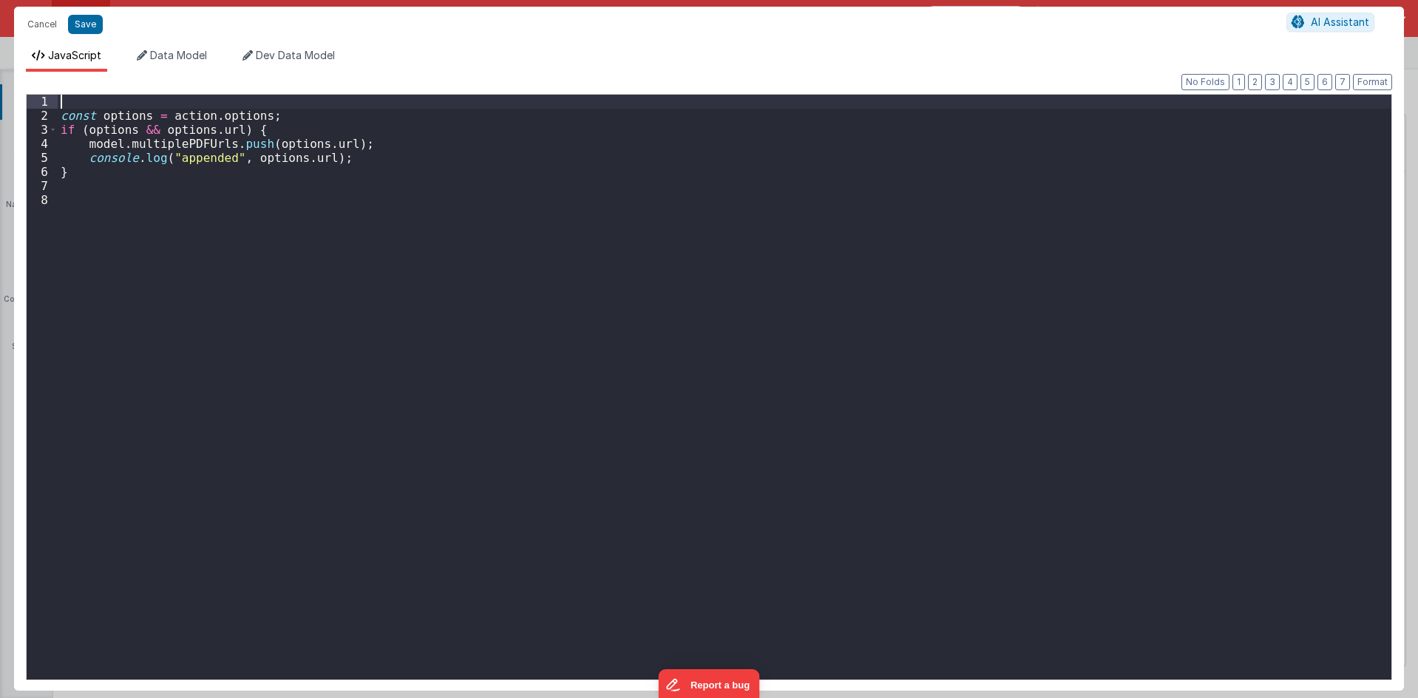
click at [350, 103] on div "const options = action . options ; if ( options && options . url ) { model . mu…" at bounding box center [724, 401] width 1333 height 613
click at [34, 22] on button "Cancel" at bounding box center [42, 24] width 44 height 21
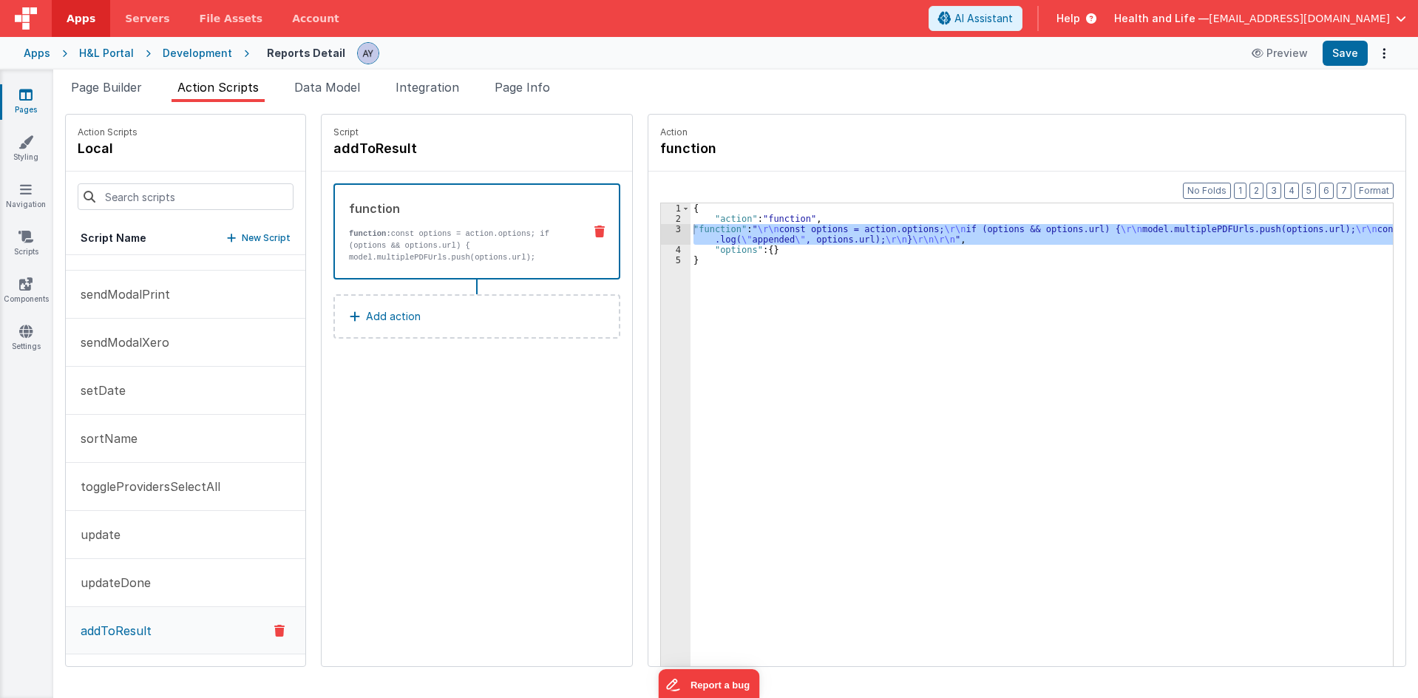
click at [862, 350] on div "{ "action" : "function" , "function" : " \r\n const options = action.options; \…" at bounding box center [1048, 467] width 716 height 529
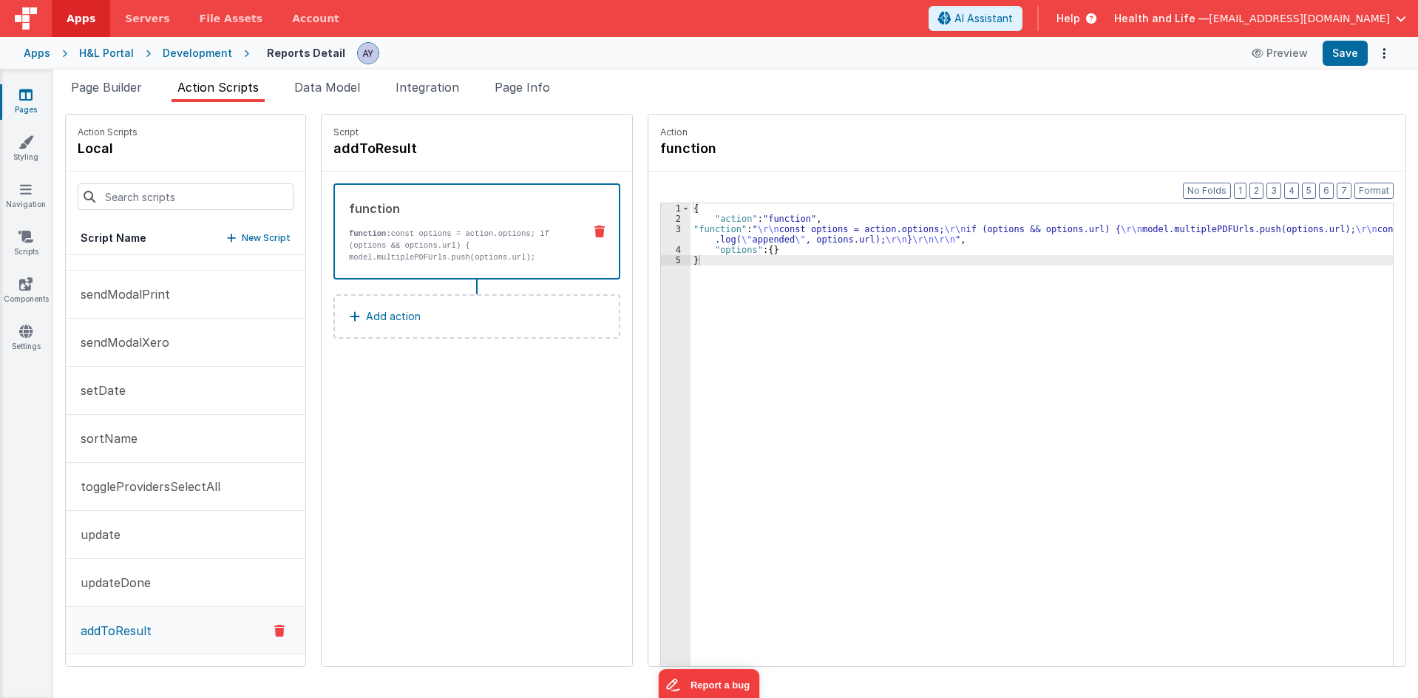
click at [404, 478] on div "Script addToResult function function: const options = action.options; if (optio…" at bounding box center [477, 390] width 310 height 551
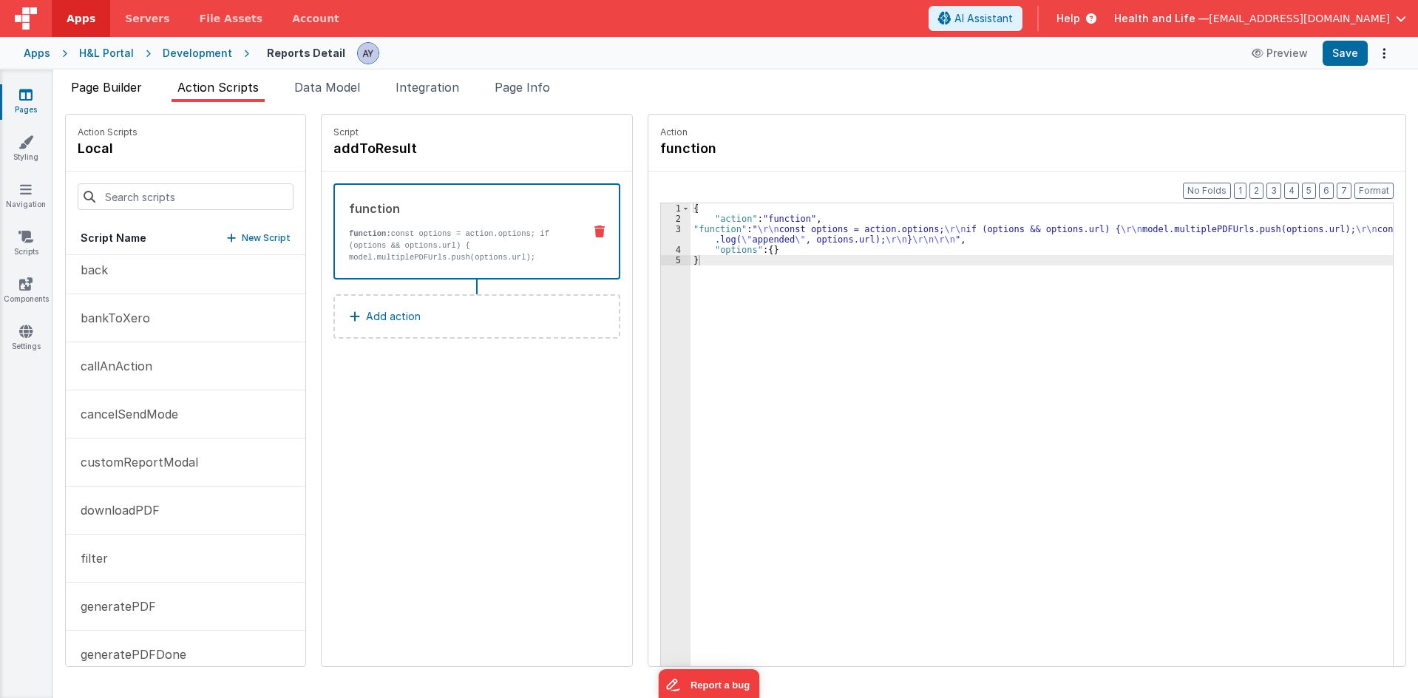
scroll to position [152, 0]
drag, startPoint x: 102, startPoint y: 87, endPoint x: 366, endPoint y: 230, distance: 300.0
click at [102, 87] on span "Page Builder" at bounding box center [106, 87] width 71 height 15
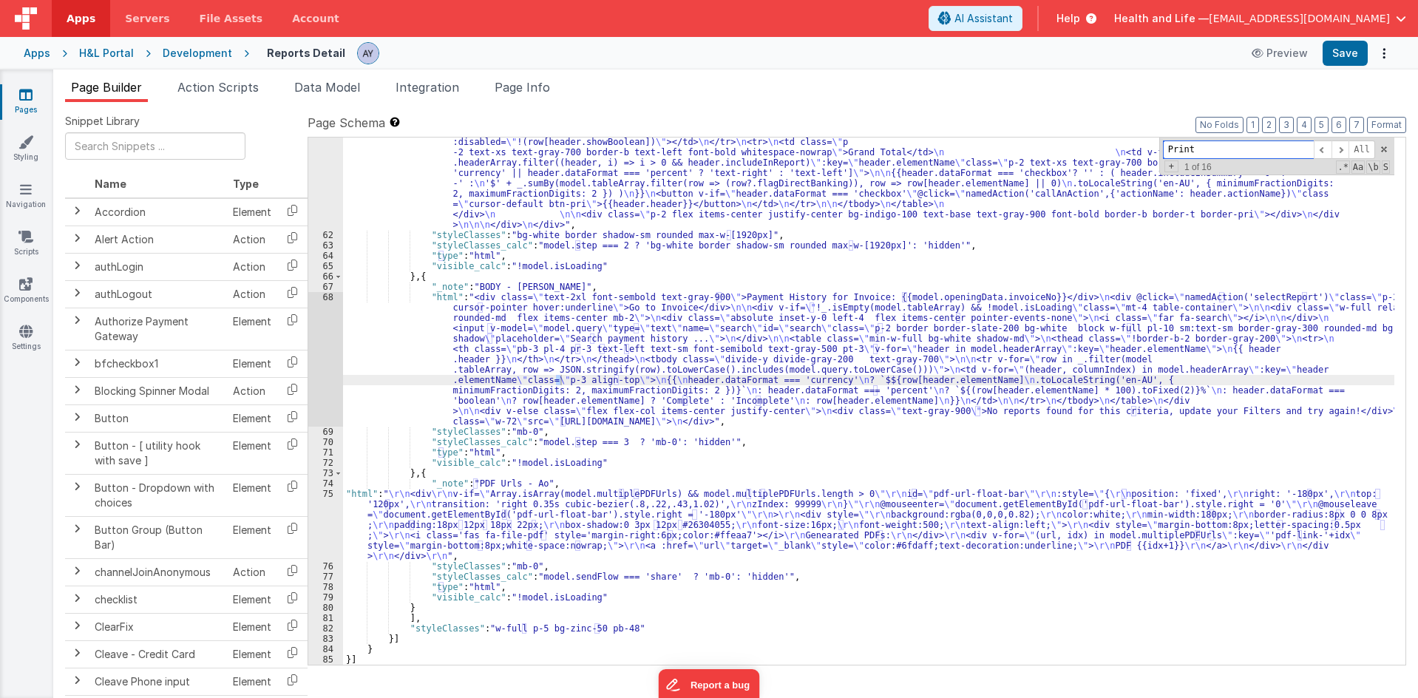
scroll to position [0, 0]
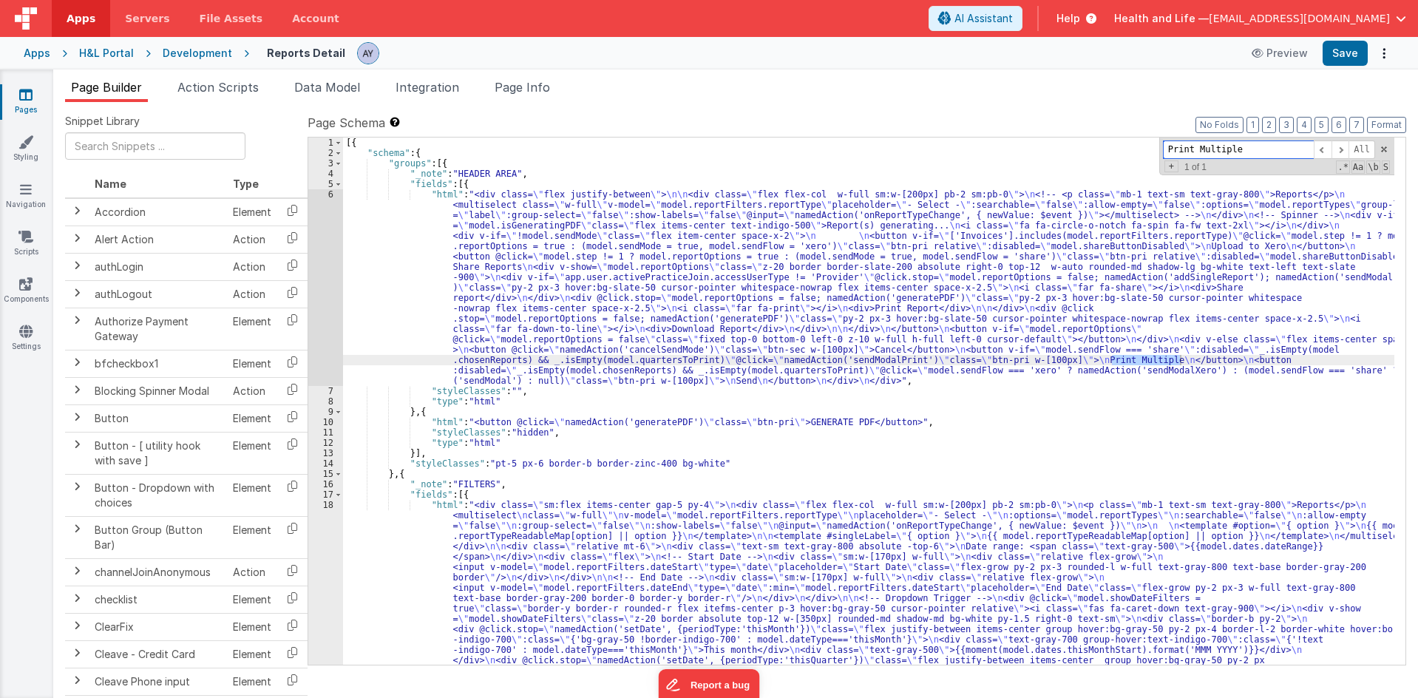
type input "Print Multiple"
click at [861, 361] on div "[{ "schema" : { "groups" : [{ "_note" : "HEADER AREA" , "fields" : [{ "html" : …" at bounding box center [868, 711] width 1051 height 1148
click at [198, 82] on span "Action Scripts" at bounding box center [217, 87] width 81 height 15
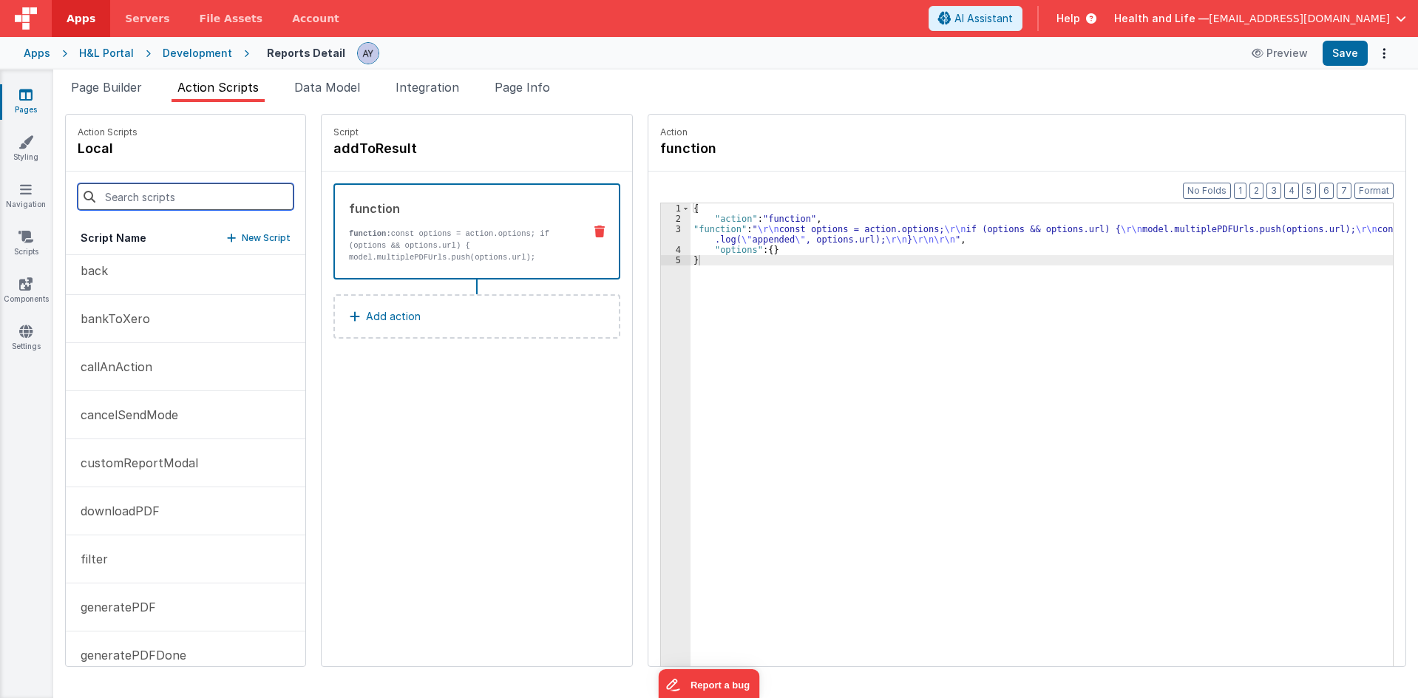
drag, startPoint x: 180, startPoint y: 191, endPoint x: 200, endPoint y: 208, distance: 25.7
click at [180, 191] on input at bounding box center [186, 196] width 216 height 27
paste input "sendModalPrint"
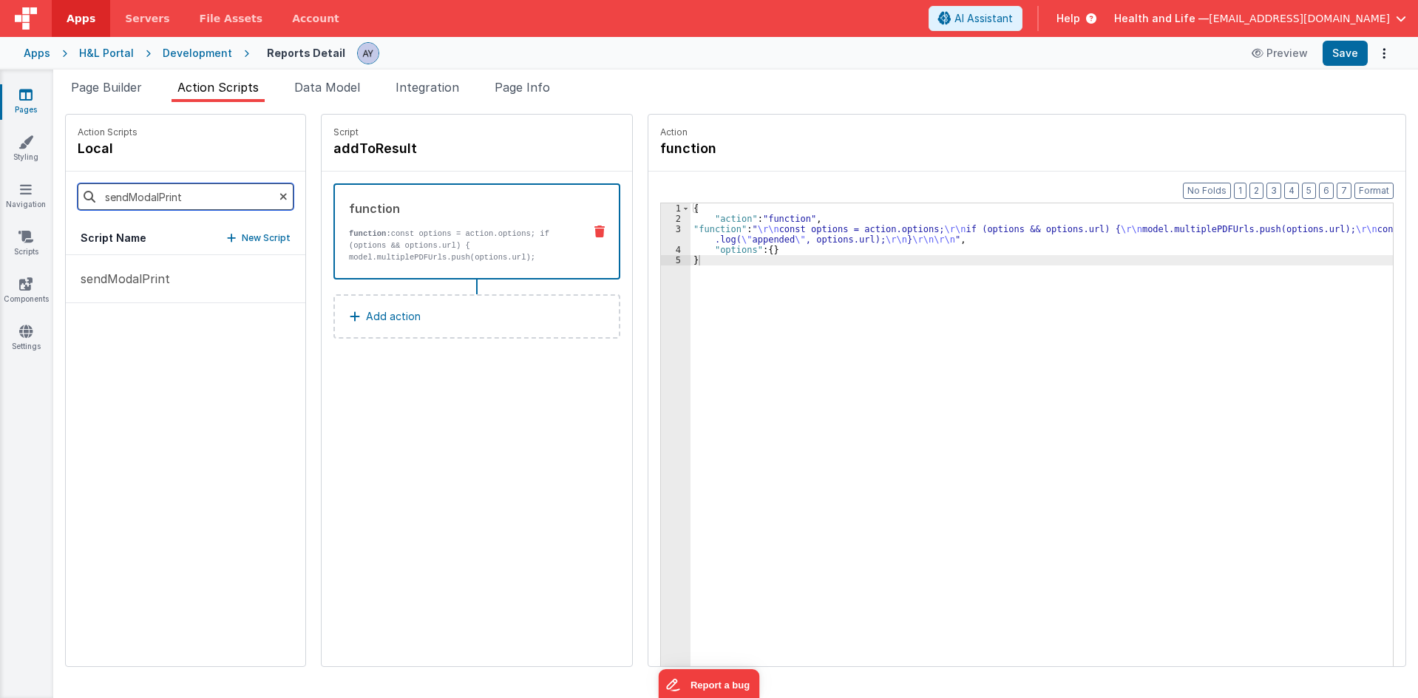
type input "sendModalPrint"
click at [370, 435] on div "Script addToResult function function: const options = action.options; if (optio…" at bounding box center [477, 390] width 310 height 551
click at [140, 273] on p "sendModalPrint" at bounding box center [121, 279] width 98 height 18
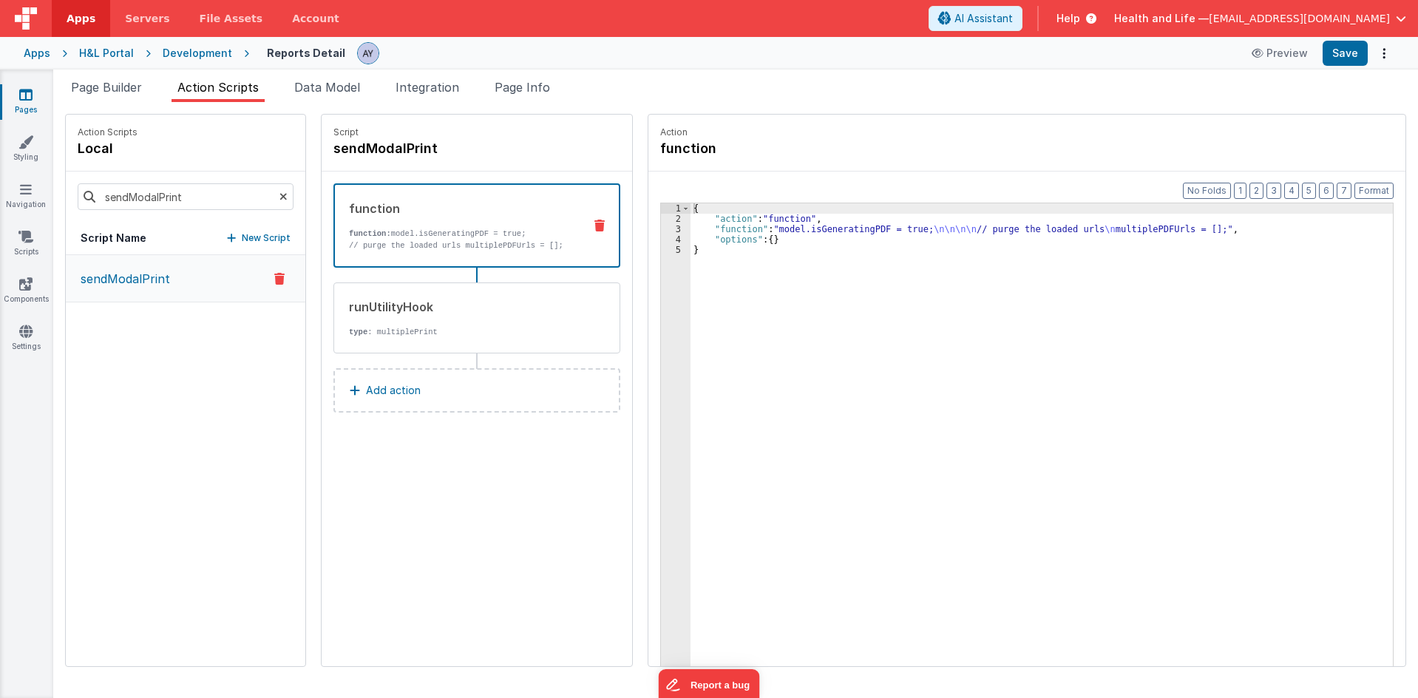
click at [724, 231] on div "{ "action" : "function" , "function" : "model.isGeneratingPDF = true; \n\n\n\n …" at bounding box center [1048, 467] width 716 height 529
click at [661, 229] on div "3" at bounding box center [676, 229] width 30 height 10
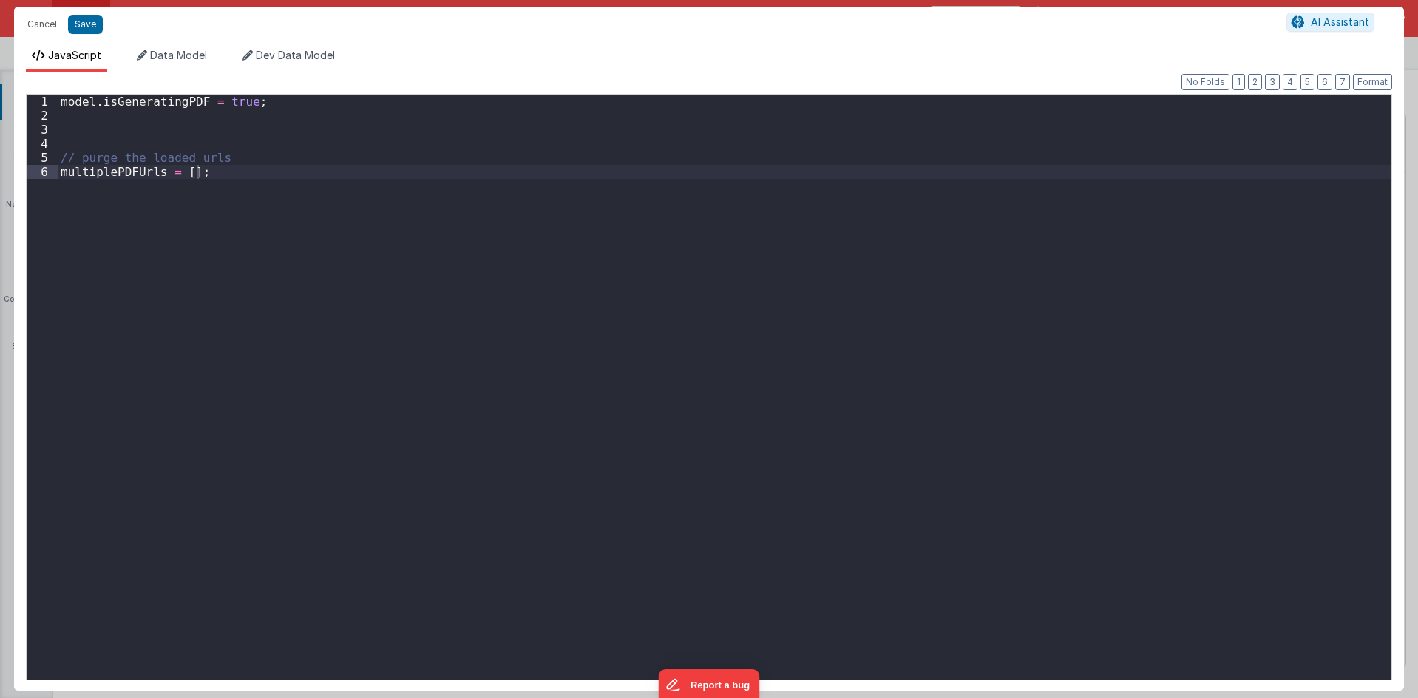
click at [538, 244] on div "model . isGeneratingPDF = true ; // purge the loaded urls multiplePDFUrls = [ ]…" at bounding box center [724, 401] width 1333 height 613
click at [92, 174] on div "model . isGeneratingPDF = true ; // purge the loaded urls multiplePDFUrls = [ ]…" at bounding box center [724, 401] width 1333 height 613
click at [87, 21] on button "Save" at bounding box center [85, 24] width 35 height 19
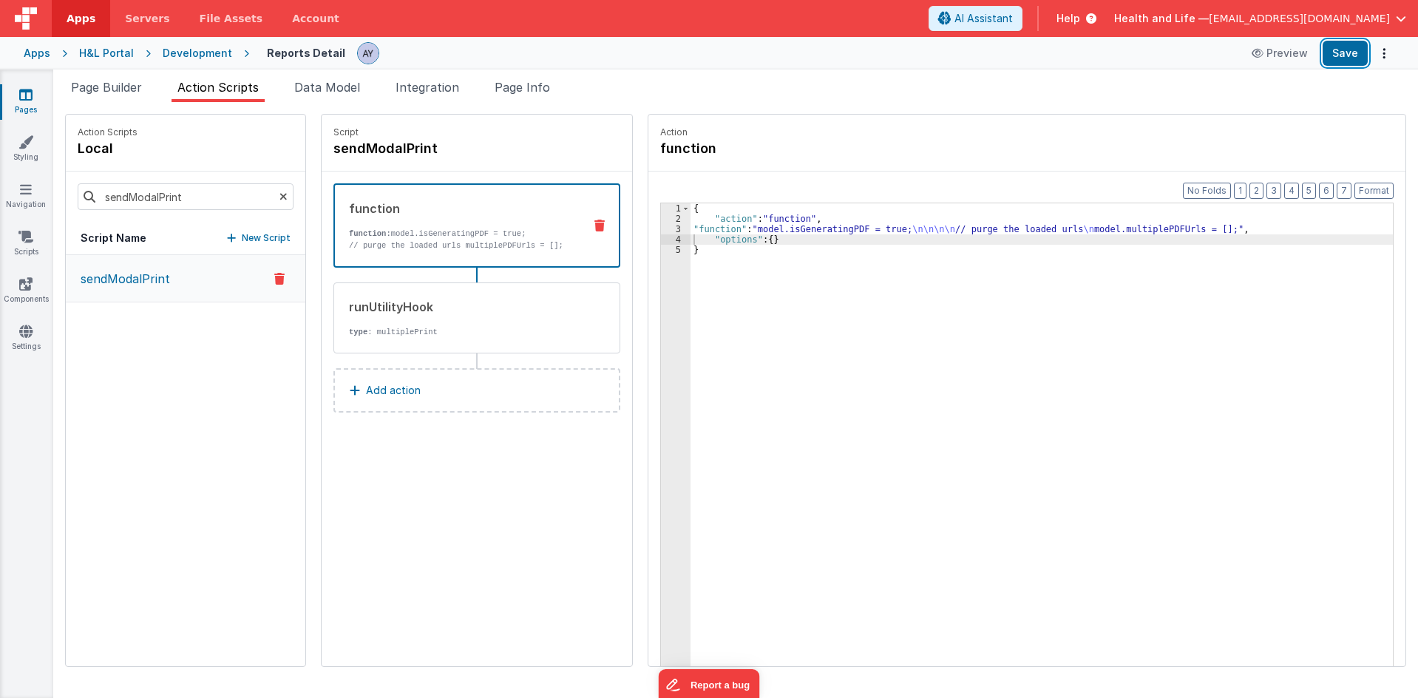
click at [1347, 52] on button "Save" at bounding box center [1344, 53] width 45 height 25
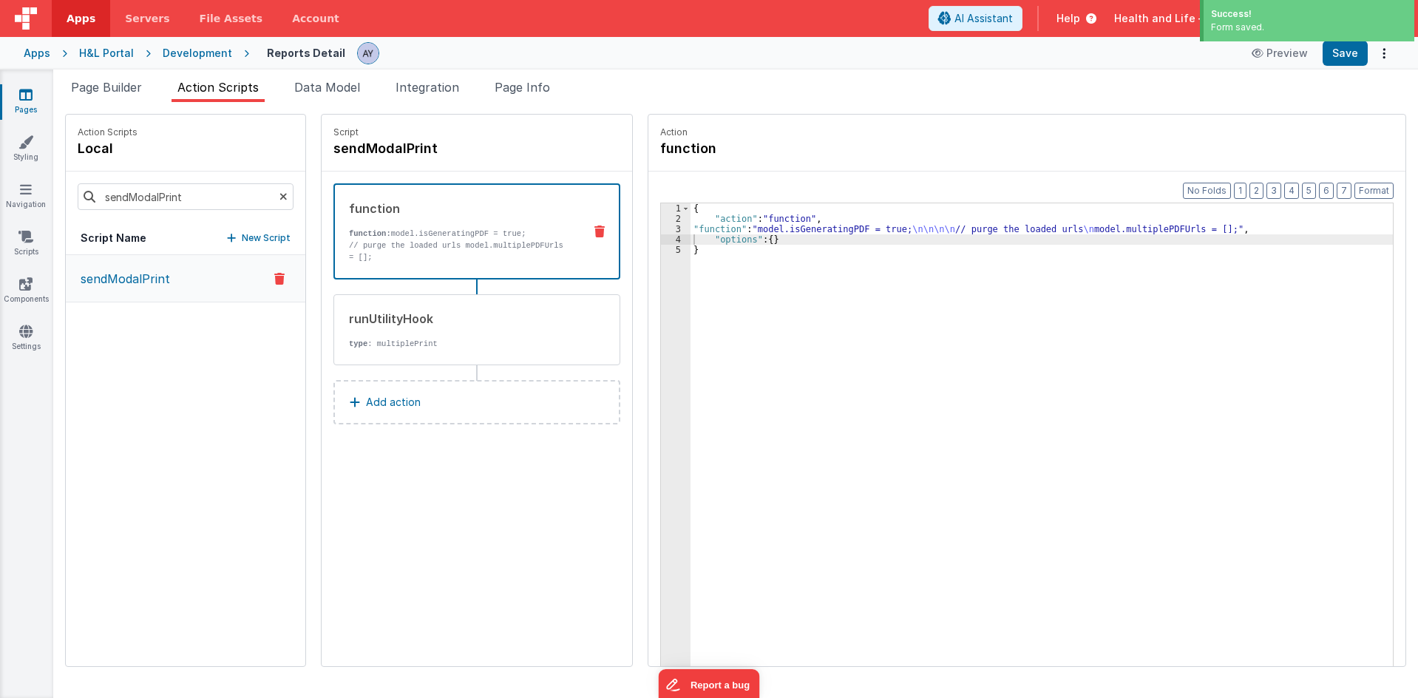
click at [1109, 414] on div "{ "action" : "function" , "function" : "model.isGeneratingPDF = true; \n\n\n\n …" at bounding box center [1048, 467] width 716 height 529
drag, startPoint x: 134, startPoint y: 436, endPoint x: 139, endPoint y: 319, distance: 116.9
click at [135, 435] on div "sendModalPrint" at bounding box center [185, 460] width 239 height 411
click at [854, 225] on div "{ "action" : "function" , "function" : "model.isGeneratingPDF = true; \n\n\n\n …" at bounding box center [1048, 467] width 716 height 529
click at [396, 339] on div "runUtilityHook type : multiplePrint" at bounding box center [476, 329] width 287 height 71
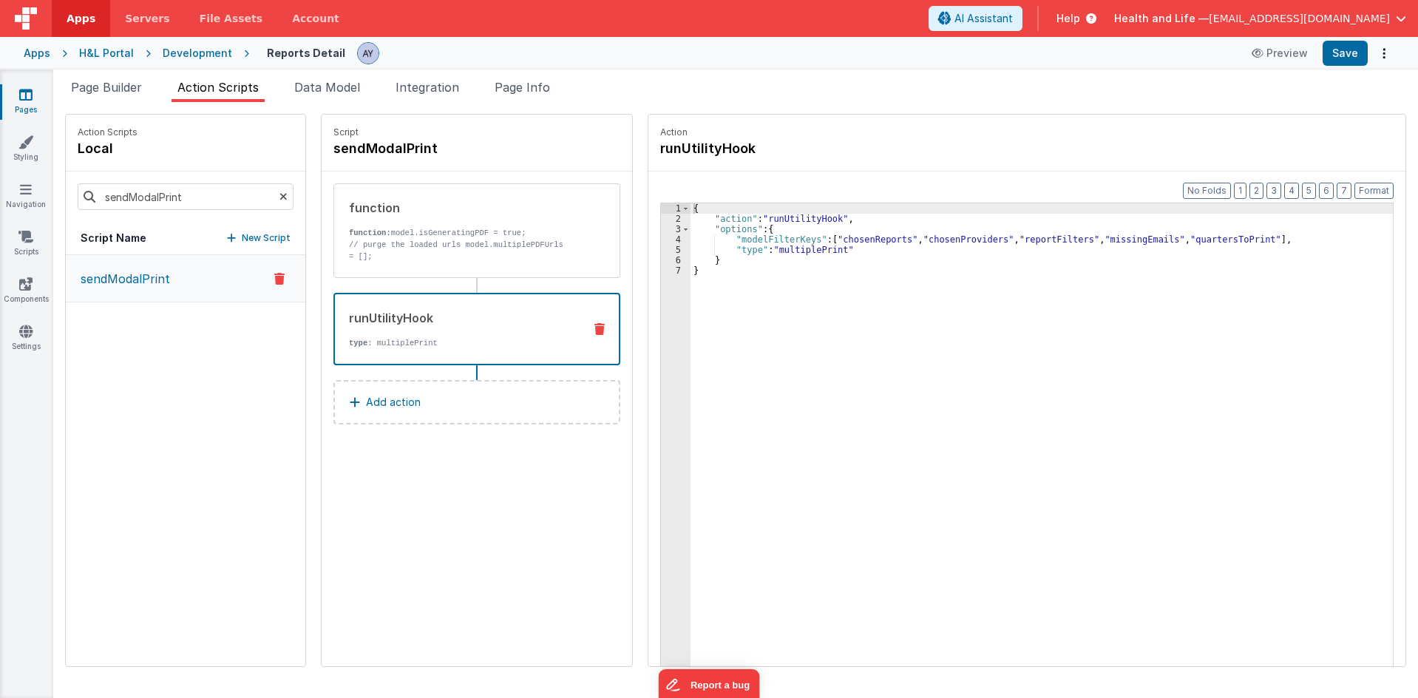
click at [866, 239] on div "{ "action" : "runUtilityHook" , "options" : { "modelFilterKeys" : [ "chosenRepo…" at bounding box center [1048, 467] width 716 height 529
click at [816, 532] on div "{ "action" : "runUtilityHook" , "options" : { "modelFilterKeys" : [ "chosenRepo…" at bounding box center [1048, 467] width 716 height 529
click at [485, 234] on p "function: model.isGeneratingPDF = true;" at bounding box center [460, 233] width 223 height 12
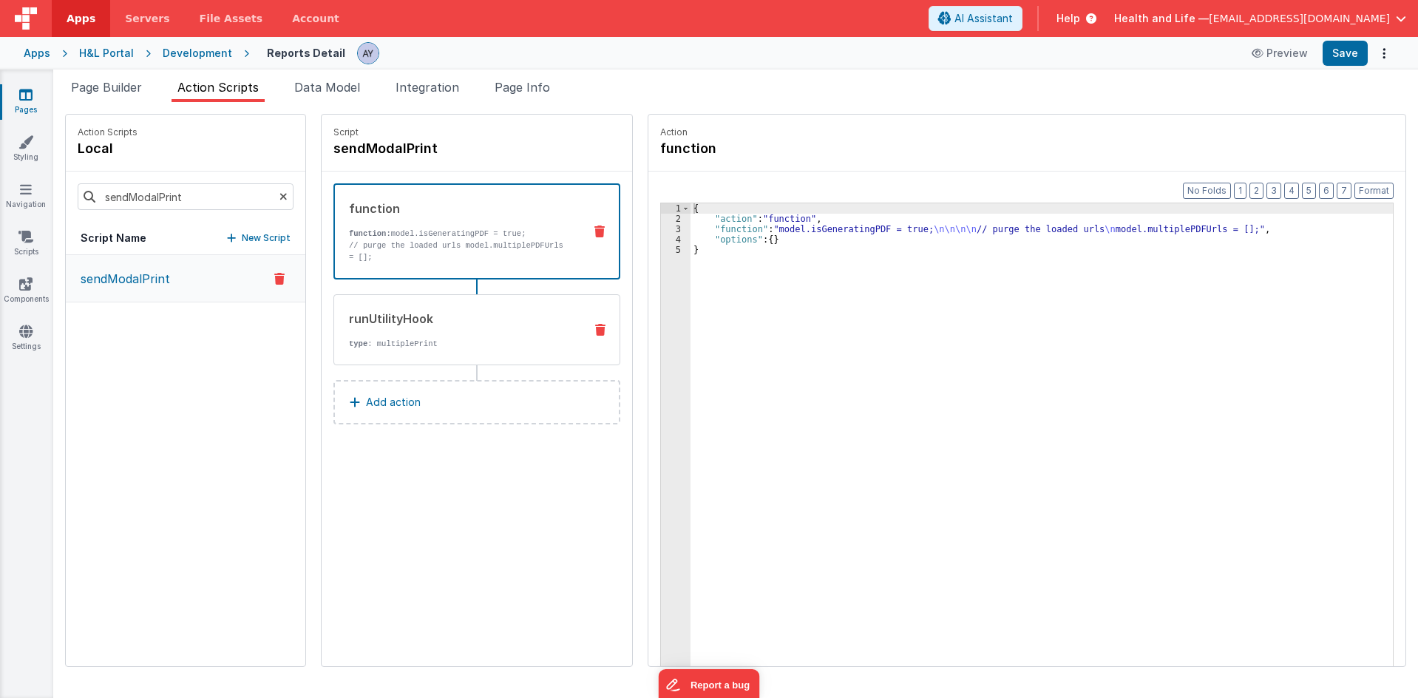
click at [455, 338] on p "type : multiplePrint" at bounding box center [460, 344] width 223 height 12
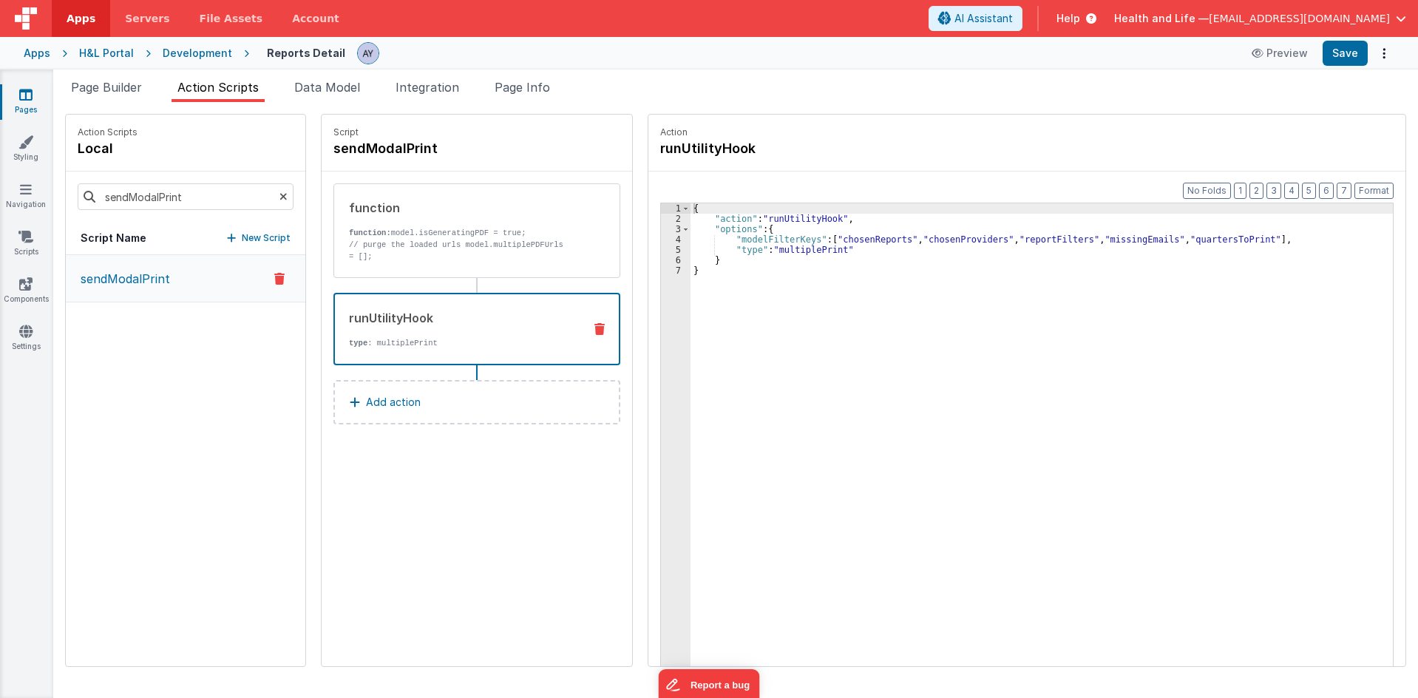
click at [931, 394] on div "{ "action" : "runUtilityHook" , "options" : { "modelFilterKeys" : [ "chosenRepo…" at bounding box center [1048, 467] width 716 height 529
click at [839, 243] on div "{ "action" : "runUtilityHook" , "options" : { "modelFilterKeys" : [ "chosenRepo…" at bounding box center [1048, 467] width 716 height 529
click at [113, 443] on div "sendModalPrint" at bounding box center [185, 460] width 239 height 411
click at [356, 95] on li "Data Model" at bounding box center [327, 90] width 78 height 24
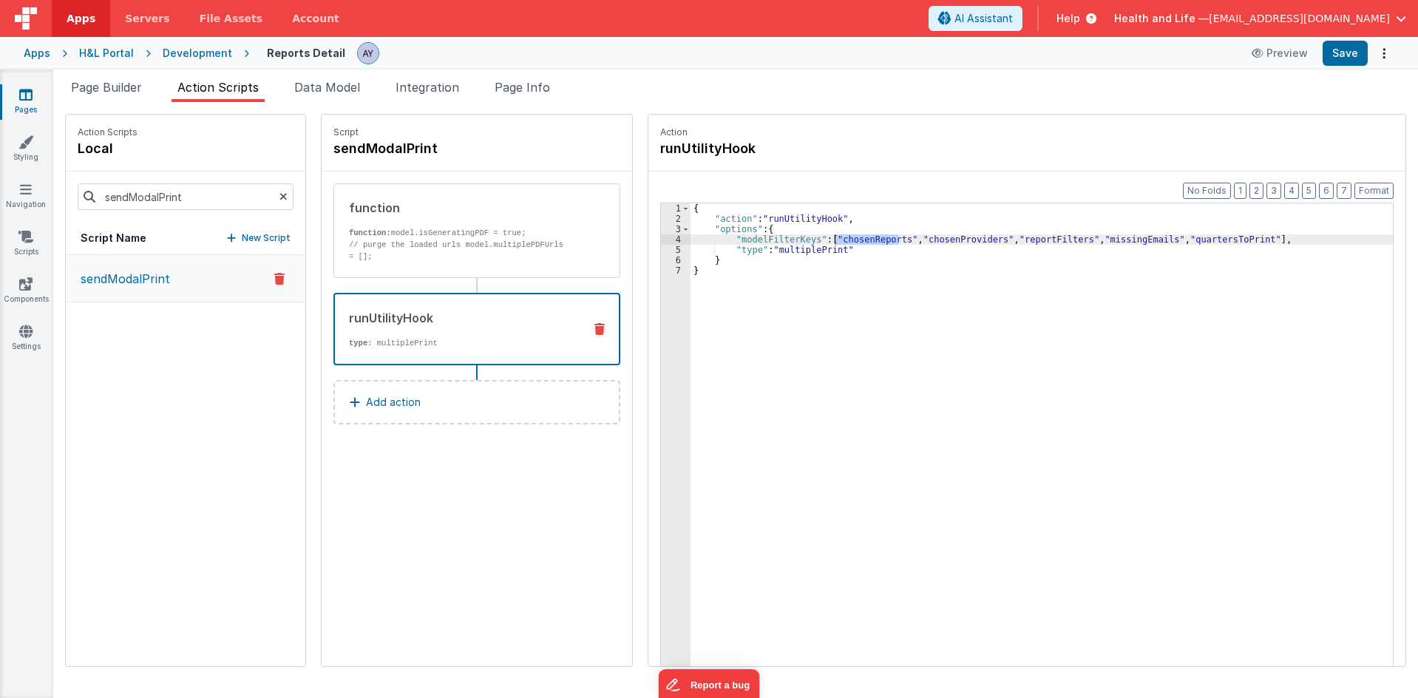
click at [347, 83] on span "Data Model" at bounding box center [327, 87] width 66 height 15
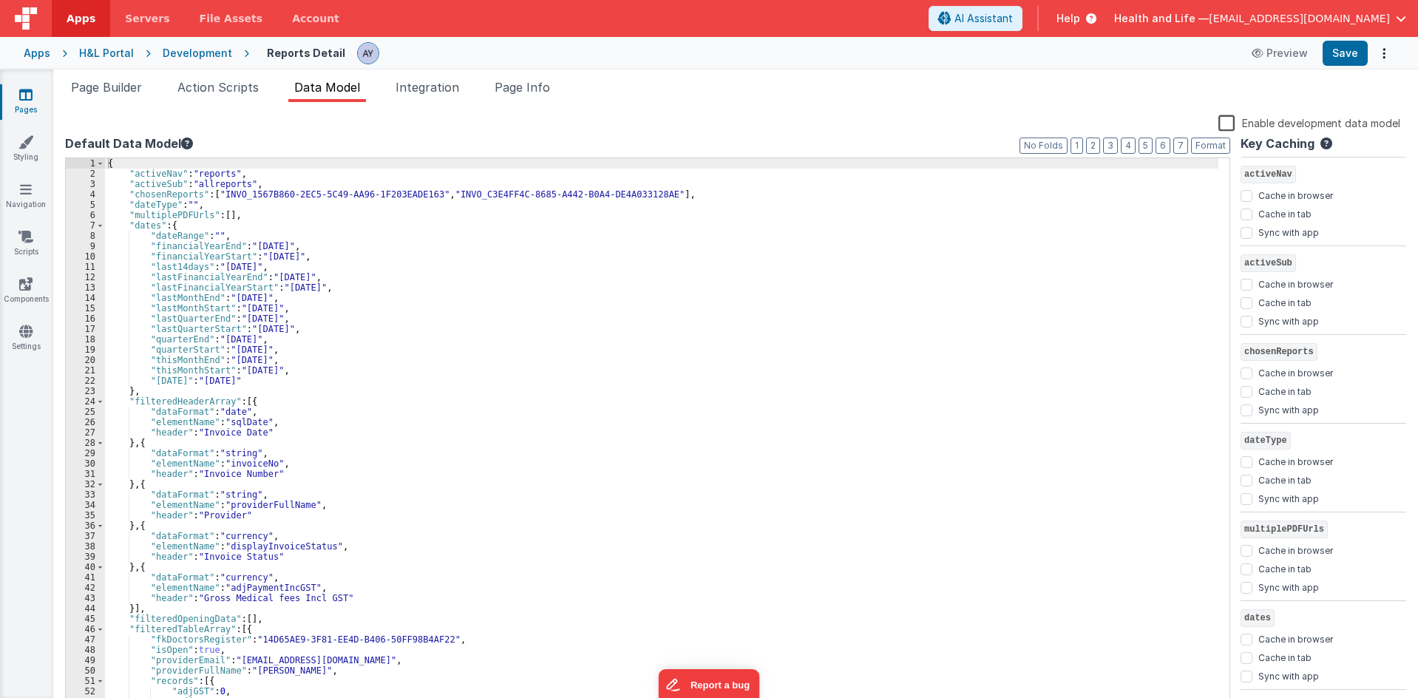
click at [307, 192] on div "{ "activeNav" : "reports" , "activeSub" : "allreports" , "chosenReports" : [ "I…" at bounding box center [661, 444] width 1113 height 573
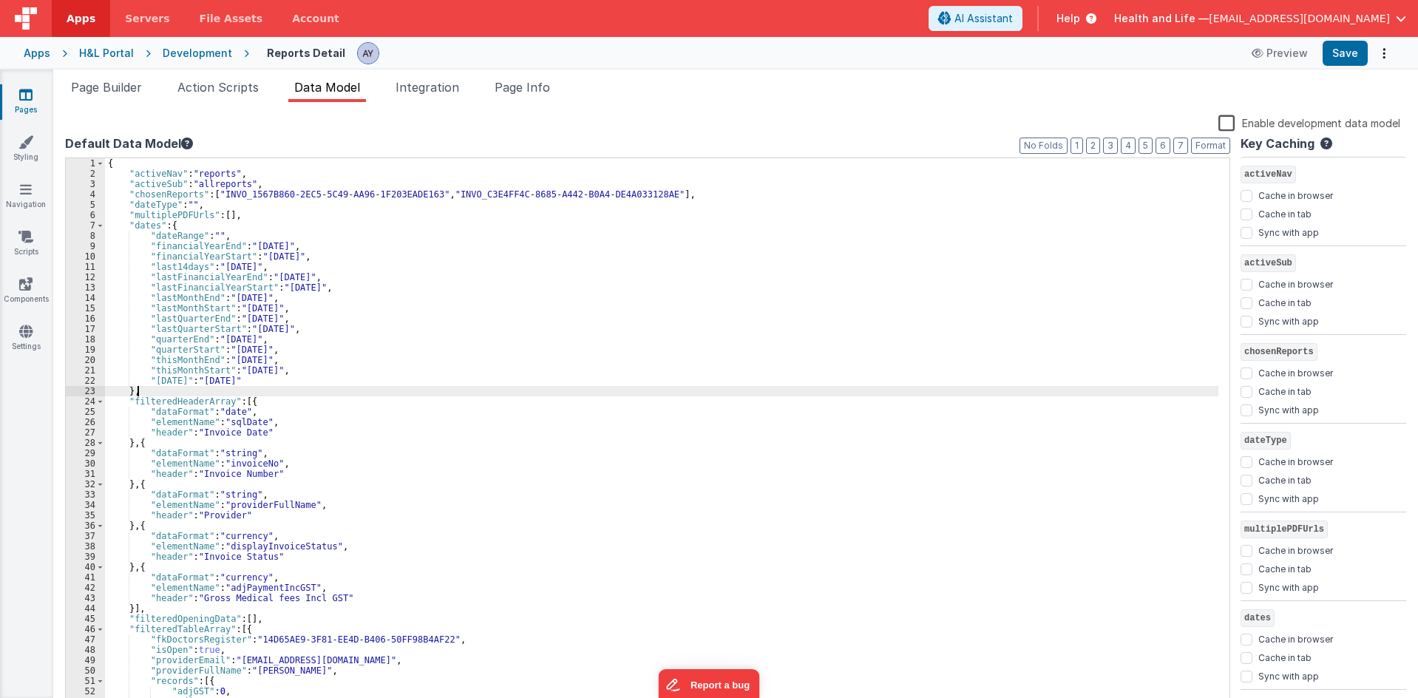
click at [528, 390] on div "{ "activeNav" : "reports" , "activeSub" : "allreports" , "chosenReports" : [ "I…" at bounding box center [661, 444] width 1113 height 573
drag, startPoint x: 586, startPoint y: 662, endPoint x: 504, endPoint y: 553, distance: 136.2
click at [586, 662] on div "{ "activeNav" : "reports" , "activeSub" : "allreports" , "chosenReports" : [ "I…" at bounding box center [661, 444] width 1113 height 573
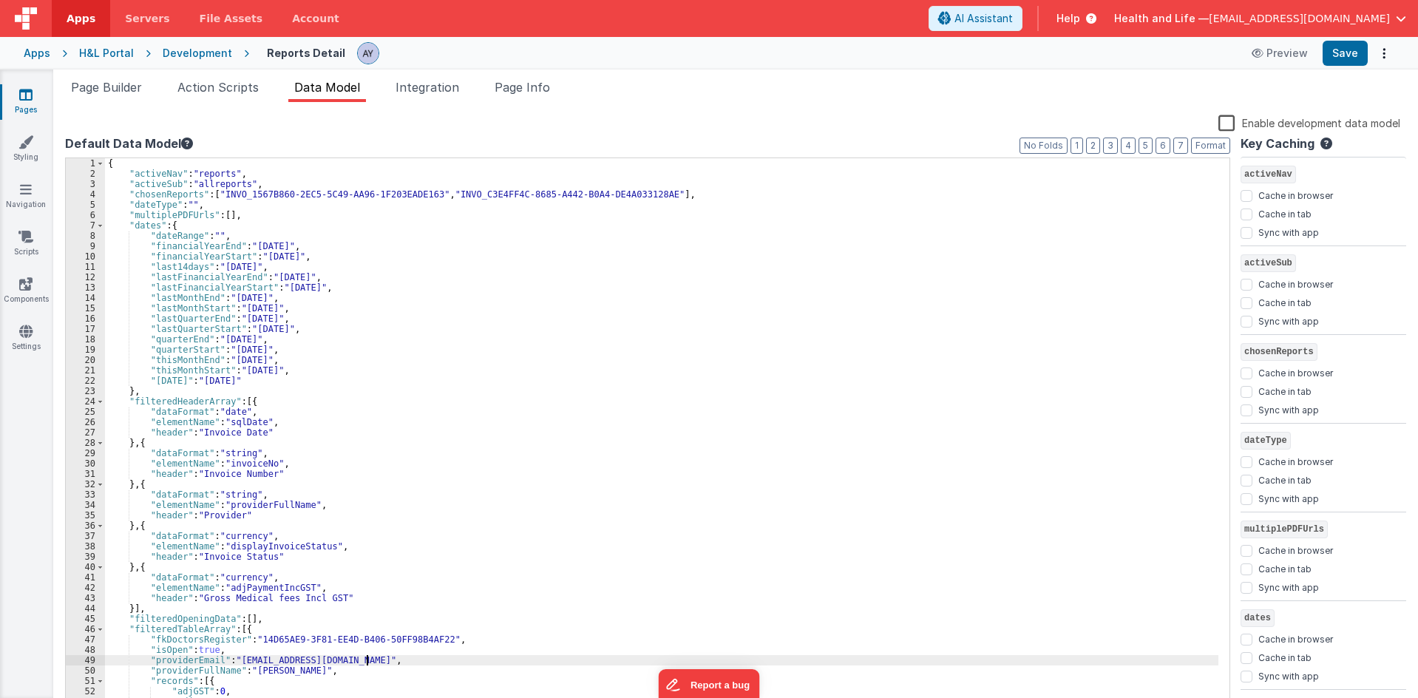
drag, startPoint x: 297, startPoint y: 301, endPoint x: 240, endPoint y: 229, distance: 91.5
click at [288, 284] on div "{ "activeNav" : "reports" , "activeSub" : "allreports" , "chosenReports" : [ "I…" at bounding box center [661, 444] width 1113 height 573
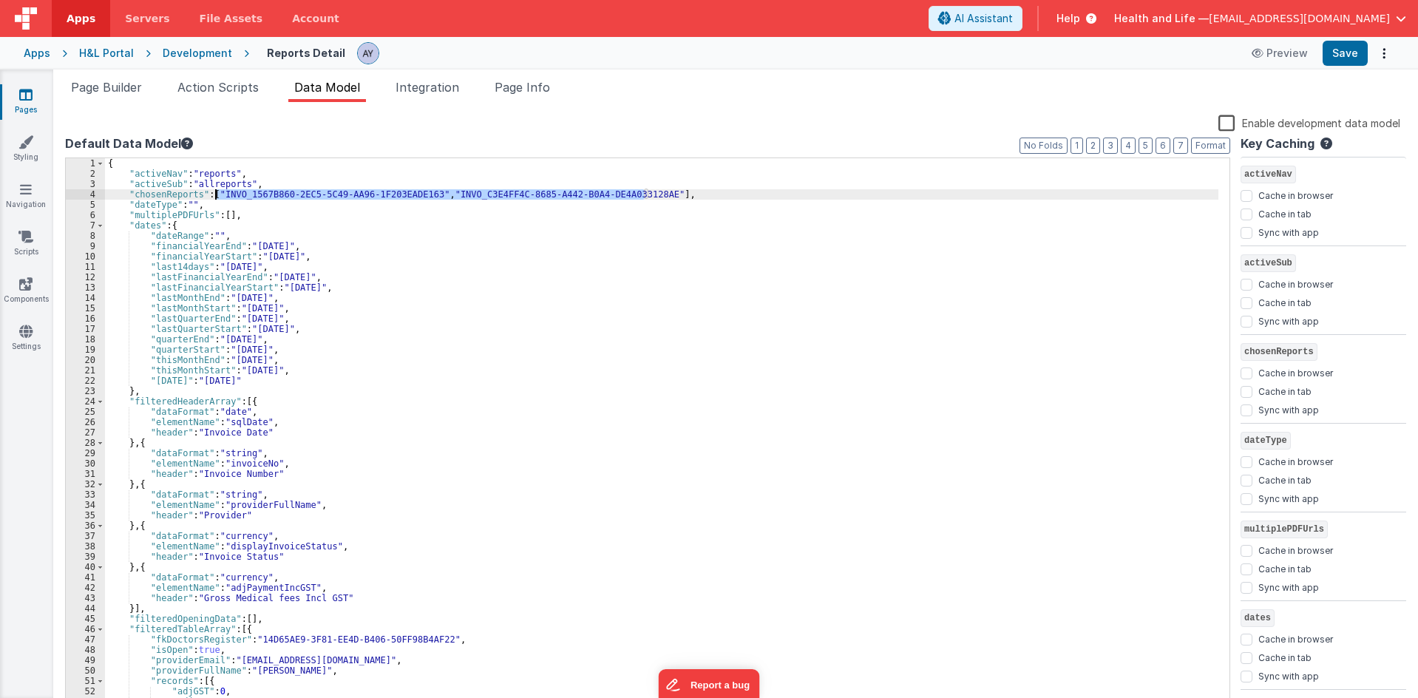
drag, startPoint x: 645, startPoint y: 194, endPoint x: 215, endPoint y: 199, distance: 430.2
click at [215, 199] on div "{ "activeNav" : "reports" , "activeSub" : "allreports" , "chosenReports" : [ "I…" at bounding box center [661, 444] width 1113 height 573
click at [240, 205] on div "{ "activeNav" : "reports" , "activeSub" : "allreports" , "chosenReports" : [ ] …" at bounding box center [661, 444] width 1113 height 573
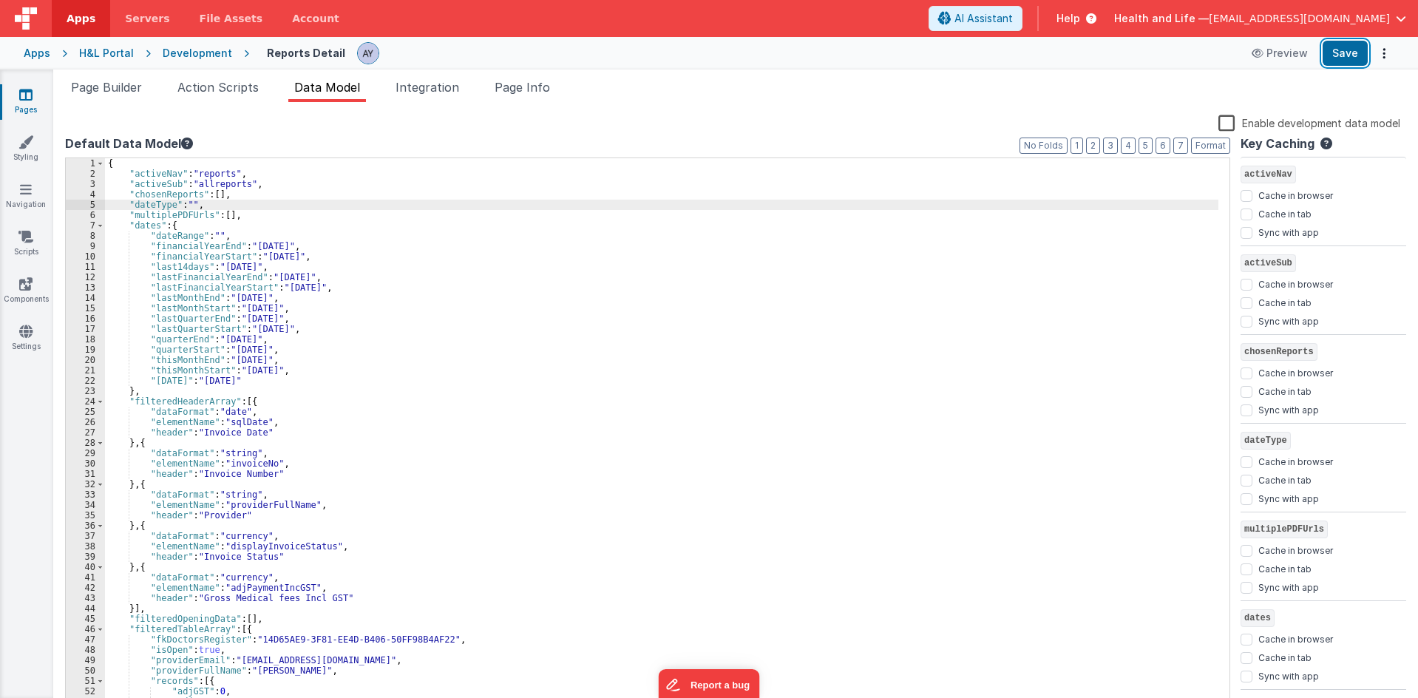
drag, startPoint x: 1354, startPoint y: 55, endPoint x: 1302, endPoint y: 338, distance: 287.9
click at [1353, 55] on button "Save" at bounding box center [1344, 53] width 45 height 25
drag, startPoint x: 197, startPoint y: 263, endPoint x: 203, endPoint y: 244, distance: 20.1
click at [197, 263] on div "{ "activeNav" : "reports" , "activeSub" : "allreports" , "chosenReports" : [ ] …" at bounding box center [661, 444] width 1113 height 573
click at [277, 189] on div "{ "activeNav" : "reports" , "activeSub" : "allreports" , "chosenReports" : [ ] …" at bounding box center [661, 444] width 1113 height 573
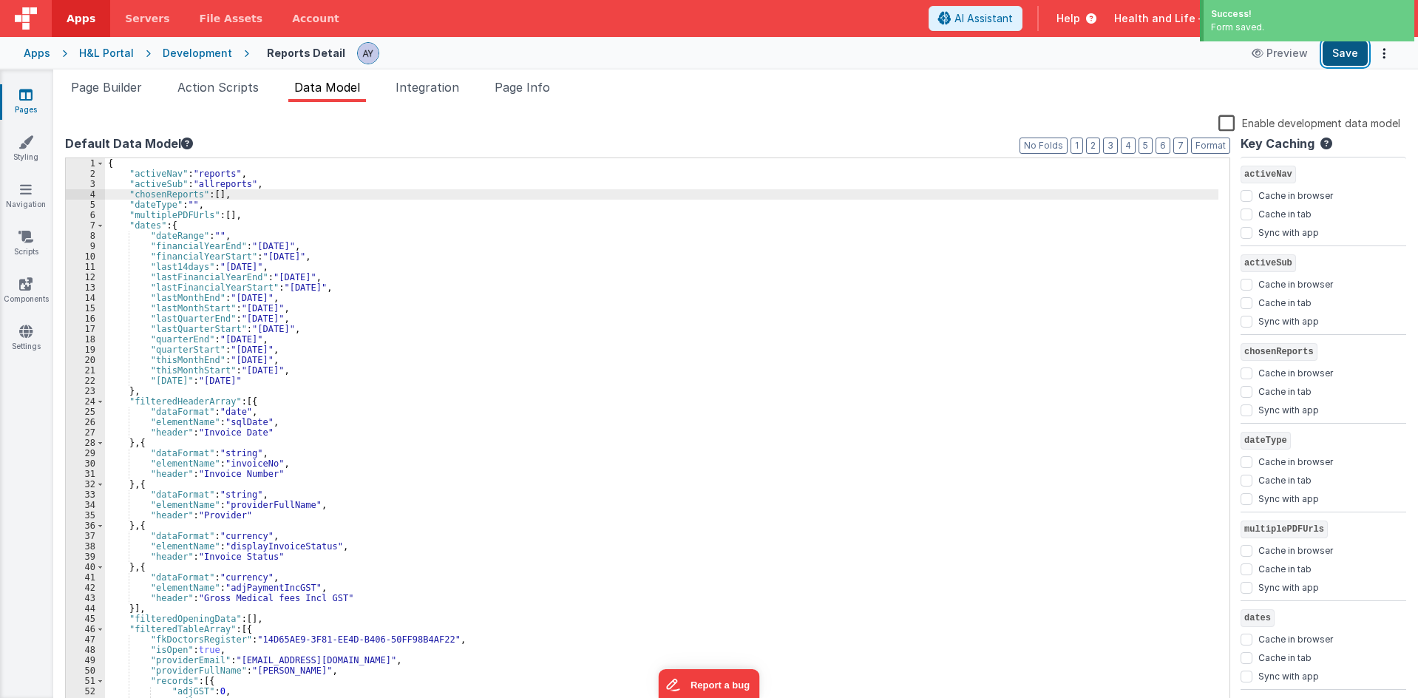
click at [1350, 52] on button "Save" at bounding box center [1344, 53] width 45 height 25
click at [181, 281] on div "{ "activeNav" : "reports" , "activeSub" : "allreports" , "chosenReports" : [ ] …" at bounding box center [661, 444] width 1113 height 573
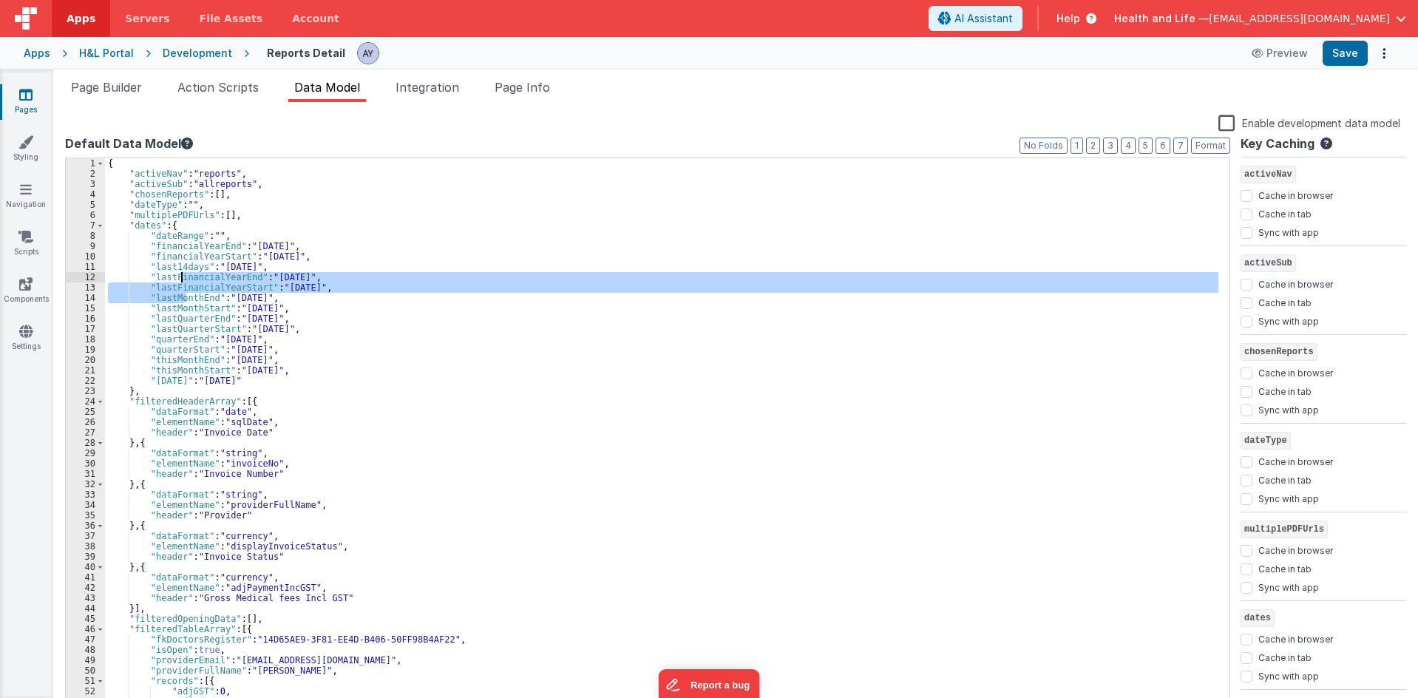
click at [117, 81] on span "Page Builder" at bounding box center [106, 87] width 71 height 15
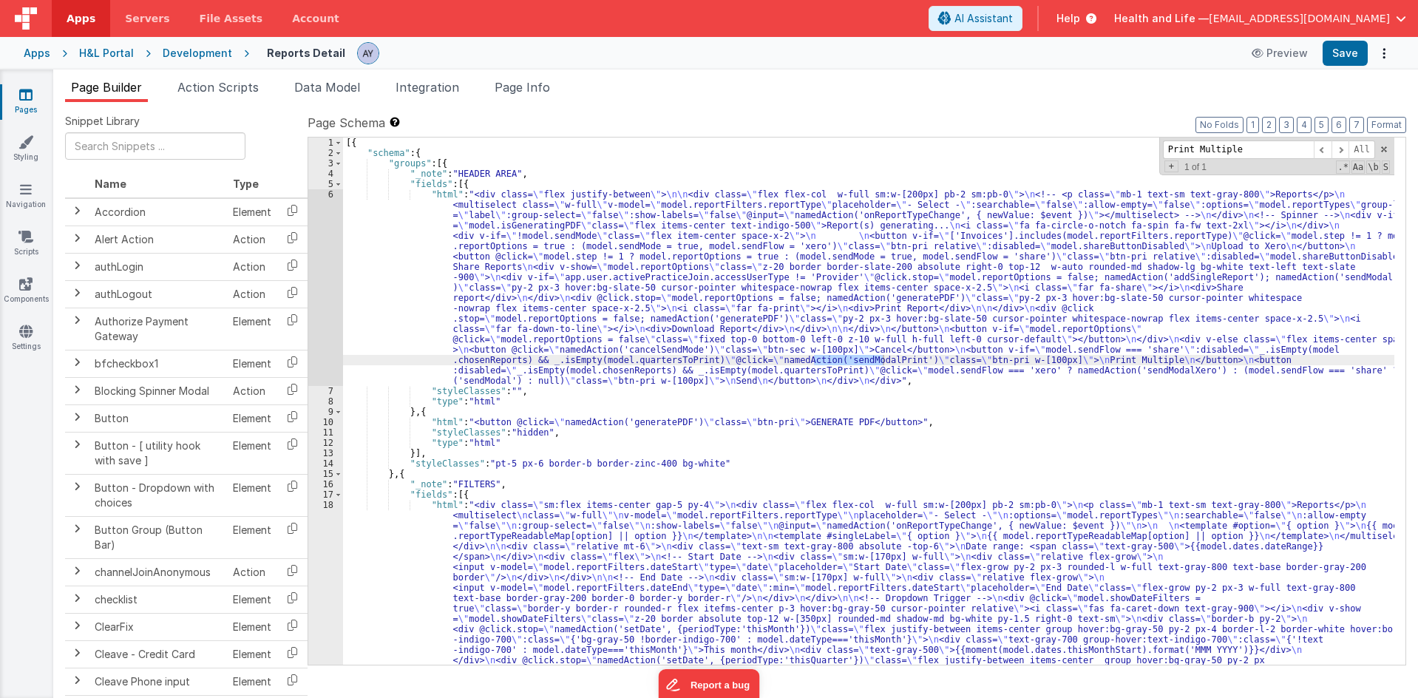
click at [487, 494] on div "[{ "schema" : { "groups" : [{ "_note" : "HEADER AREA" , "fields" : [{ "html" : …" at bounding box center [868, 711] width 1051 height 1148
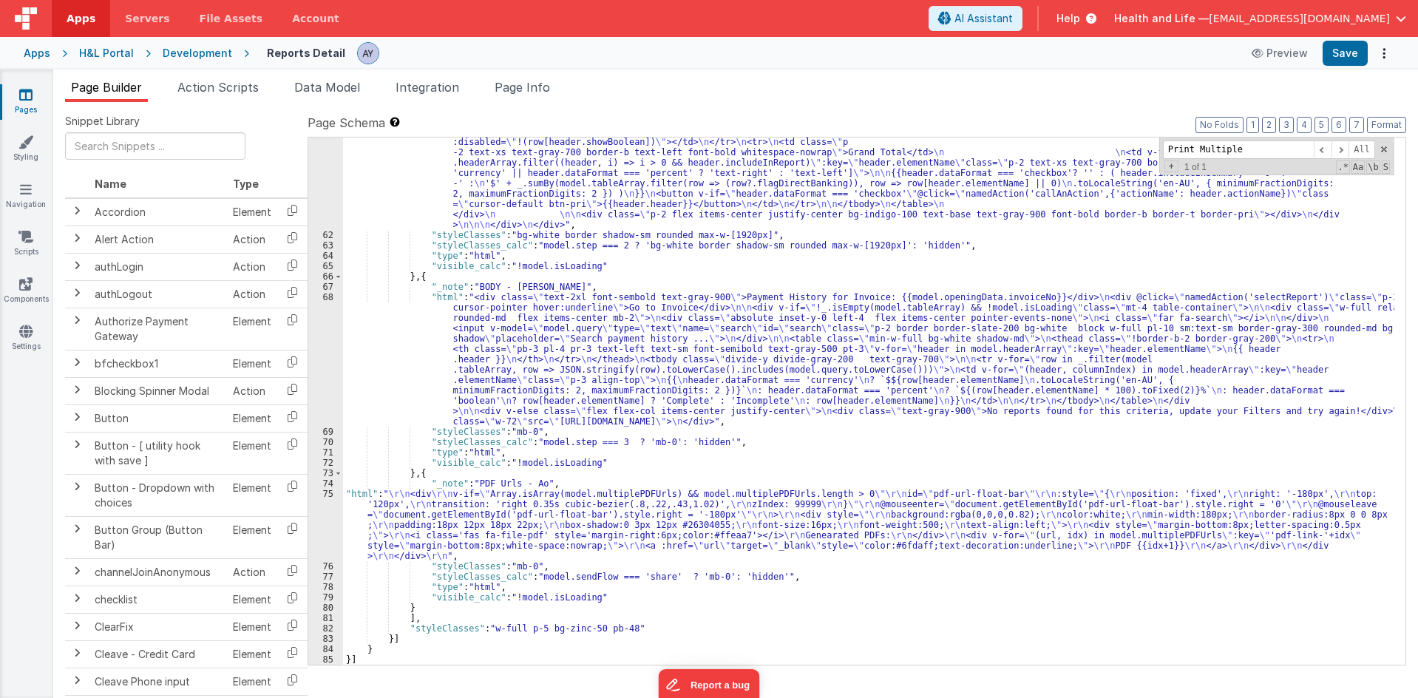
scroll to position [6365, 0]
click at [330, 534] on div "75" at bounding box center [325, 525] width 35 height 72
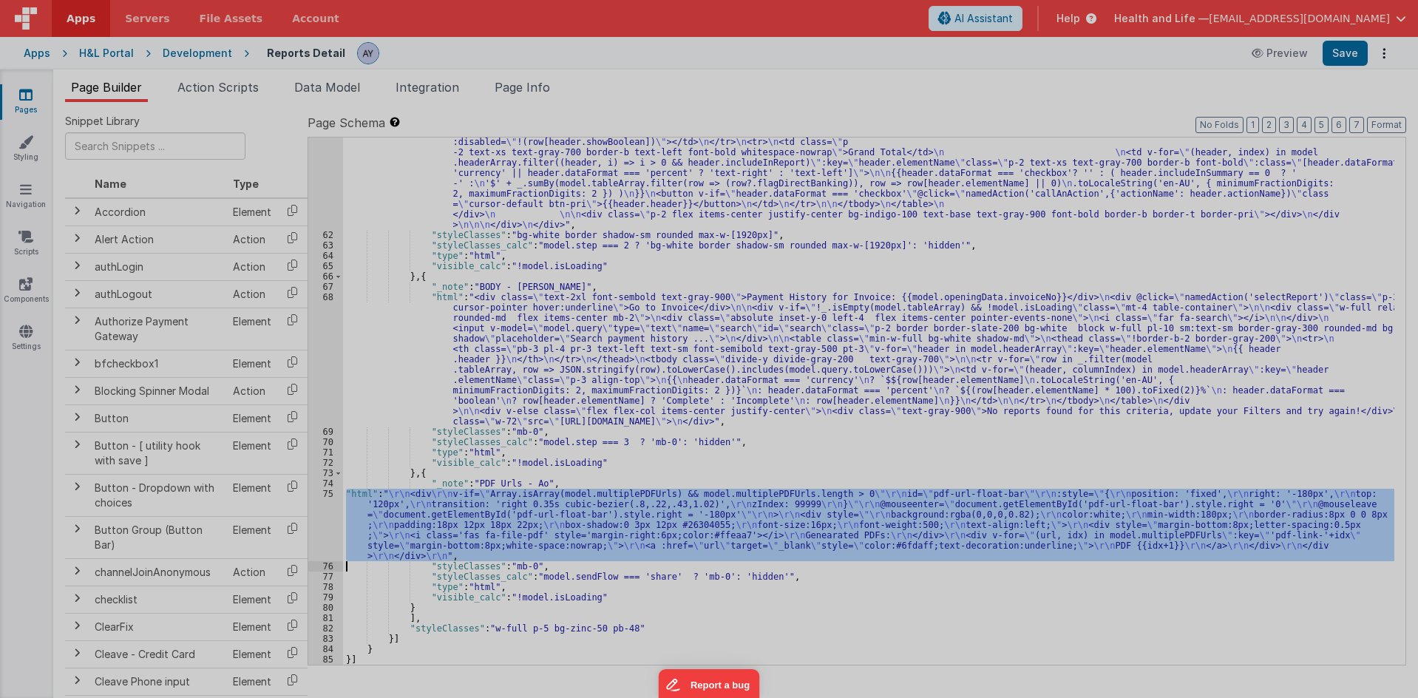
click at [384, 385] on div "< div v-if = "Array.isArray(model.multiplePDFUrls) && model .multiplePDFUrls.le…" at bounding box center [373, 388] width 616 height 608
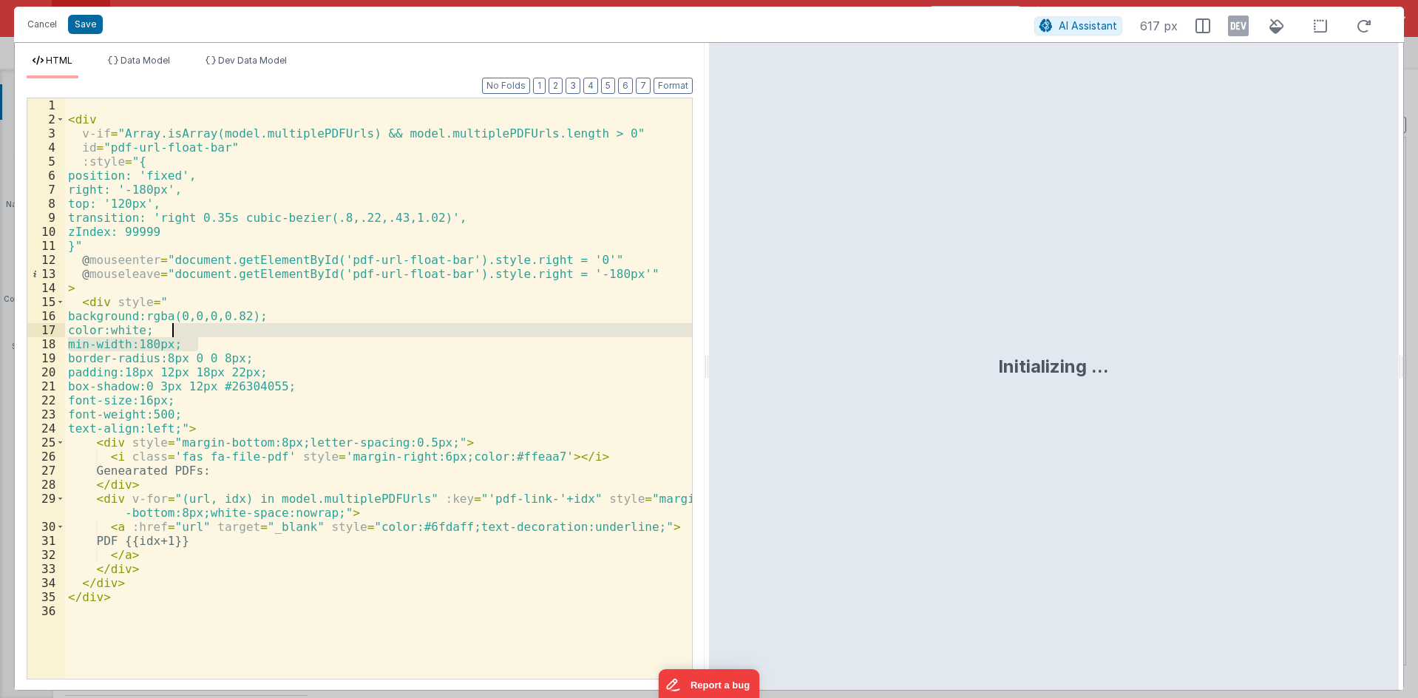
click at [333, 401] on div "< div v-if = "Array.isArray(model.multiplePDFUrls) && model.multiplePDFUrls.len…" at bounding box center [378, 402] width 627 height 608
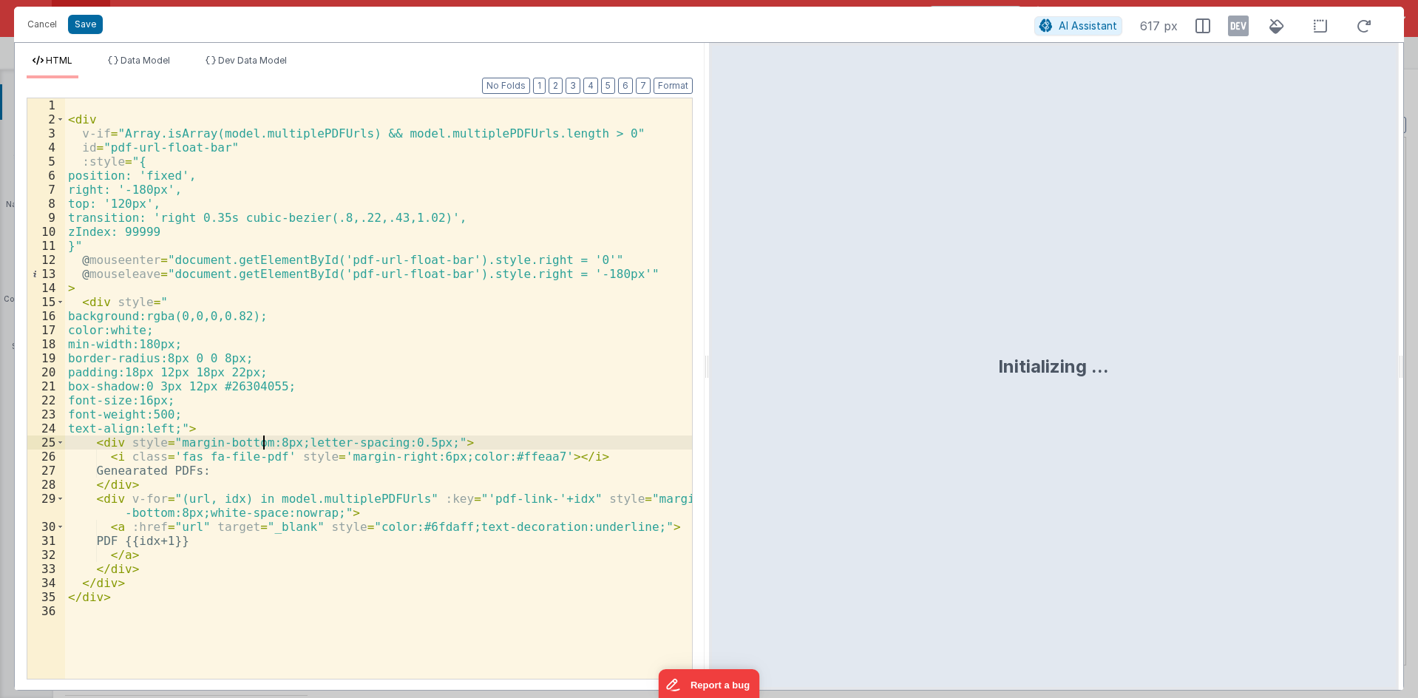
click at [262, 446] on div "< div v-if = "Array.isArray(model.multiplePDFUrls) && model.multiplePDFUrls.len…" at bounding box center [378, 402] width 627 height 608
click at [164, 624] on div "< div v-if = "Array.isArray(model.multiplePDFUrls) && model.multiplePDFUrls.len…" at bounding box center [378, 402] width 627 height 608
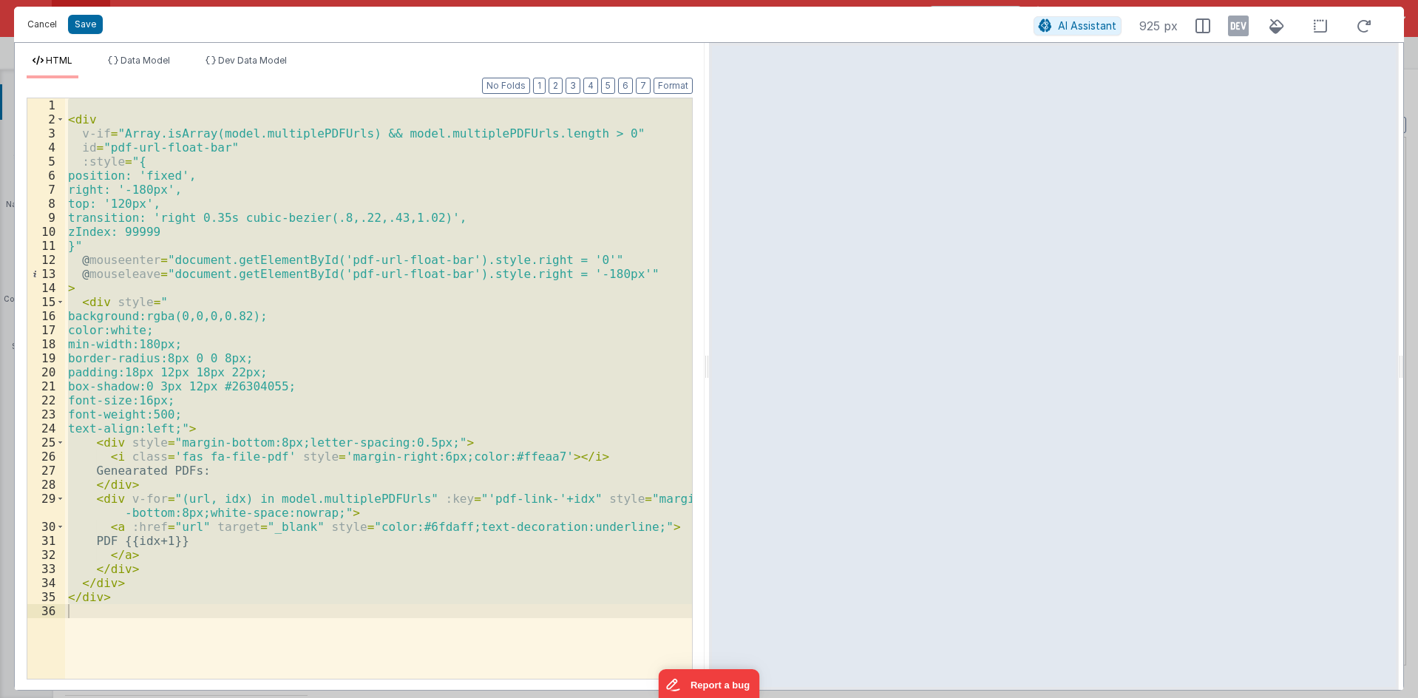
click at [33, 30] on button "Cancel" at bounding box center [42, 24] width 44 height 21
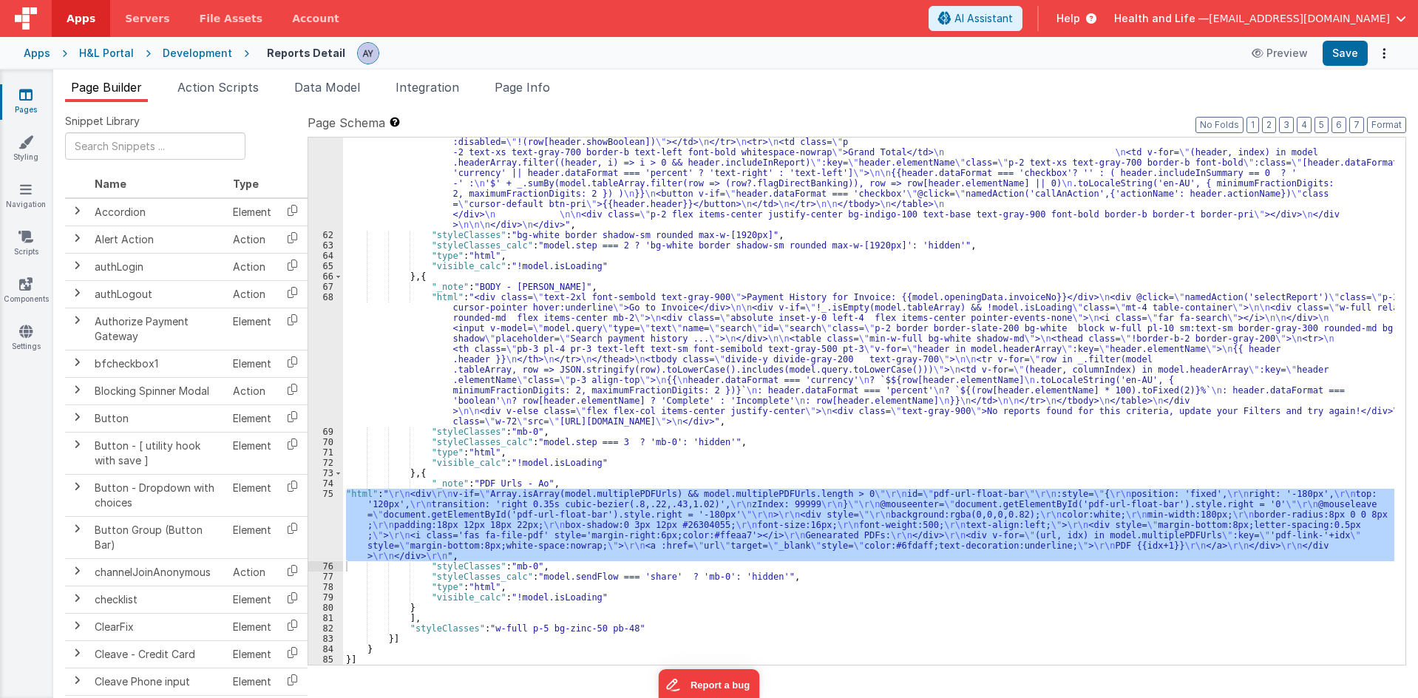
click at [214, 83] on div "Cancel Save AI Assistant 925 px HTML Data Model Dev Data Model Format 7 6 5 4 3…" at bounding box center [709, 349] width 1418 height 698
click at [224, 93] on span "Action Scripts" at bounding box center [217, 87] width 81 height 15
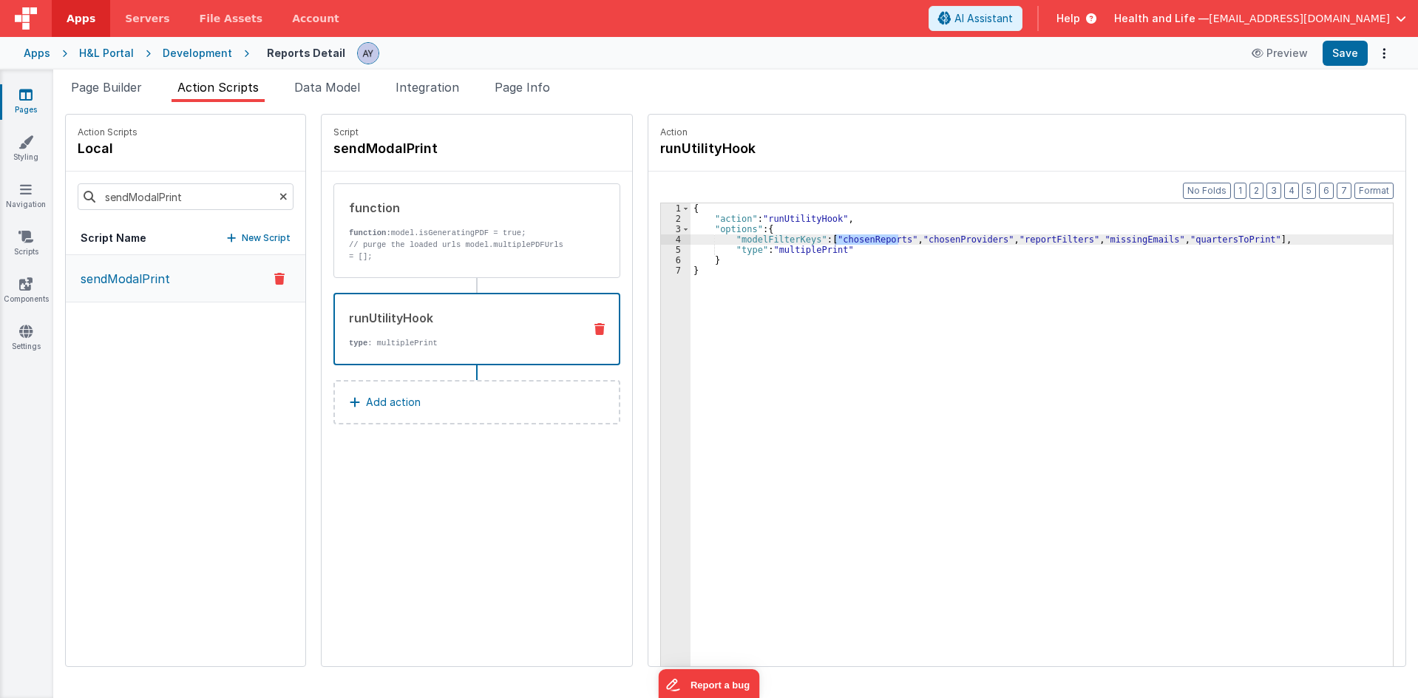
click at [383, 313] on div "runUtilityHook" at bounding box center [460, 318] width 222 height 18
click at [266, 192] on div "sendModalPrint" at bounding box center [185, 196] width 239 height 50
click at [279, 194] on icon at bounding box center [283, 196] width 8 height 50
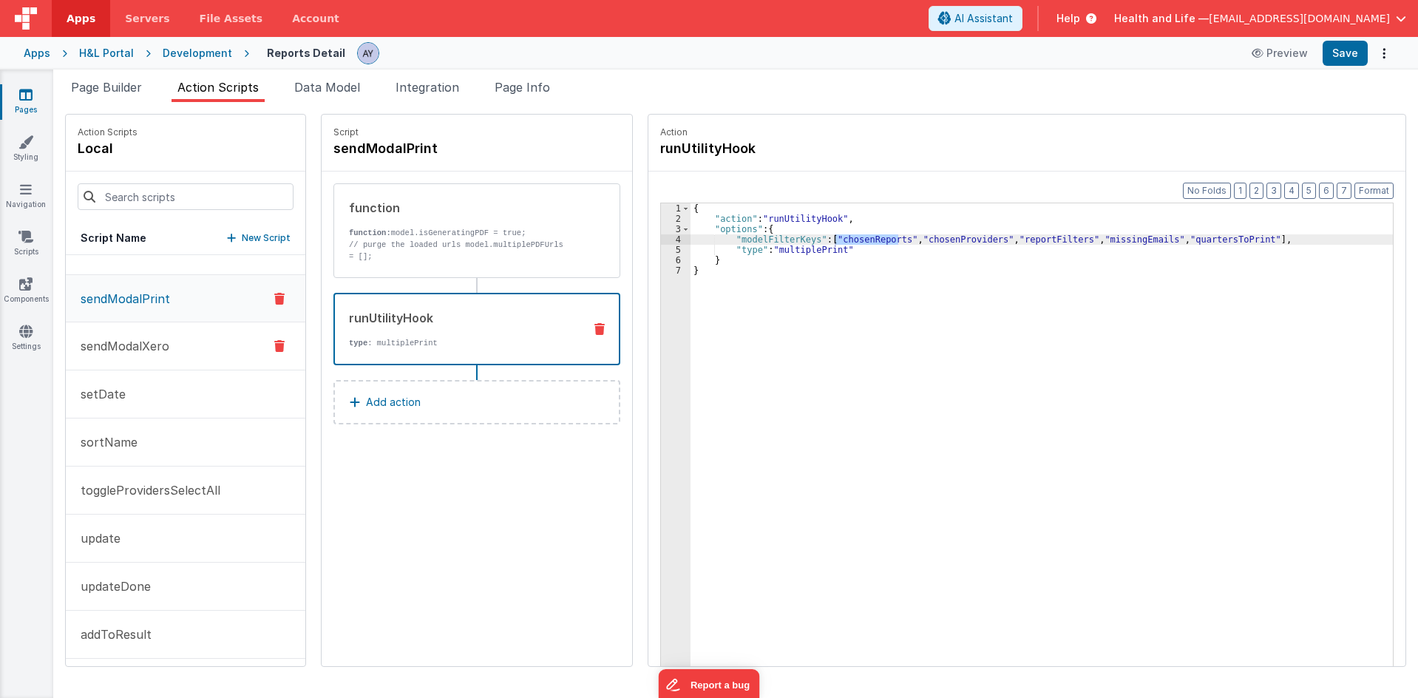
scroll to position [1138, 0]
click at [205, 642] on button "addToResult" at bounding box center [185, 630] width 239 height 48
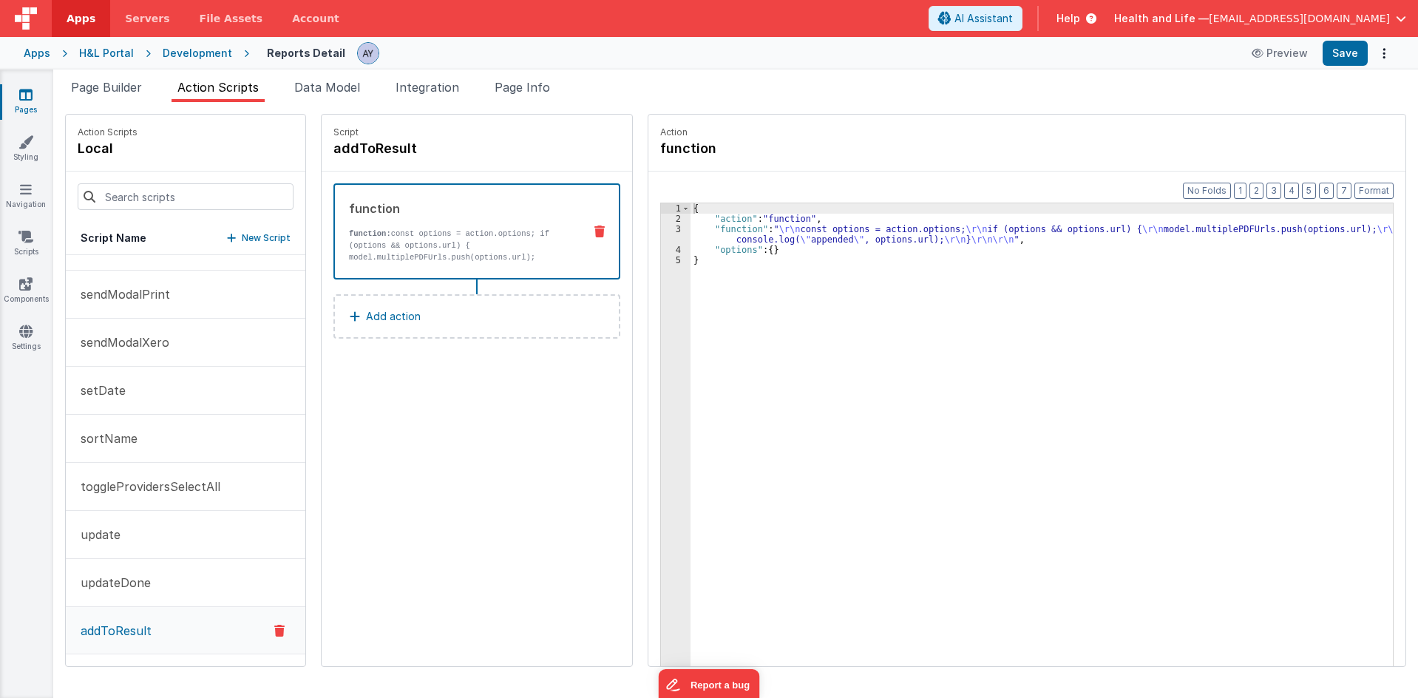
click at [818, 225] on div "{ "action" : "function" , "function" : " \r\n const options = action.options; \…" at bounding box center [1048, 467] width 716 height 529
click at [698, 231] on div "{ "action" : "function" , "function" : " \r\n const options = action.options; \…" at bounding box center [1048, 467] width 716 height 529
click at [661, 233] on div "3" at bounding box center [676, 234] width 30 height 21
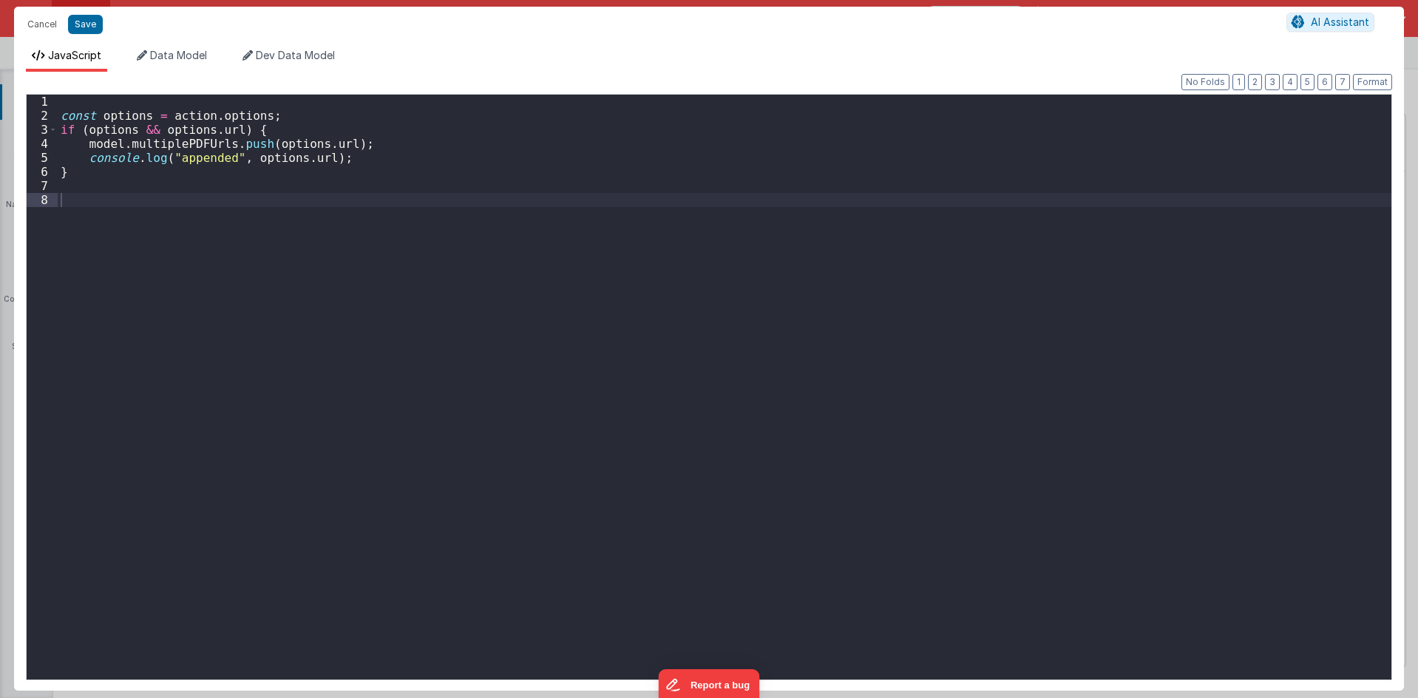
click at [939, 388] on div "const options = action . options ; if ( options && options . url ) { model . mu…" at bounding box center [724, 401] width 1333 height 613
type textarea "var"
drag, startPoint x: 520, startPoint y: 222, endPoint x: 461, endPoint y: 192, distance: 65.8
click at [513, 220] on div "const options = action . options ; if ( options && options . url ) { model . mu…" at bounding box center [724, 401] width 1333 height 613
click at [461, 192] on div "const options = action . options ; if ( options && options . url ) { model . mu…" at bounding box center [724, 401] width 1333 height 613
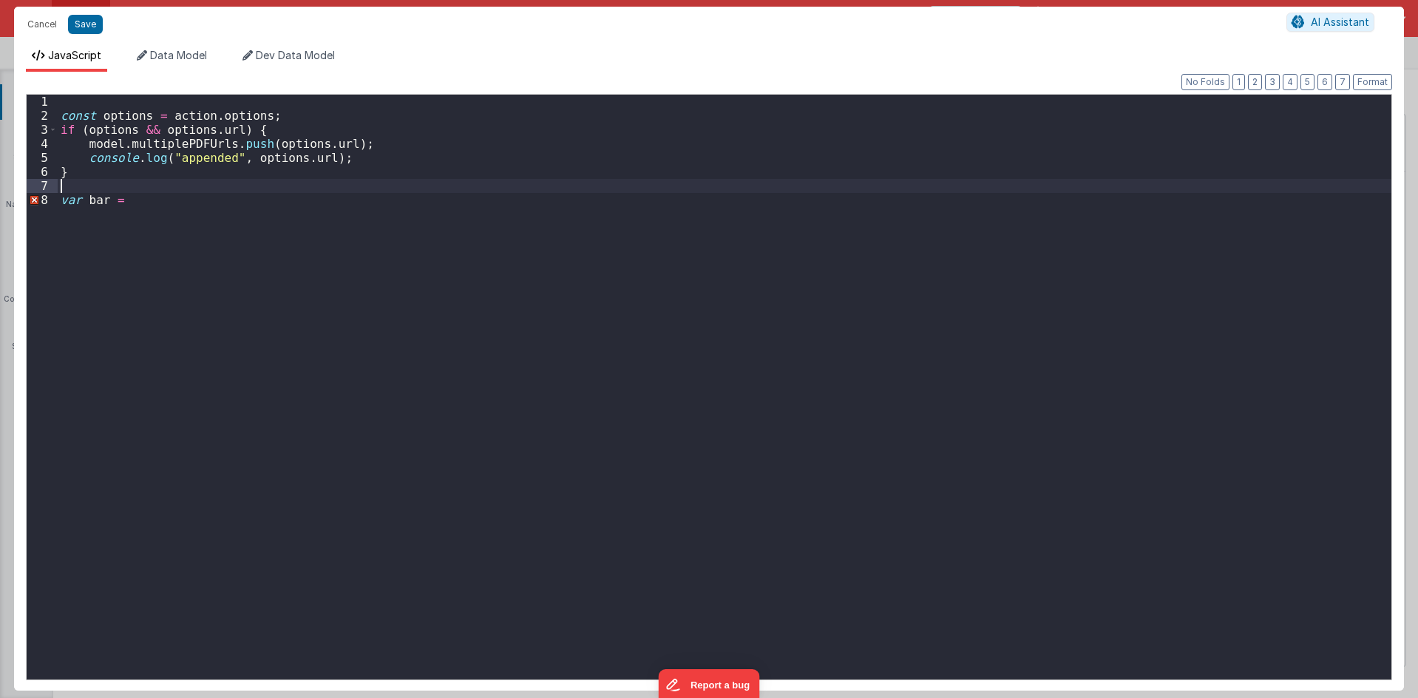
click at [466, 203] on div "const options = action . options ; if ( options && options . url ) { model . mu…" at bounding box center [724, 401] width 1333 height 613
paste textarea
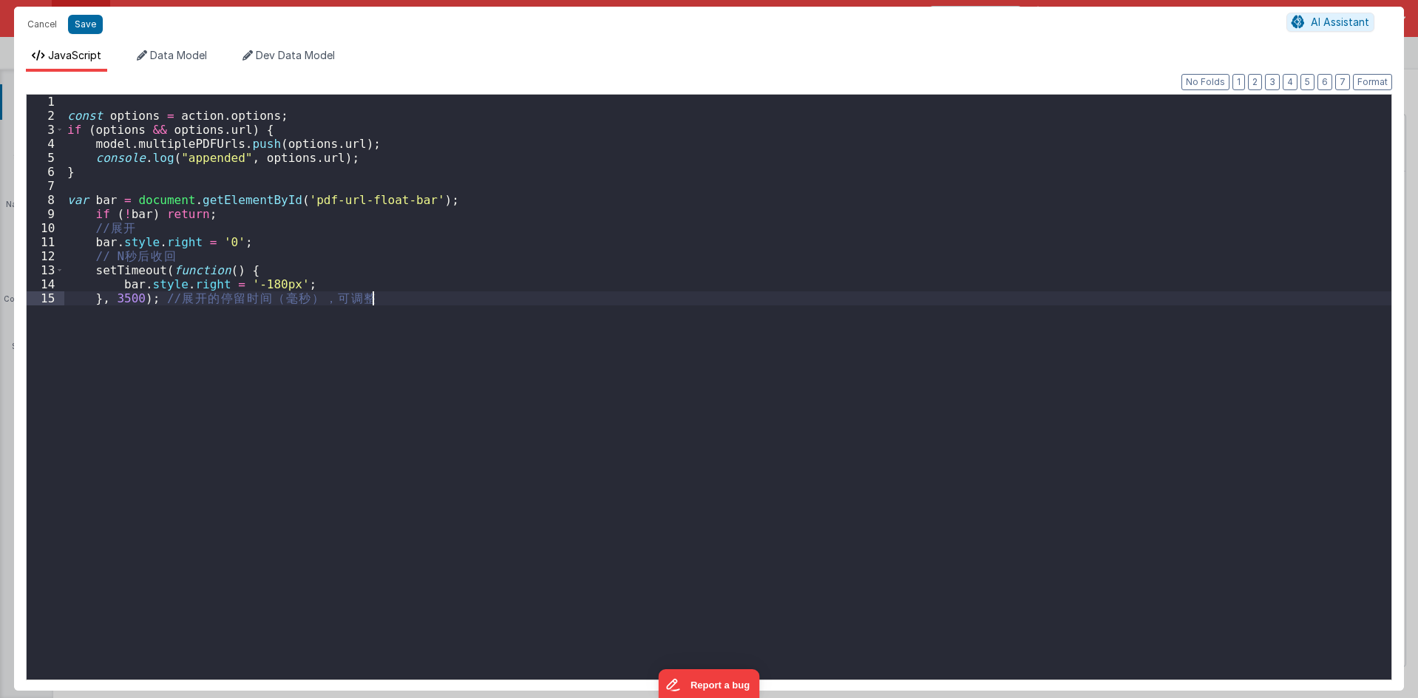
click at [196, 291] on div "const options = action . options ; if ( options && options . url ) { model . mu…" at bounding box center [727, 401] width 1327 height 613
drag, startPoint x: 179, startPoint y: 298, endPoint x: 508, endPoint y: 293, distance: 329.0
click at [489, 296] on div "const options = action . options ; if ( options && options . url ) { model . mu…" at bounding box center [727, 401] width 1327 height 613
click at [99, 28] on button "Save" at bounding box center [85, 24] width 35 height 19
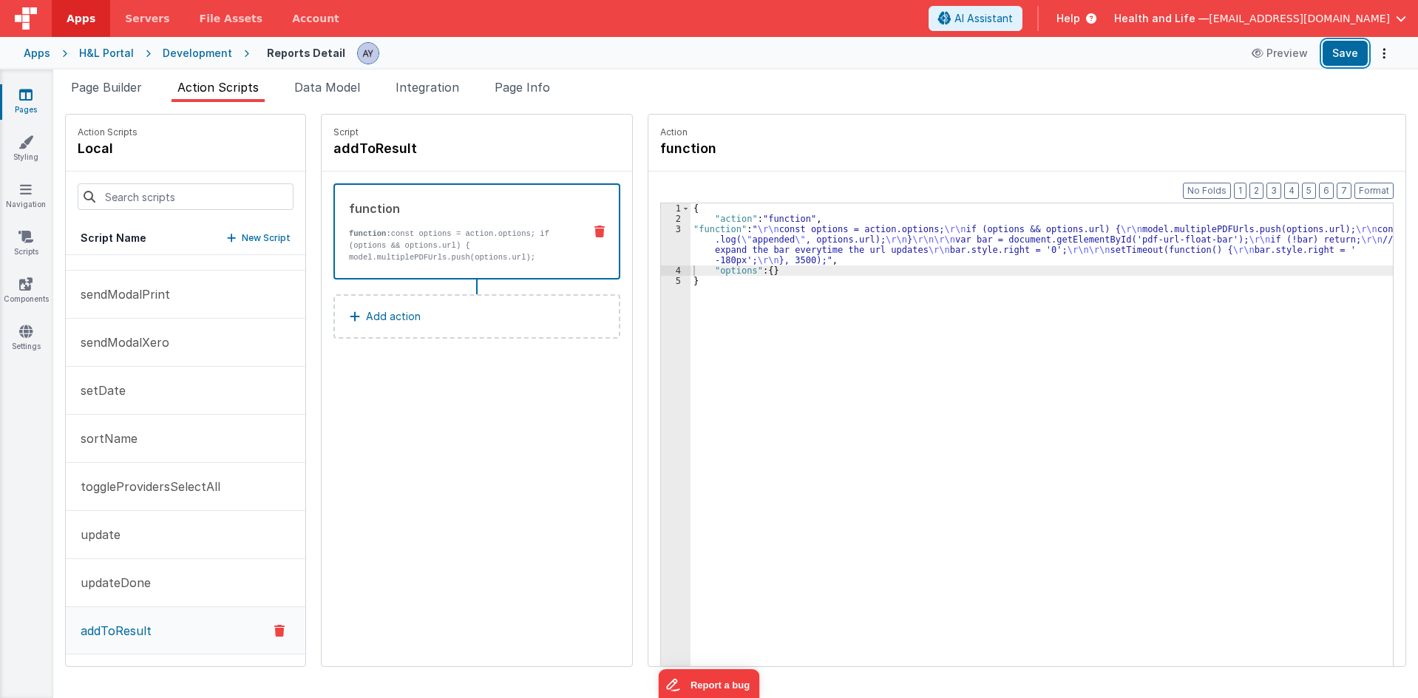
click at [1351, 56] on button "Save" at bounding box center [1344, 53] width 45 height 25
click at [814, 234] on div "{ "action" : "function" , "function" : " \r\n const options = action.options; \…" at bounding box center [1048, 467] width 716 height 529
click at [661, 247] on div "3" at bounding box center [676, 244] width 30 height 41
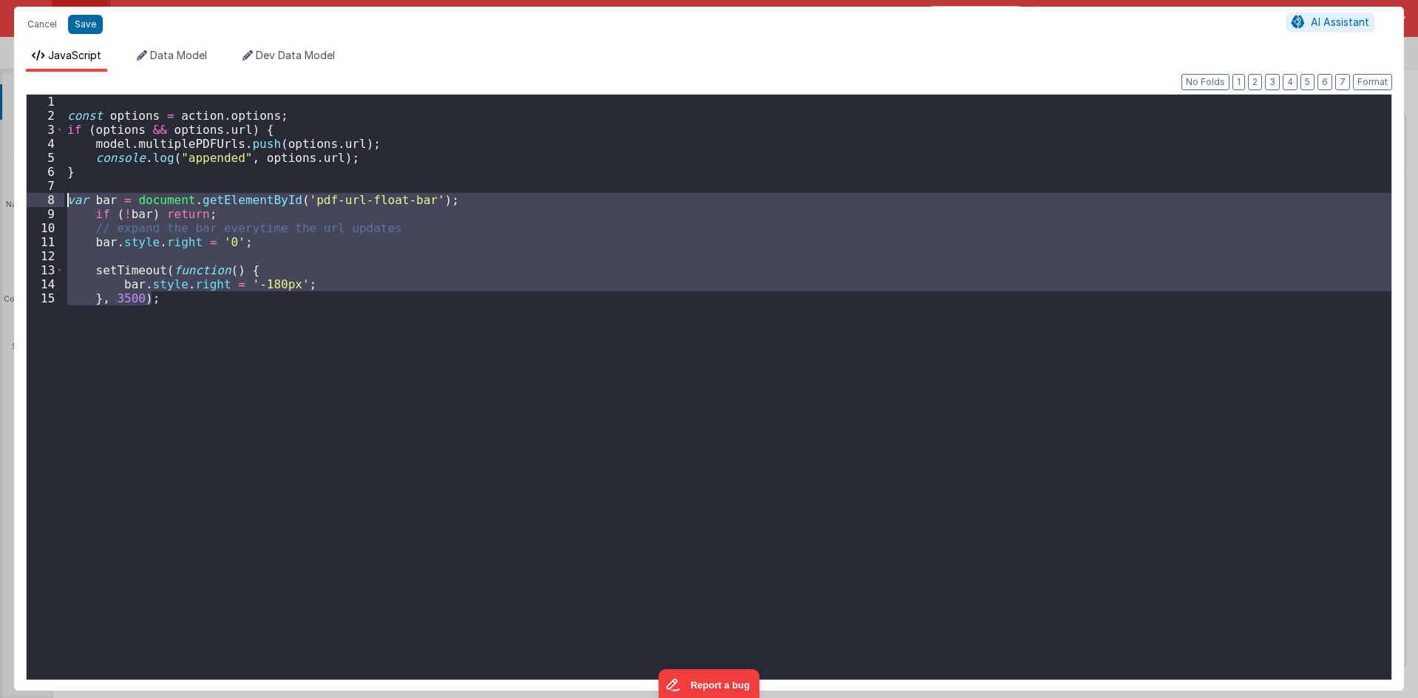
drag, startPoint x: 156, startPoint y: 307, endPoint x: 58, endPoint y: 203, distance: 142.7
click at [58, 203] on div "1 2 3 4 5 6 7 8 9 10 11 12 13 14 15 const options = action . options ; if ( opt…" at bounding box center [709, 387] width 1366 height 586
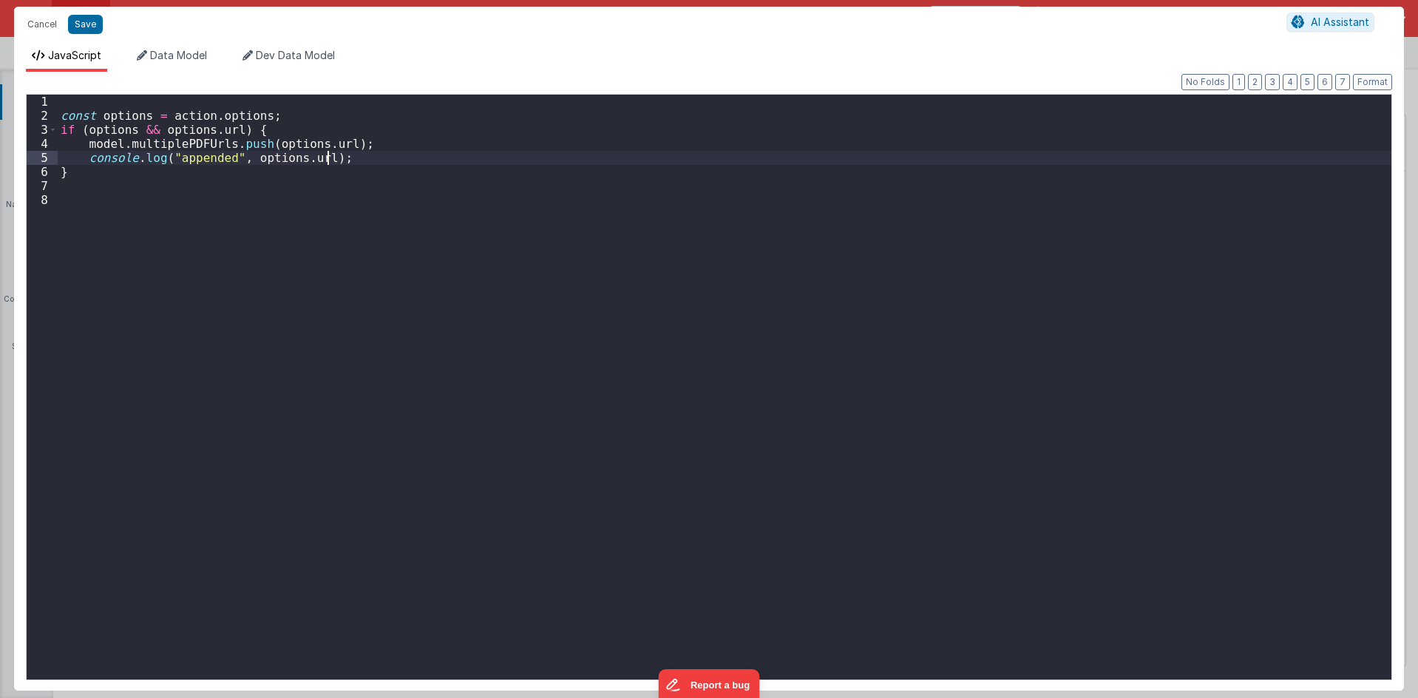
click at [390, 152] on div "const options = action . options ; if ( options && options . url ) { model . mu…" at bounding box center [724, 401] width 1333 height 613
click at [390, 164] on div "const options = action . options ; if ( options && options . url ) { model . mu…" at bounding box center [724, 401] width 1333 height 613
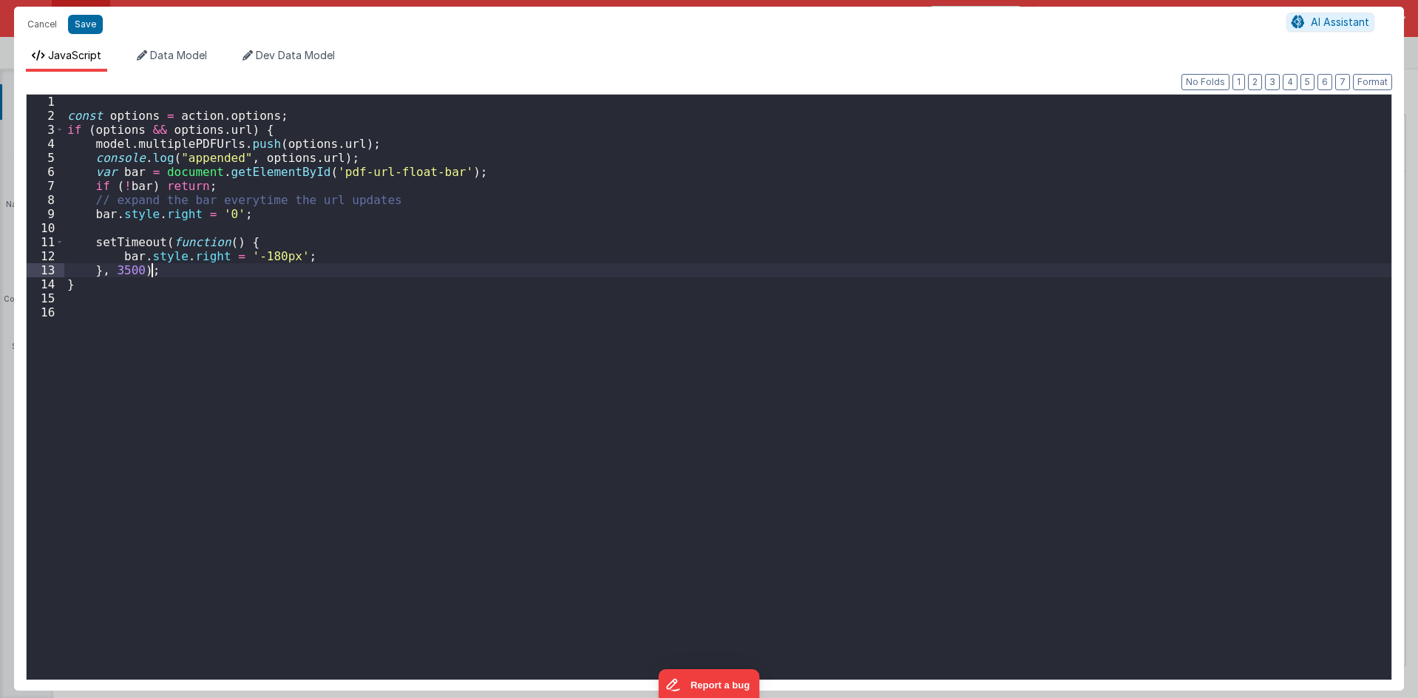
click at [357, 161] on div "const options = action . options ; if ( options && options . url ) { model . mu…" at bounding box center [727, 401] width 1327 height 613
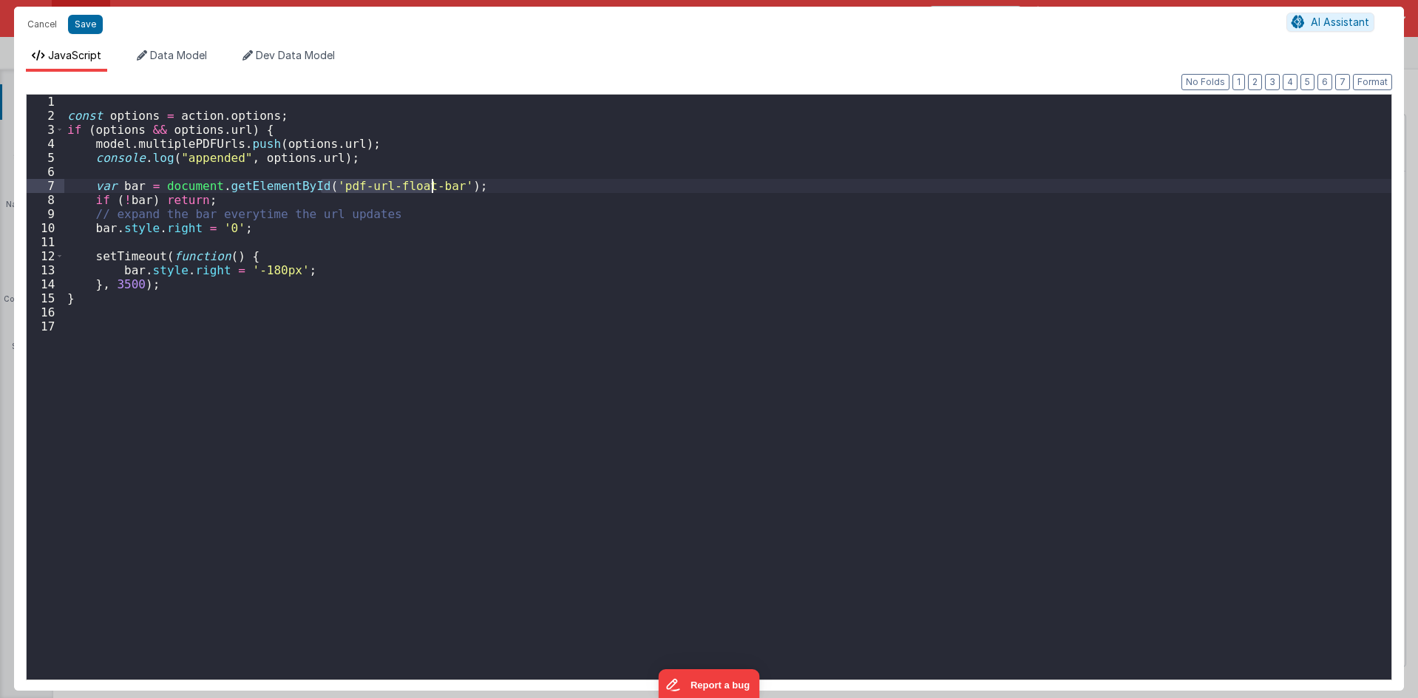
drag, startPoint x: 321, startPoint y: 187, endPoint x: 436, endPoint y: 188, distance: 115.3
click at [436, 188] on div "const options = action . options ; if ( options && options . url ) { model . mu…" at bounding box center [727, 401] width 1327 height 613
click at [95, 22] on button "Save" at bounding box center [85, 24] width 35 height 19
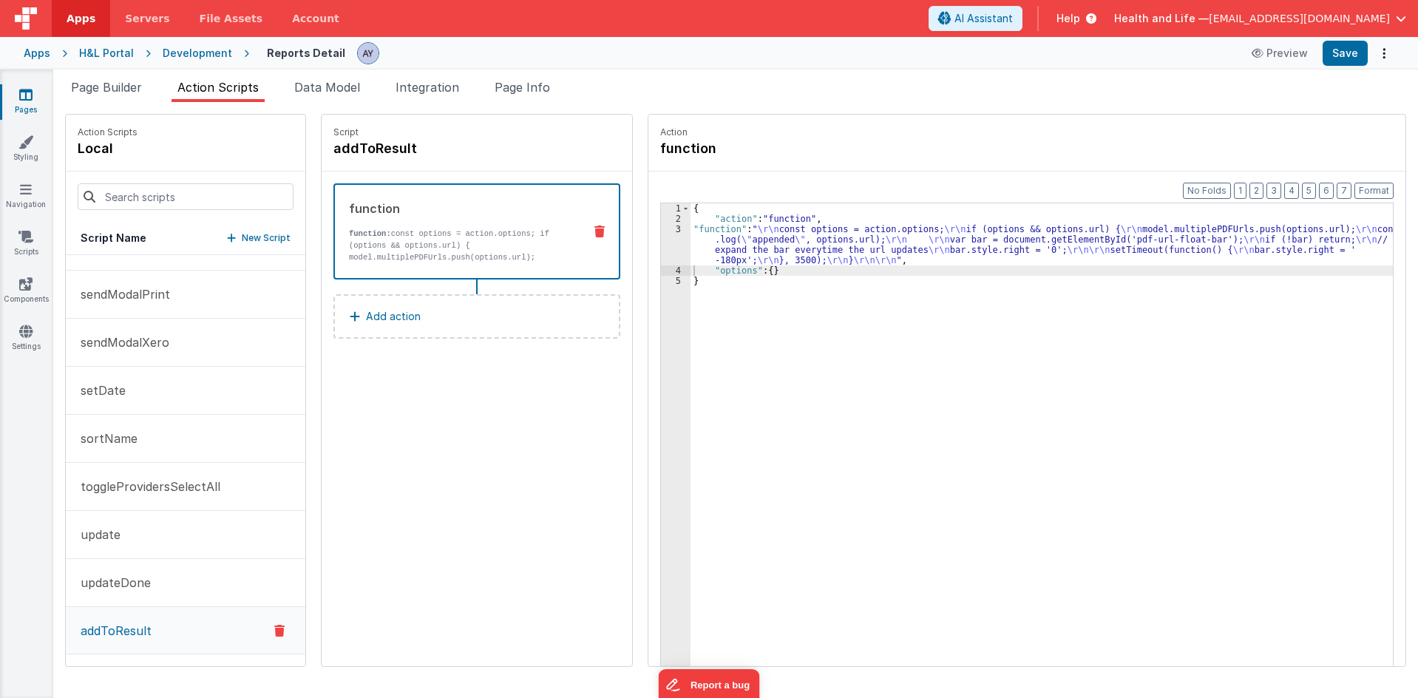
click at [126, 81] on span "Page Builder" at bounding box center [106, 87] width 71 height 15
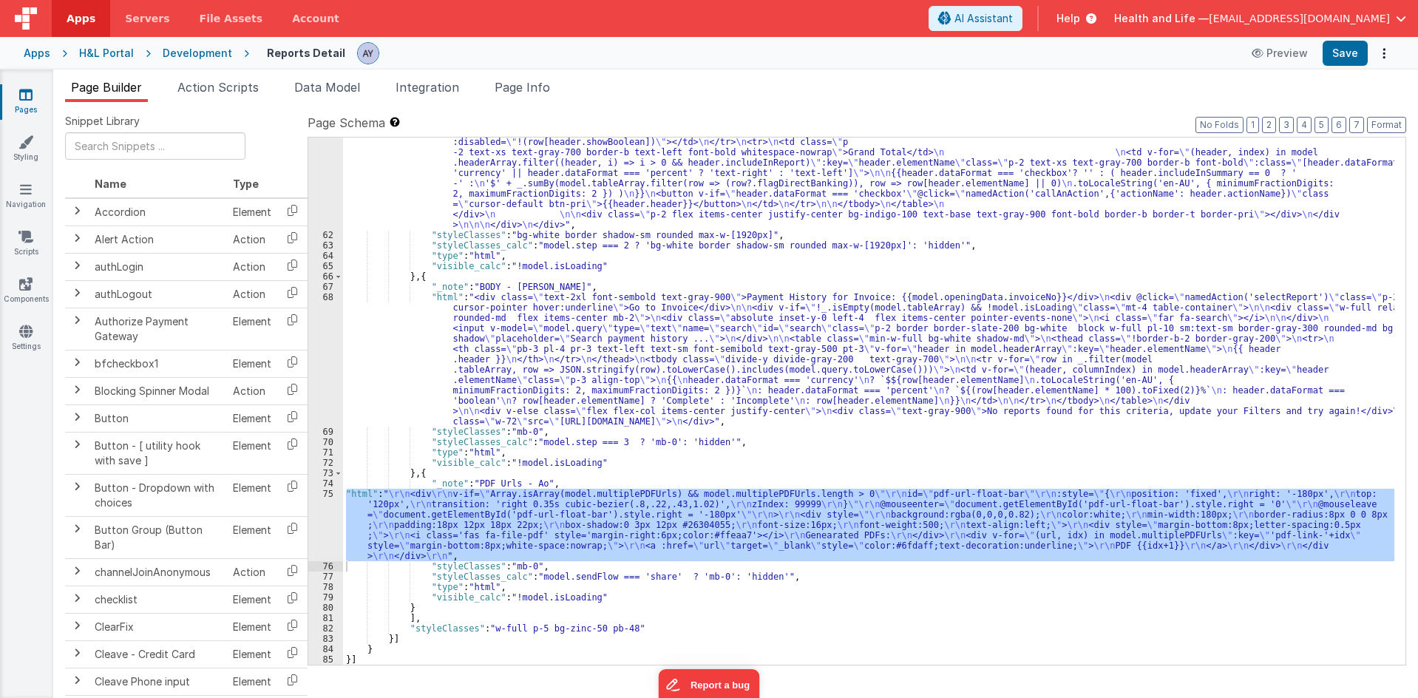
click at [127, 89] on span "Page Builder" at bounding box center [106, 87] width 71 height 15
click at [416, 526] on div ""html" : "<div v-if= \" !(_.isEmpty(model.tableArray)) \" class= \"\" > \n <div…" at bounding box center [868, 400] width 1051 height 527
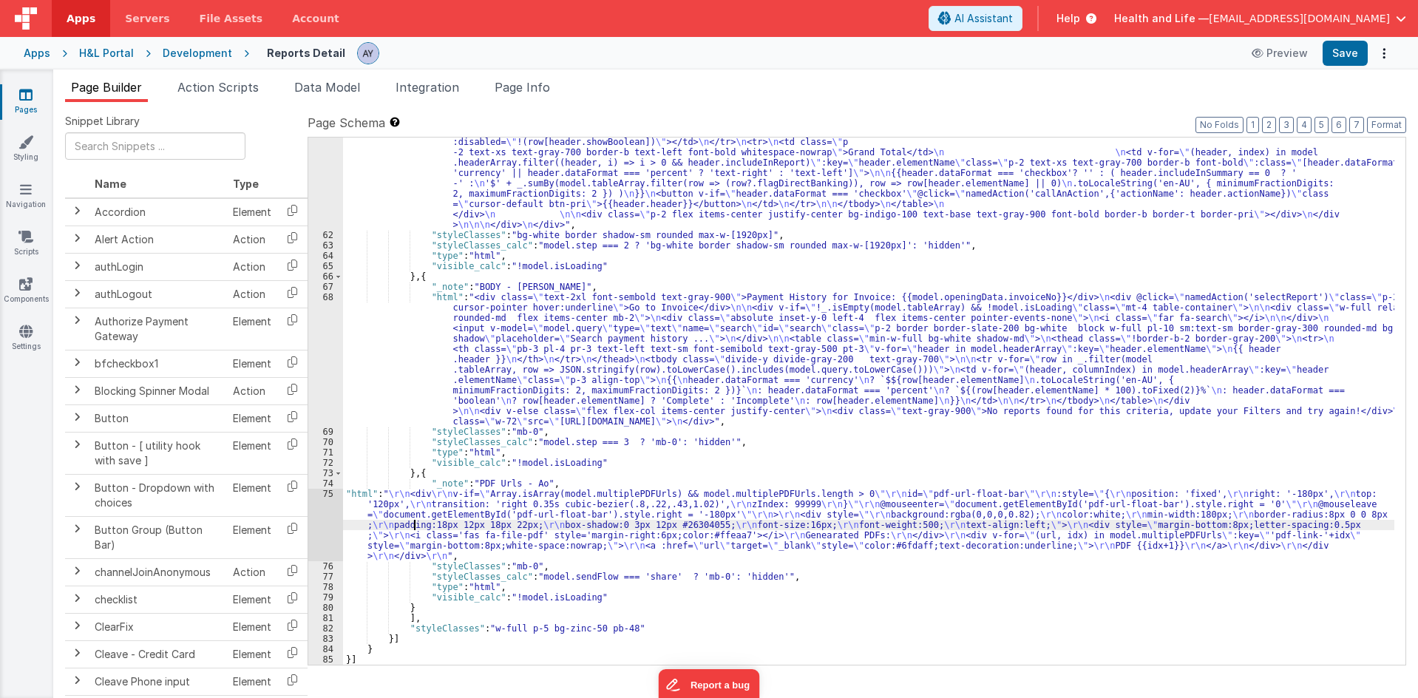
click at [328, 512] on div "75" at bounding box center [325, 525] width 35 height 72
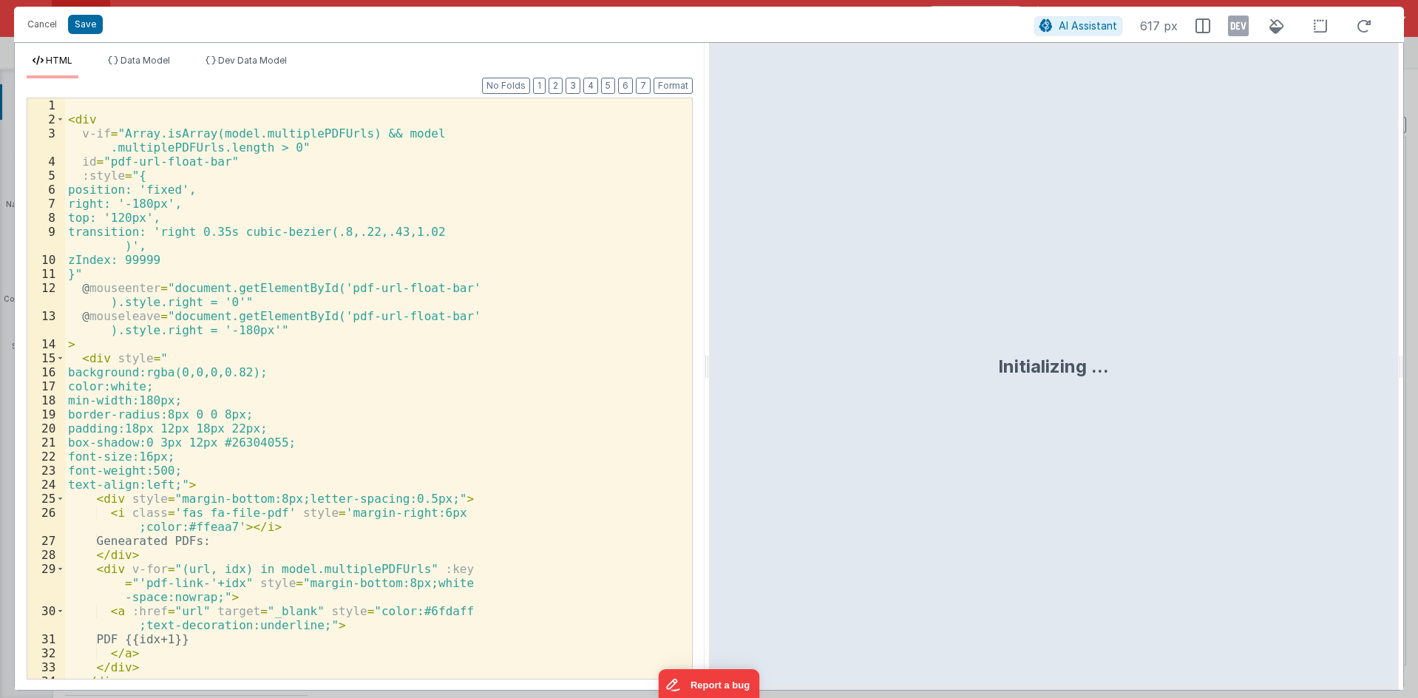
click at [296, 310] on div "< div v-if = "Array.isArray(model.multiplePDFUrls) && model .multiplePDFUrls.le…" at bounding box center [373, 402] width 616 height 608
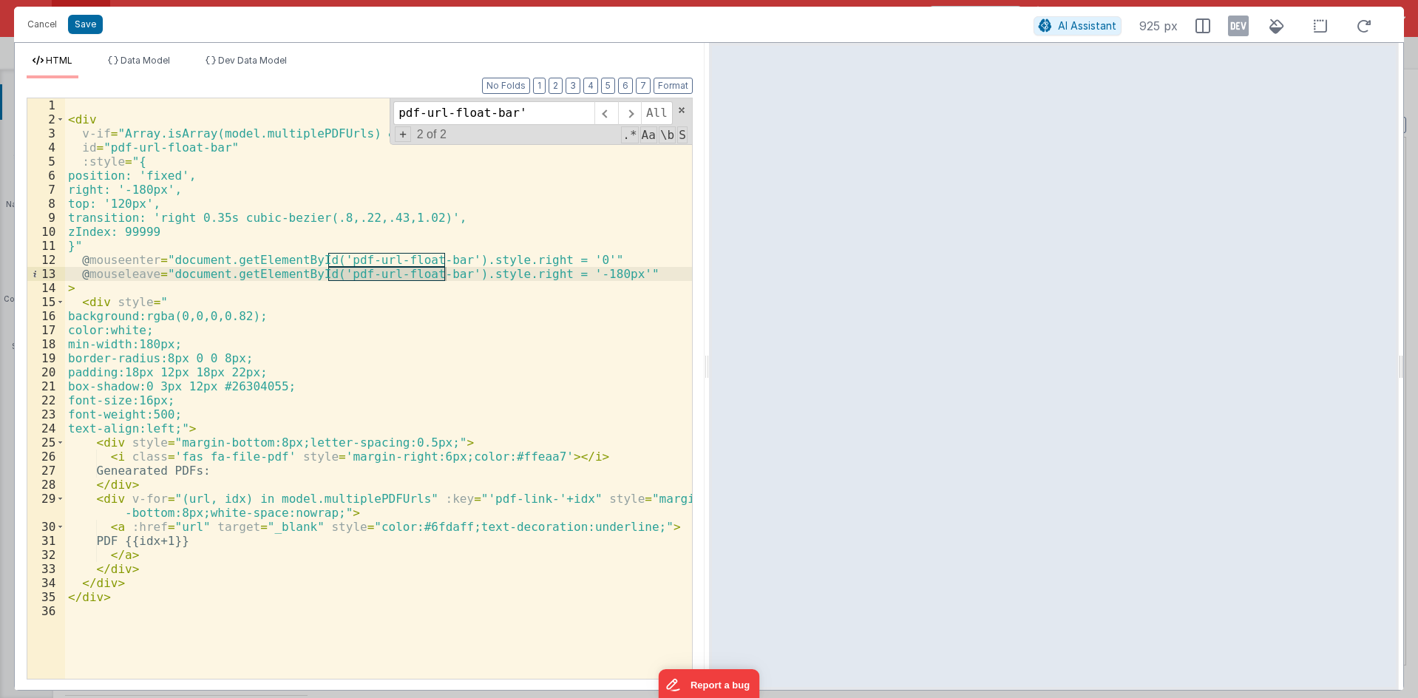
type input "pdf-url-float-bar'"
click at [44, 30] on button "Cancel" at bounding box center [42, 24] width 44 height 21
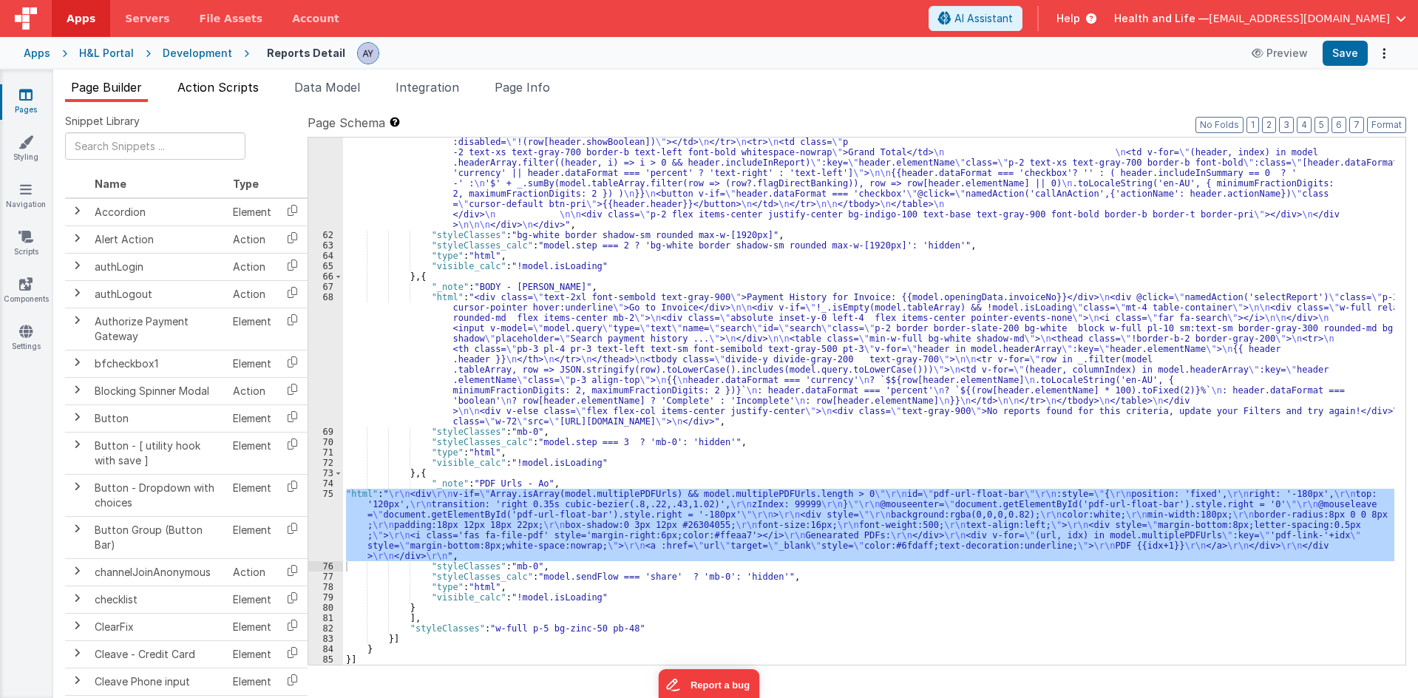
click at [237, 84] on span "Action Scripts" at bounding box center [217, 87] width 81 height 15
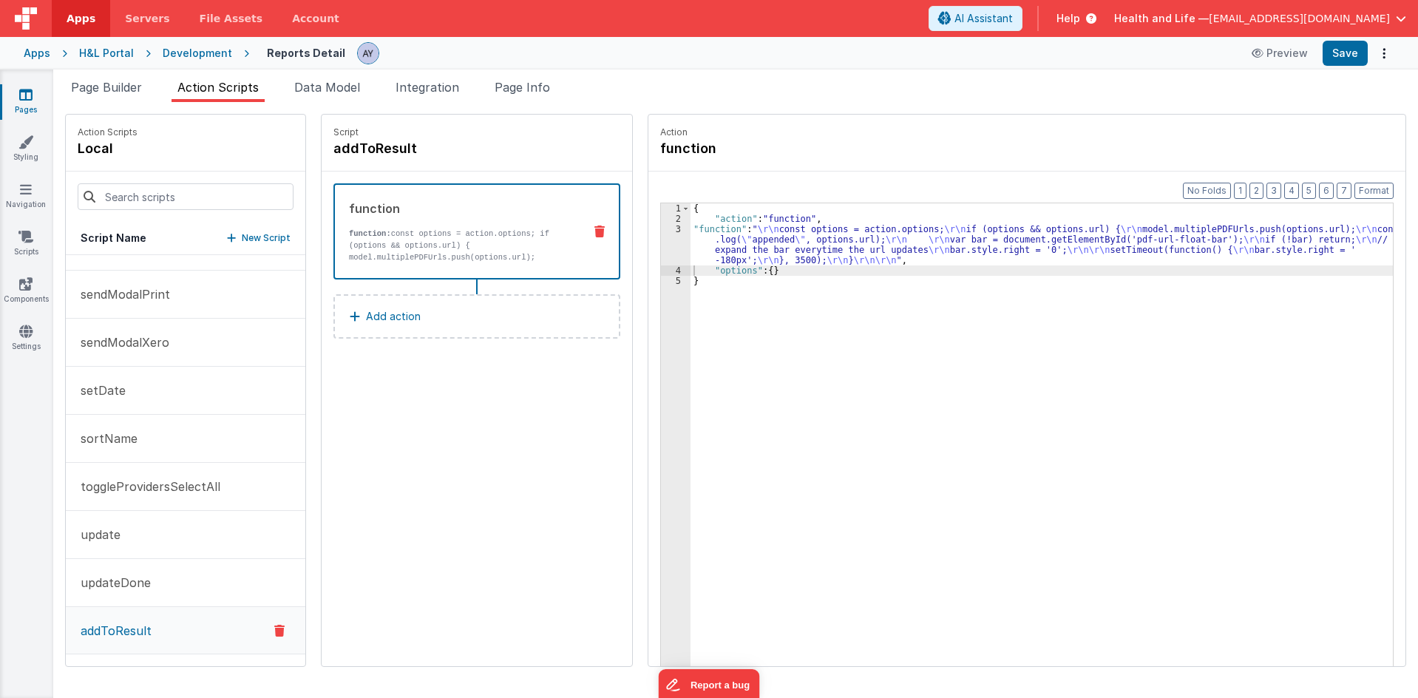
click at [786, 247] on div "{ "action" : "function" , "function" : " \r\n const options = action.options; \…" at bounding box center [1048, 467] width 716 height 529
click at [758, 256] on div "{ "action" : "function" , "function" : " \r\n const options = action.options; \…" at bounding box center [1048, 467] width 716 height 529
click at [662, 250] on div "3" at bounding box center [676, 244] width 30 height 41
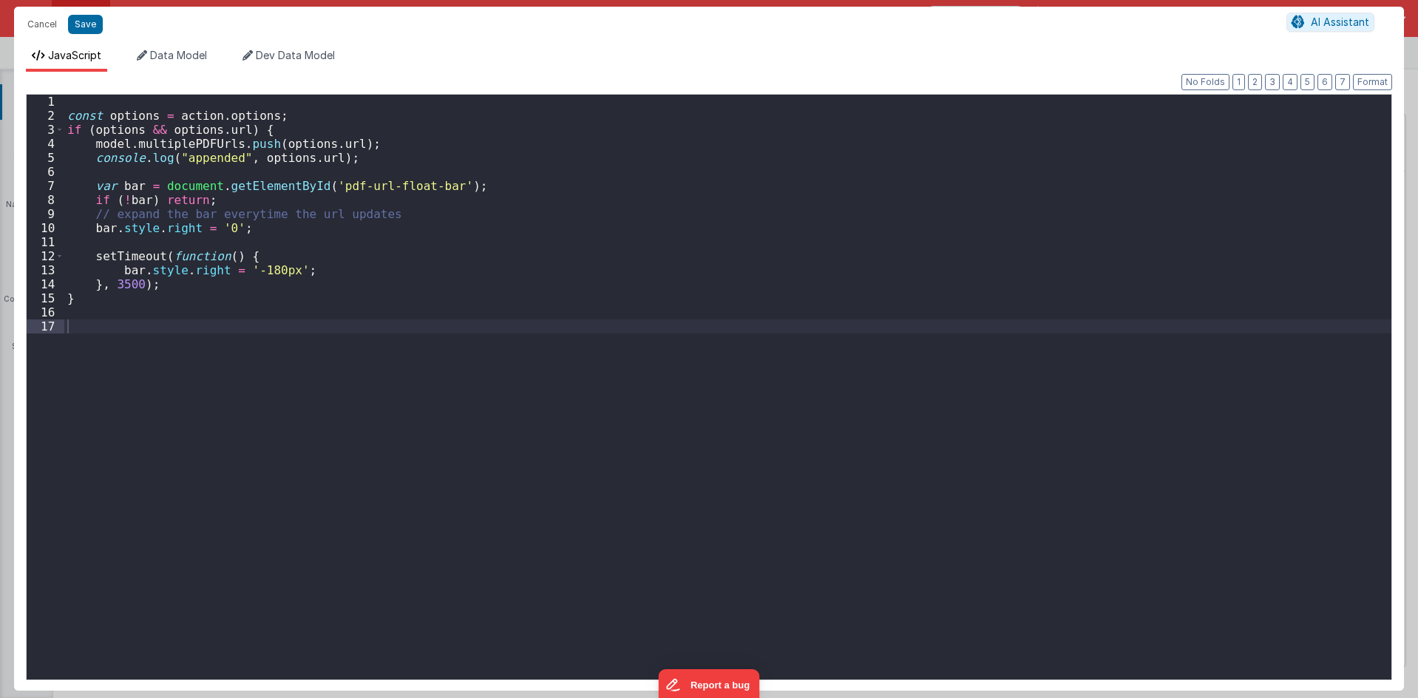
click at [546, 257] on div "const options = action . options ; if ( options && options . url ) { model . mu…" at bounding box center [727, 401] width 1327 height 613
click at [591, 226] on div "const options = action . options ; if ( options && options . url ) { model . mu…" at bounding box center [727, 401] width 1327 height 613
click at [611, 205] on div "const options = action . options ; if ( options && options . url ) { model . mu…" at bounding box center [727, 401] width 1327 height 613
click at [616, 218] on div "const options = action . options ; if ( options && options . url ) { model . mu…" at bounding box center [727, 401] width 1327 height 613
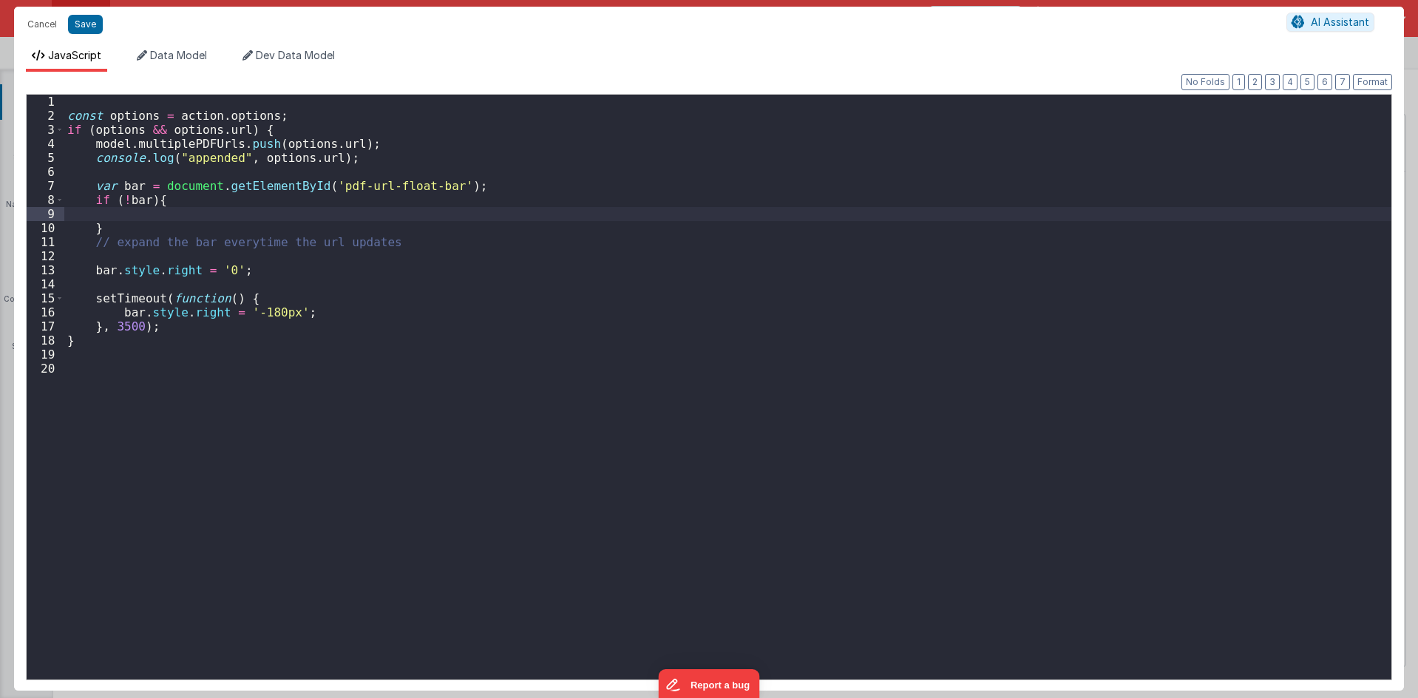
paste textarea
click at [616, 218] on div "const options = action . options ; if ( options && options . url ) { model . mu…" at bounding box center [727, 401] width 1327 height 613
drag, startPoint x: 342, startPoint y: 228, endPoint x: 237, endPoint y: 218, distance: 105.4
click at [335, 225] on div "const options = action . options ; if ( options && options . url ) { model . mu…" at bounding box center [727, 401] width 1327 height 613
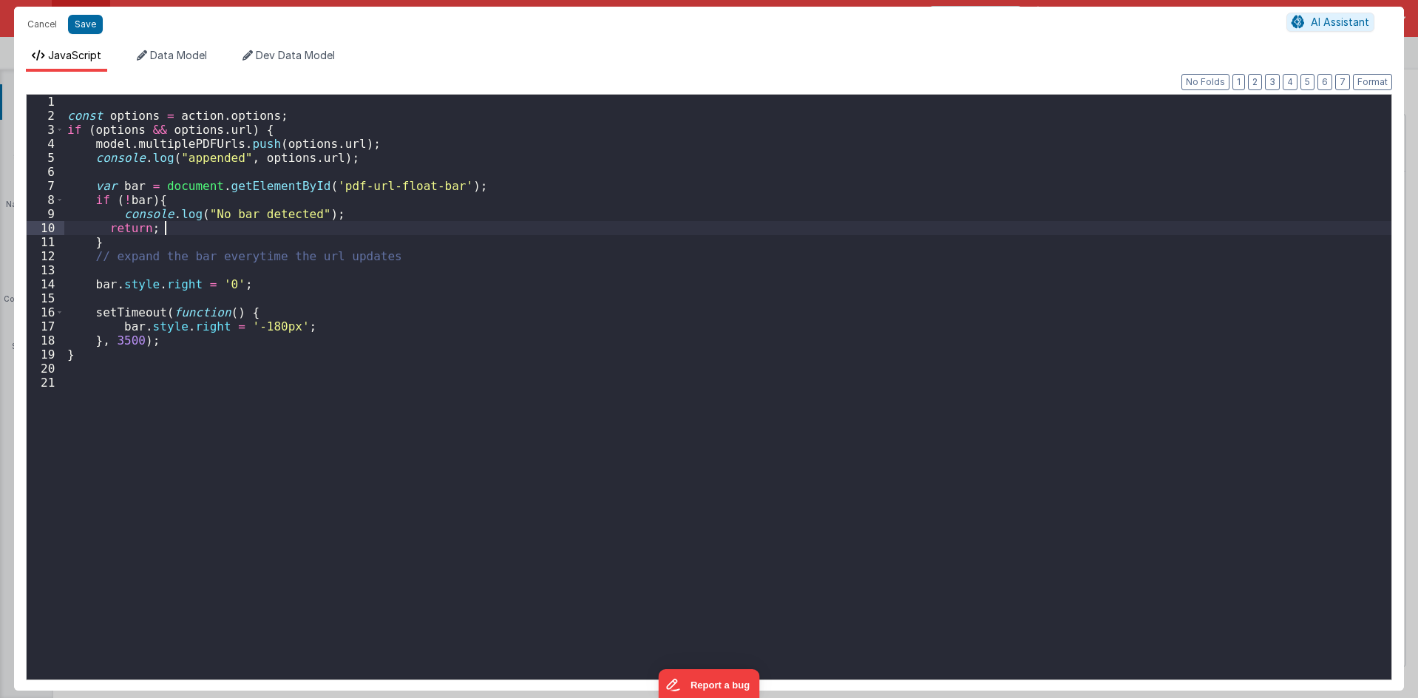
click at [228, 220] on div "const options = action . options ; if ( options && options . url ) { model . mu…" at bounding box center [727, 401] width 1327 height 613
click at [199, 188] on div "const options = action . options ; if ( options && options . url ) { model . mu…" at bounding box center [727, 401] width 1327 height 613
click at [245, 249] on div "const options = action . options ; if ( options && options . url ) { model . mu…" at bounding box center [727, 401] width 1327 height 613
click at [106, 229] on div "const options = action . options ; if ( options && options . url ) { model . mu…" at bounding box center [727, 401] width 1327 height 613
click at [187, 319] on div "const options = action . options ; if ( options && options . url ) { model . mu…" at bounding box center [727, 401] width 1327 height 613
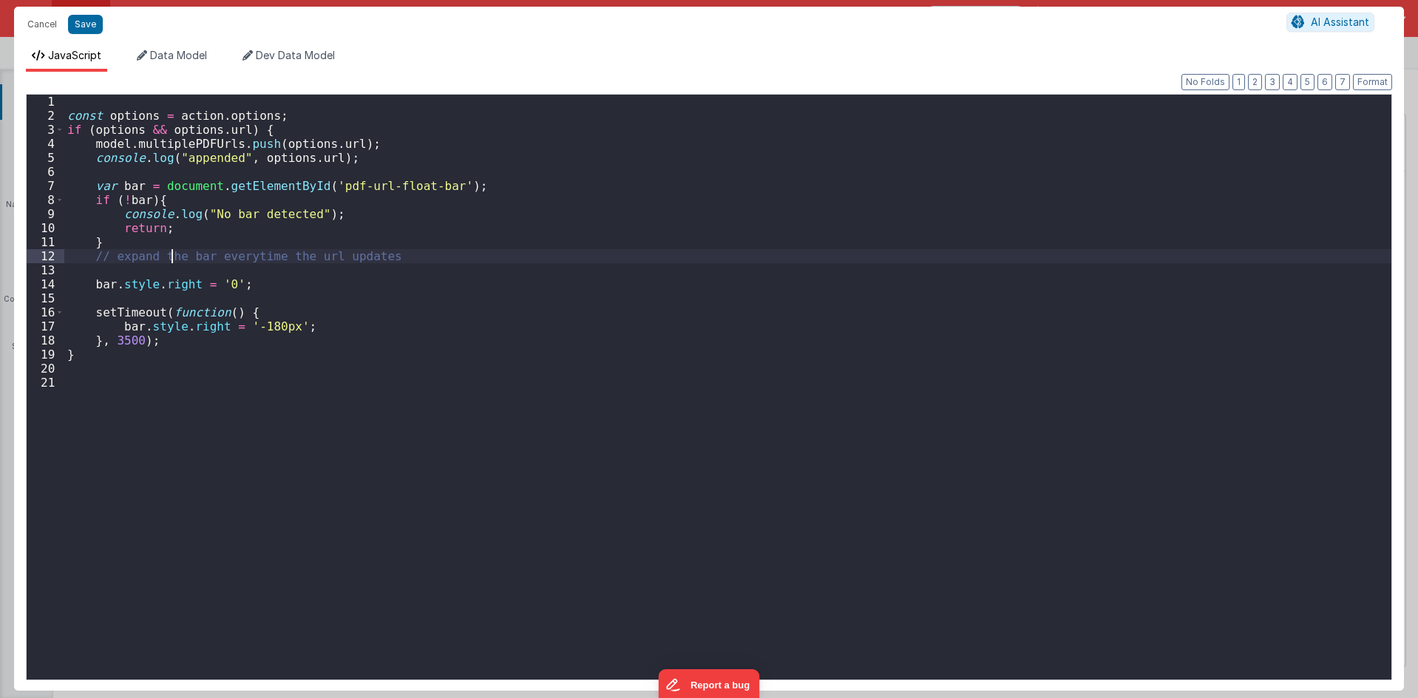
click at [173, 256] on div "const options = action . options ; if ( options && options . url ) { model . mu…" at bounding box center [727, 401] width 1327 height 613
click at [431, 217] on div "const options = action . options ; if ( options && options . url ) { model . mu…" at bounding box center [727, 401] width 1327 height 613
click at [438, 236] on div "const options = action . options ; if ( options && options . url ) { model . mu…" at bounding box center [727, 401] width 1327 height 613
click at [443, 276] on div "const options = action . options ; if ( options && options . url ) { model . mu…" at bounding box center [727, 401] width 1327 height 613
click at [514, 171] on div "const options = action . options ; if ( options && options . url ) { model . mu…" at bounding box center [727, 401] width 1327 height 613
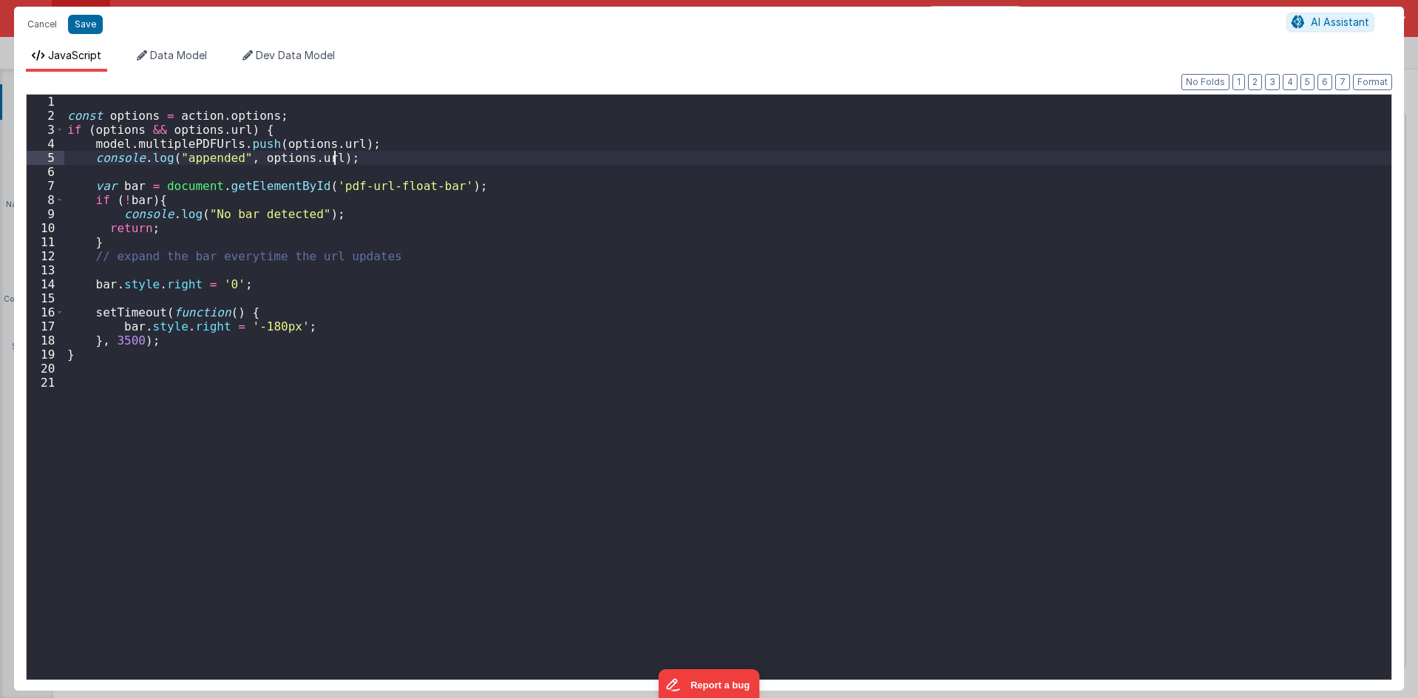
click at [519, 160] on div "const options = action . options ; if ( options && options . url ) { model . mu…" at bounding box center [727, 401] width 1327 height 613
click at [95, 34] on button "Save" at bounding box center [85, 24] width 35 height 19
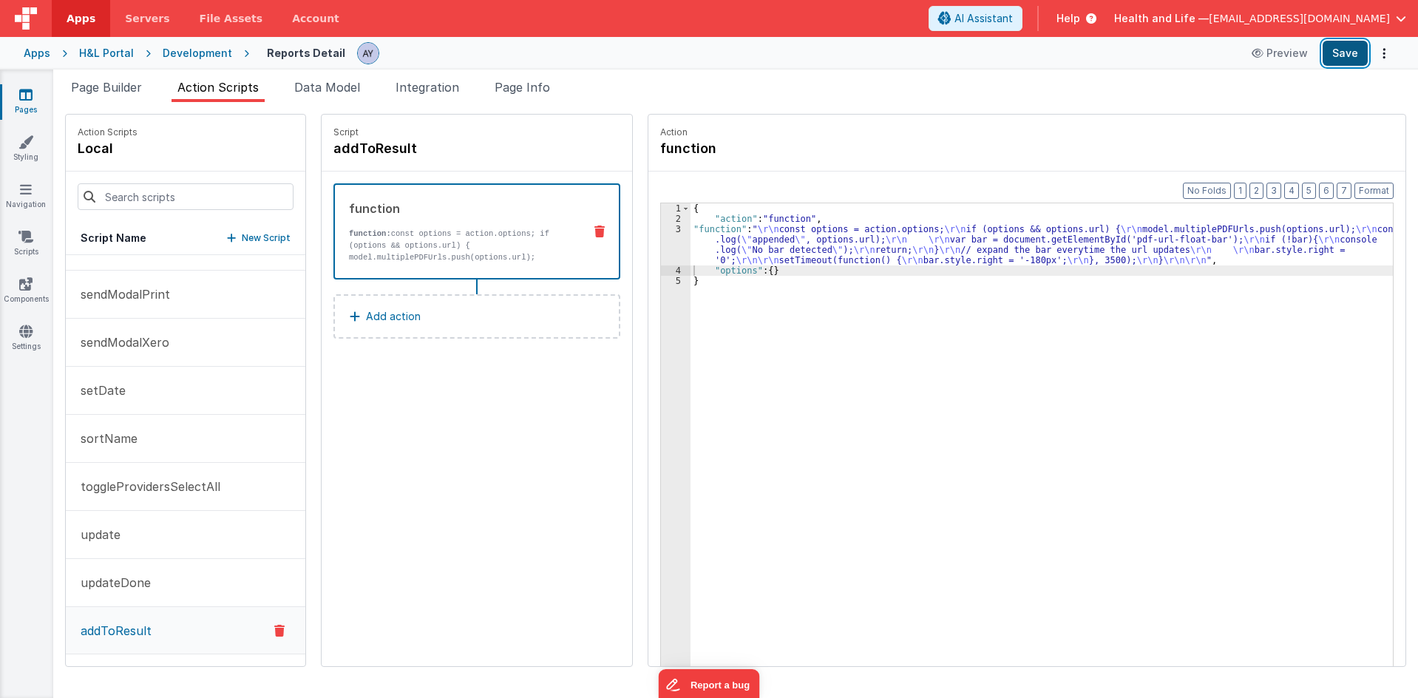
click at [1351, 55] on button "Save" at bounding box center [1344, 53] width 45 height 25
drag, startPoint x: 349, startPoint y: 414, endPoint x: 163, endPoint y: 206, distance: 279.0
click at [349, 414] on div "Script addToResult function function: const options = action.options; if (optio…" at bounding box center [477, 390] width 310 height 551
click at [100, 86] on span "Page Builder" at bounding box center [106, 87] width 71 height 15
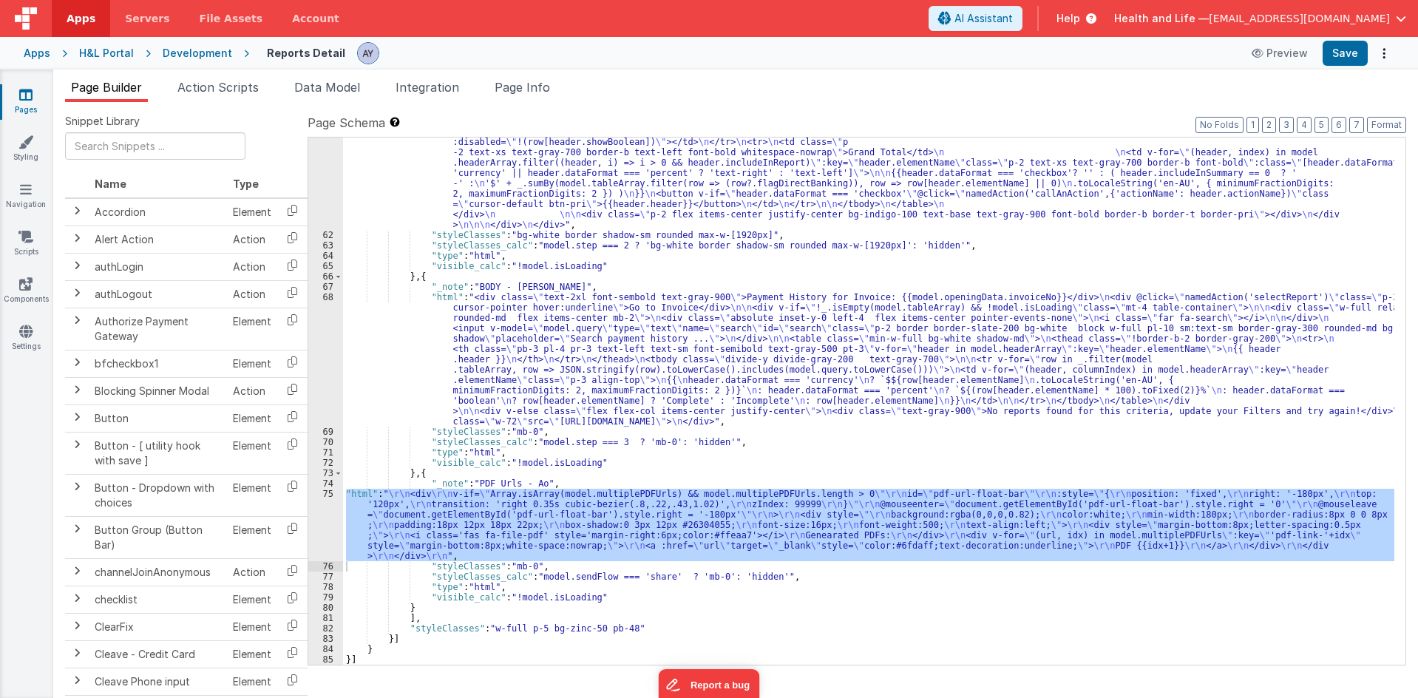
click at [324, 526] on div "75" at bounding box center [325, 525] width 35 height 72
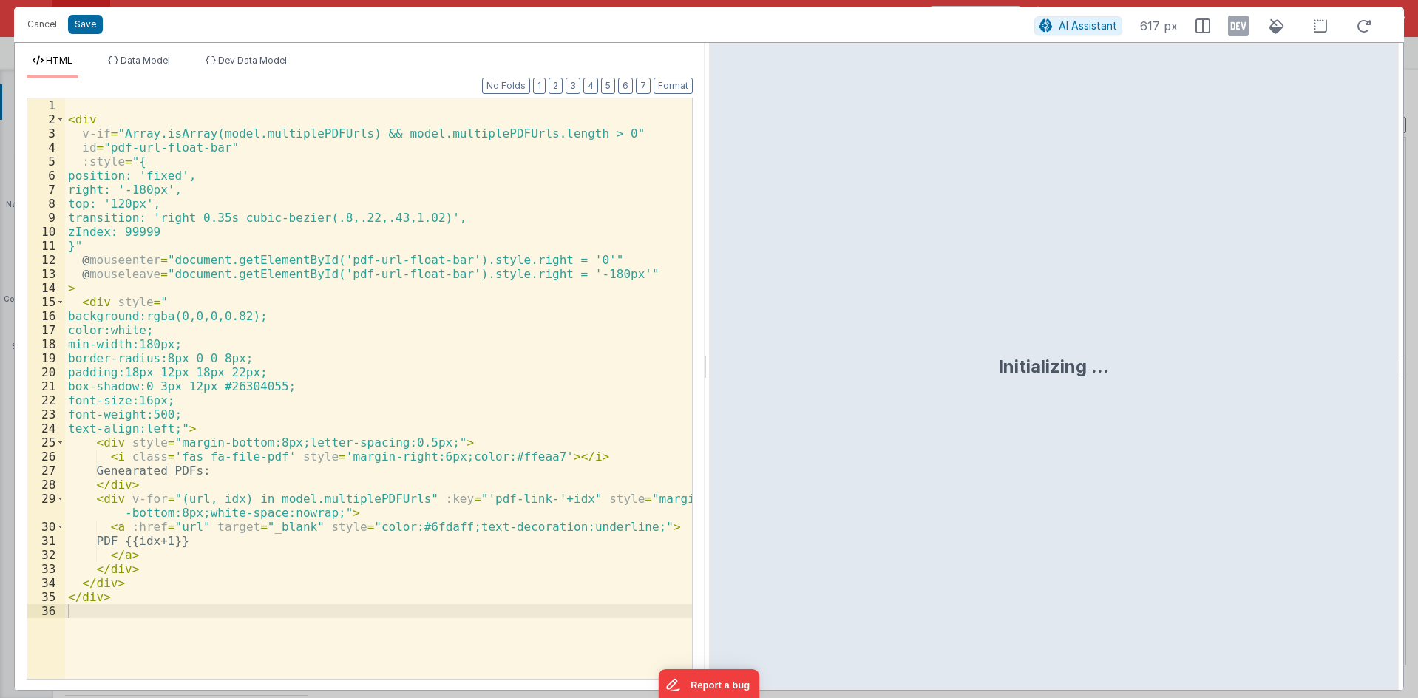
scroll to position [0, 0]
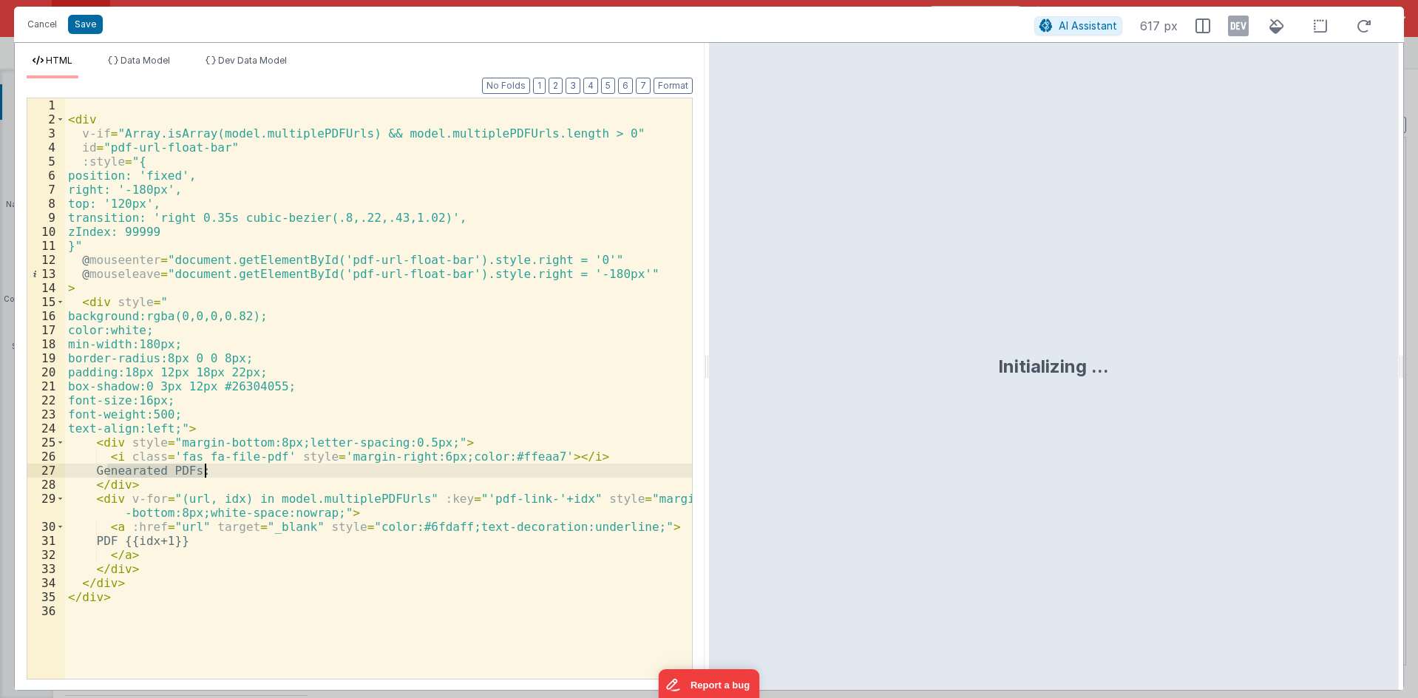
drag, startPoint x: 124, startPoint y: 471, endPoint x: 207, endPoint y: 475, distance: 82.9
click at [207, 475] on div "< div v-if = "Array.isArray(model.multiplePDFUrls) && model.multiplePDFUrls.len…" at bounding box center [378, 402] width 627 height 608
paste textarea
click at [146, 470] on div "< div v-if = "Array.isArray(model.multiplePDFUrls) && model.multiplePDFUrls.len…" at bounding box center [378, 402] width 627 height 608
click at [193, 451] on div "< div v-if = "Array.isArray(model.multiplePDFUrls) && model.multiplePDFUrls.len…" at bounding box center [378, 402] width 627 height 608
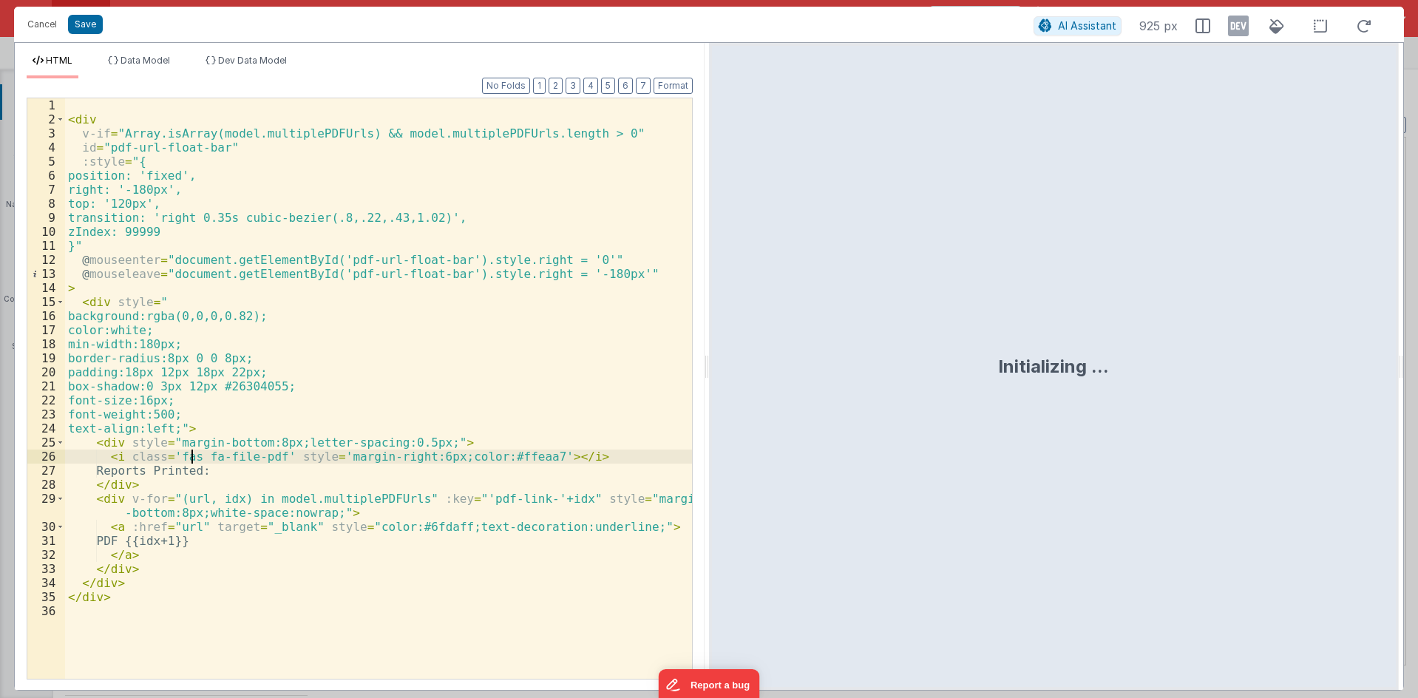
click at [144, 470] on div "< div v-if = "Array.isArray(model.multiplePDFUrls) && model.multiplePDFUrls.len…" at bounding box center [378, 402] width 627 height 608
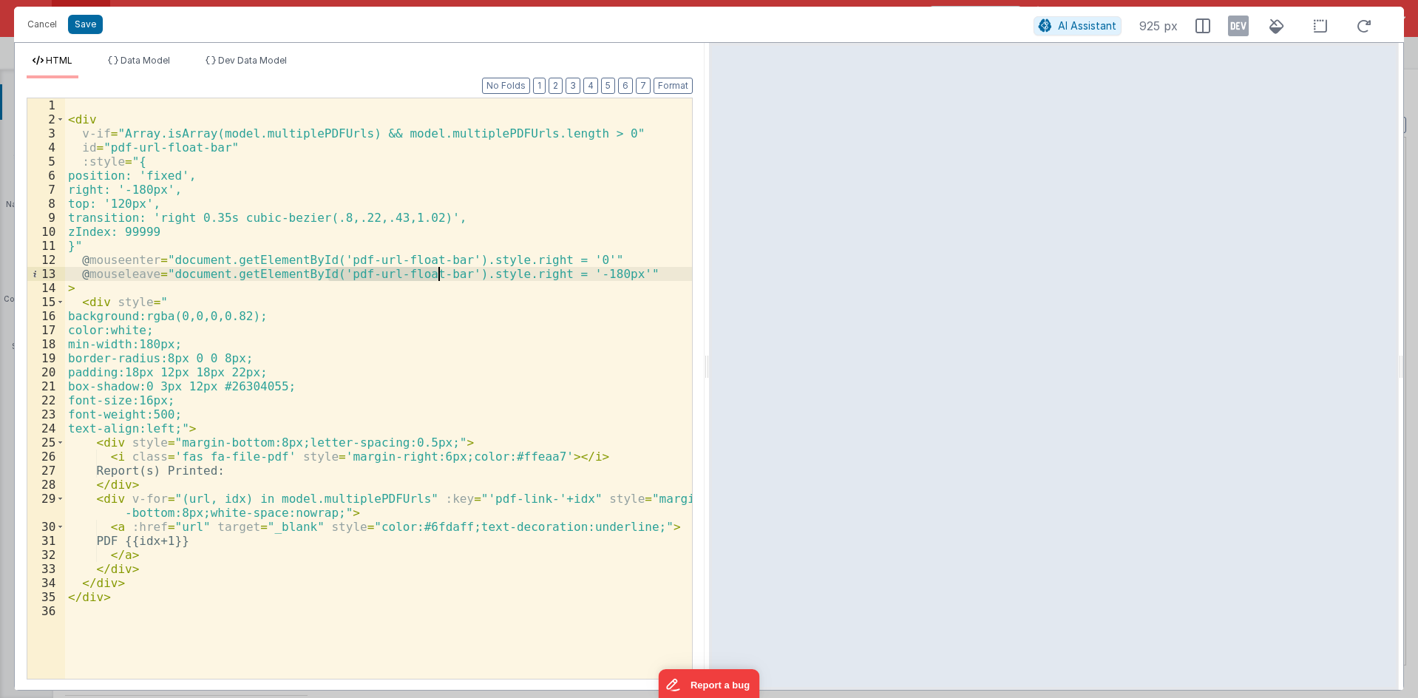
drag, startPoint x: 330, startPoint y: 278, endPoint x: 438, endPoint y: 280, distance: 107.9
click at [438, 280] on div "< div v-if = "Array.isArray(model.multiplePDFUrls) && model.multiplePDFUrls.len…" at bounding box center [378, 402] width 627 height 608
click at [159, 149] on div "< div v-if = "Array.isArray(model.multiplePDFUrls) && model.multiplePDFUrls.len…" at bounding box center [378, 402] width 627 height 608
click at [194, 200] on div "< div v-if = "Array.isArray(model.multiplePDFUrls) && model.multiplePDFUrls.len…" at bounding box center [378, 402] width 627 height 608
drag, startPoint x: 128, startPoint y: 153, endPoint x: 214, endPoint y: 152, distance: 86.5
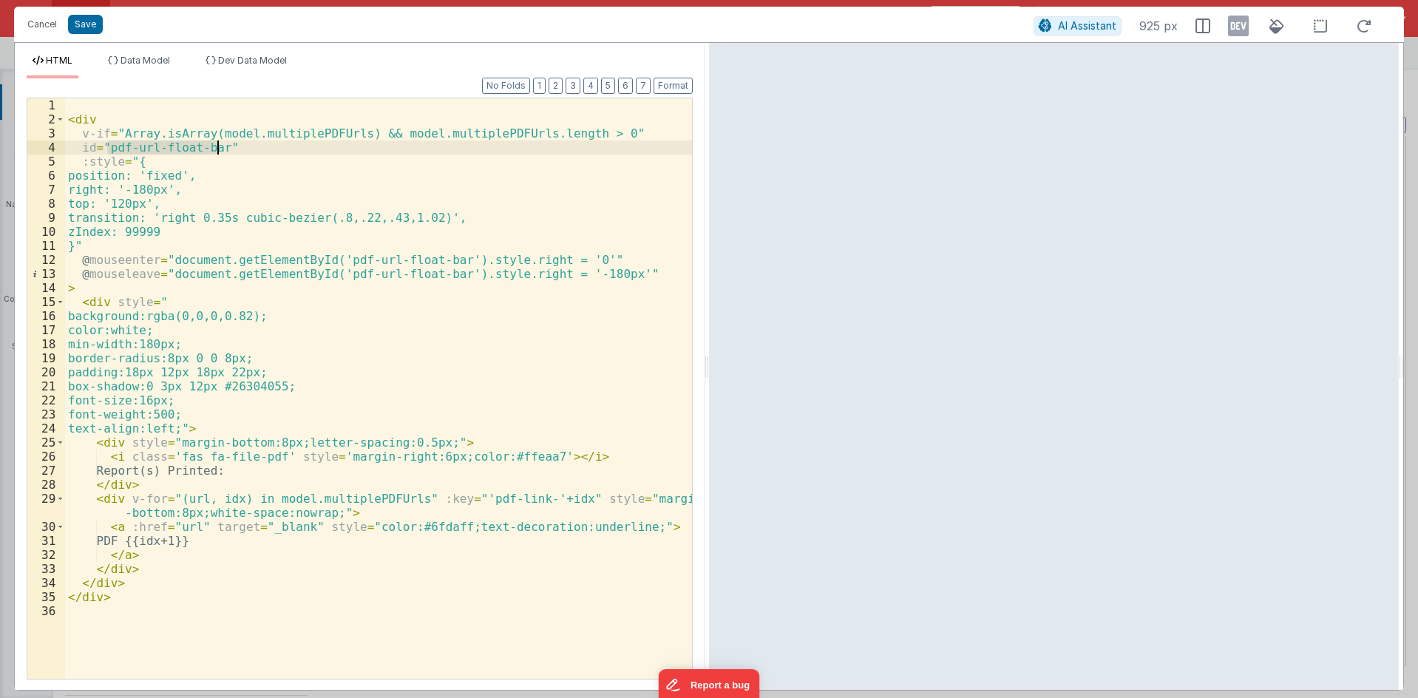
click at [214, 152] on div "< div v-if = "Array.isArray(model.multiplePDFUrls) && model.multiplePDFUrls.len…" at bounding box center [378, 402] width 627 height 608
drag, startPoint x: 361, startPoint y: 370, endPoint x: 331, endPoint y: 373, distance: 30.5
click at [361, 370] on div "< div v-if = "Array.isArray(model.multiplePDFUrls) && model.multiplePDFUrls.len…" at bounding box center [378, 402] width 627 height 608
click at [136, 72] on li "Data Model" at bounding box center [139, 67] width 74 height 24
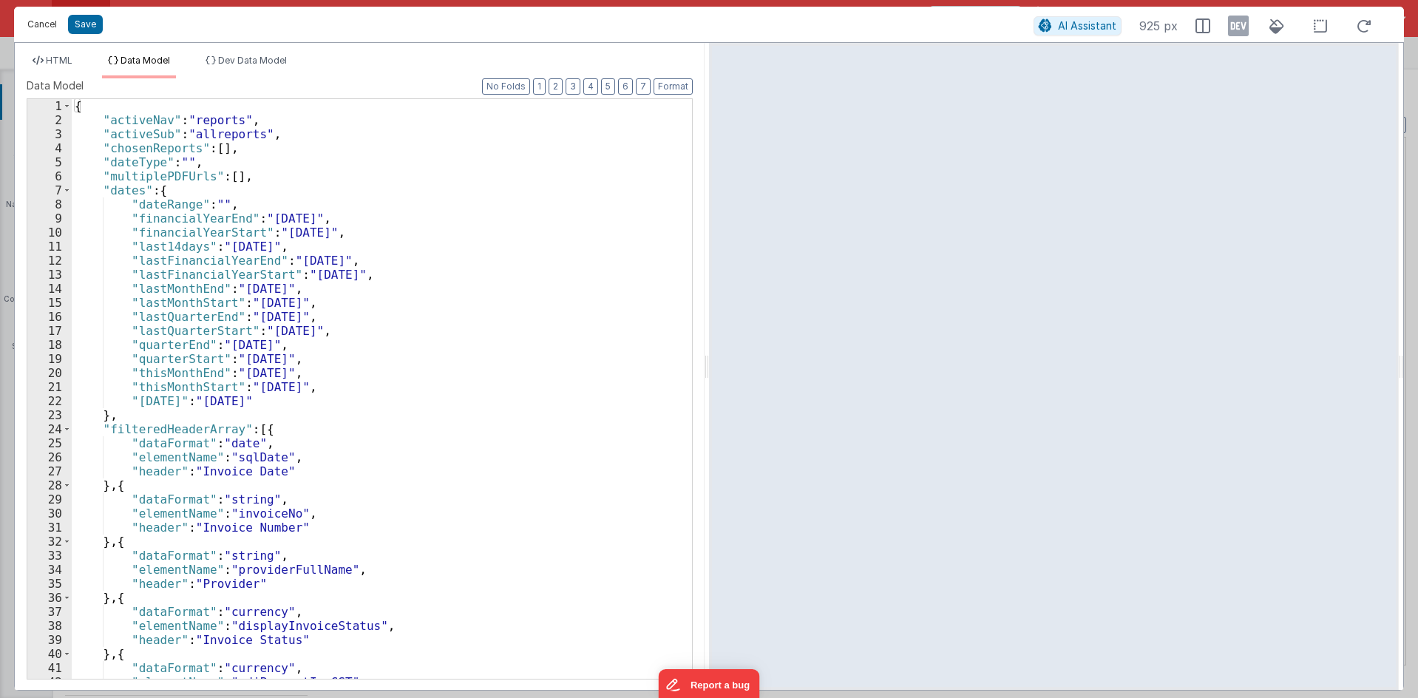
click at [41, 21] on button "Cancel" at bounding box center [42, 24] width 44 height 21
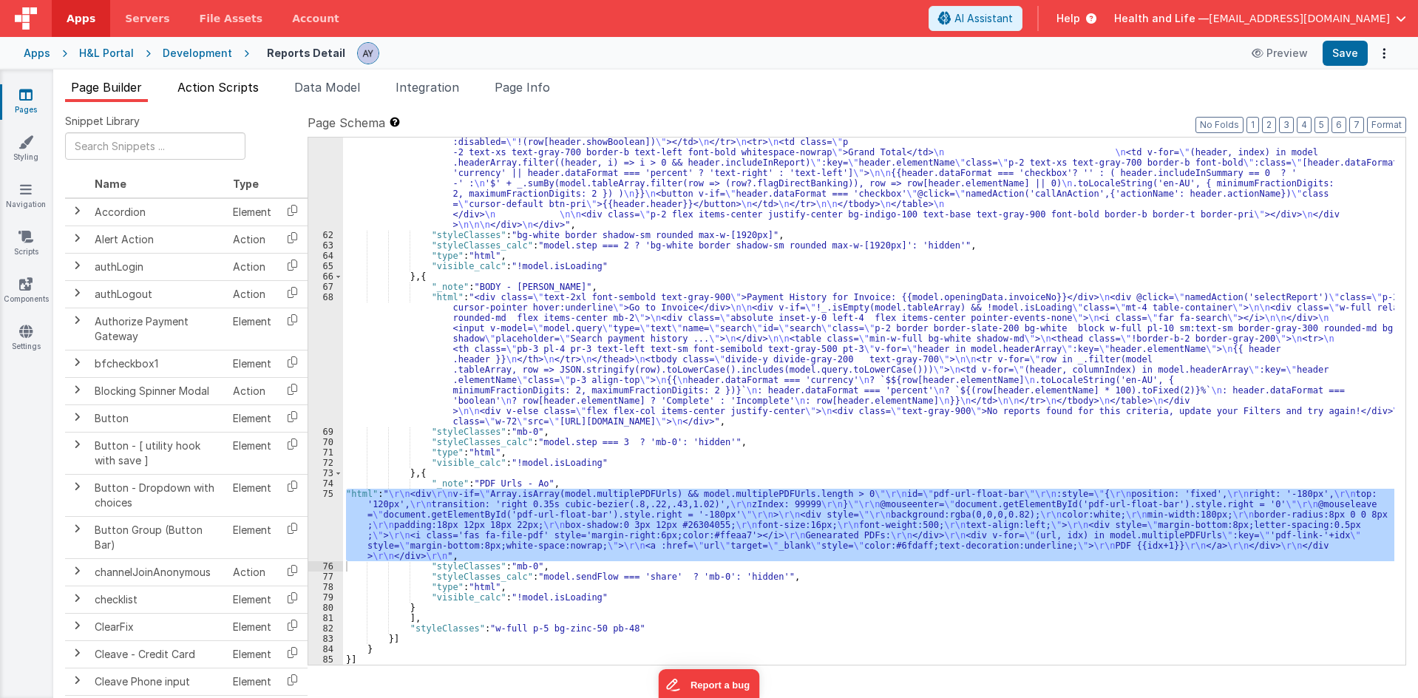
click at [234, 92] on span "Action Scripts" at bounding box center [217, 87] width 81 height 15
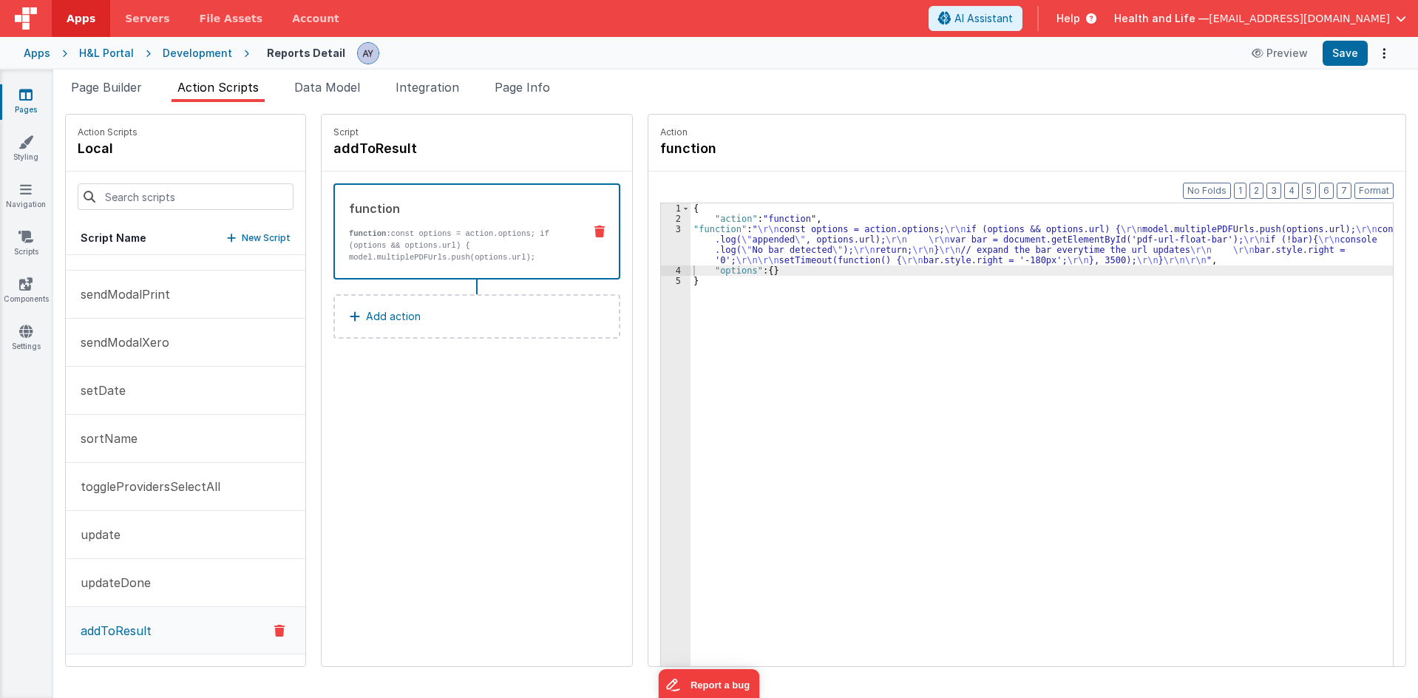
click at [817, 262] on div "{ "action" : "function" , "function" : " \r\n const options = action.options; \…" at bounding box center [1048, 467] width 716 height 529
click at [648, 251] on div "Format 7 6 5 4 3 2 1 No Folds 1 2 3 4 5 { "action" : "function" , "function" : …" at bounding box center [1026, 446] width 757 height 551
click at [661, 247] on div "3" at bounding box center [676, 244] width 30 height 41
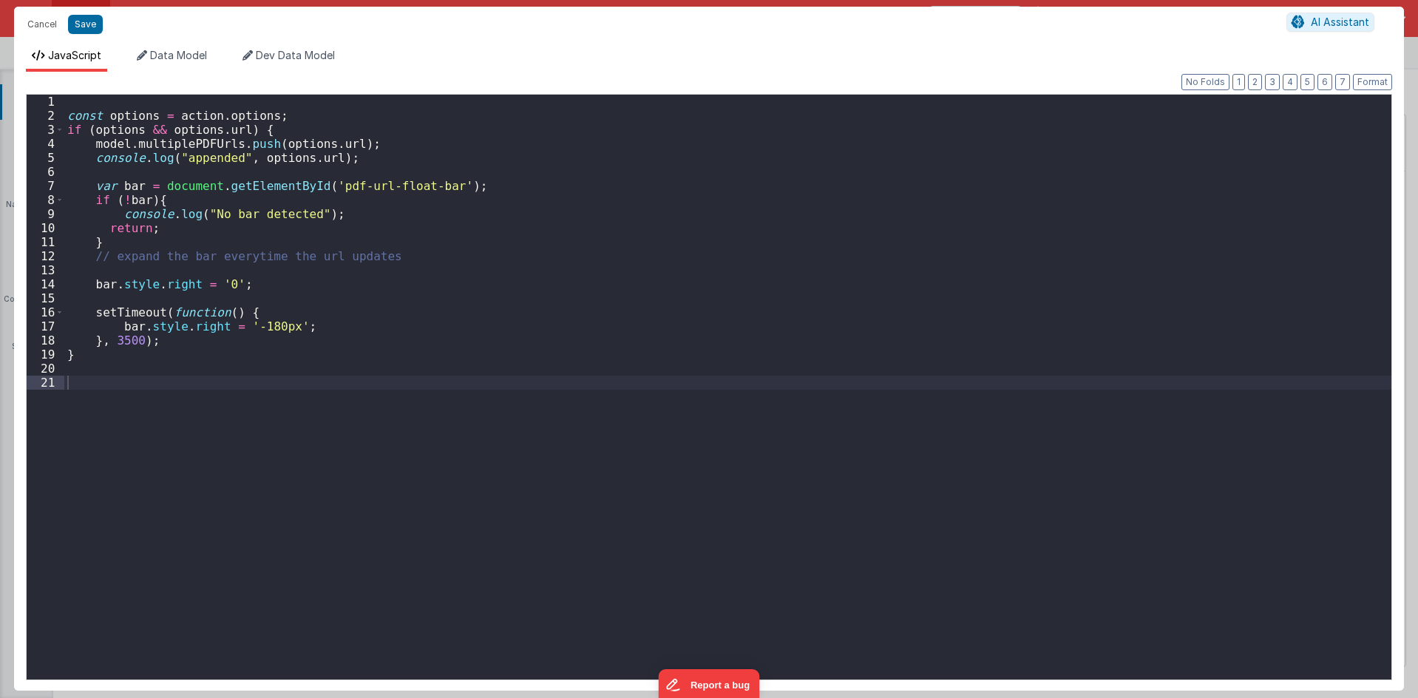
click at [410, 281] on div "const options = action . options ; if ( options && options . url ) { model . mu…" at bounding box center [727, 401] width 1327 height 613
click at [374, 200] on div "const options = action . options ; if ( options && options . url ) { model . mu…" at bounding box center [727, 401] width 1327 height 613
click at [270, 197] on div "const options = action . options ; if ( options && options . url ) { model . mu…" at bounding box center [727, 401] width 1327 height 613
click at [278, 187] on div "const options = action . options ; if ( options && options . url ) { model . mu…" at bounding box center [727, 401] width 1327 height 613
click at [242, 228] on div "const options = action . options ; if ( options && options . url ) { model . mu…" at bounding box center [727, 401] width 1327 height 613
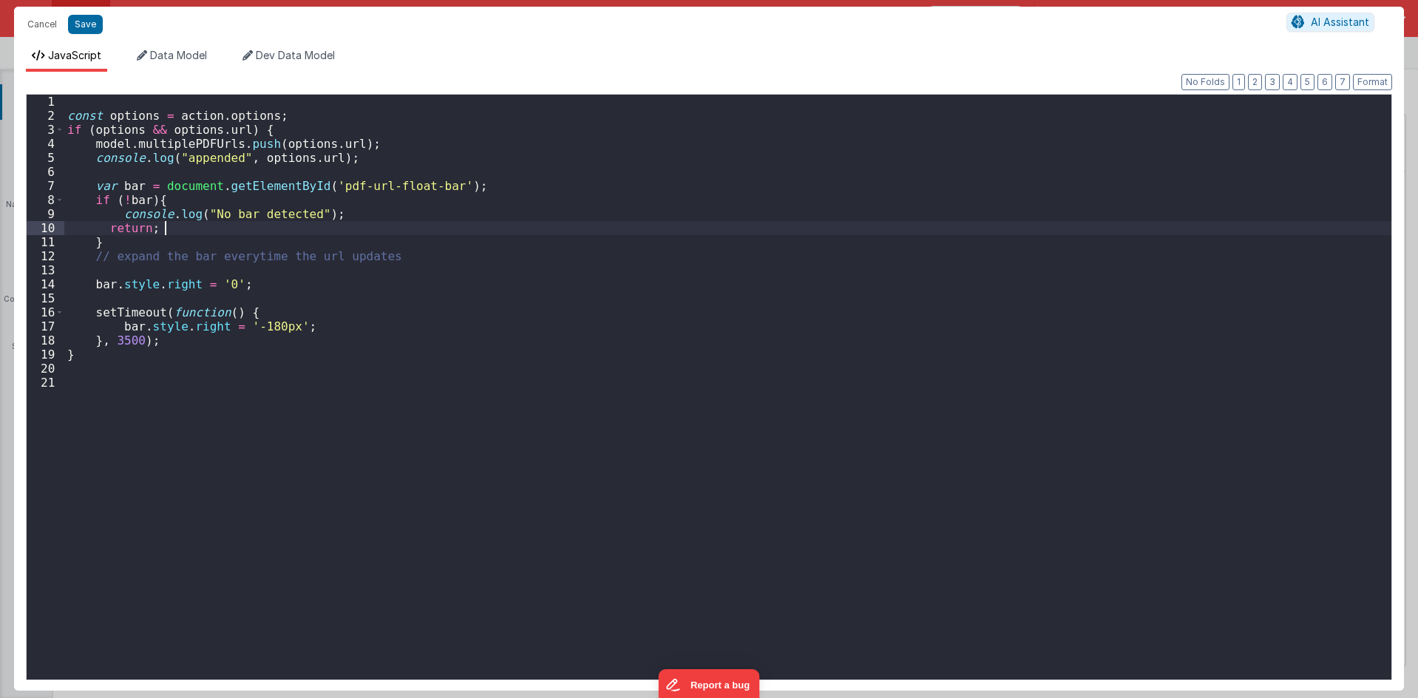
click at [245, 214] on div "const options = action . options ; if ( options && options . url ) { model . mu…" at bounding box center [727, 401] width 1327 height 613
click at [248, 240] on div "const options = action . options ; if ( options && options . url ) { model . mu…" at bounding box center [727, 401] width 1327 height 613
click at [319, 123] on div "const options = action . options ; if ( options && options . url ) { model . mu…" at bounding box center [727, 401] width 1327 height 613
click at [336, 106] on div "const options = action . options ; if ( options && options . url ) { model . mu…" at bounding box center [727, 401] width 1327 height 613
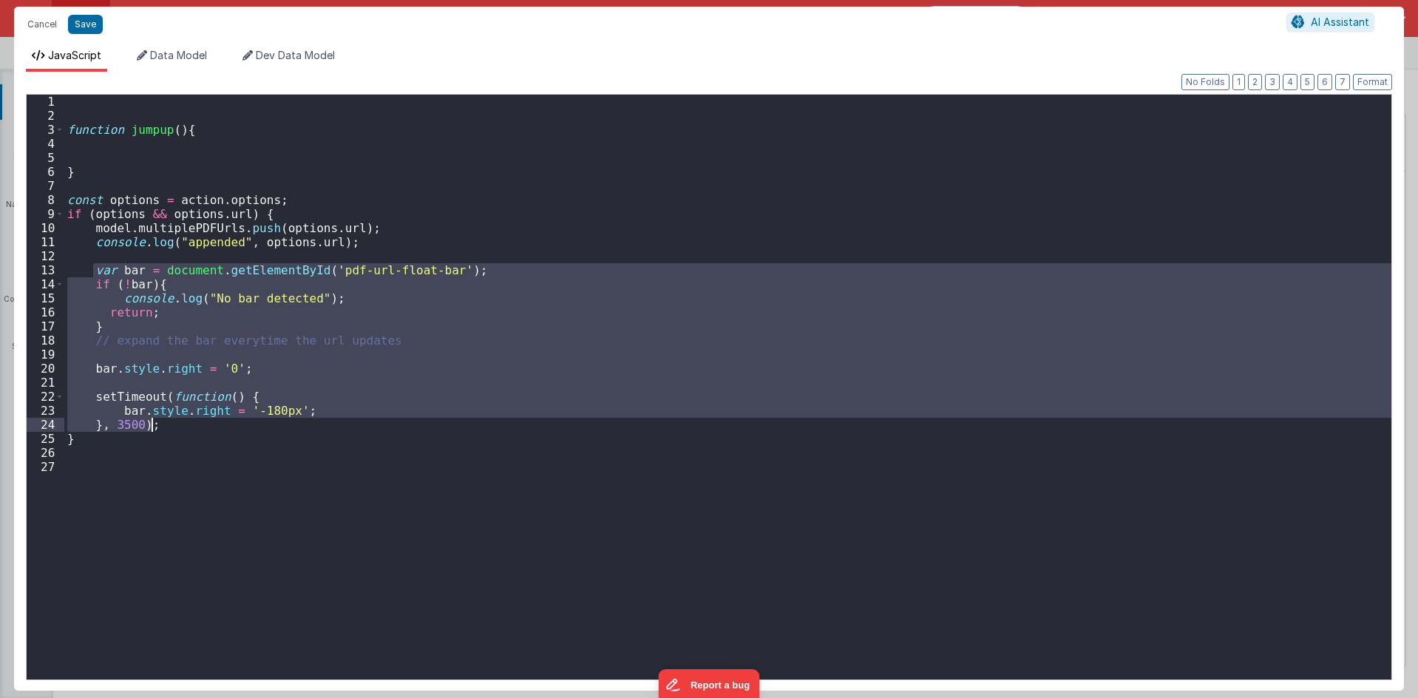
drag, startPoint x: 93, startPoint y: 270, endPoint x: 171, endPoint y: 425, distance: 173.9
click at [171, 425] on div "function jumpup ( ) { } const options = action . options ; if ( options && opti…" at bounding box center [727, 401] width 1327 height 613
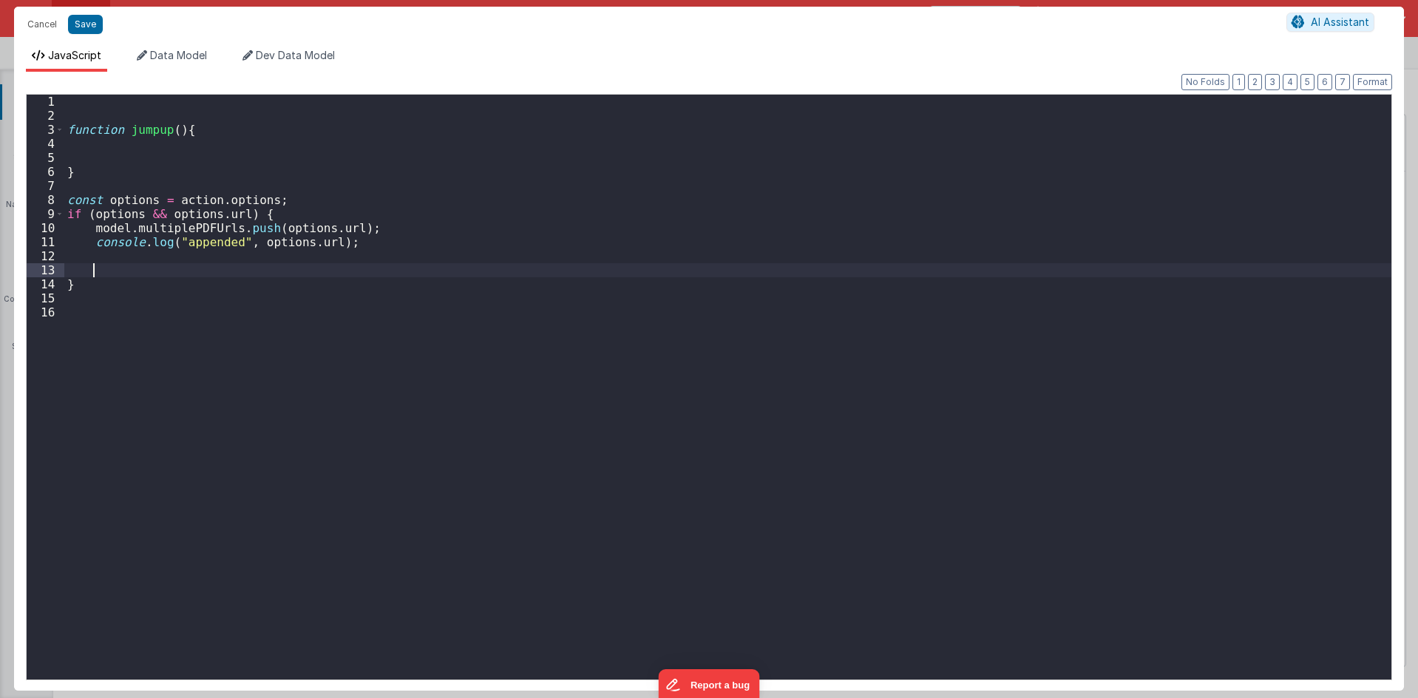
click at [175, 146] on div "function jumpup ( ) { } const options = action . options ; if ( options && opti…" at bounding box center [727, 401] width 1327 height 613
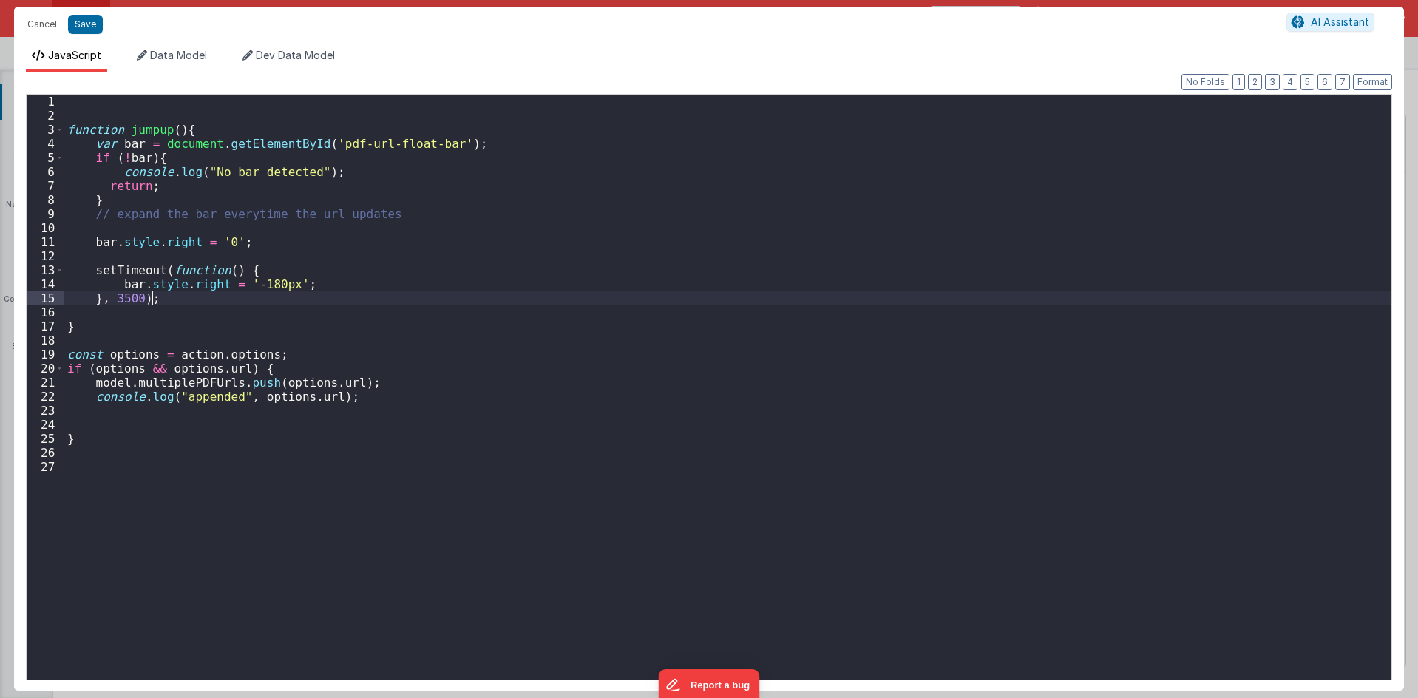
click at [229, 317] on div "function jumpup ( ) { var bar = document . getElementById ( 'pdf-url-float-bar'…" at bounding box center [727, 401] width 1327 height 613
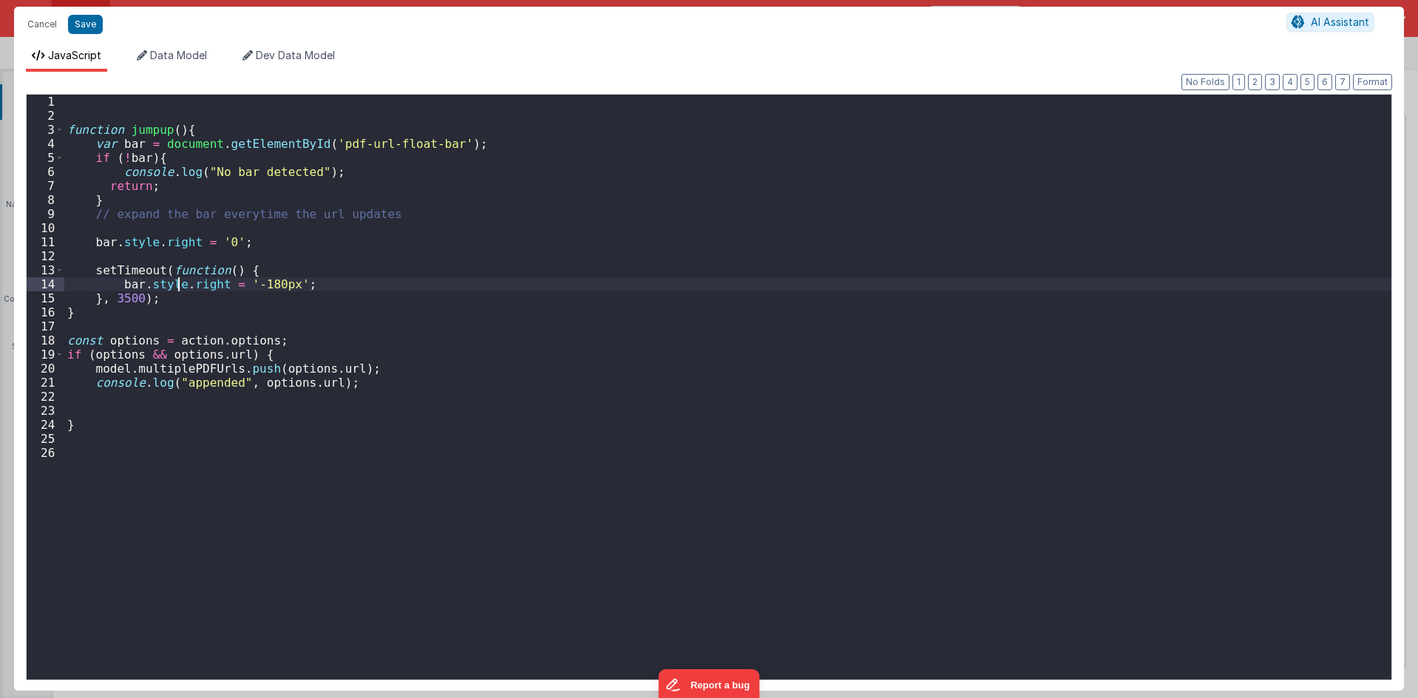
click at [180, 285] on div "function jumpup ( ) { var bar = document . getElementById ( 'pdf-url-float-bar'…" at bounding box center [727, 401] width 1327 height 613
click at [166, 292] on div "function jumpup ( ) { var bar = document . getElementById ( 'pdf-url-float-bar'…" at bounding box center [727, 401] width 1327 height 613
click at [137, 311] on div "function jumpup ( ) { var bar = document . getElementById ( 'pdf-url-float-bar'…" at bounding box center [727, 401] width 1327 height 613
click at [126, 267] on div "function jumpup ( ) { var bar = document . getElementById ( 'pdf-url-float-bar'…" at bounding box center [727, 401] width 1327 height 613
click at [133, 135] on div "function jumpup ( ) { var bar = document . getElementById ( 'pdf-url-float-bar'…" at bounding box center [727, 401] width 1327 height 613
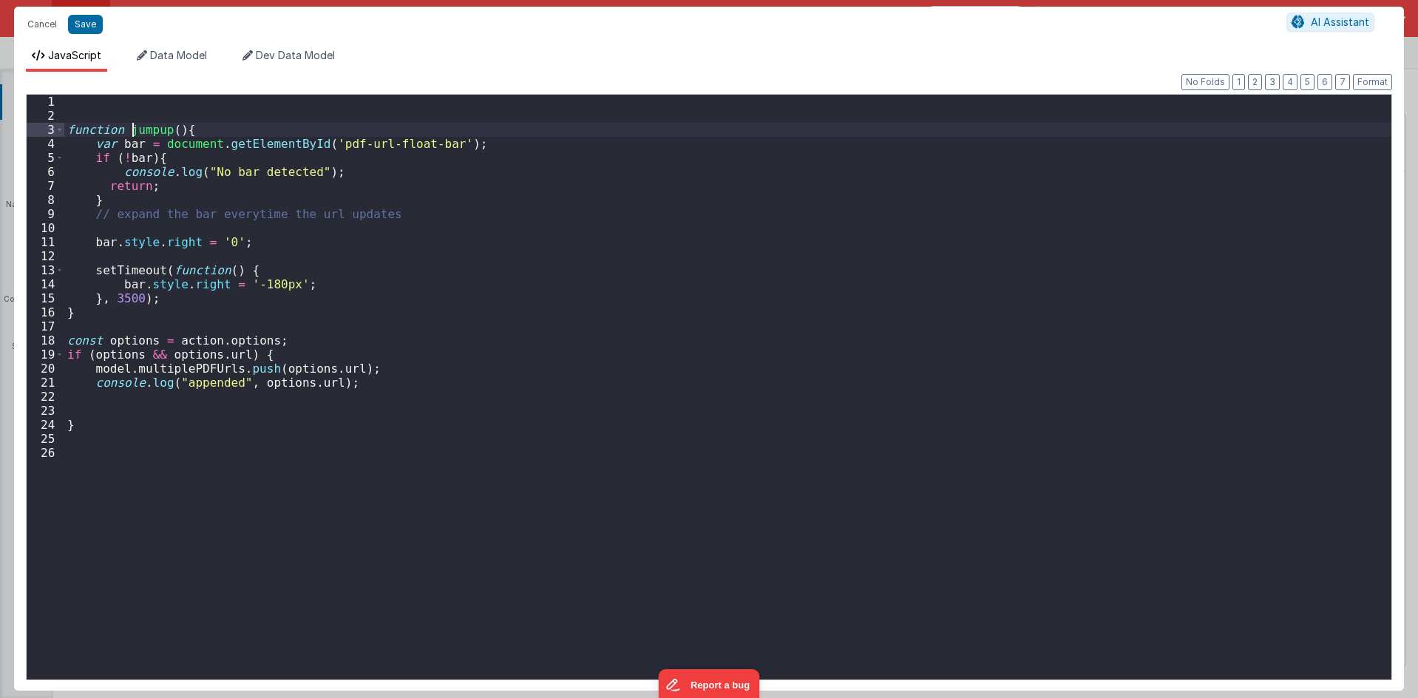
click at [133, 135] on div "function jumpup ( ) { var bar = document . getElementById ( 'pdf-url-float-bar'…" at bounding box center [727, 401] width 1327 height 613
click at [174, 399] on div "function jumpup ( ) { var bar = document . getElementById ( 'pdf-url-float-bar'…" at bounding box center [727, 401] width 1327 height 613
click at [348, 421] on div "function jumpup ( ) { var bar = document . getElementById ( 'pdf-url-float-bar'…" at bounding box center [727, 401] width 1327 height 613
click at [198, 401] on div "function jumpup ( ) { var bar = document . getElementById ( 'pdf-url-float-bar'…" at bounding box center [727, 401] width 1327 height 613
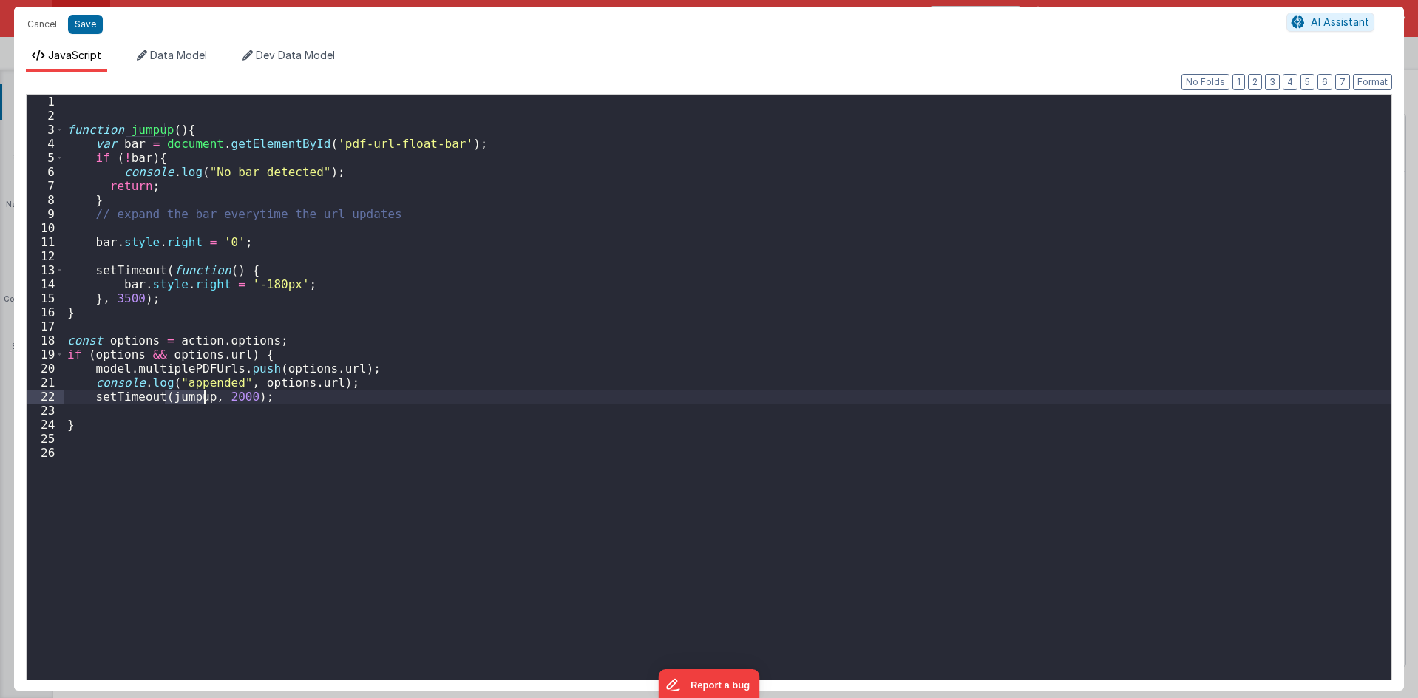
click at [144, 402] on div "function jumpup ( ) { var bar = document . getElementById ( 'pdf-url-float-bar'…" at bounding box center [727, 401] width 1327 height 613
click at [258, 401] on div "function jumpup ( ) { var bar = document . getElementById ( 'pdf-url-float-bar'…" at bounding box center [727, 401] width 1327 height 613
click at [157, 245] on div "function jumpup ( ) { var bar = document . getElementById ( 'pdf-url-float-bar'…" at bounding box center [727, 401] width 1327 height 613
click at [89, 16] on button "Save" at bounding box center [85, 24] width 35 height 19
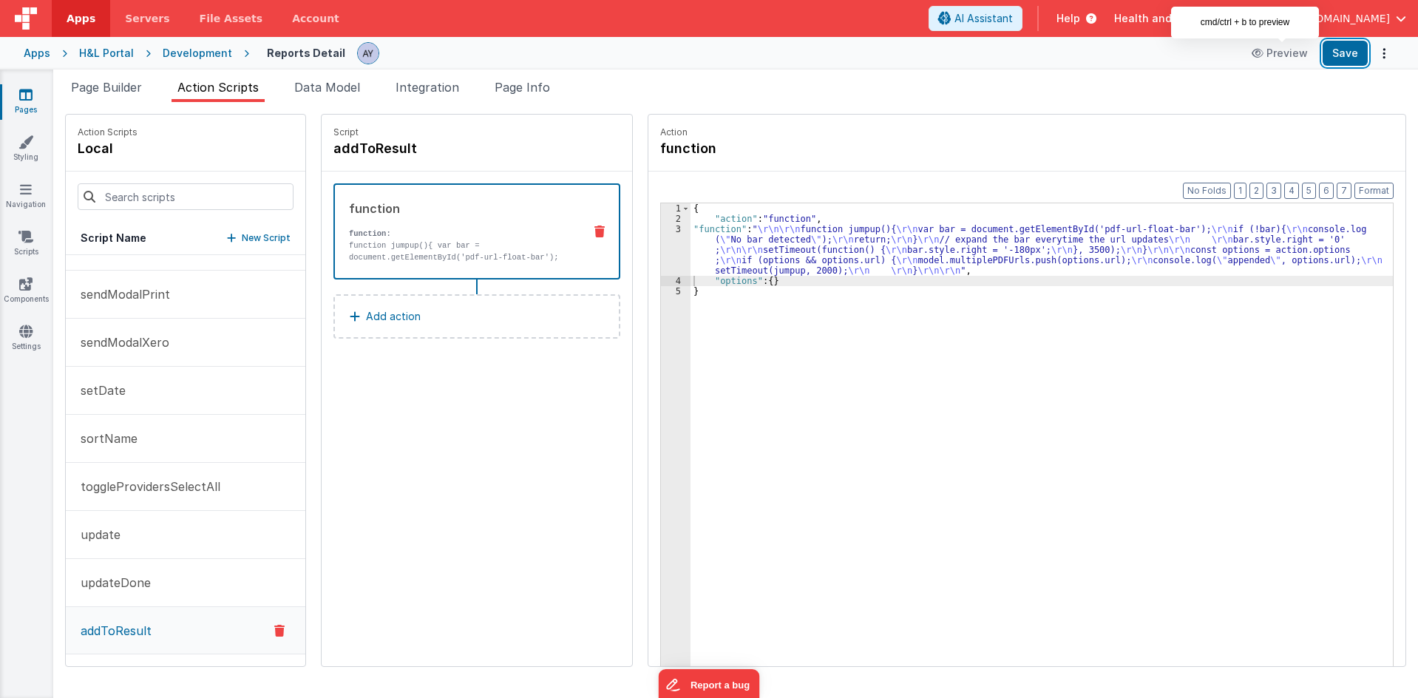
click at [1343, 45] on button "Save" at bounding box center [1344, 53] width 45 height 25
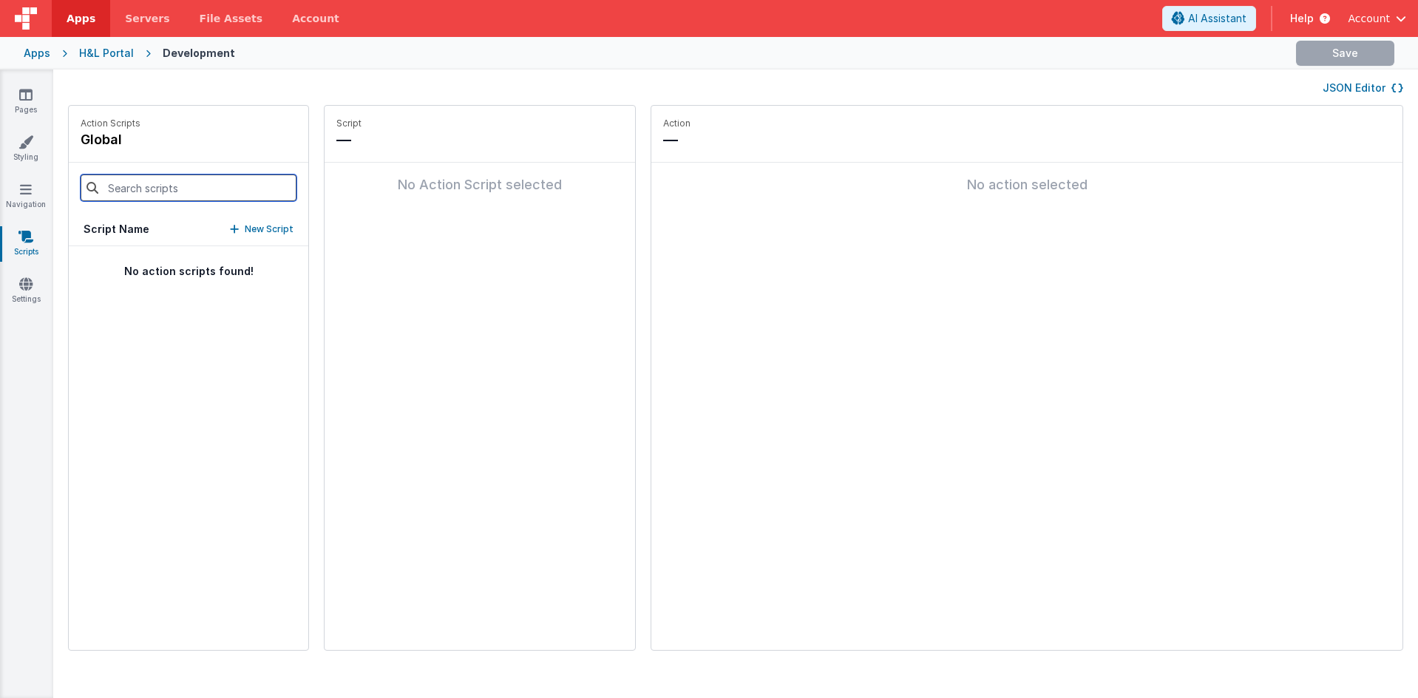
click at [178, 187] on input at bounding box center [189, 187] width 216 height 27
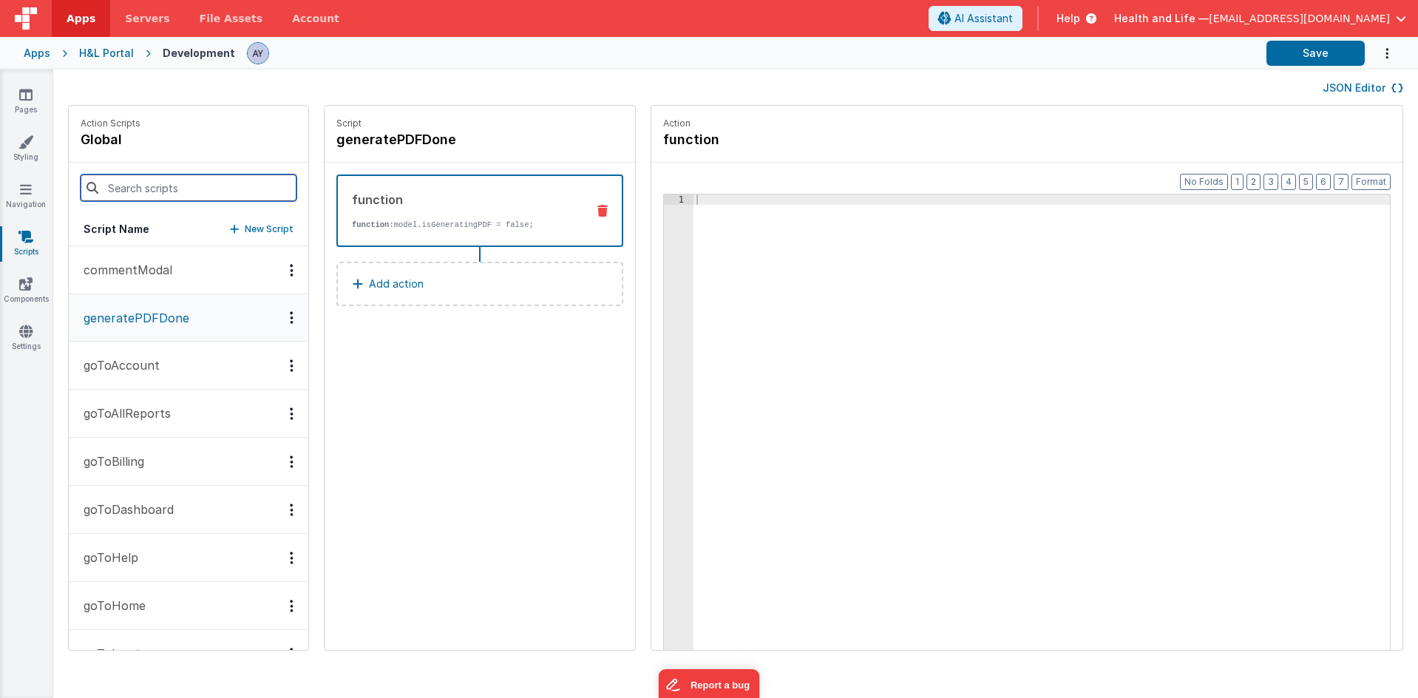
drag, startPoint x: 148, startPoint y: 176, endPoint x: 152, endPoint y: 187, distance: 11.7
click at [148, 176] on input at bounding box center [189, 187] width 216 height 27
click at [150, 183] on input at bounding box center [189, 187] width 216 height 27
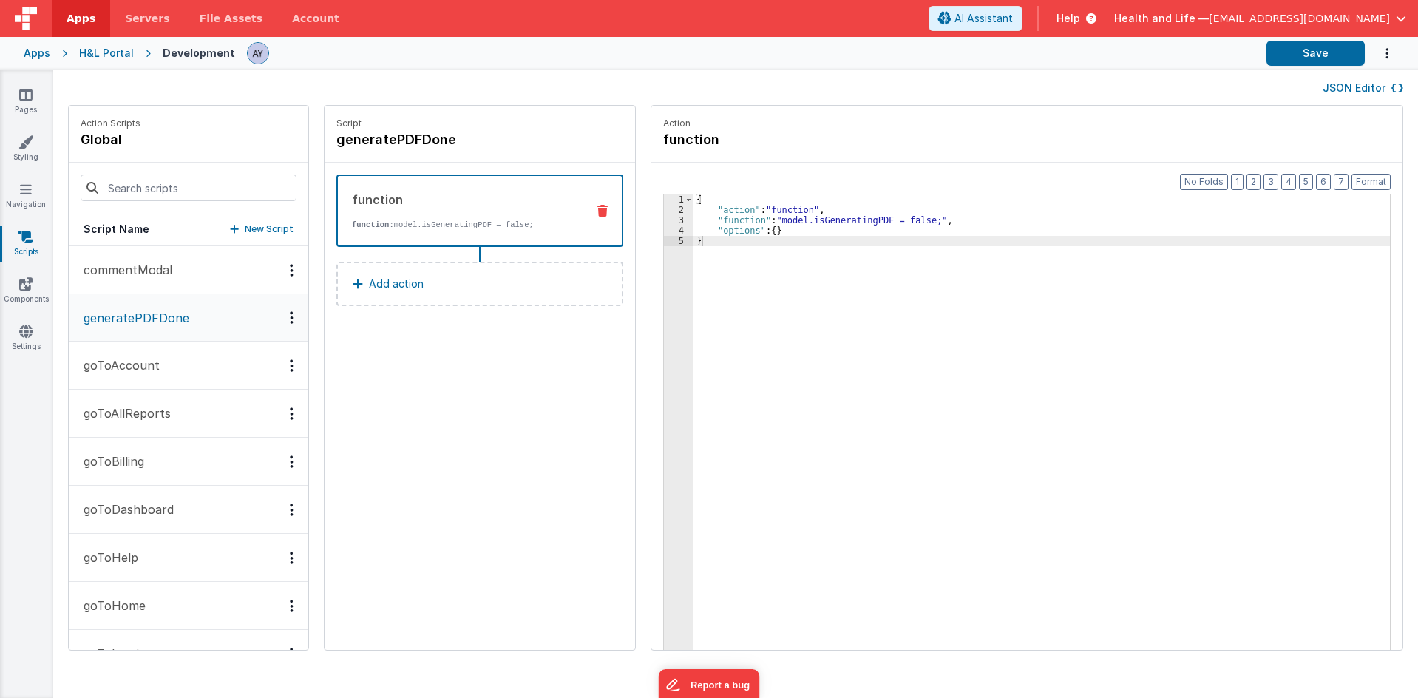
click at [431, 338] on div "Script generatePDFDone function function: model.isGeneratingPDF = false; Add ac…" at bounding box center [479, 378] width 310 height 544
click at [251, 233] on p "New Script" at bounding box center [269, 229] width 49 height 15
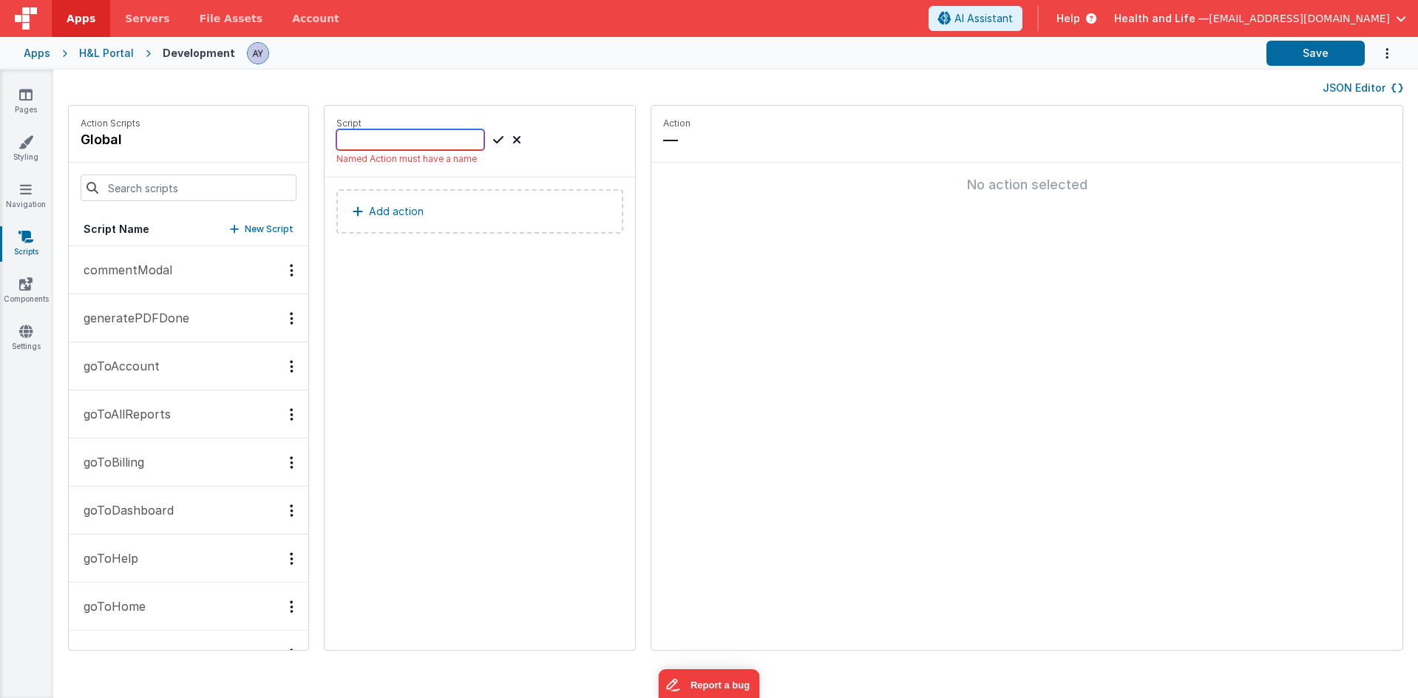
click at [426, 143] on input at bounding box center [410, 139] width 148 height 21
type input "addToResult"
click at [475, 140] on div "addToResult" at bounding box center [428, 139] width 185 height 21
click at [493, 140] on icon at bounding box center [498, 140] width 10 height 18
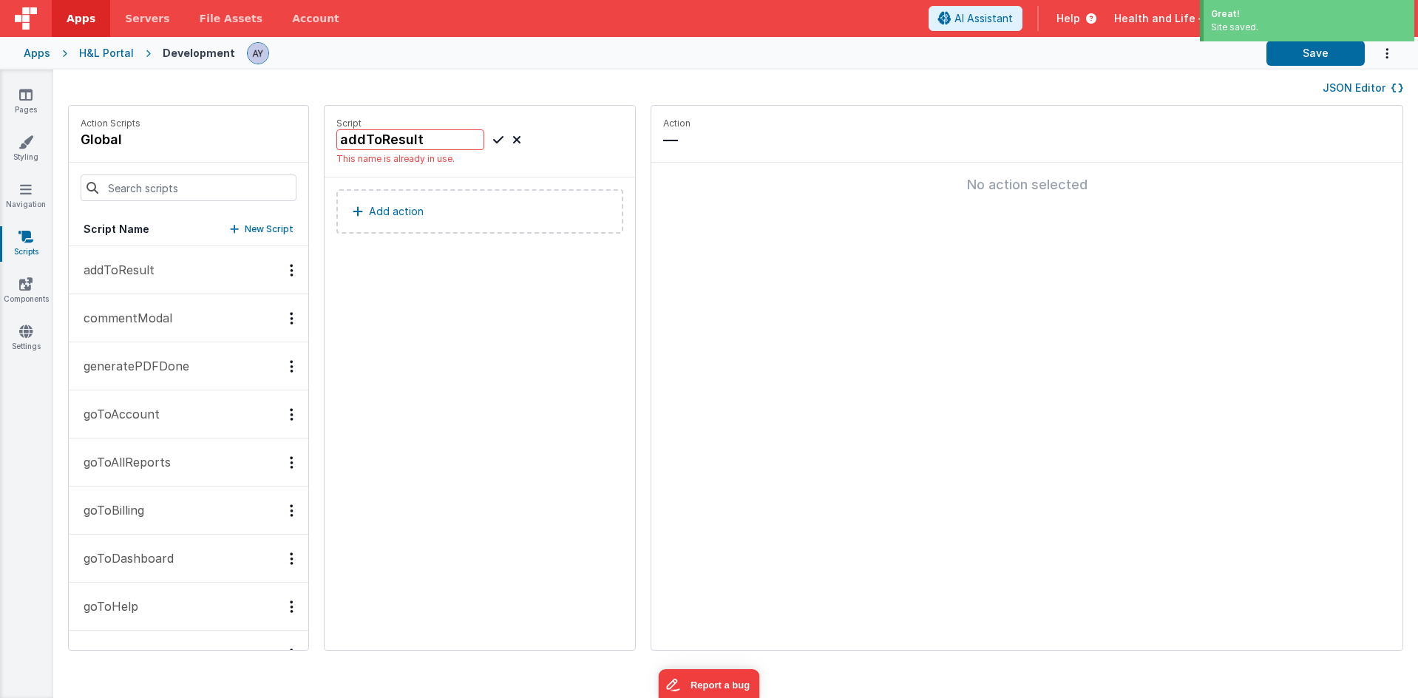
click at [512, 139] on icon at bounding box center [516, 140] width 9 height 18
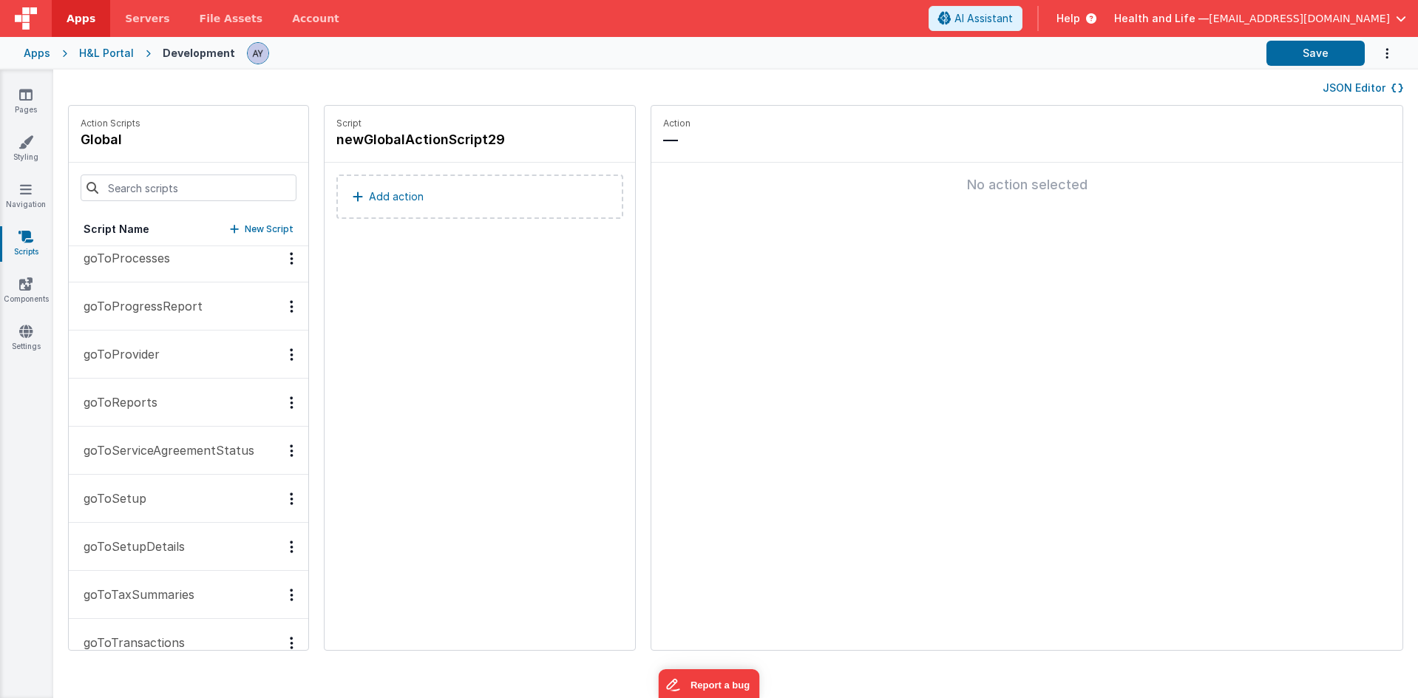
click at [517, 395] on div "Script newGlobalActionScript29 Add action" at bounding box center [479, 378] width 310 height 544
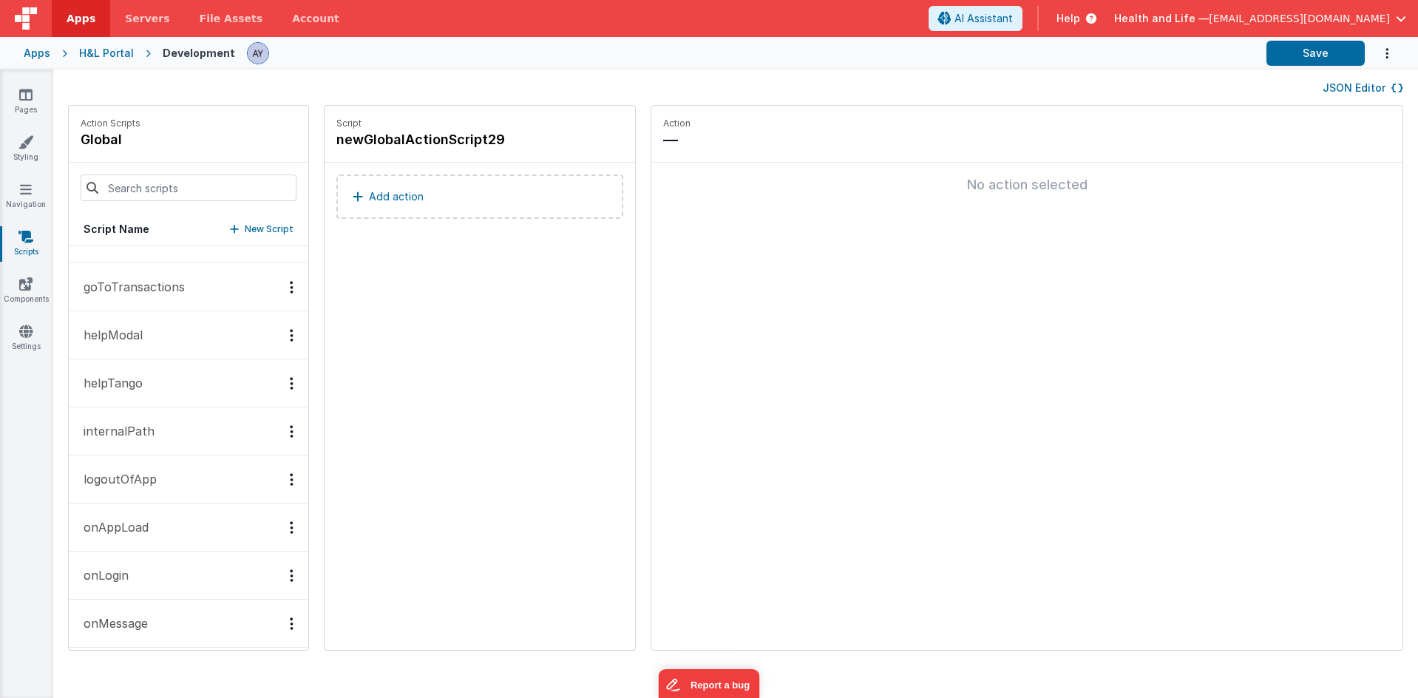
scroll to position [1002, 0]
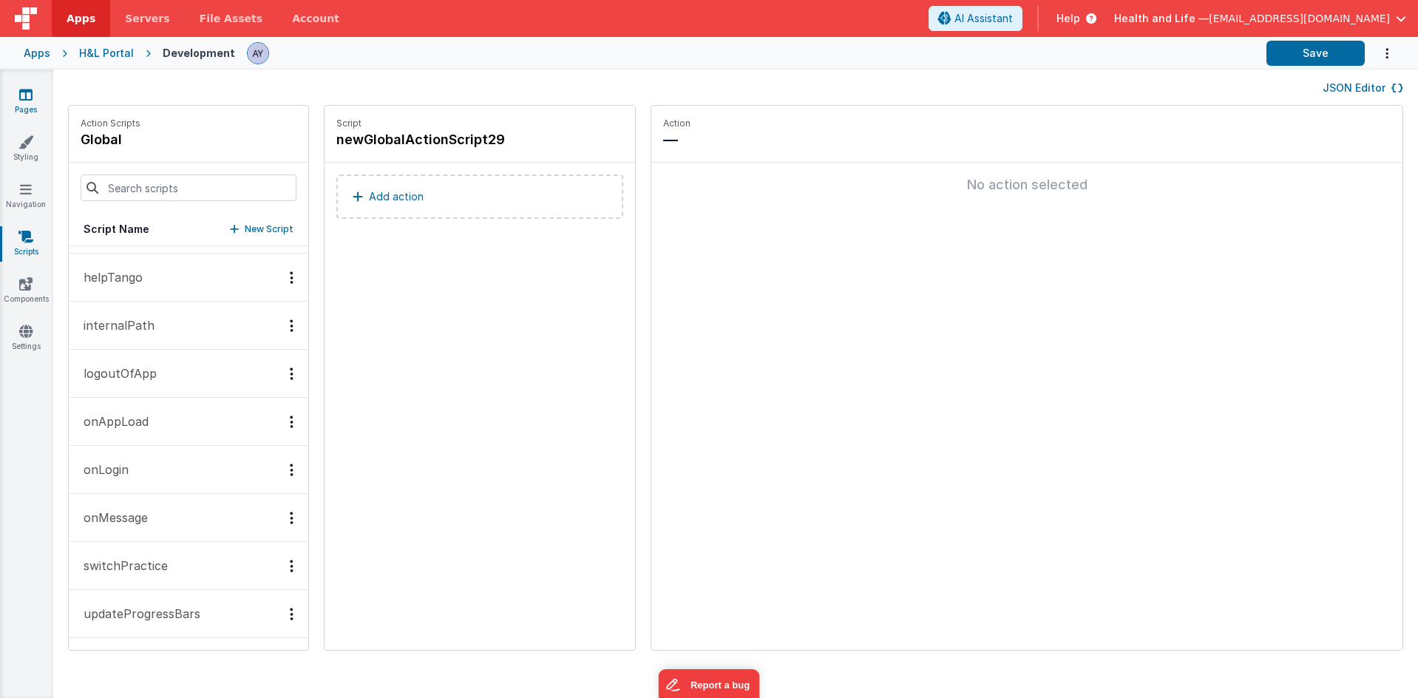
click at [41, 106] on link "Pages" at bounding box center [25, 102] width 53 height 30
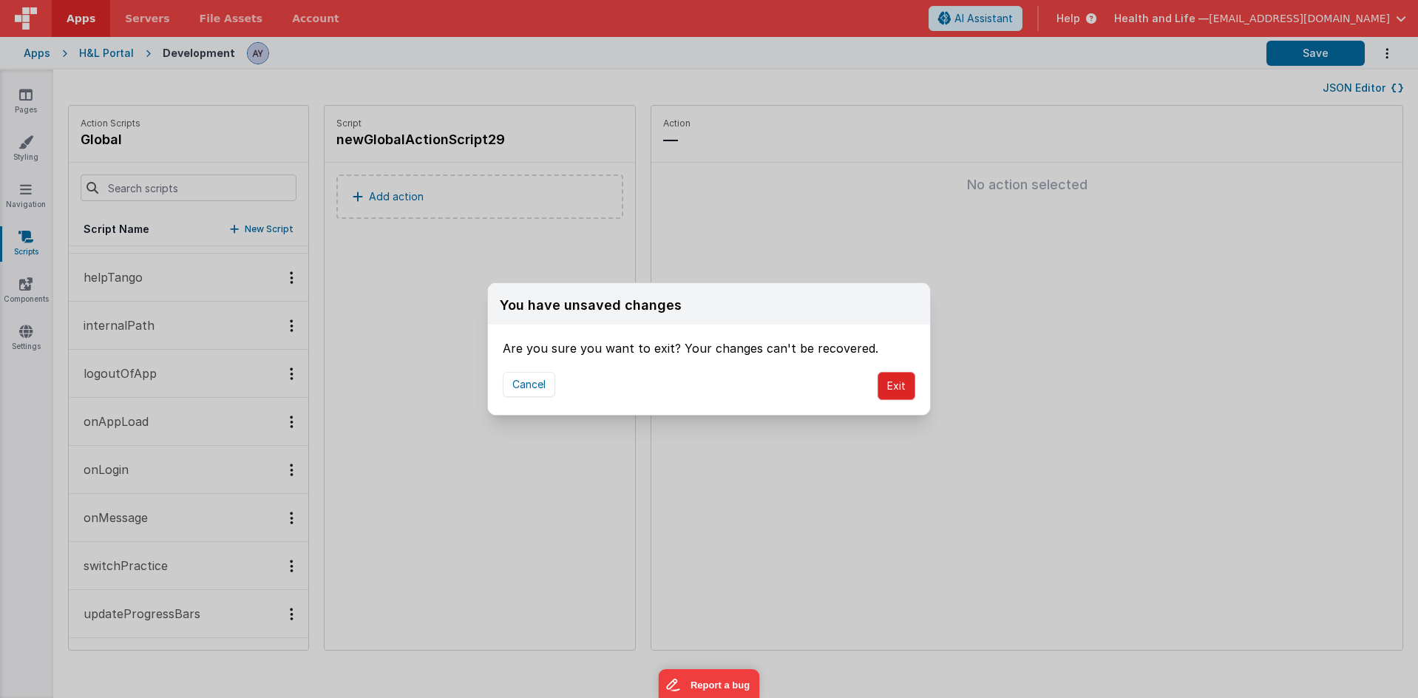
click at [891, 386] on button "Exit" at bounding box center [896, 386] width 38 height 28
